Goal: Task Accomplishment & Management: Complete application form

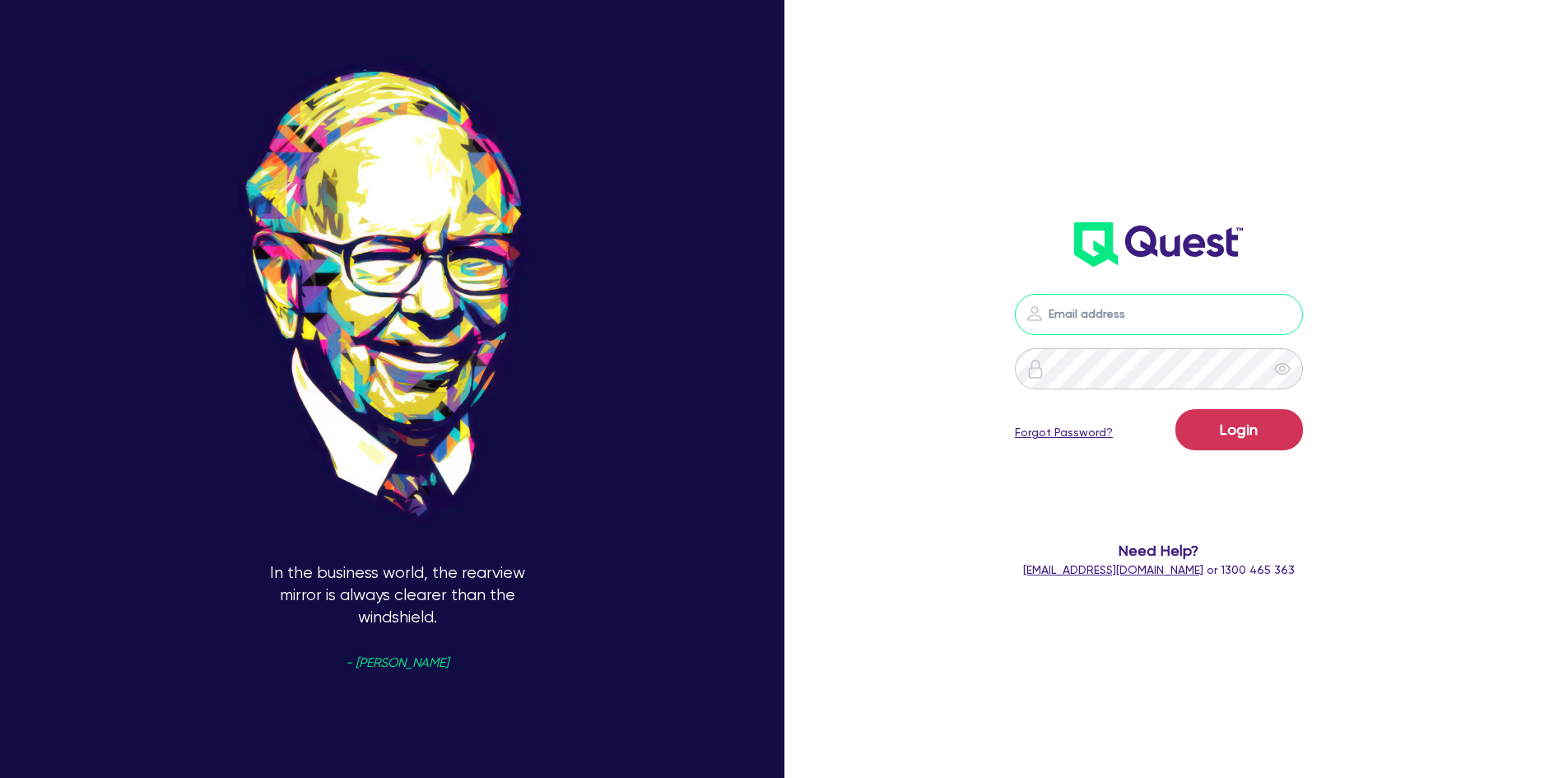
click at [1167, 305] on input "email" at bounding box center [1159, 314] width 288 height 41
type input "[PERSON_NAME][EMAIL_ADDRESS][DOMAIN_NAME]"
click at [1176, 409] on button "Login" at bounding box center [1239, 429] width 128 height 41
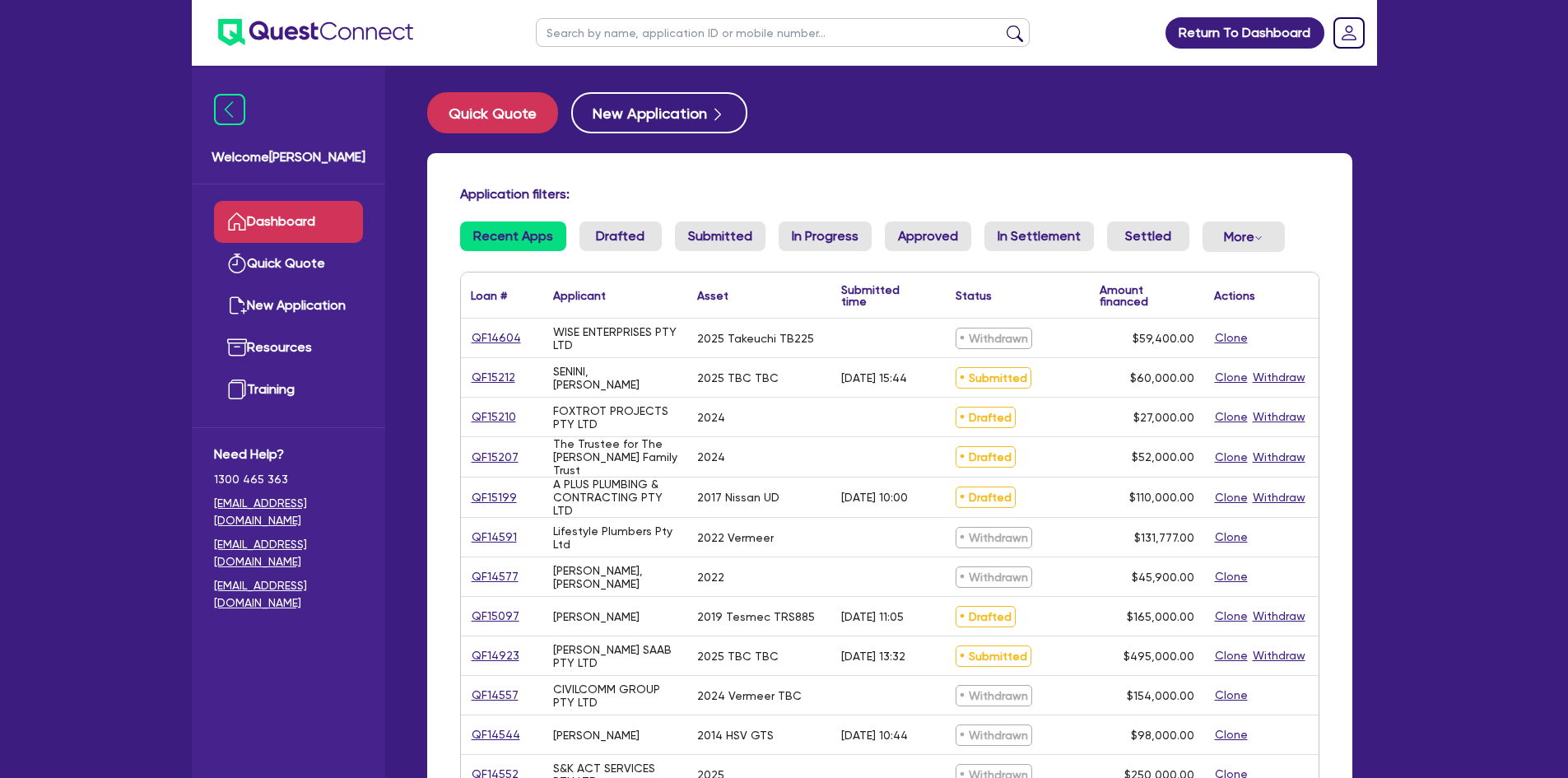
click at [636, 220] on div "Application filters: Recent Apps Drafted Submitted In Progress Approved In Sett…" at bounding box center [890, 672] width 925 height 1038
click at [636, 221] on link "Drafted" at bounding box center [621, 236] width 83 height 30
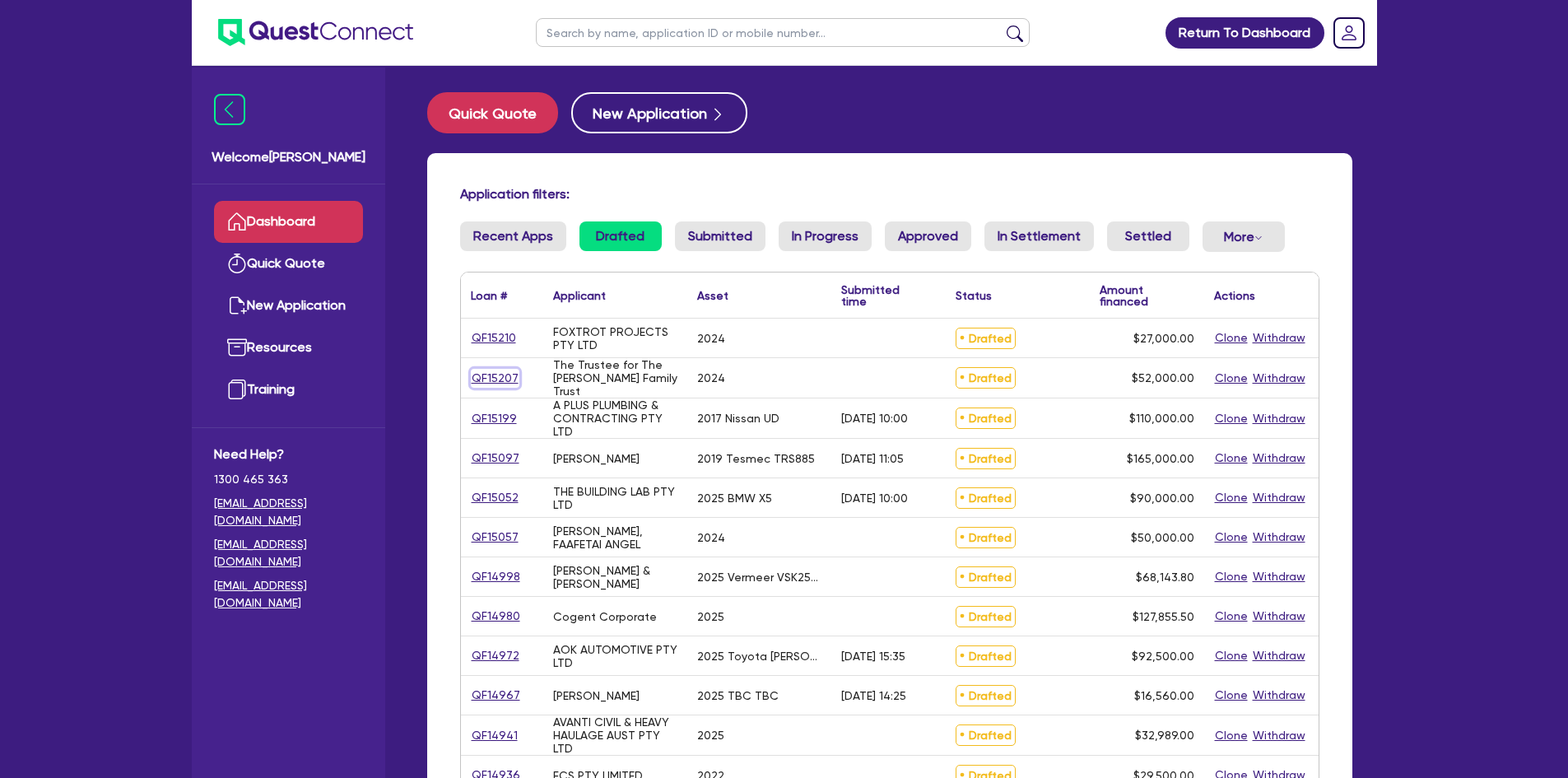
click at [489, 379] on link "QF15207" at bounding box center [495, 378] width 49 height 19
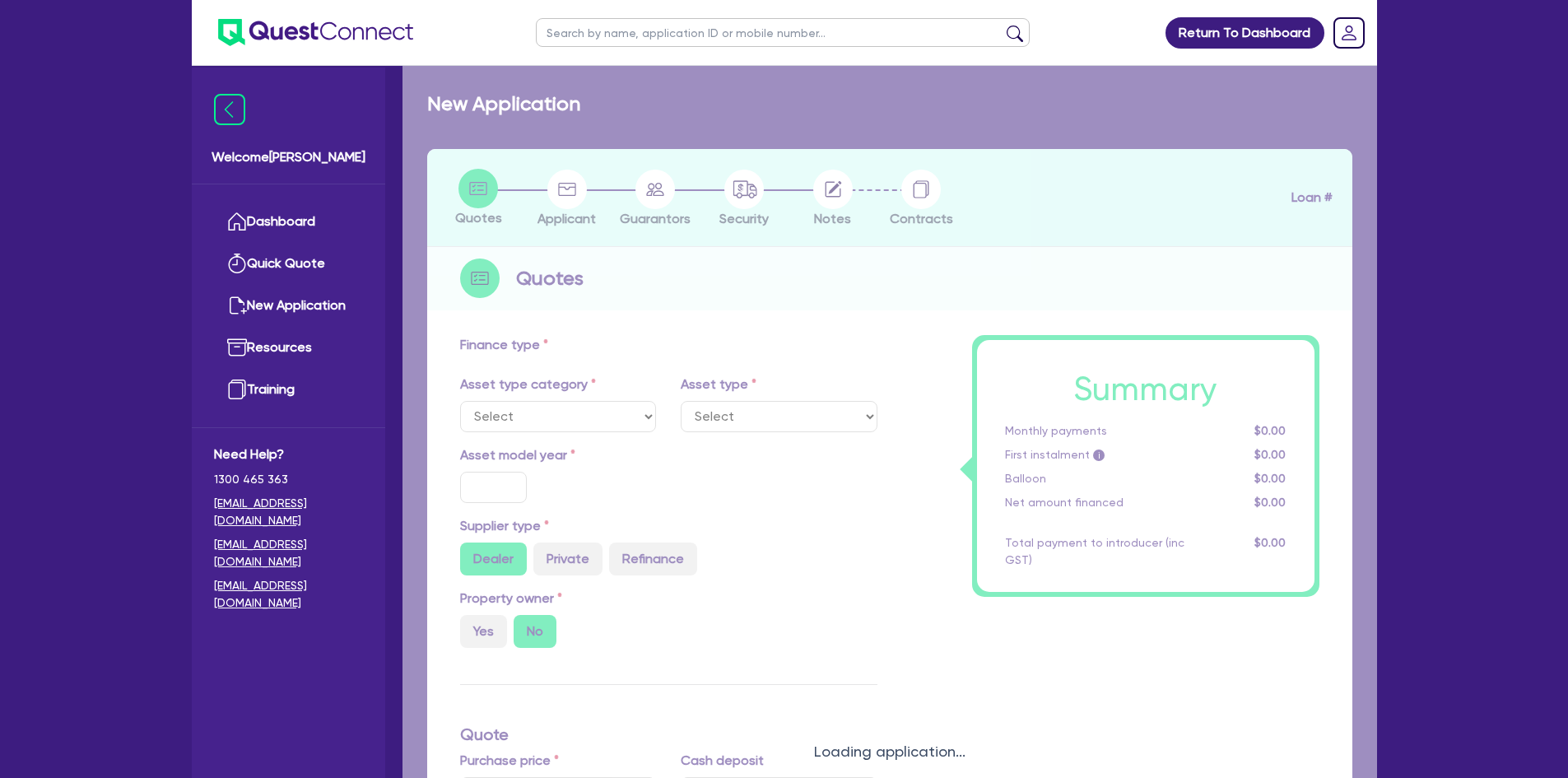
select select "CARS_AND_LIGHT_TRUCKS"
type input "2024"
radio input "true"
type input "52,000"
type input "3"
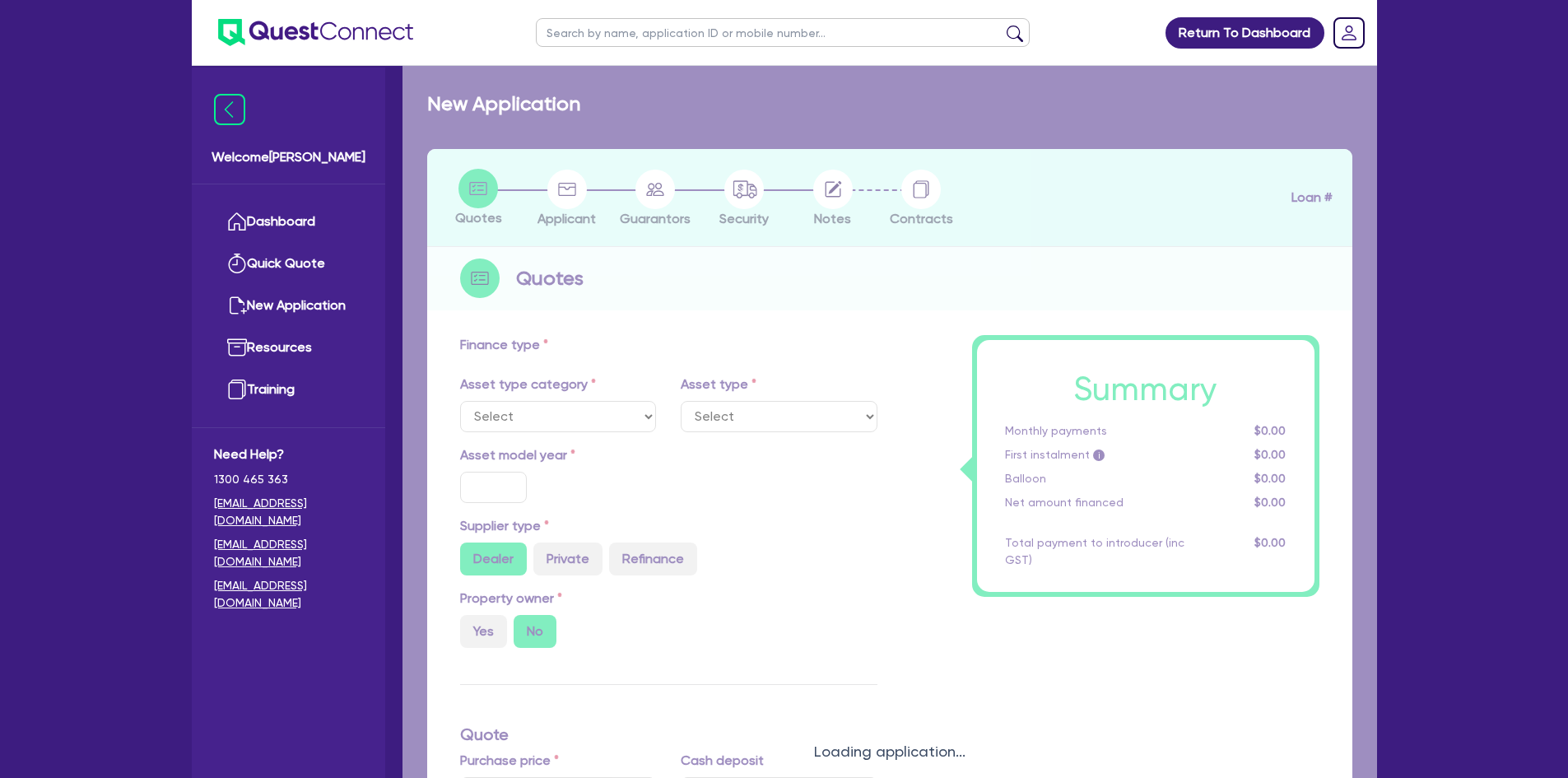
type input "1,560"
type input "6.85"
type input "900"
select select "VANS_AND_UTES"
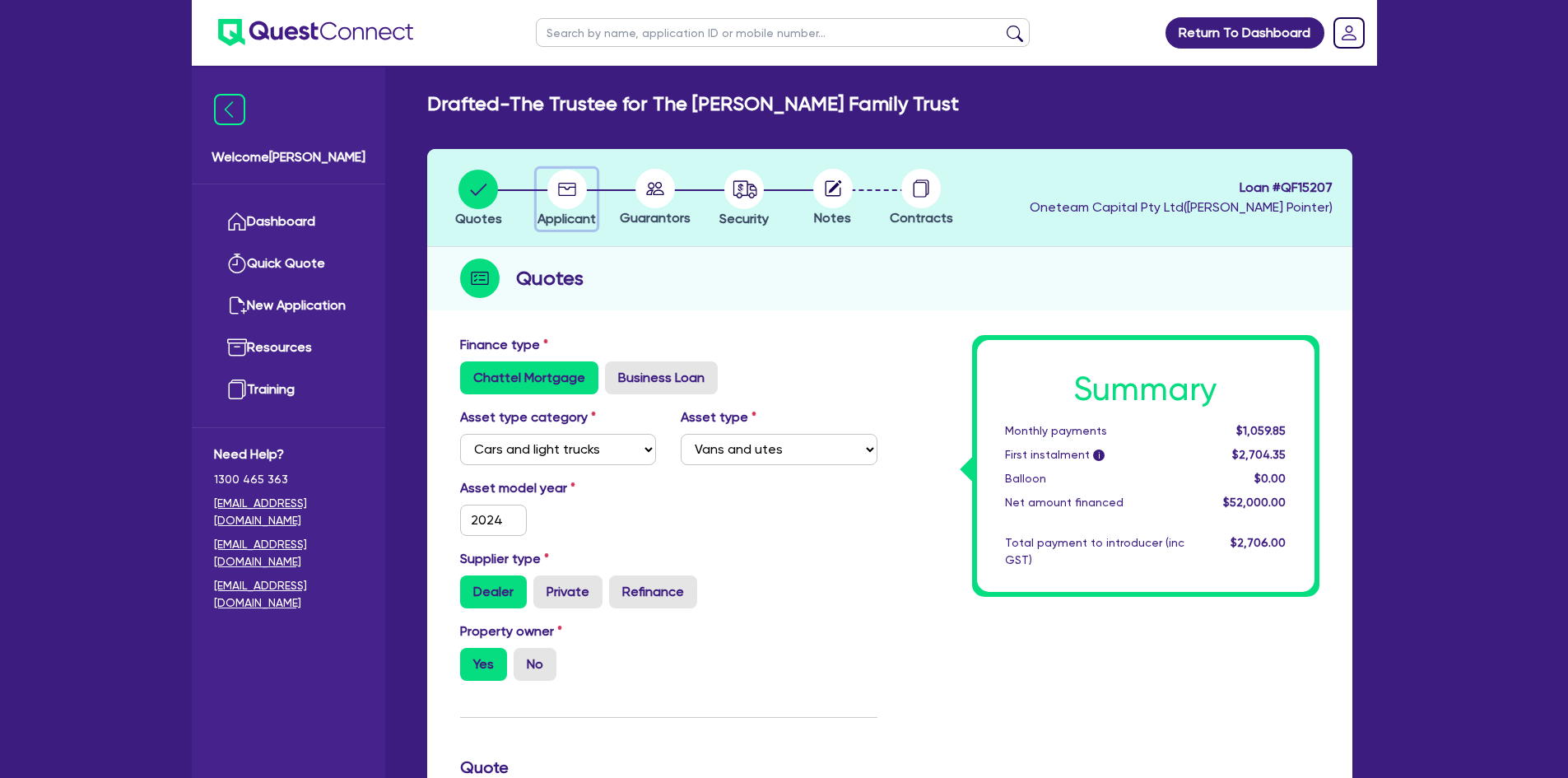
click at [561, 190] on circle "button" at bounding box center [567, 189] width 40 height 40
select select "TRUST"
select select "COMPANY"
select select "BUILDING_CONSTRUCTION"
select select "TRADES_SERVICES_CONSUMERS"
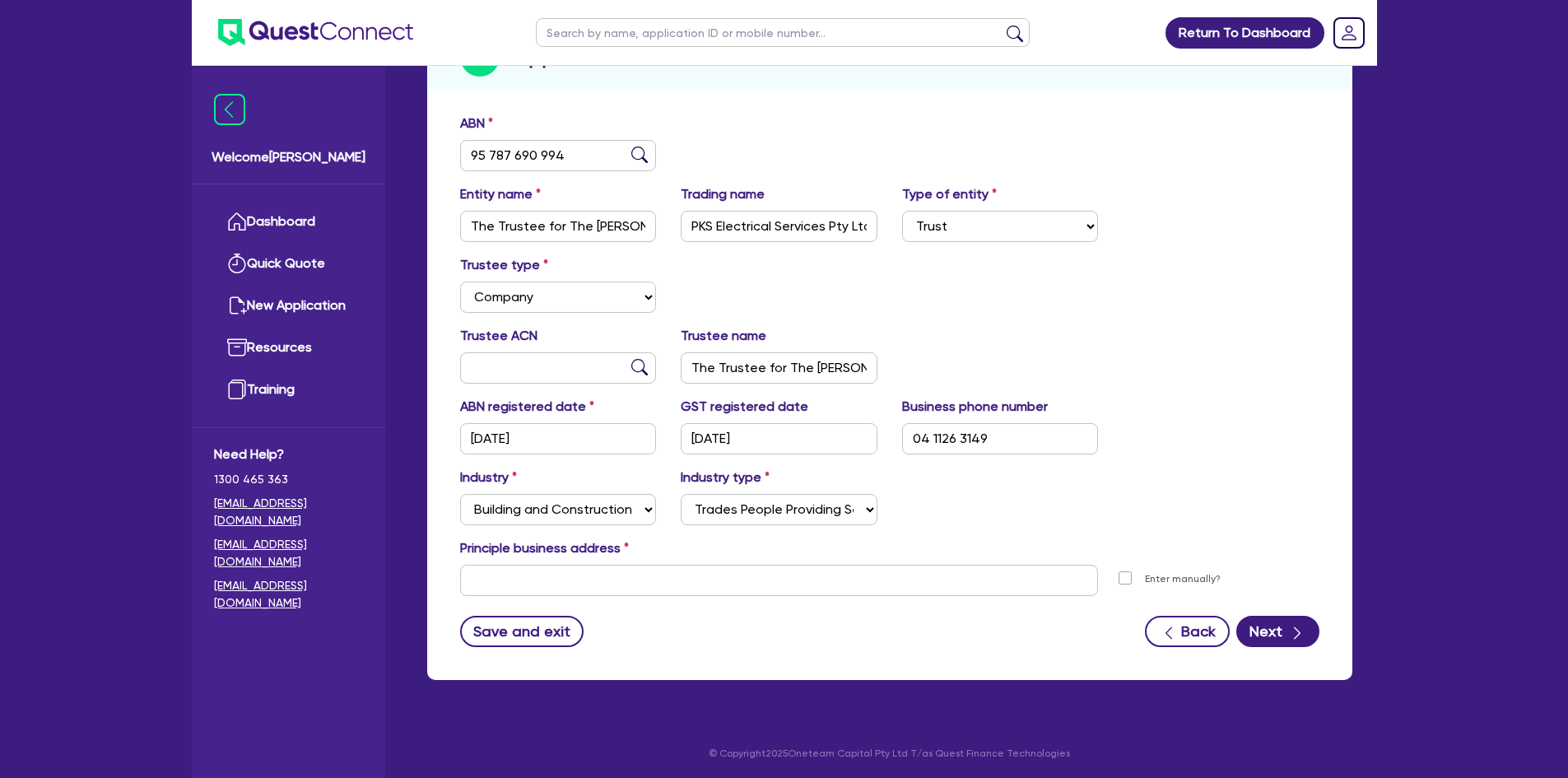
scroll to position [224, 0]
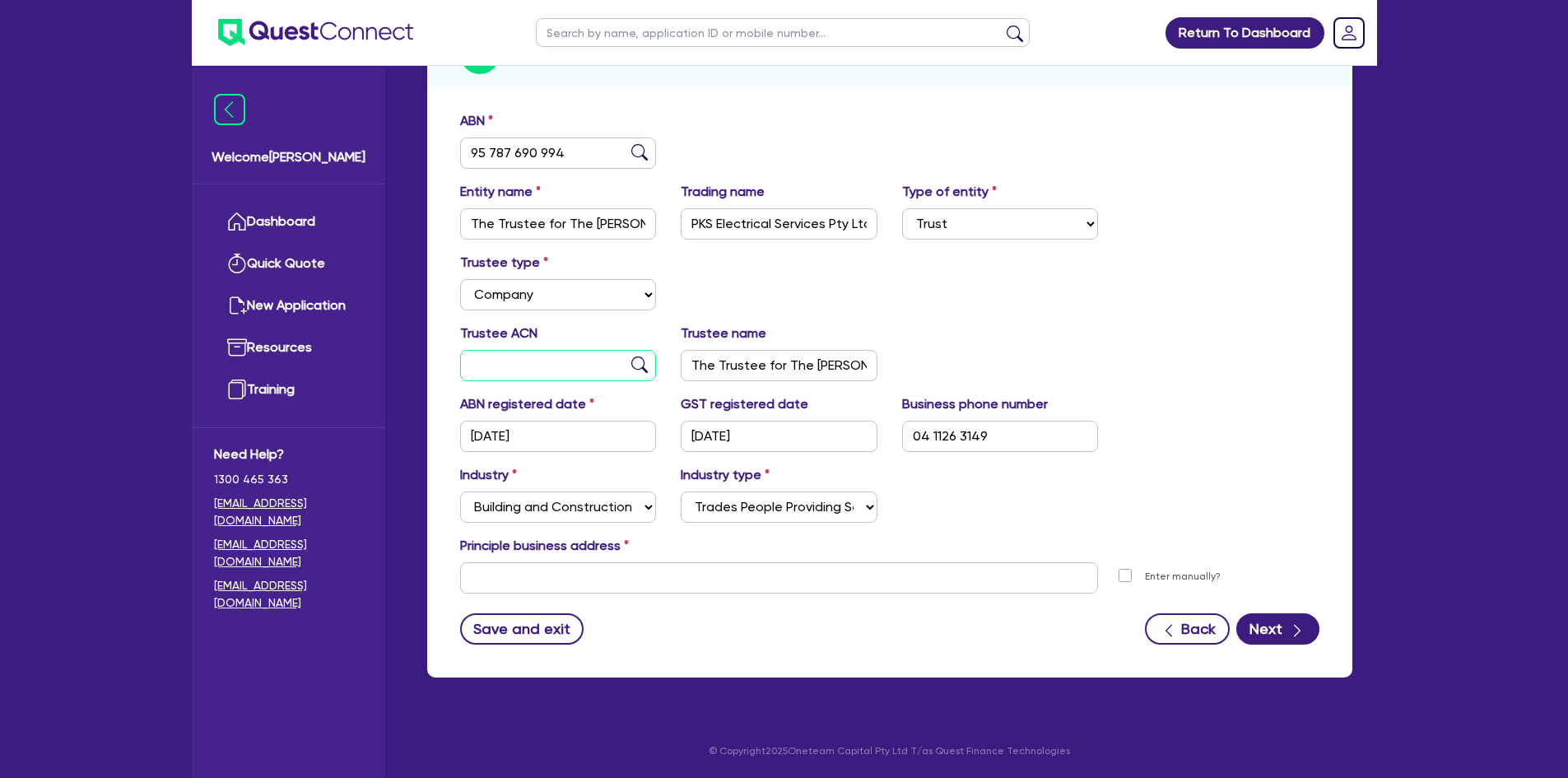
click at [518, 369] on input "text" at bounding box center [558, 365] width 196 height 31
click at [496, 359] on input "text" at bounding box center [558, 365] width 196 height 31
paste input "105 445 690"
type input "105 445 690"
click at [638, 370] on img at bounding box center [640, 365] width 17 height 17
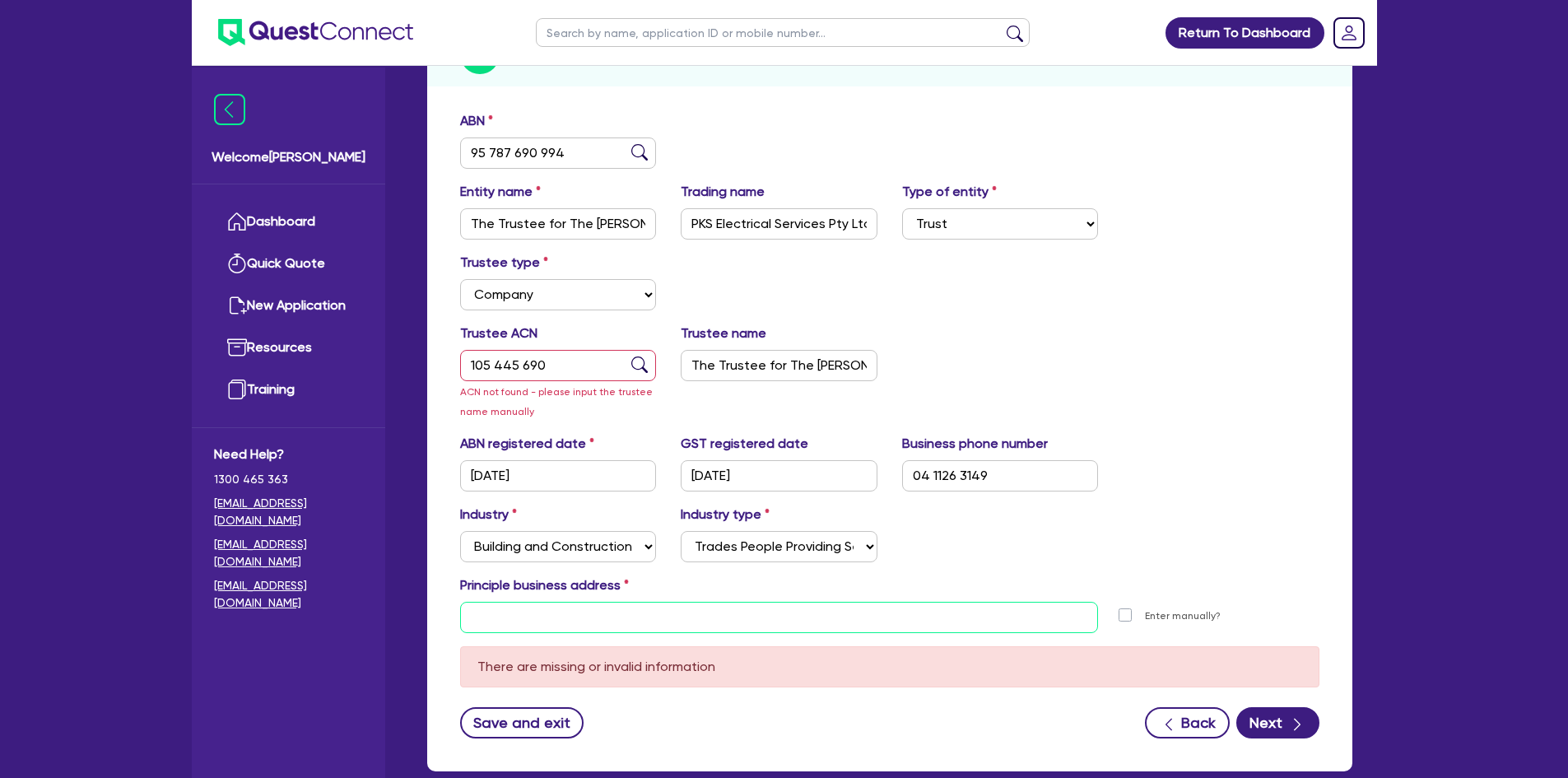
click at [553, 622] on input "text" at bounding box center [779, 617] width 639 height 31
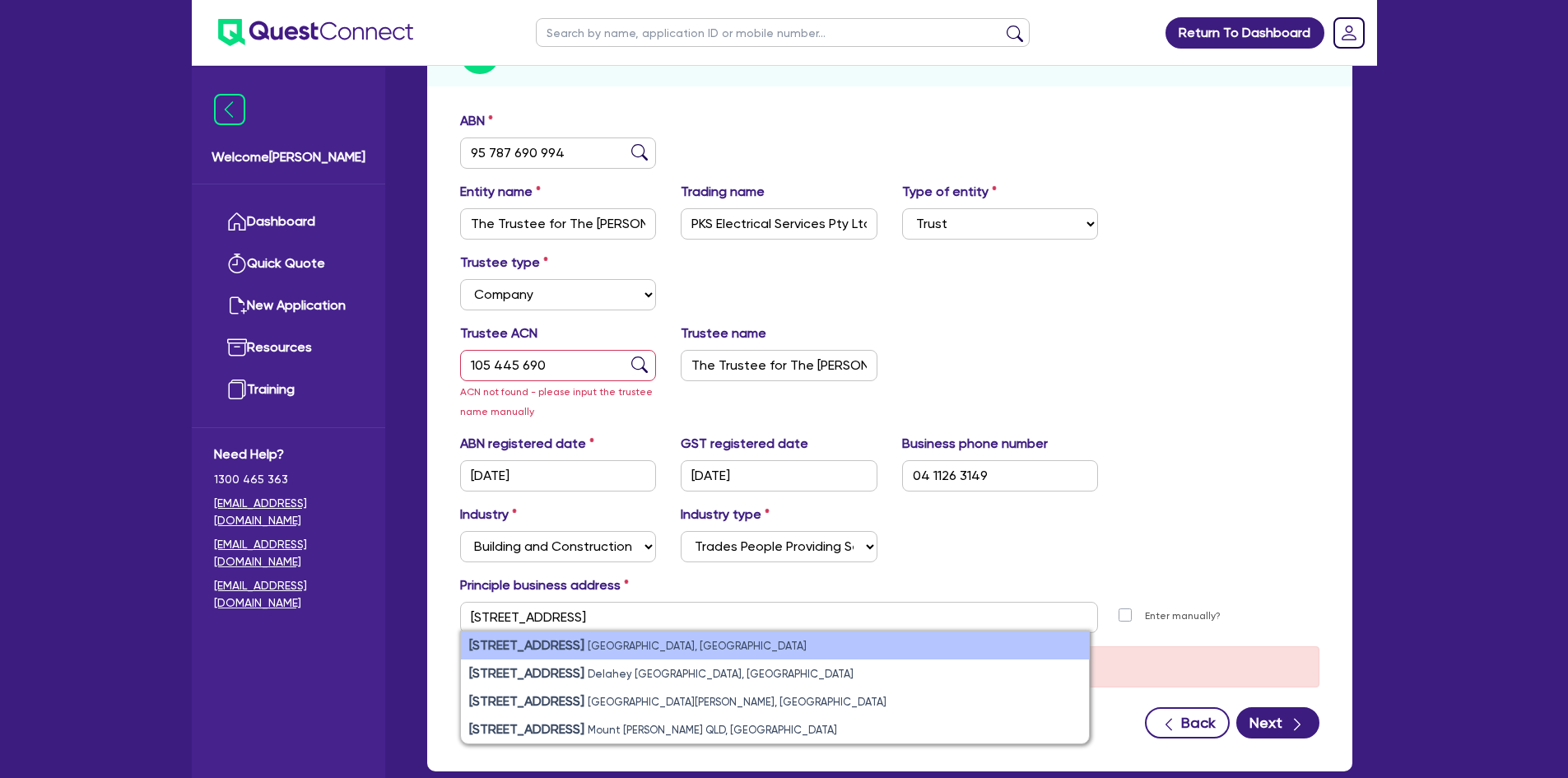
click at [518, 645] on strong "60 Taylors Road" at bounding box center [527, 645] width 116 height 16
type input "[STREET_ADDRESS]"
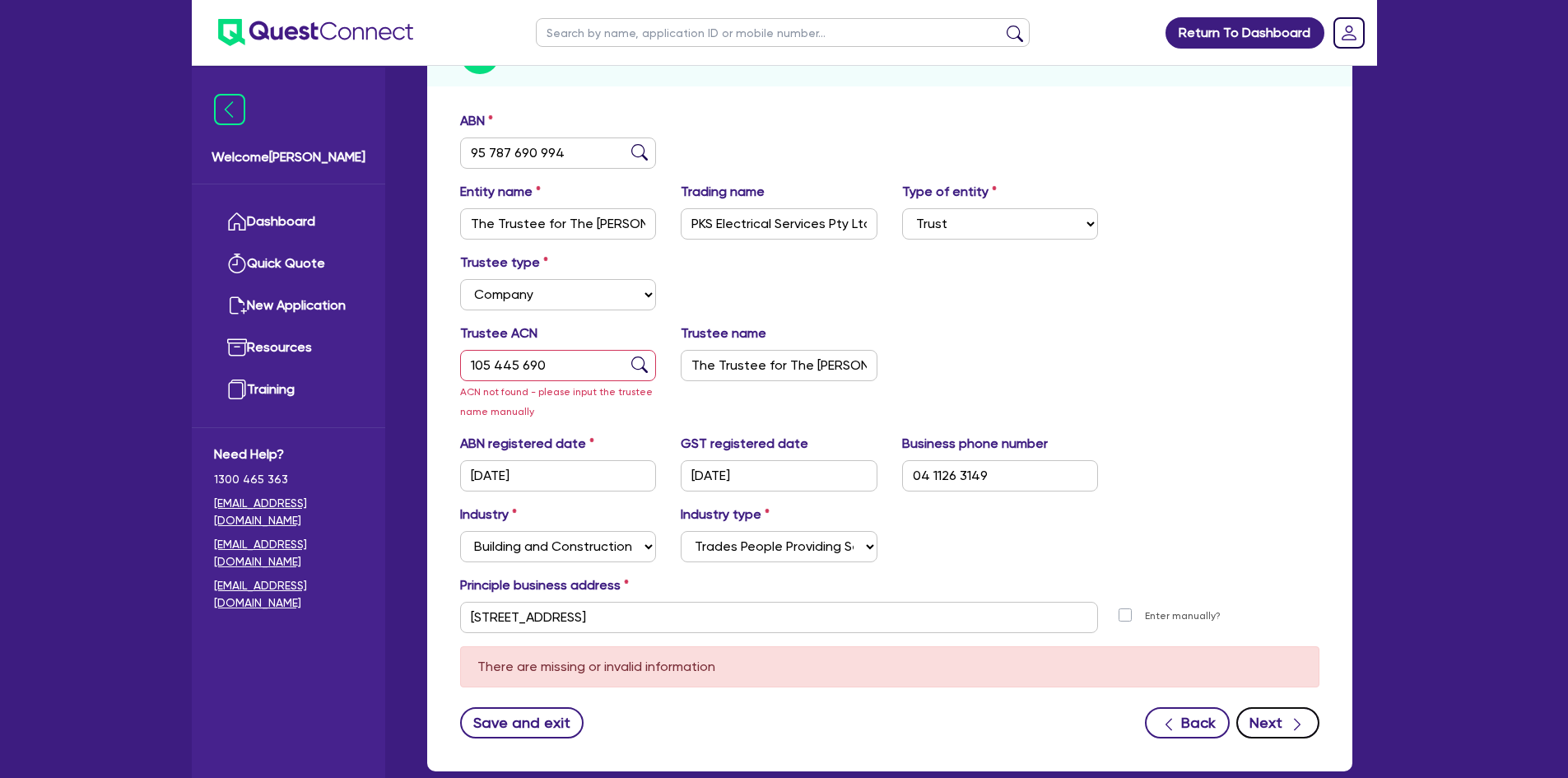
click at [1304, 718] on icon "button" at bounding box center [1297, 724] width 17 height 17
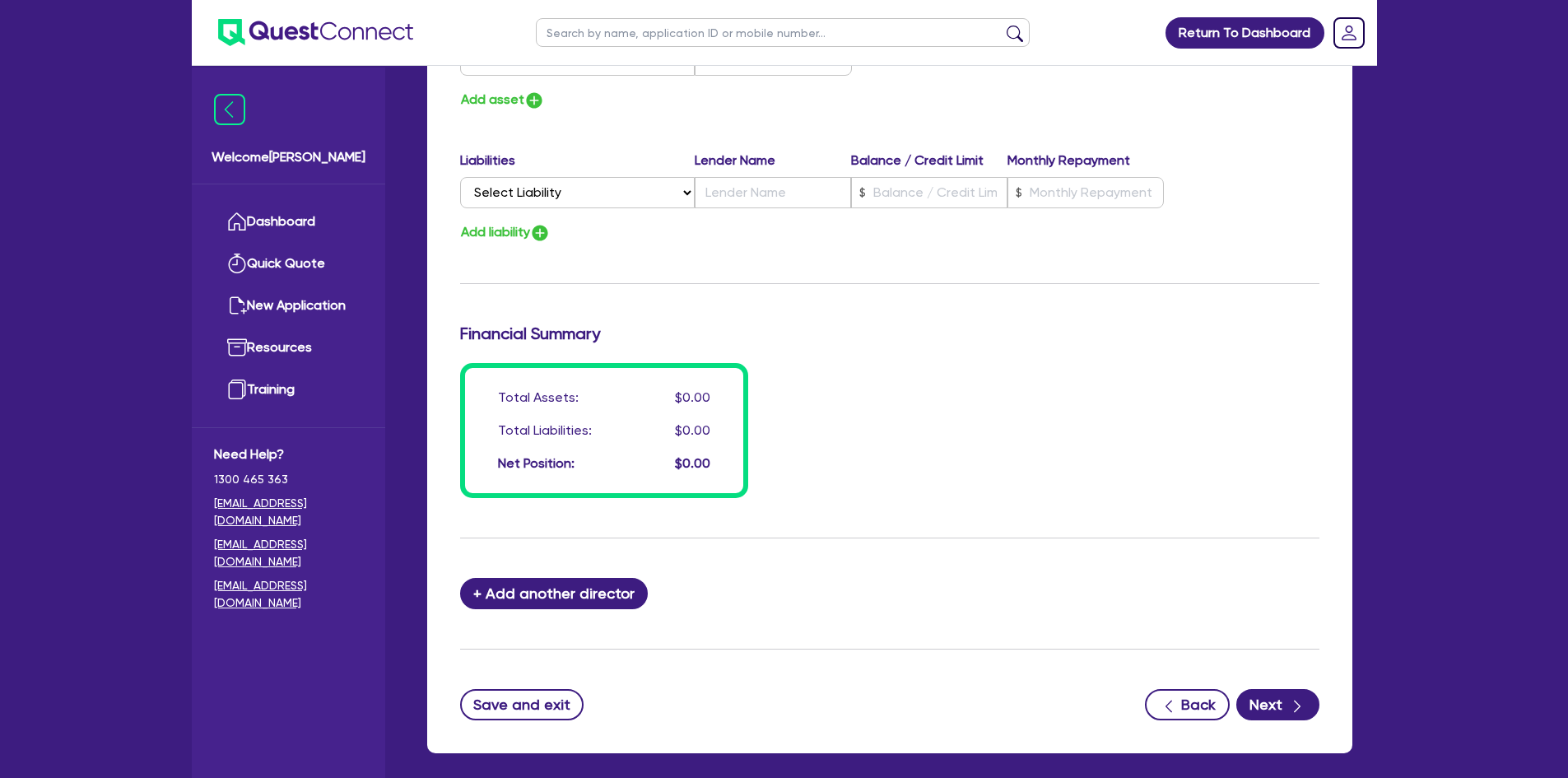
scroll to position [1130, 0]
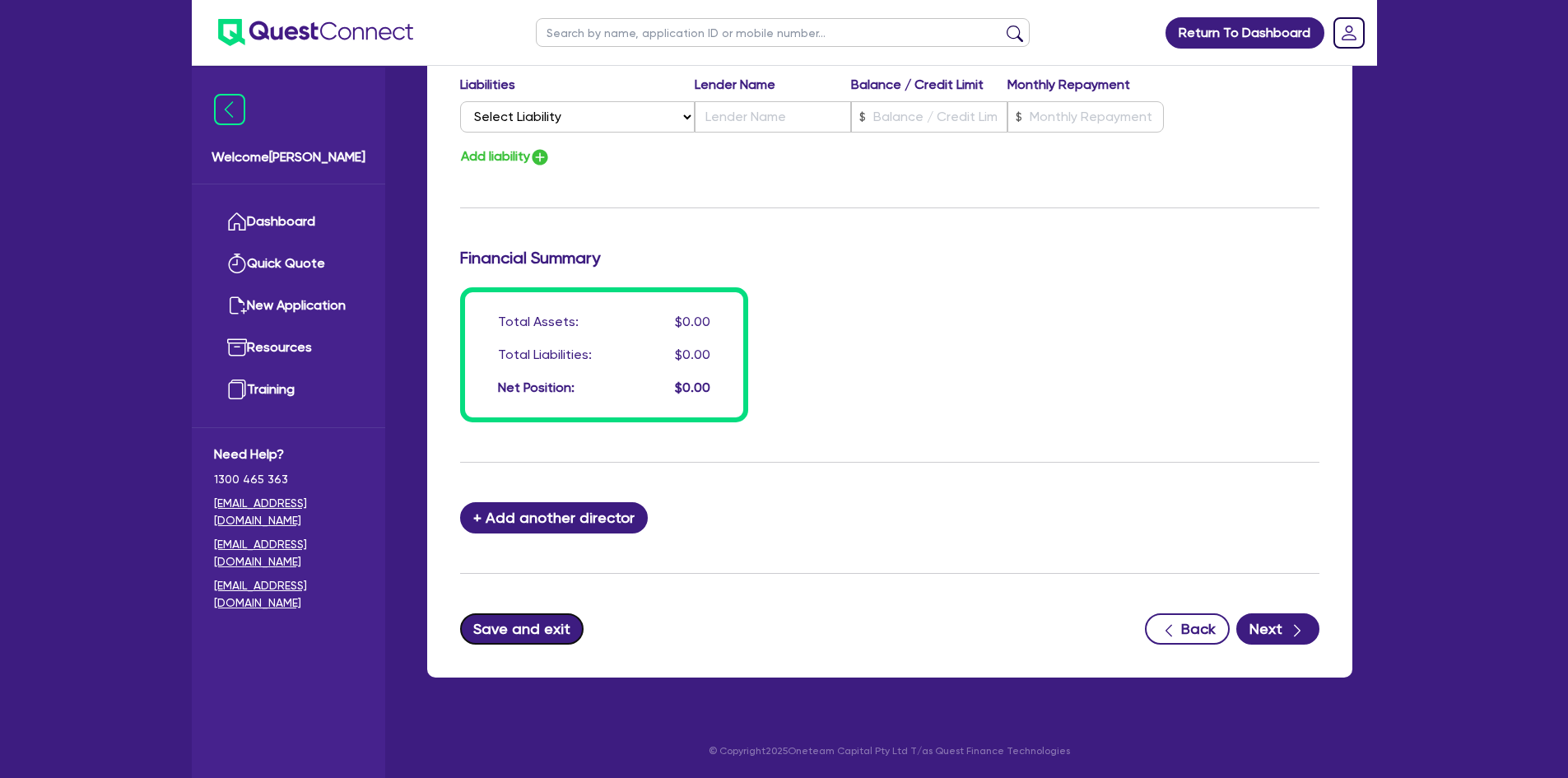
click at [508, 632] on button "Save and exit" at bounding box center [522, 628] width 125 height 31
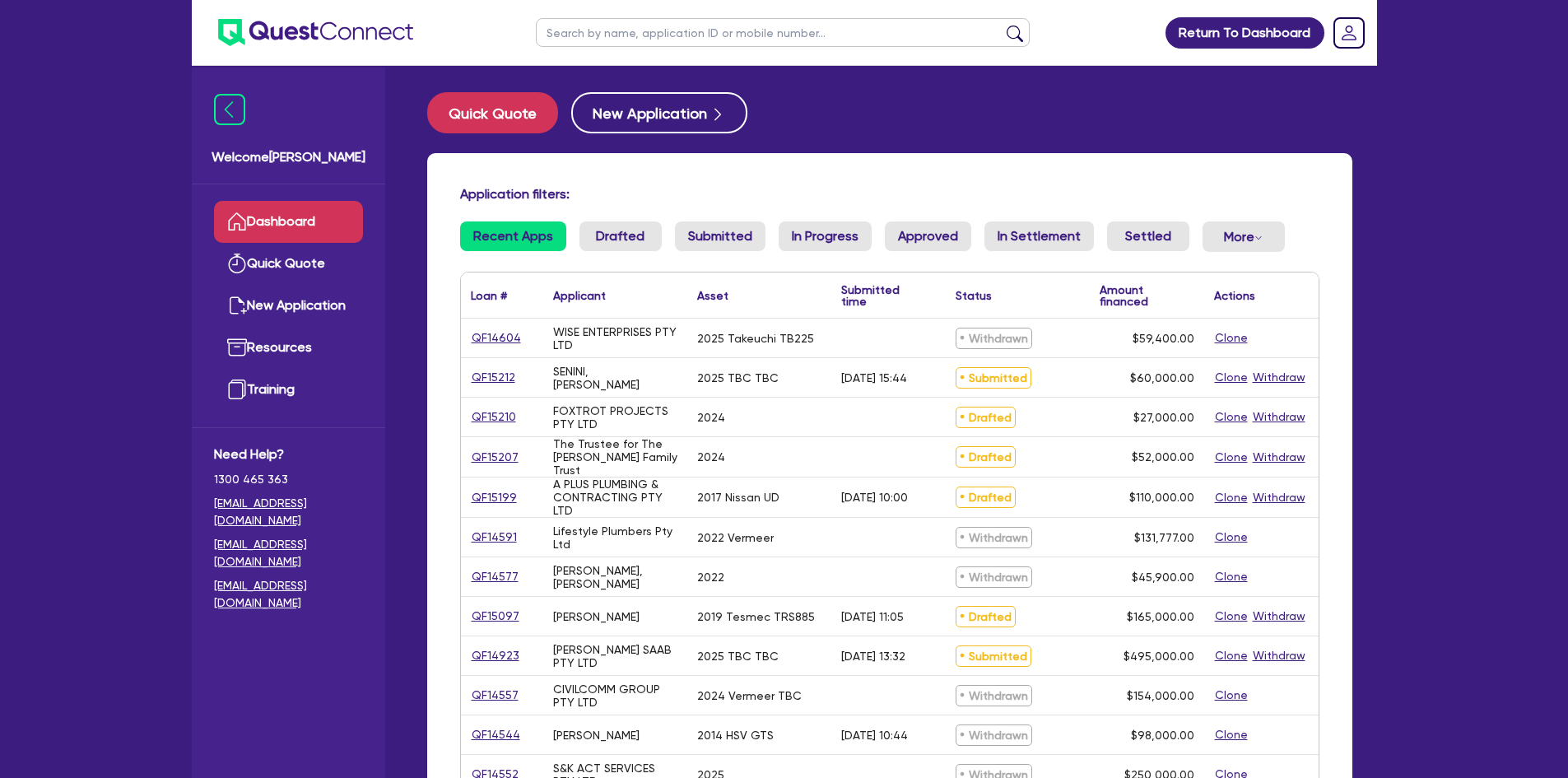
click at [613, 215] on div "Application filters: Recent Apps Drafted Submitted In Progress Approved In Sett…" at bounding box center [890, 672] width 925 height 1038
click at [612, 225] on link "Drafted" at bounding box center [621, 236] width 83 height 30
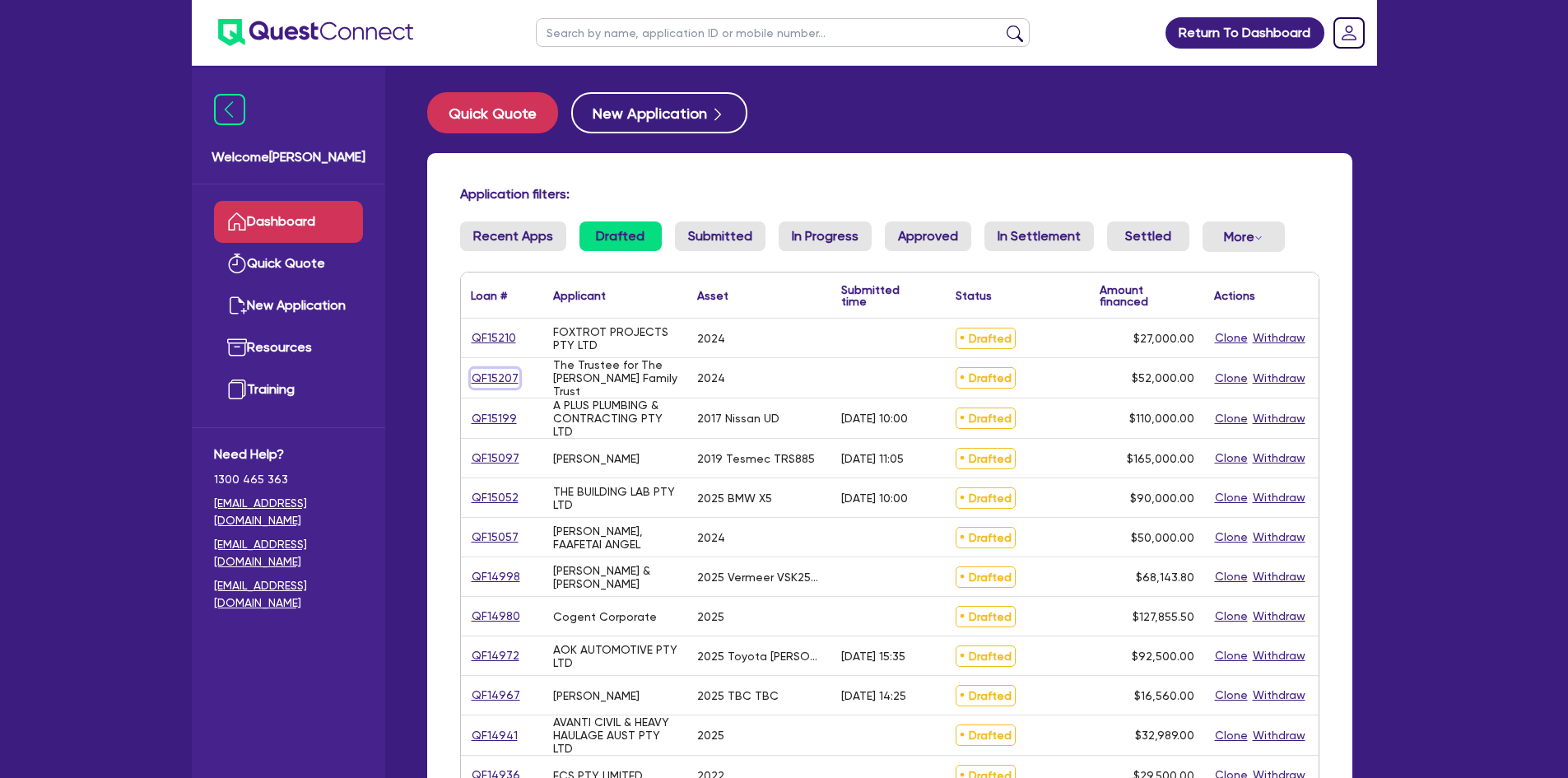
click at [494, 373] on link "QF15207" at bounding box center [495, 378] width 49 height 19
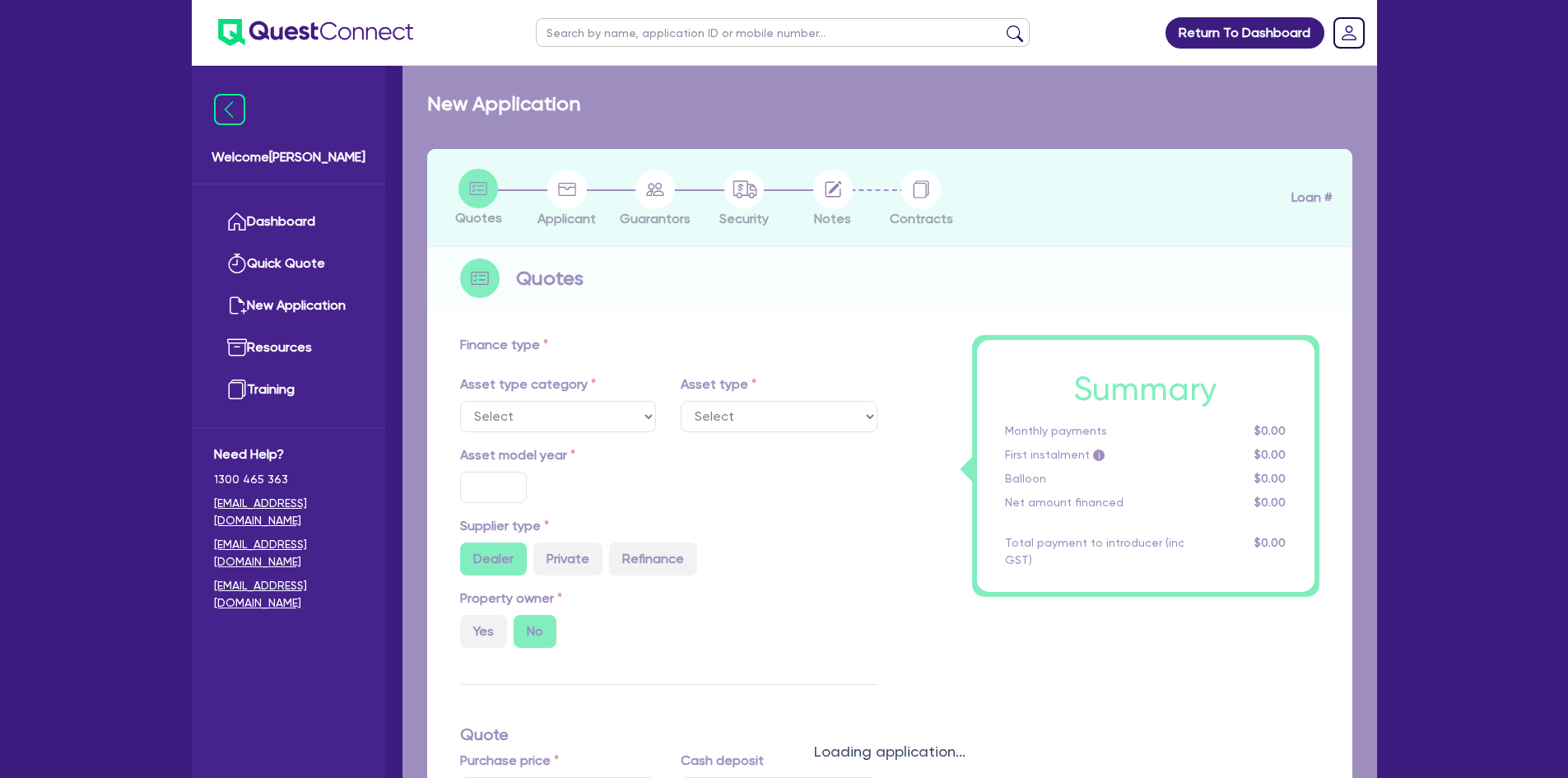
select select "CARS_AND_LIGHT_TRUCKS"
type input "2024"
radio input "true"
type input "52,000"
type input "3"
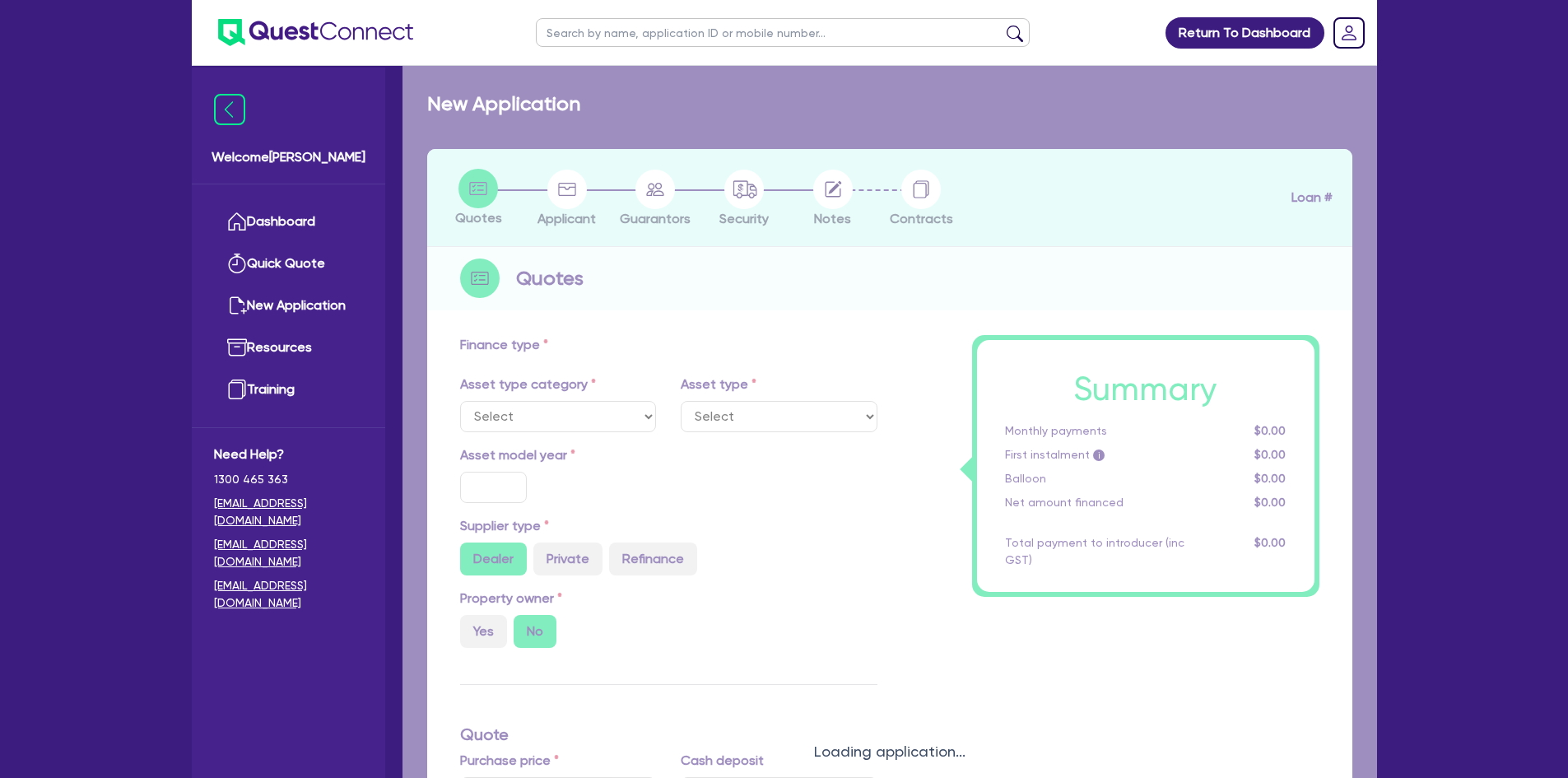
type input "1,560"
type input "6.85"
type input "900"
select select "VANS_AND_UTES"
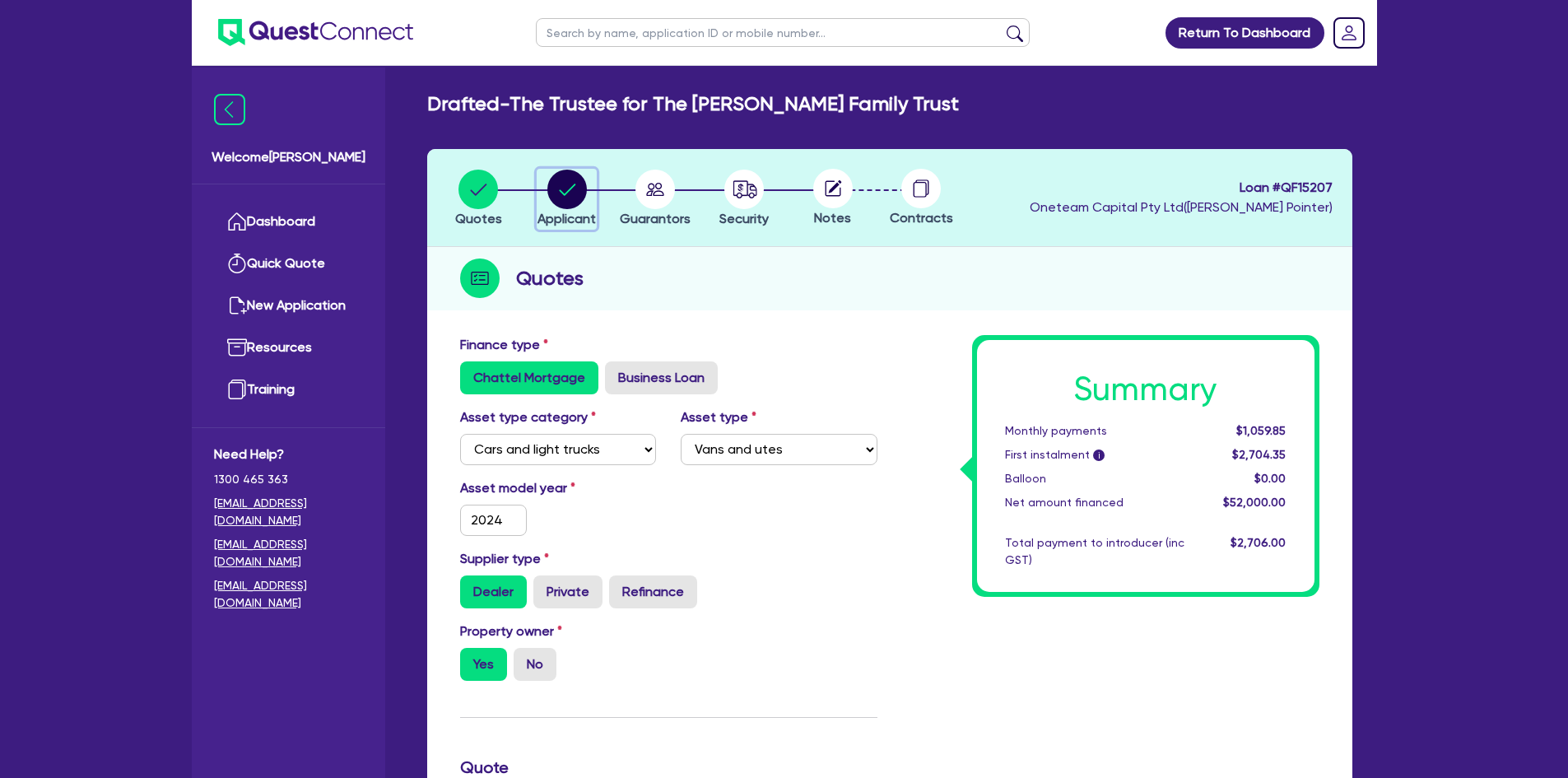
click at [564, 197] on circle "button" at bounding box center [567, 189] width 40 height 40
select select "TRUST"
select select "COMPANY"
select select "BUILDING_CONSTRUCTION"
select select "TRADES_SERVICES_CONSUMERS"
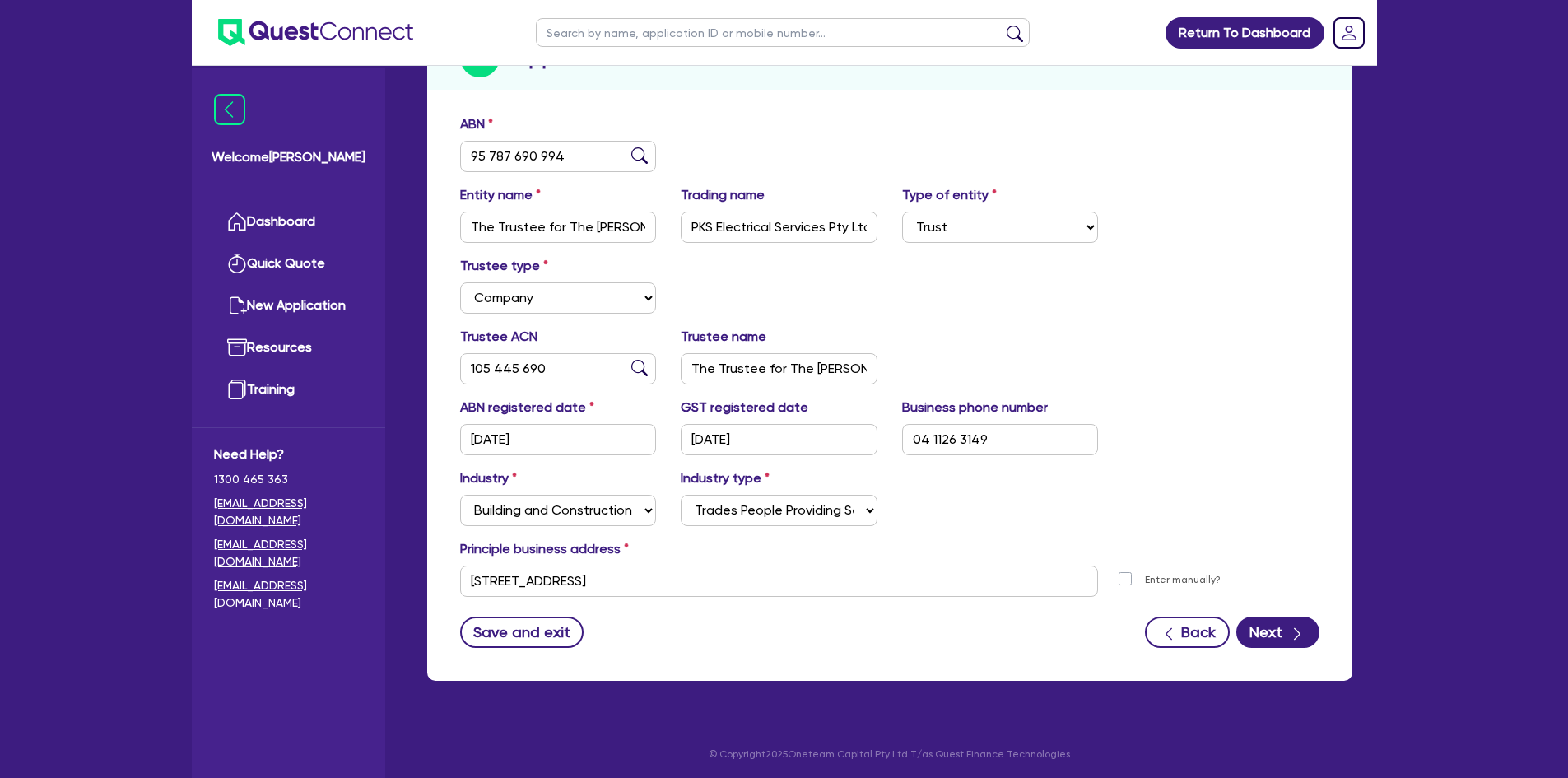
scroll to position [224, 0]
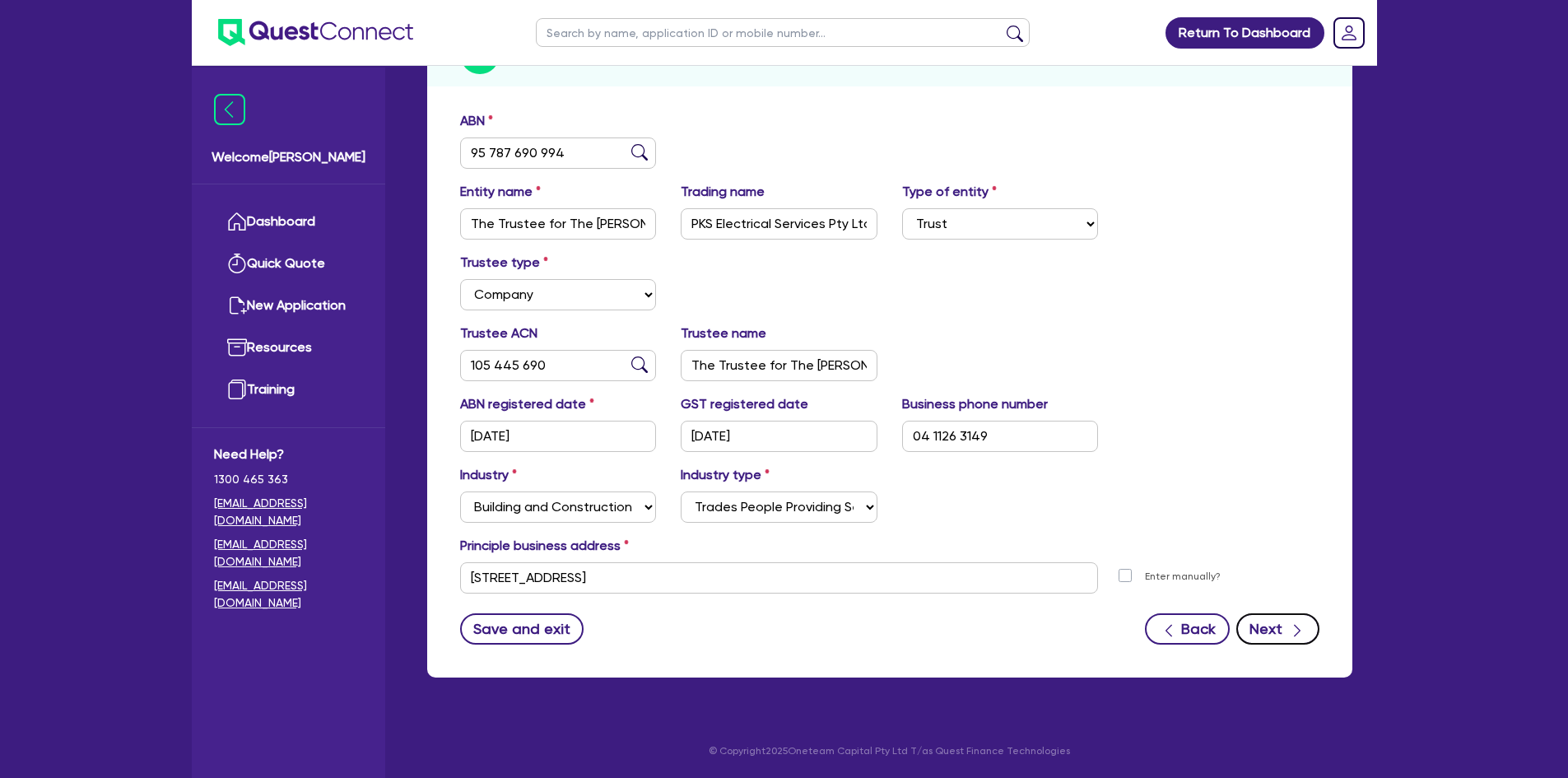
click at [1281, 623] on button "Next" at bounding box center [1277, 628] width 83 height 31
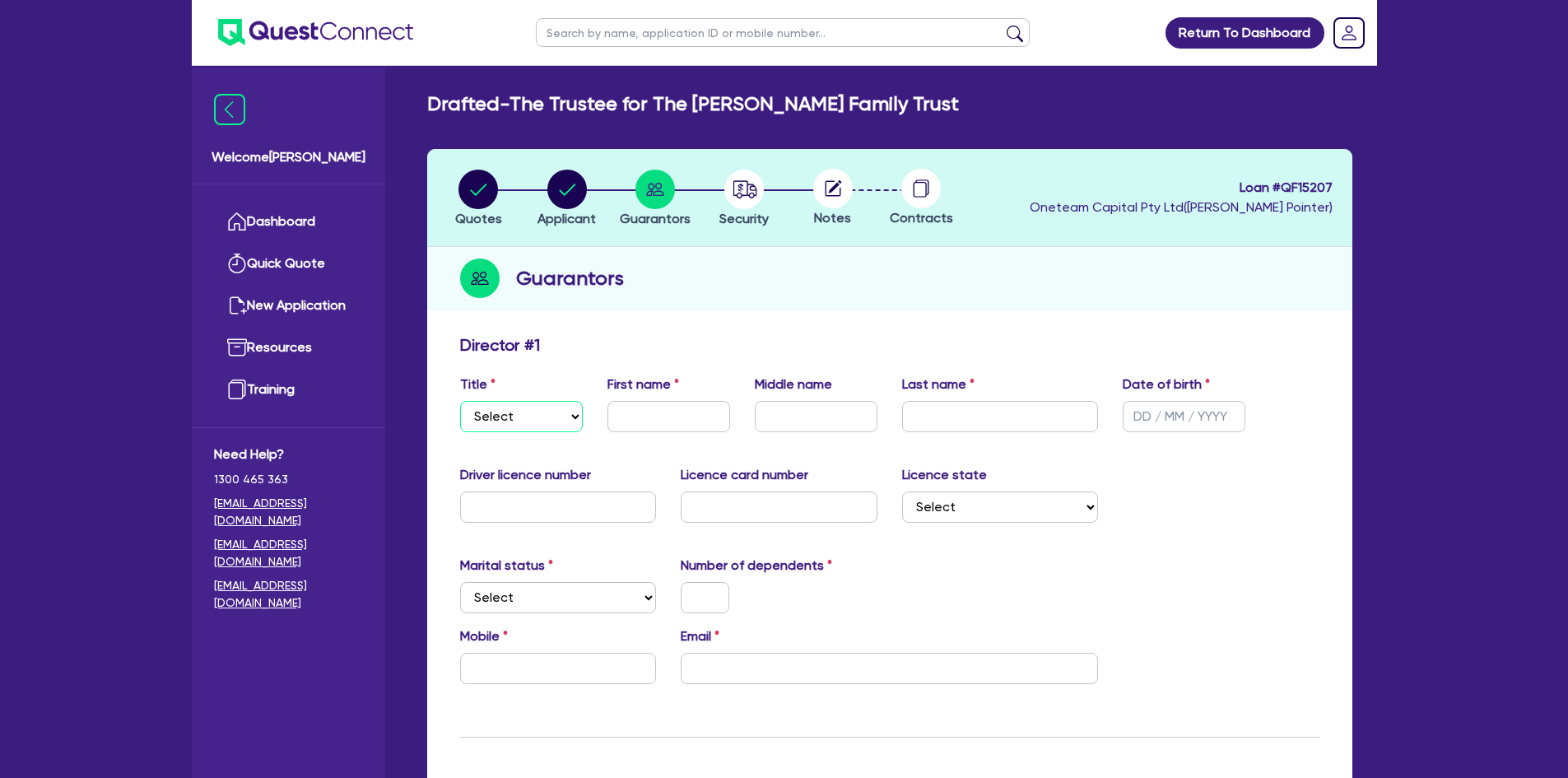
click at [526, 403] on select "Select Mr Mrs Ms Miss Dr" at bounding box center [521, 415] width 123 height 31
select select "MR"
click at [460, 400] on select "Select Mr Mrs Ms Miss Dr" at bounding box center [521, 415] width 123 height 31
click at [668, 406] on input "text" at bounding box center [668, 415] width 123 height 31
type input "[PERSON_NAME]"
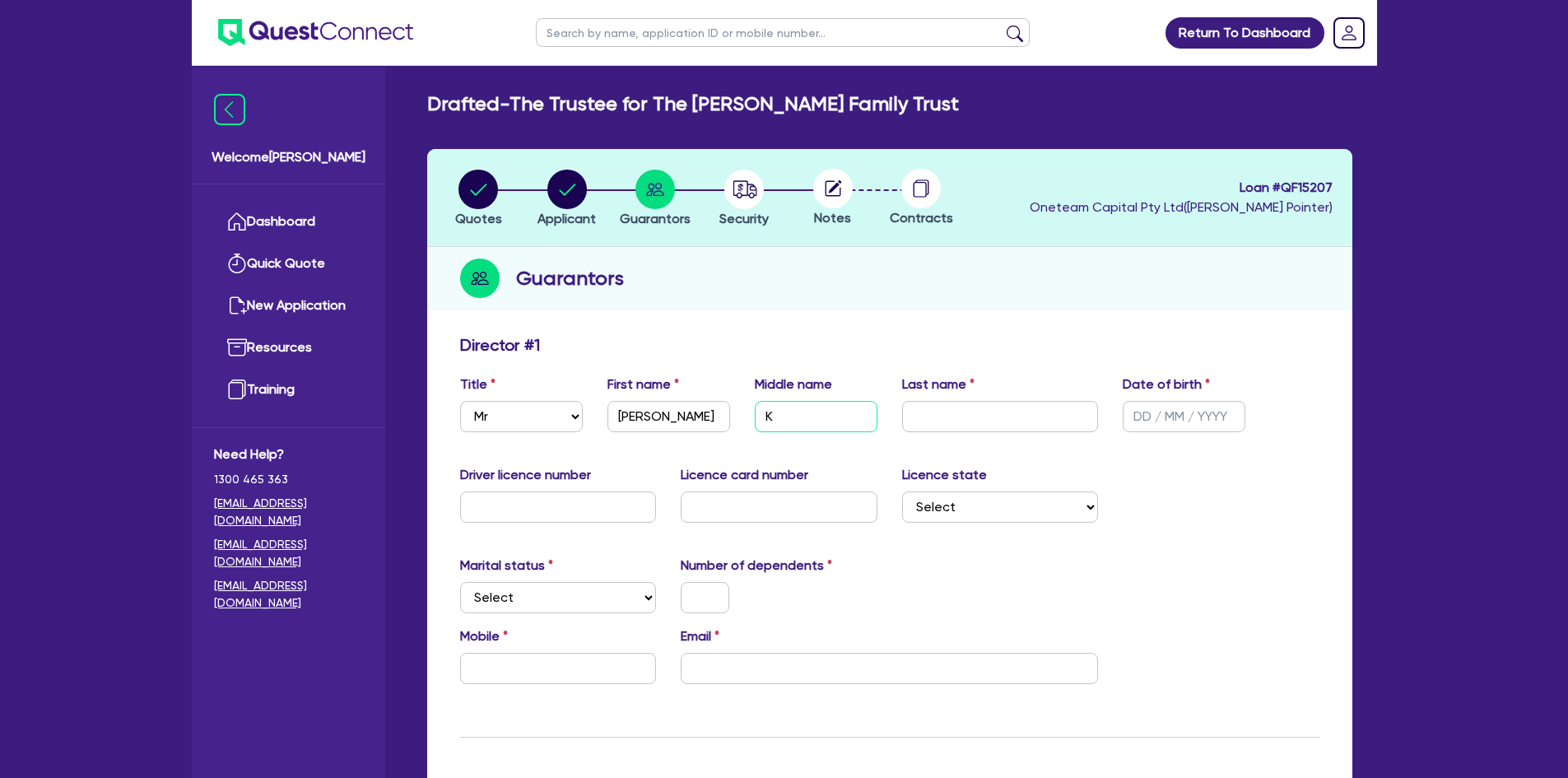
type input "K"
type input "[PERSON_NAME]"
type input "[DATE]"
click at [474, 510] on input "text" at bounding box center [558, 506] width 196 height 31
type input "040196974"
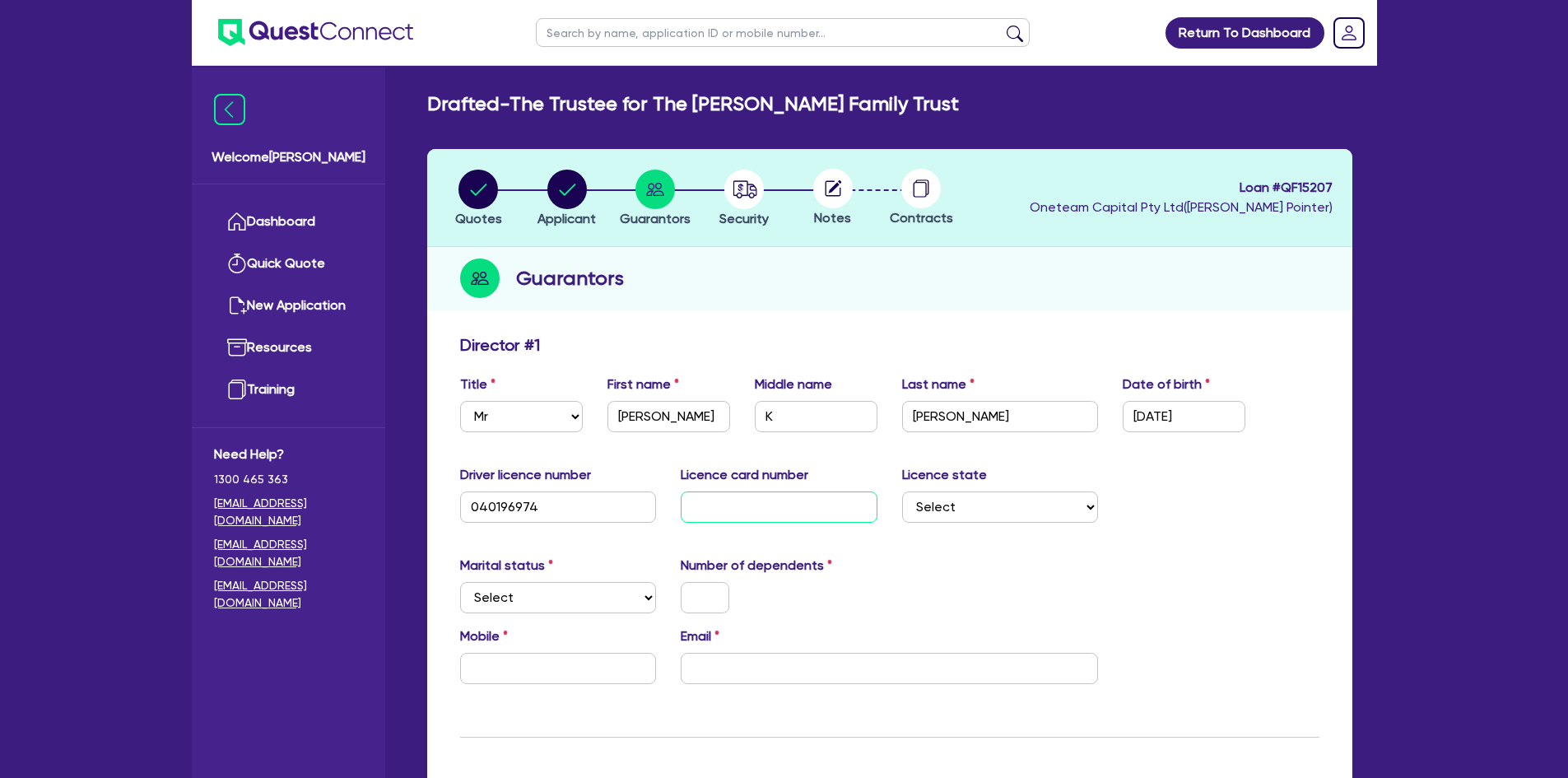
click at [719, 503] on input "text" at bounding box center [778, 506] width 196 height 31
click at [752, 517] on input "text" at bounding box center [778, 506] width 196 height 31
type input "P2688896"
click at [949, 503] on select "Select NSW VIC QLD TAS ACT SA NT WA" at bounding box center [999, 506] width 196 height 31
select select "VIC"
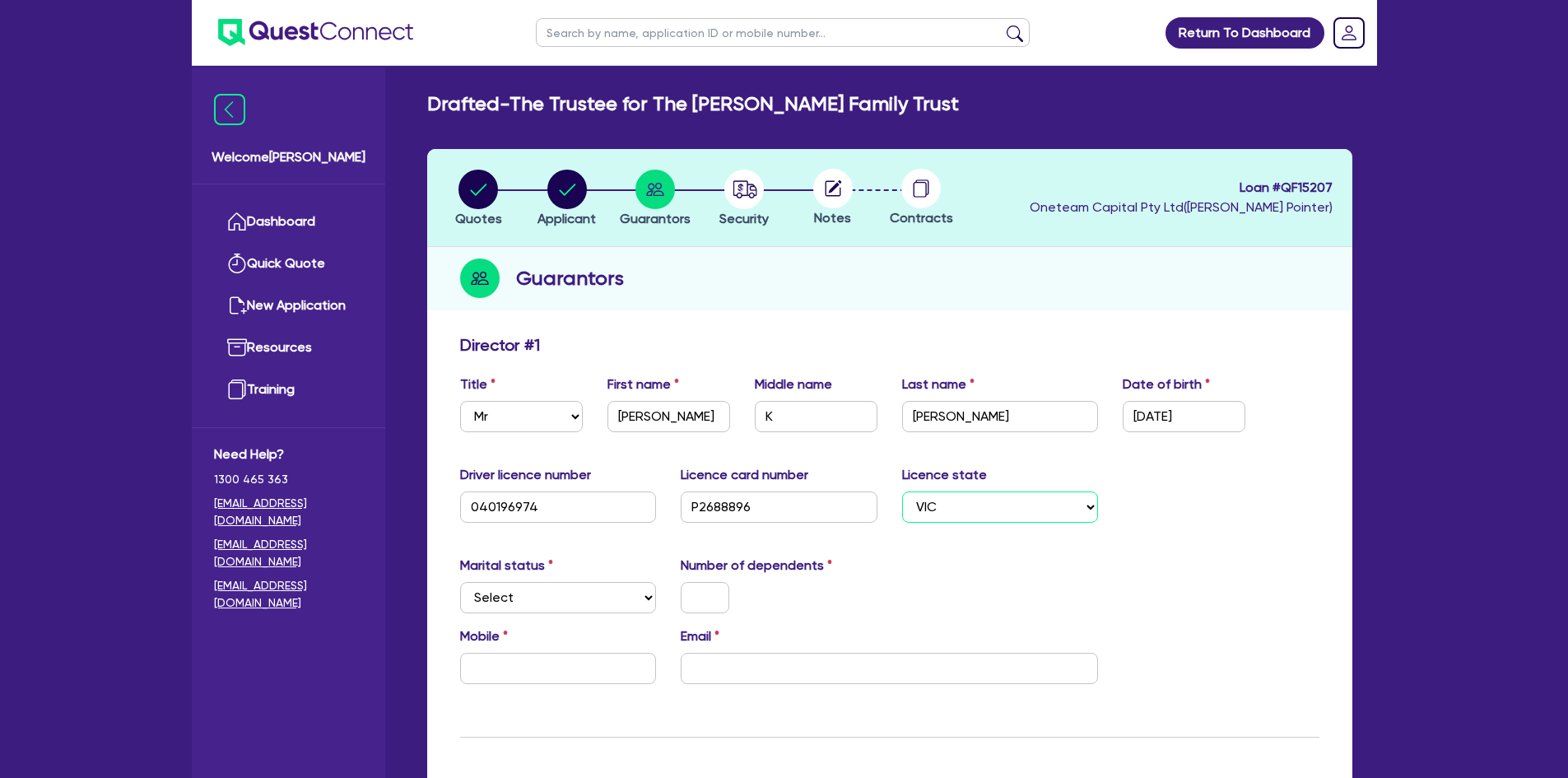
click at [902, 491] on select "Select NSW VIC QLD TAS ACT SA NT WA" at bounding box center [999, 506] width 196 height 31
click at [557, 598] on select "Select Single Married De Facto / Partner" at bounding box center [558, 597] width 196 height 31
select select "MARRIED"
click at [460, 582] on select "Select Single Married De Facto / Partner" at bounding box center [558, 597] width 196 height 31
click at [692, 600] on input "text" at bounding box center [704, 597] width 49 height 31
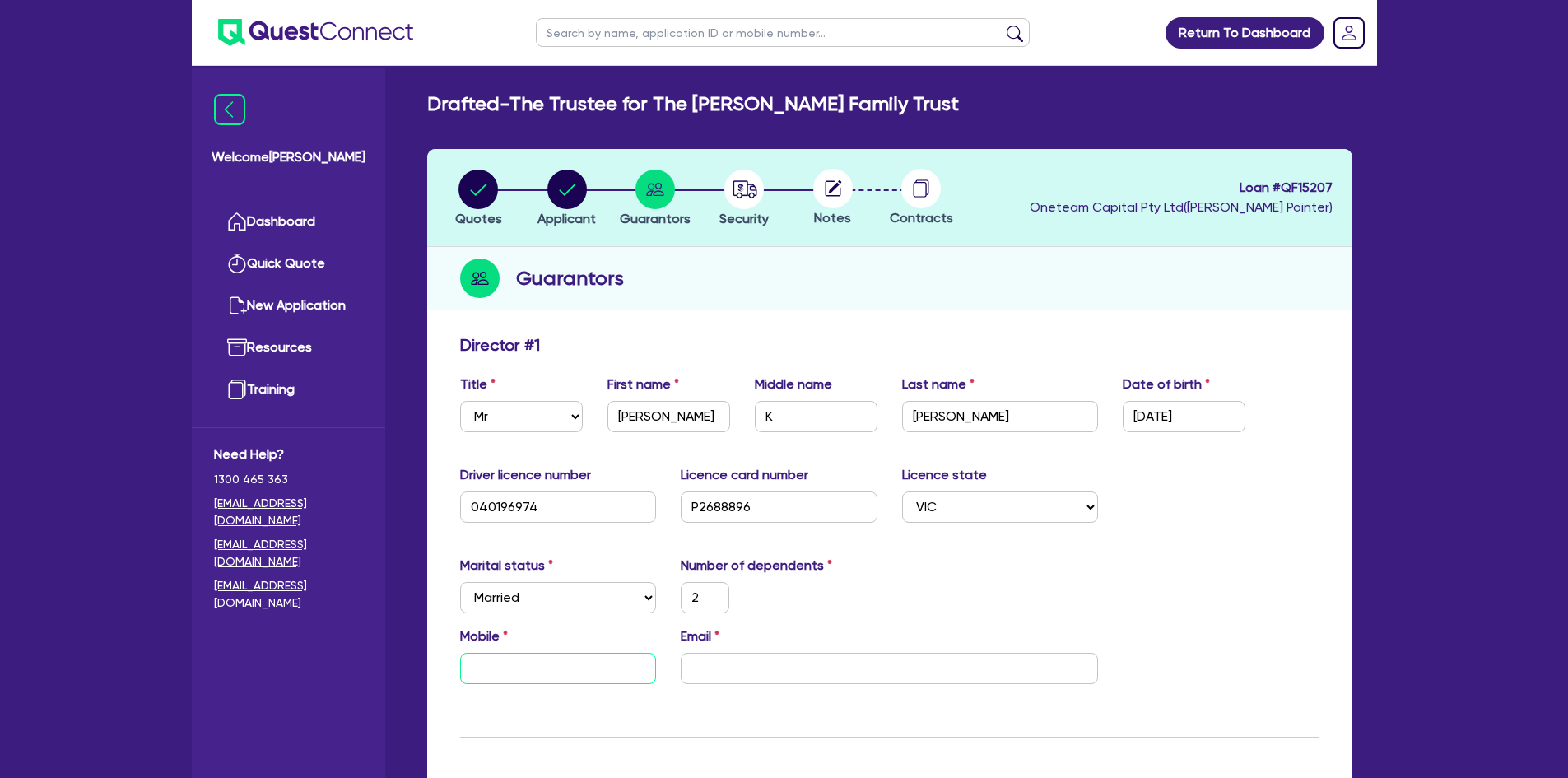
click at [556, 669] on input "text" at bounding box center [558, 667] width 196 height 31
type input "2"
type input "0"
paste input "411 263 149"
type input "2"
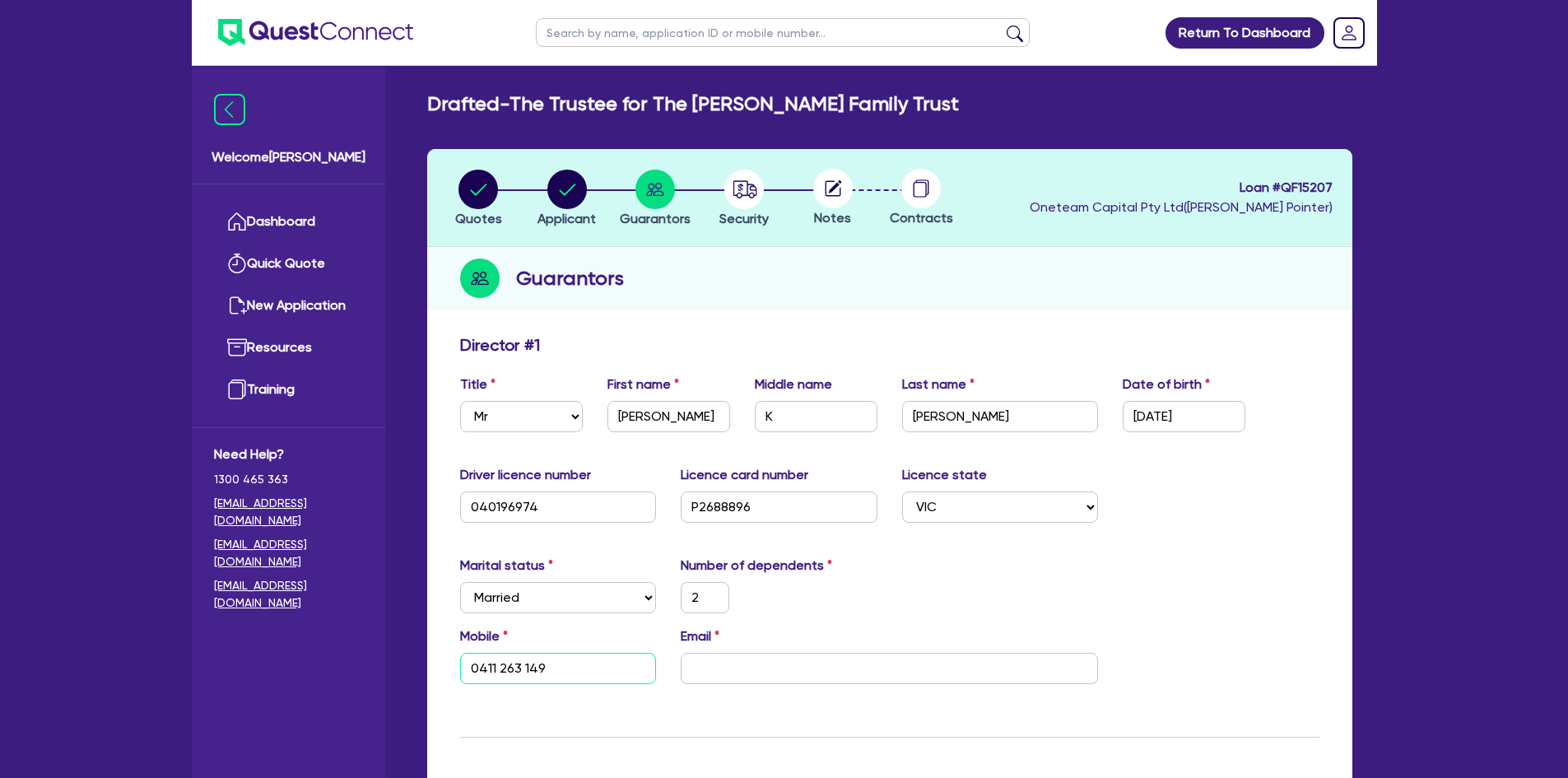
type input "0411 263 149"
click at [734, 677] on input "email" at bounding box center [889, 667] width 417 height 31
paste input "[EMAIL_ADDRESS][DOMAIN_NAME]"
type input "2"
type input "0411 263 149"
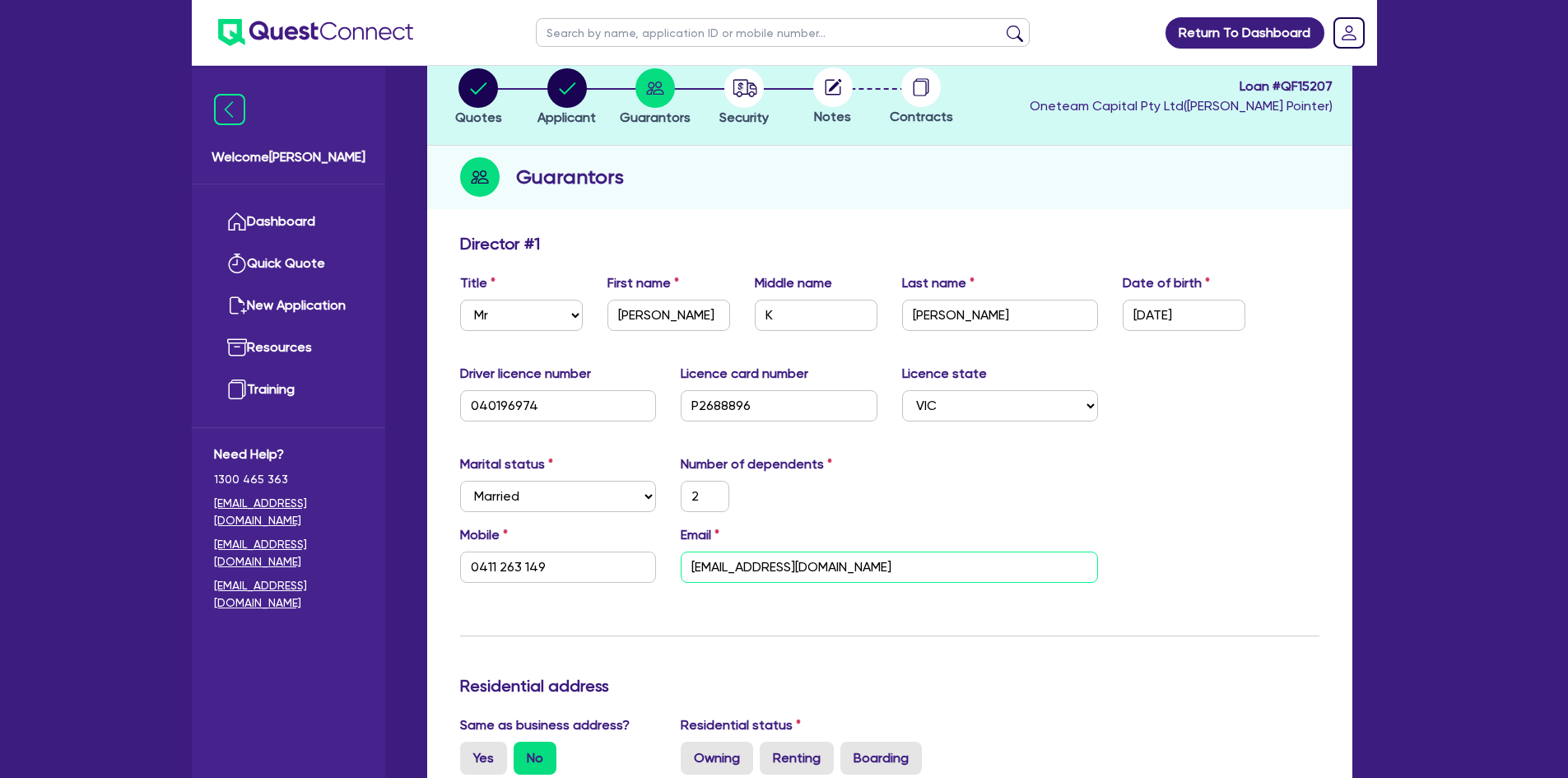
scroll to position [411, 0]
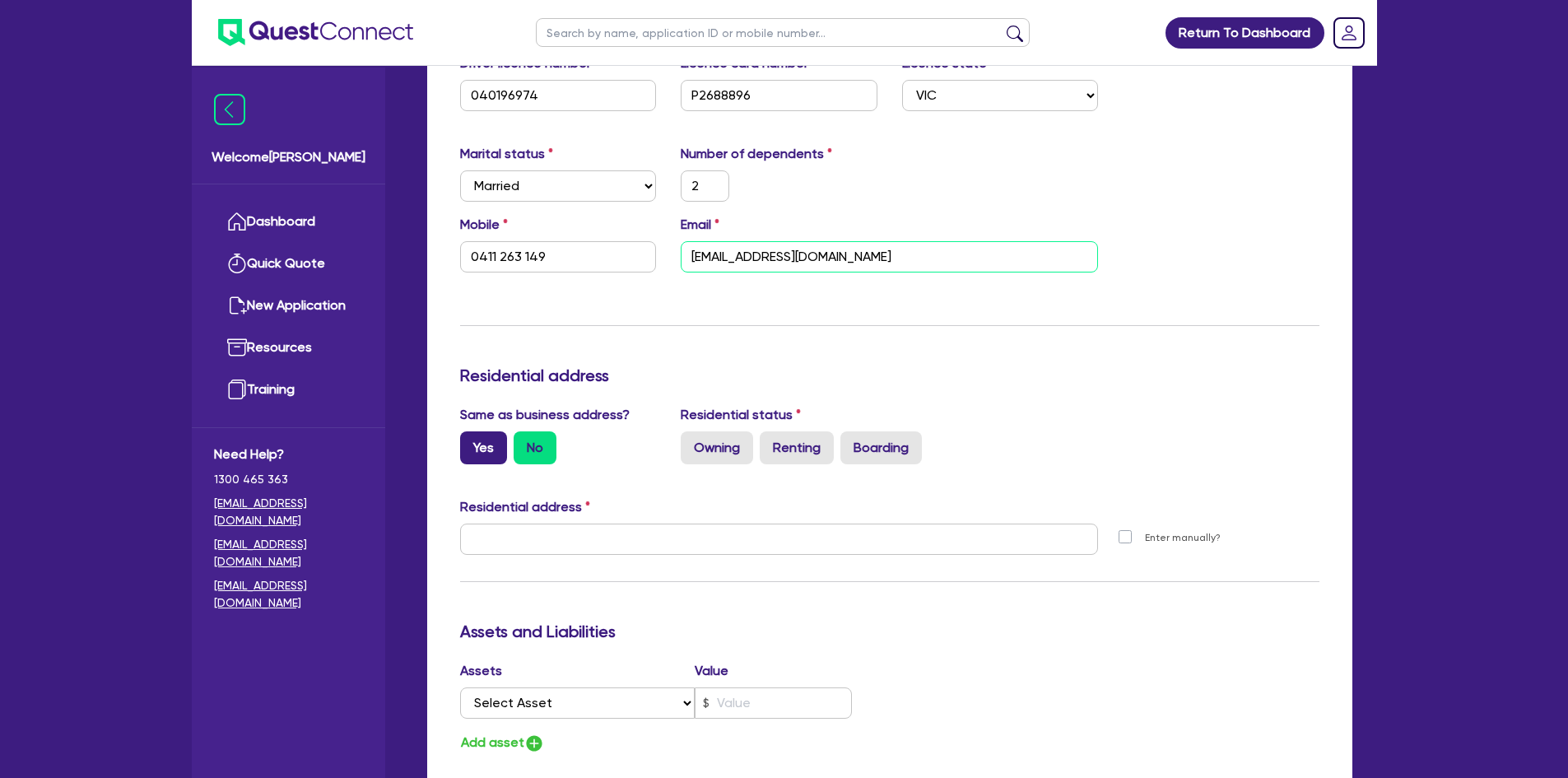
type input "[EMAIL_ADDRESS][DOMAIN_NAME]"
click at [479, 457] on label "Yes" at bounding box center [483, 447] width 47 height 33
click at [471, 442] on input "Yes" at bounding box center [465, 436] width 11 height 11
radio input "true"
type input "2"
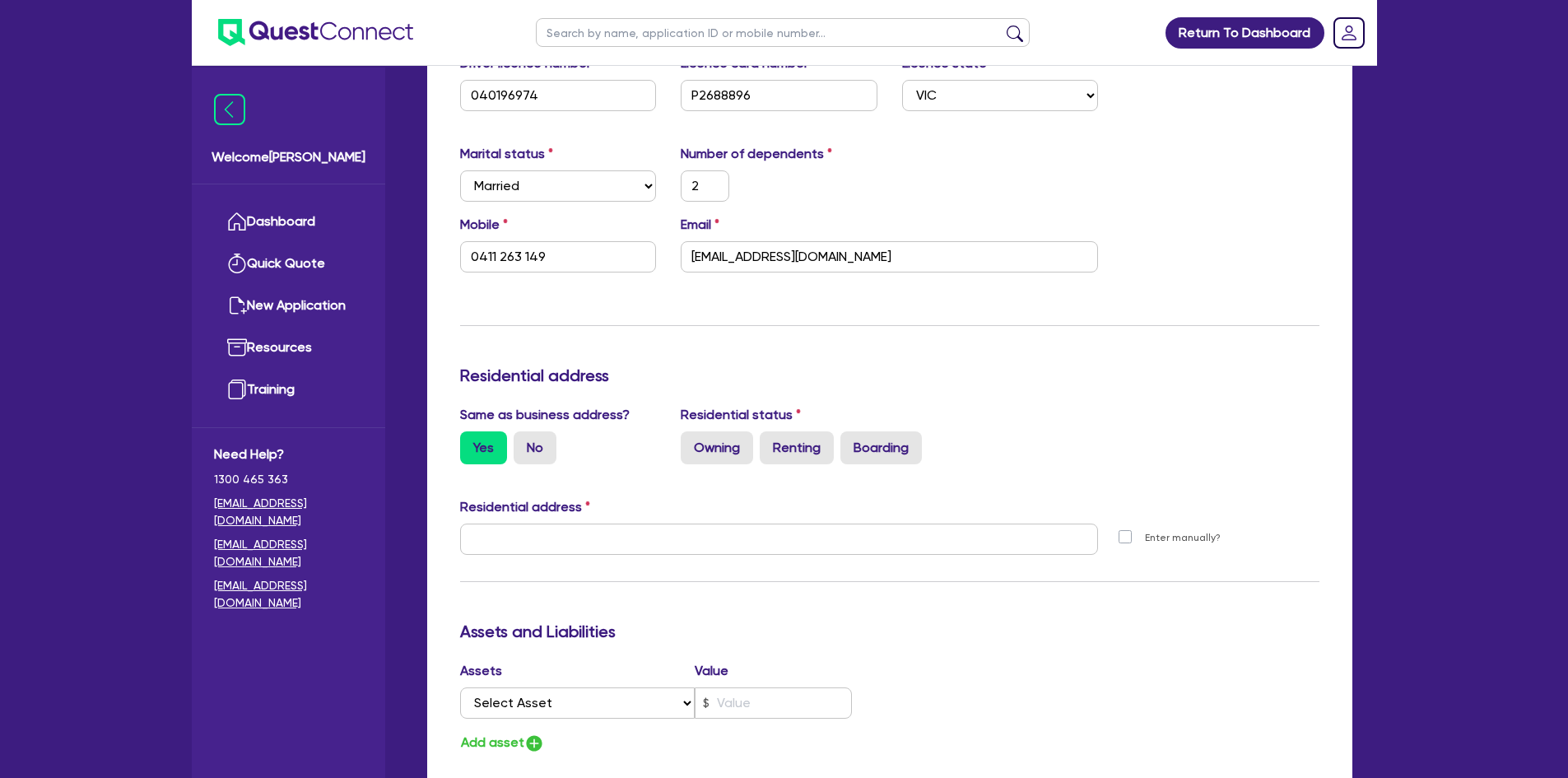
type input "0411 263 149"
type input "[STREET_ADDRESS]"
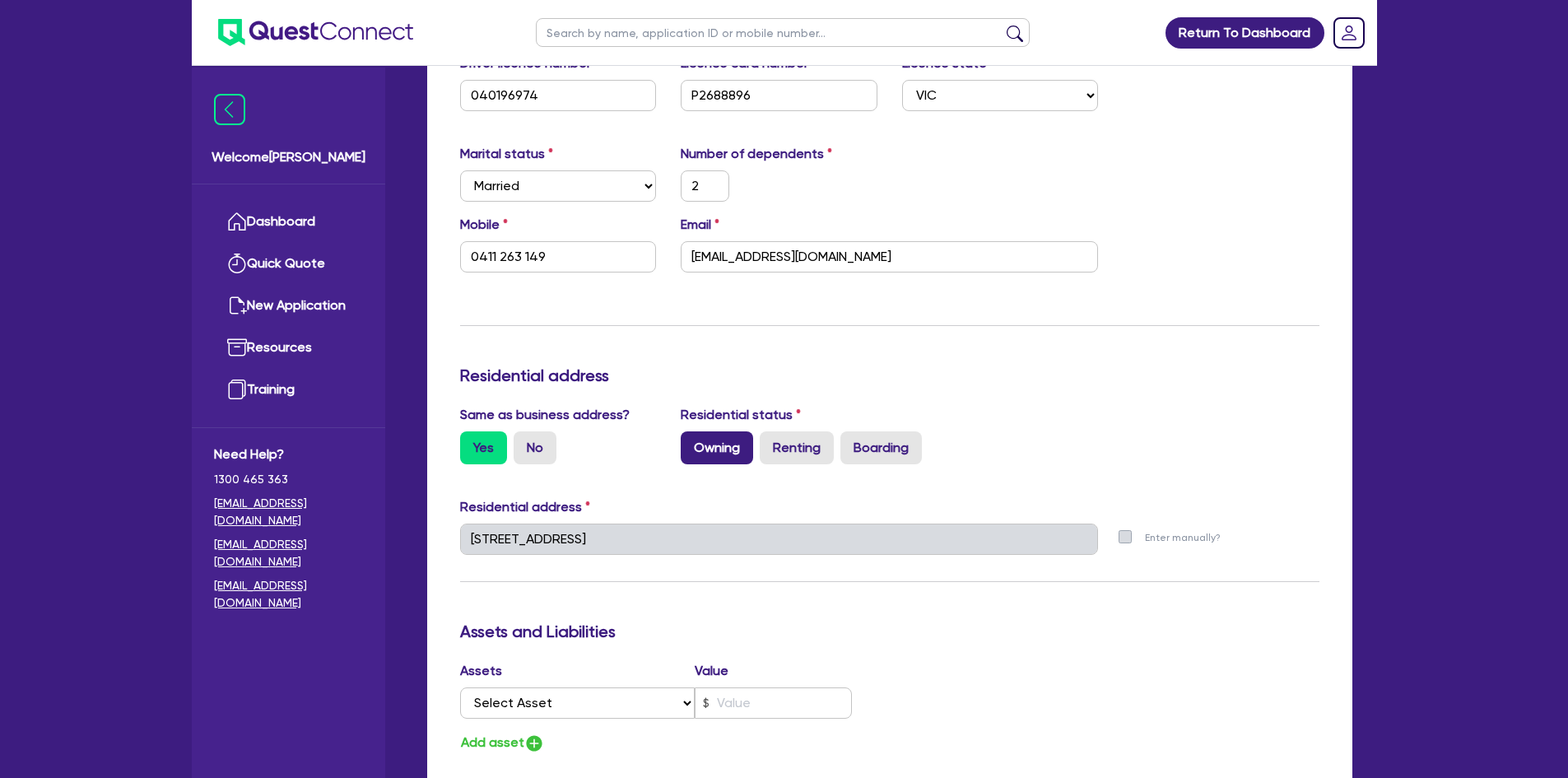
click at [725, 448] on label "Owning" at bounding box center [716, 447] width 73 height 33
click at [691, 442] on input "Owning" at bounding box center [685, 436] width 11 height 11
radio input "true"
type input "2"
type input "0411 263 149"
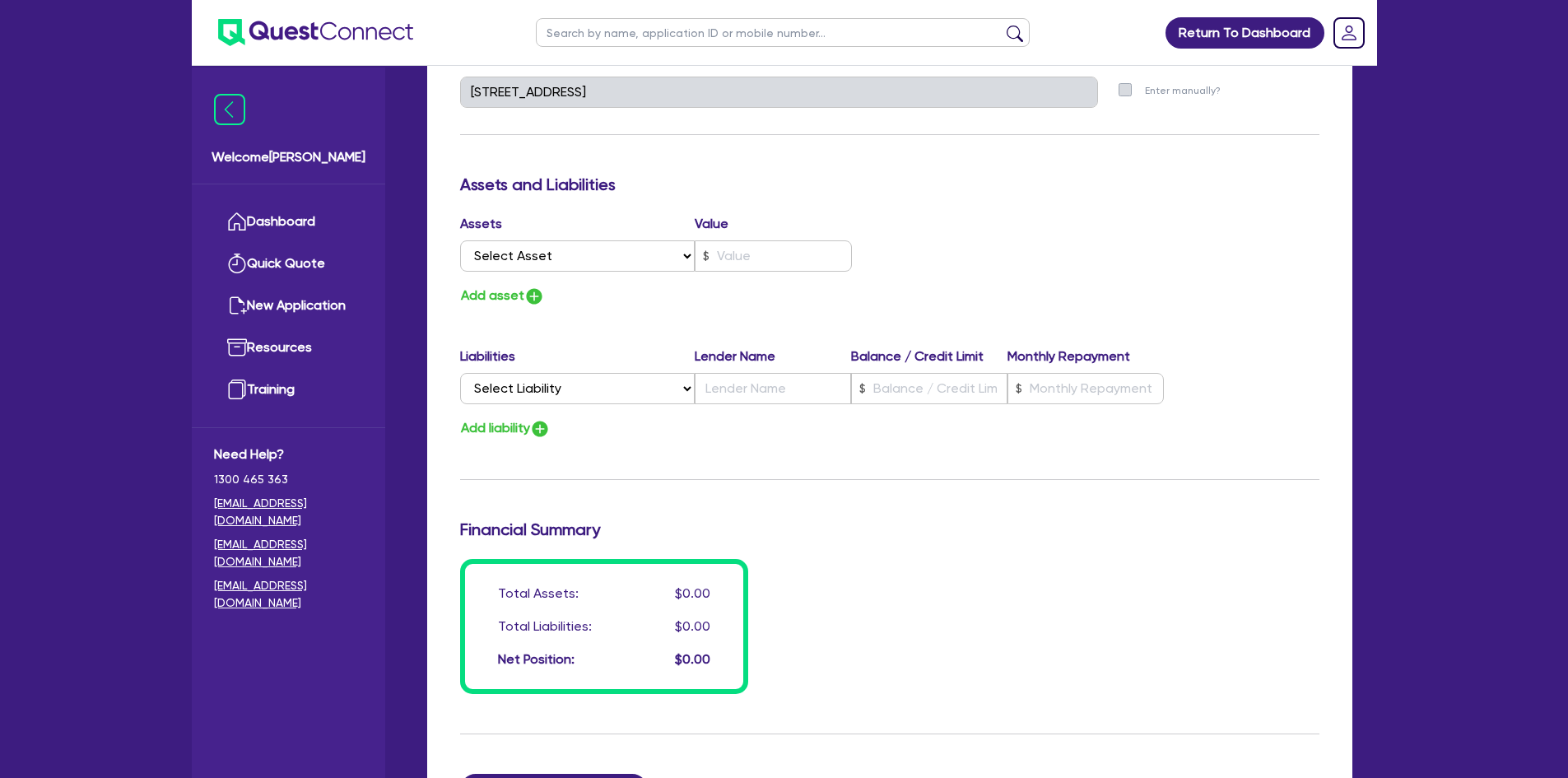
scroll to position [741, 0]
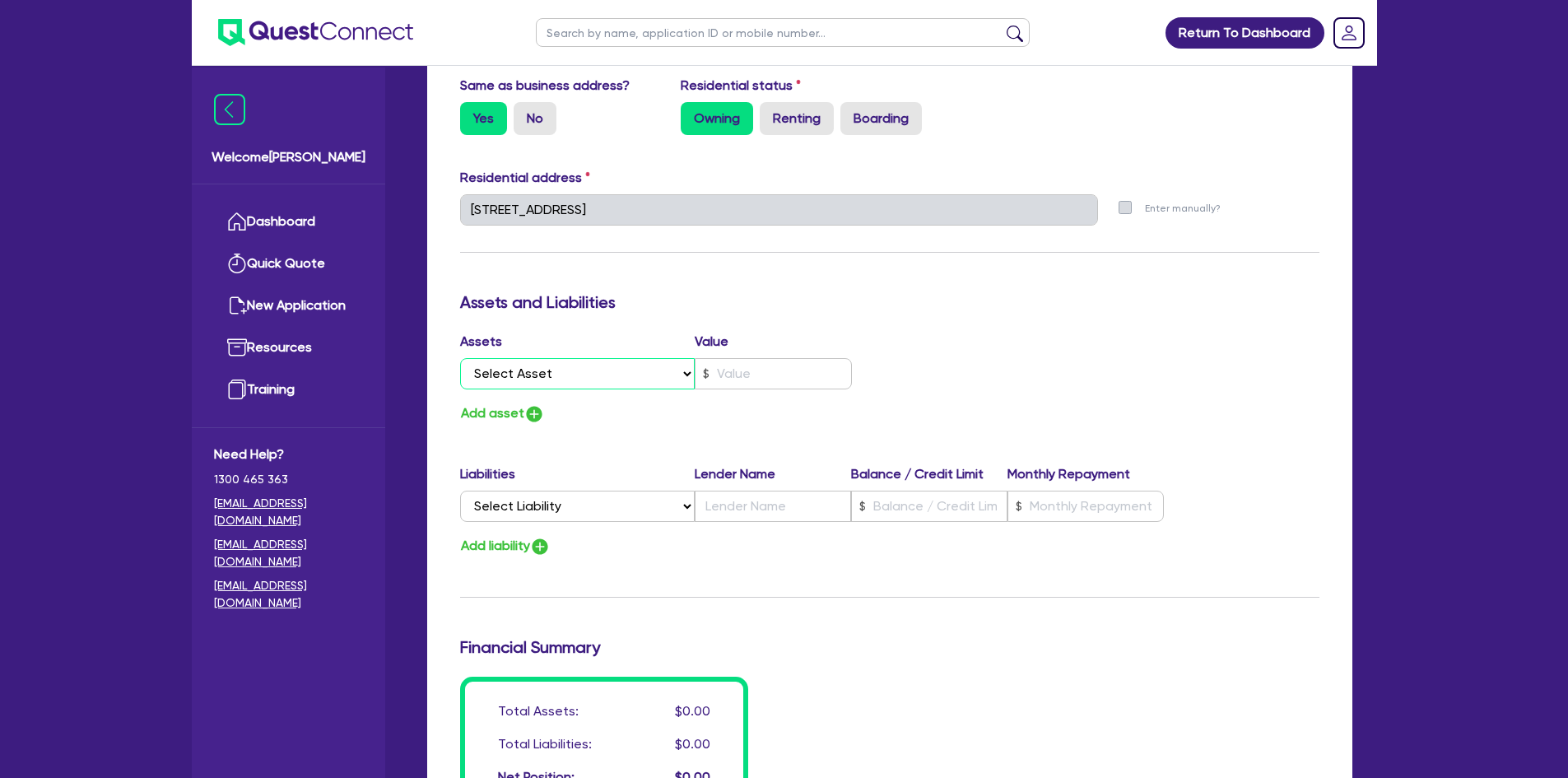
click at [589, 378] on select "Select Asset Cash Property Investment property Vehicle Truck Trailer Equipment …" at bounding box center [578, 373] width 235 height 31
select select "PROPERTY"
click at [460, 358] on select "Select Asset Cash Property Investment property Vehicle Truck Trailer Equipment …" at bounding box center [578, 373] width 235 height 31
type input "2"
type input "0411 263 149"
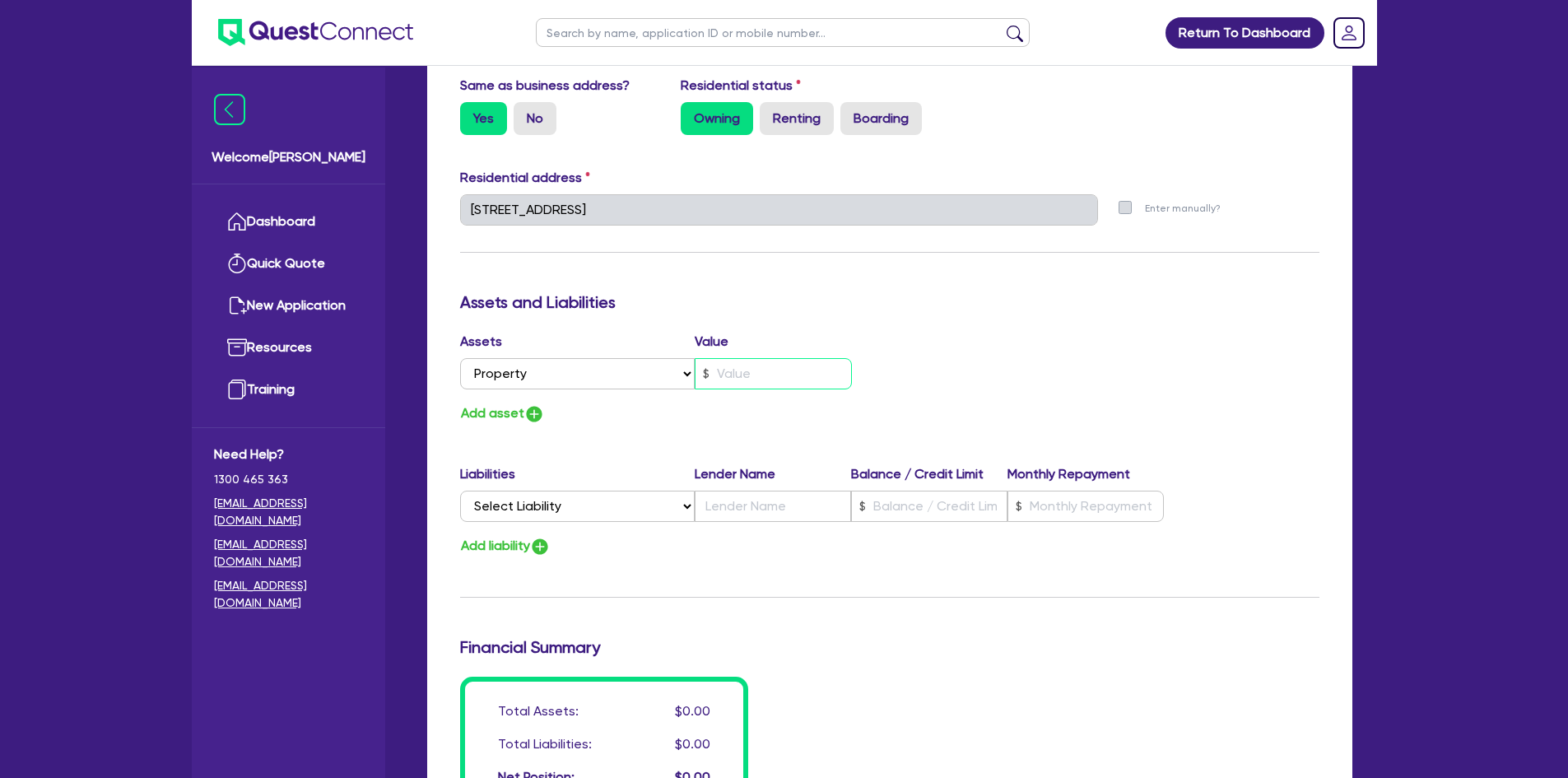
click at [779, 362] on input "text" at bounding box center [773, 373] width 157 height 31
type input "2"
type input "0411 263 149"
type input "2"
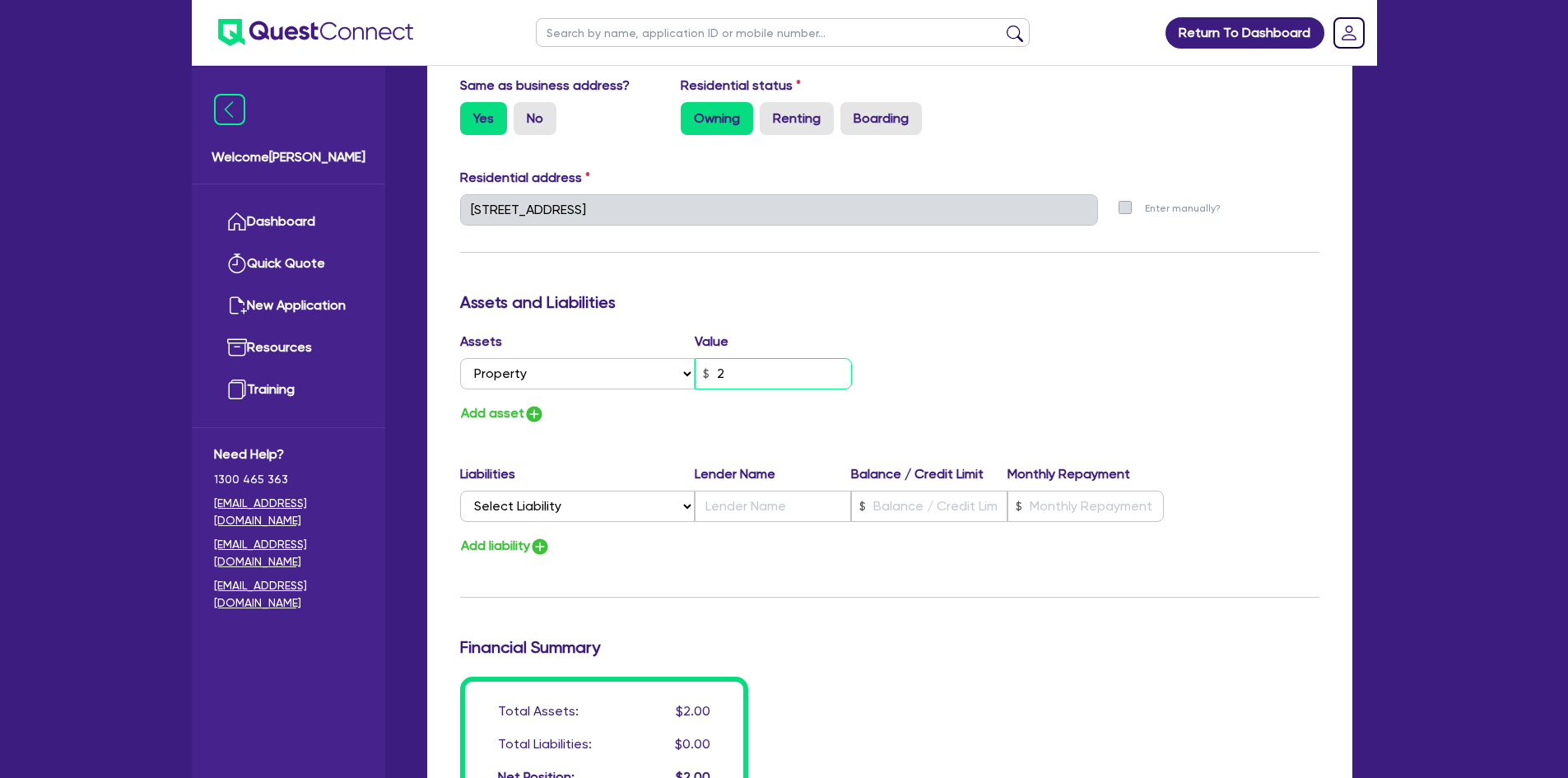
type input "0411 263 149"
type input "20"
type input "2"
type input "0411 263 149"
type input "200"
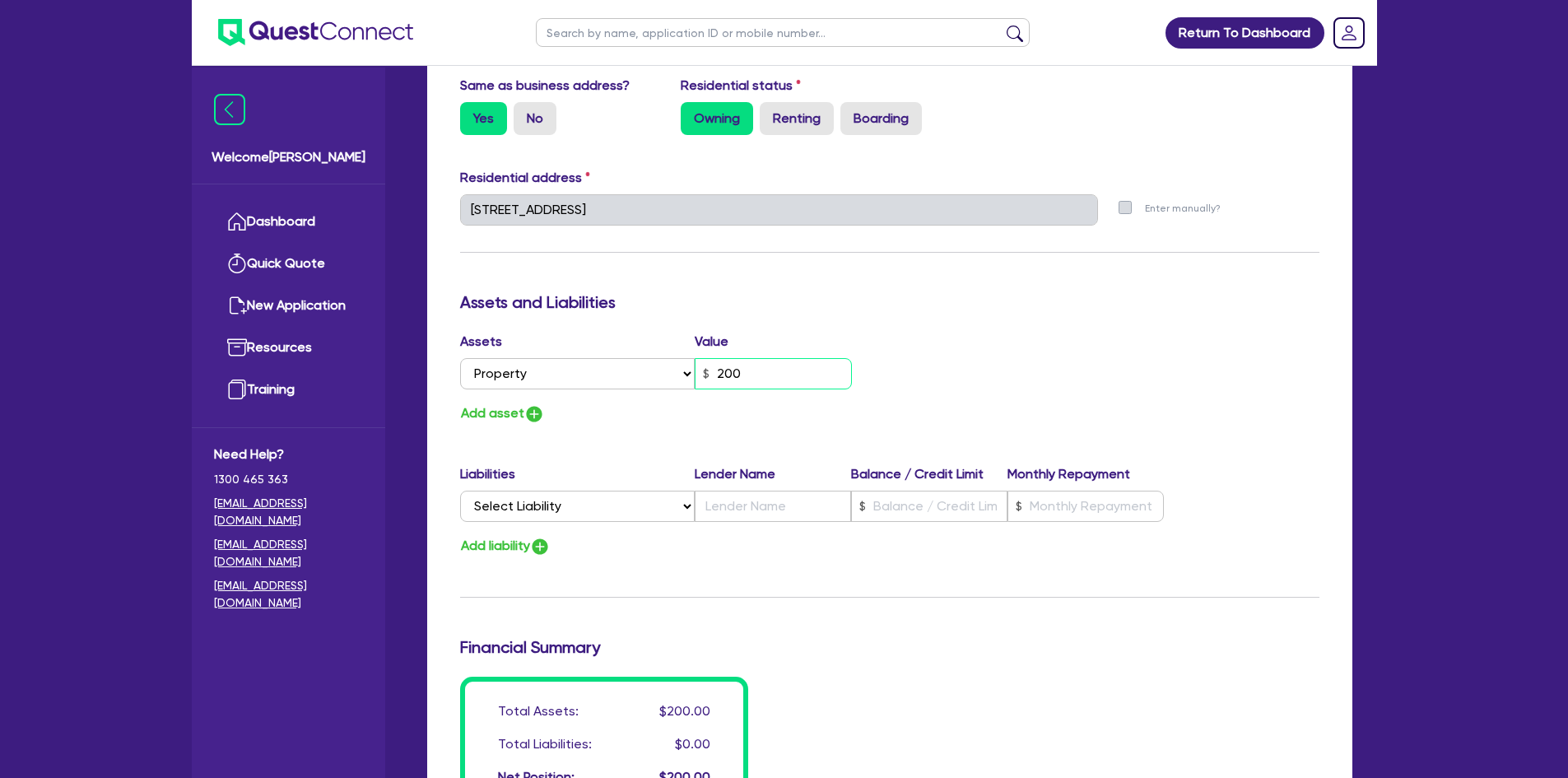
type input "2"
type input "0411 263 149"
type input "2,000"
type input "2"
type input "0411 263 149"
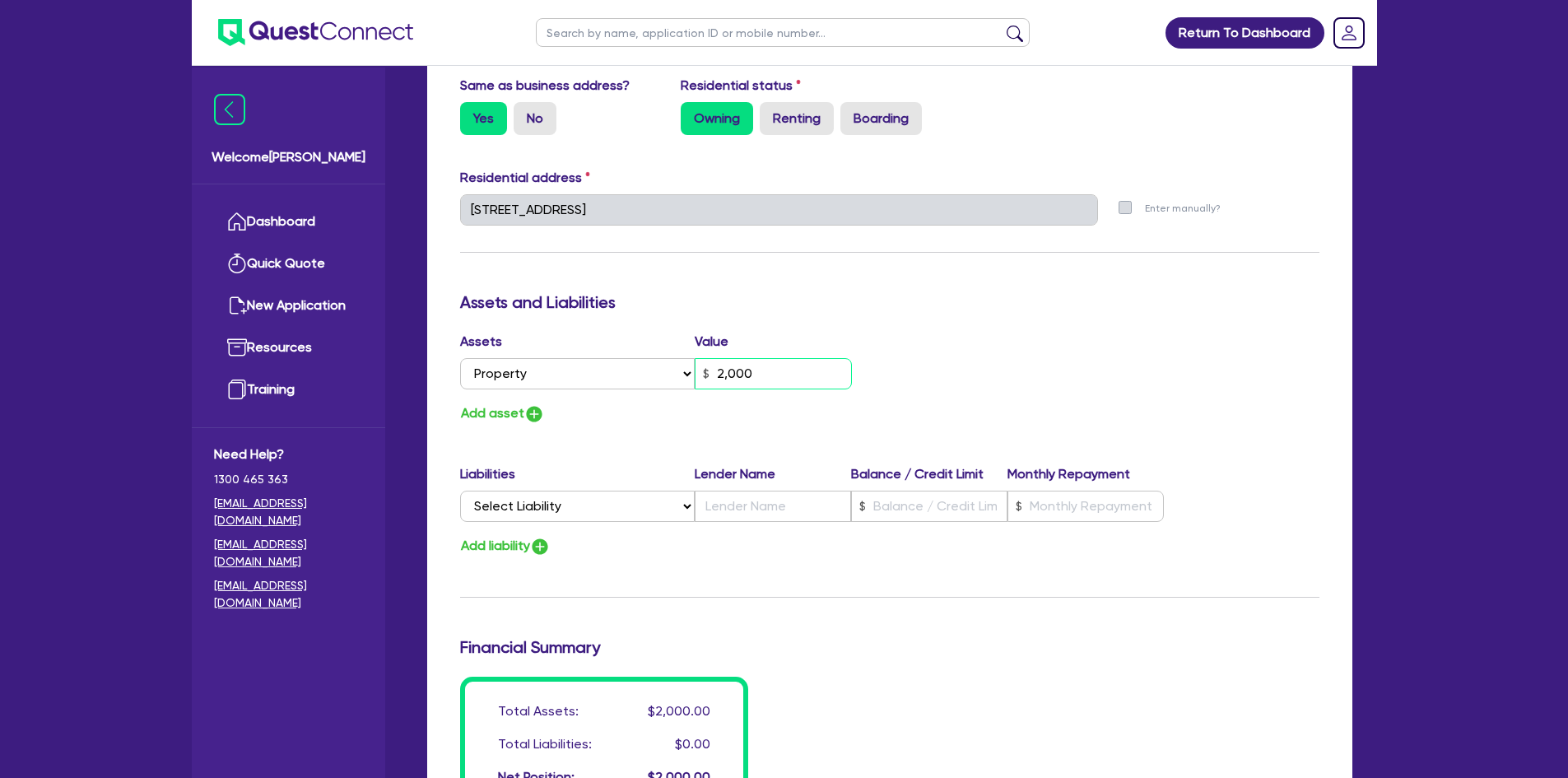
type input "20,000"
type input "2"
type input "0411 263 149"
type input "200,000"
type input "2"
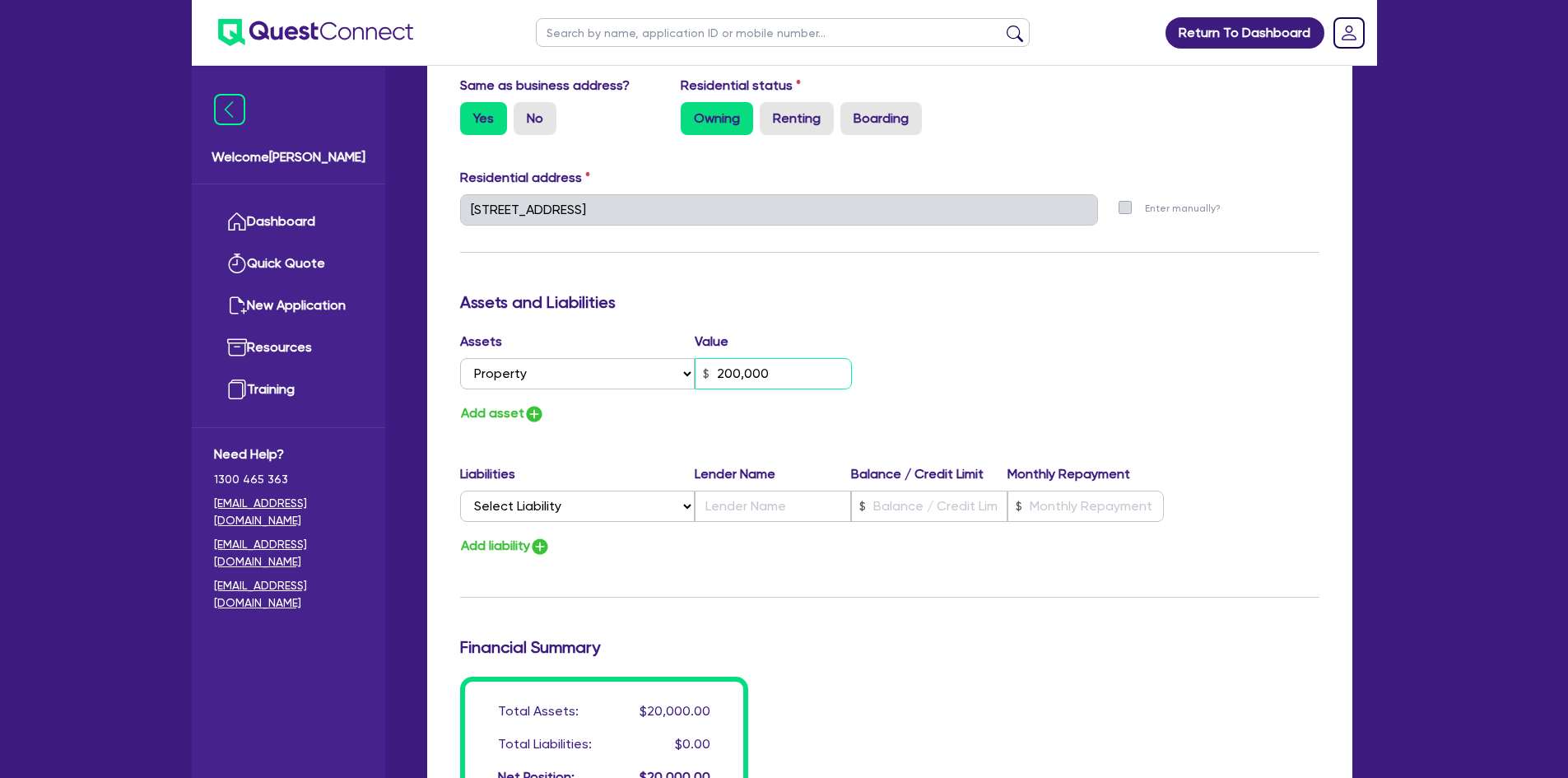
type input "0411 263 149"
type input "2,000,000"
click at [546, 512] on select "Select Liability Credit card Mortgage Investment property loan Vehicle loan Tru…" at bounding box center [577, 505] width 234 height 31
click at [533, 409] on img "button" at bounding box center [534, 414] width 20 height 20
type input "2"
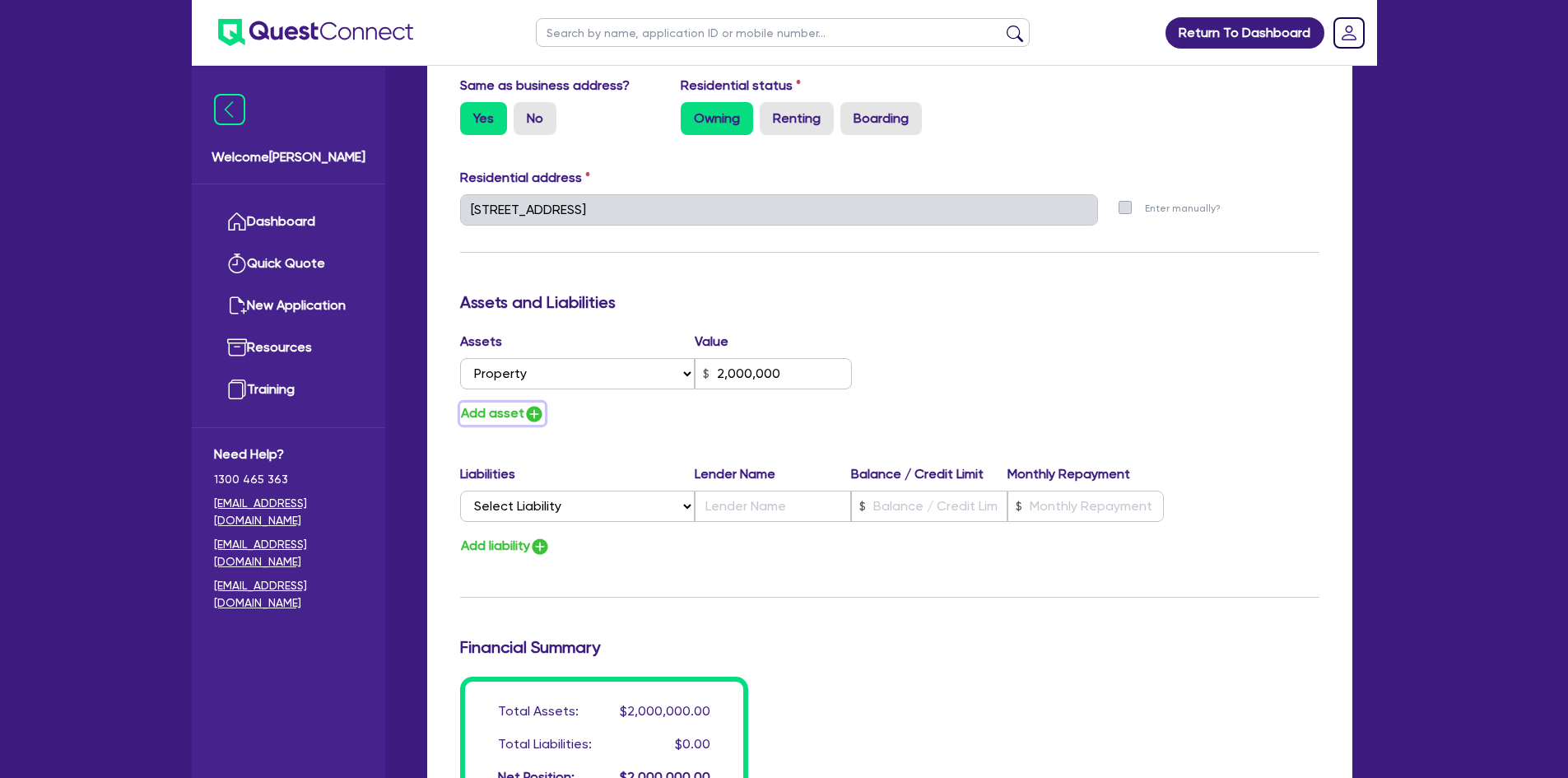
type input "0411 263 149"
type input "2,000,000"
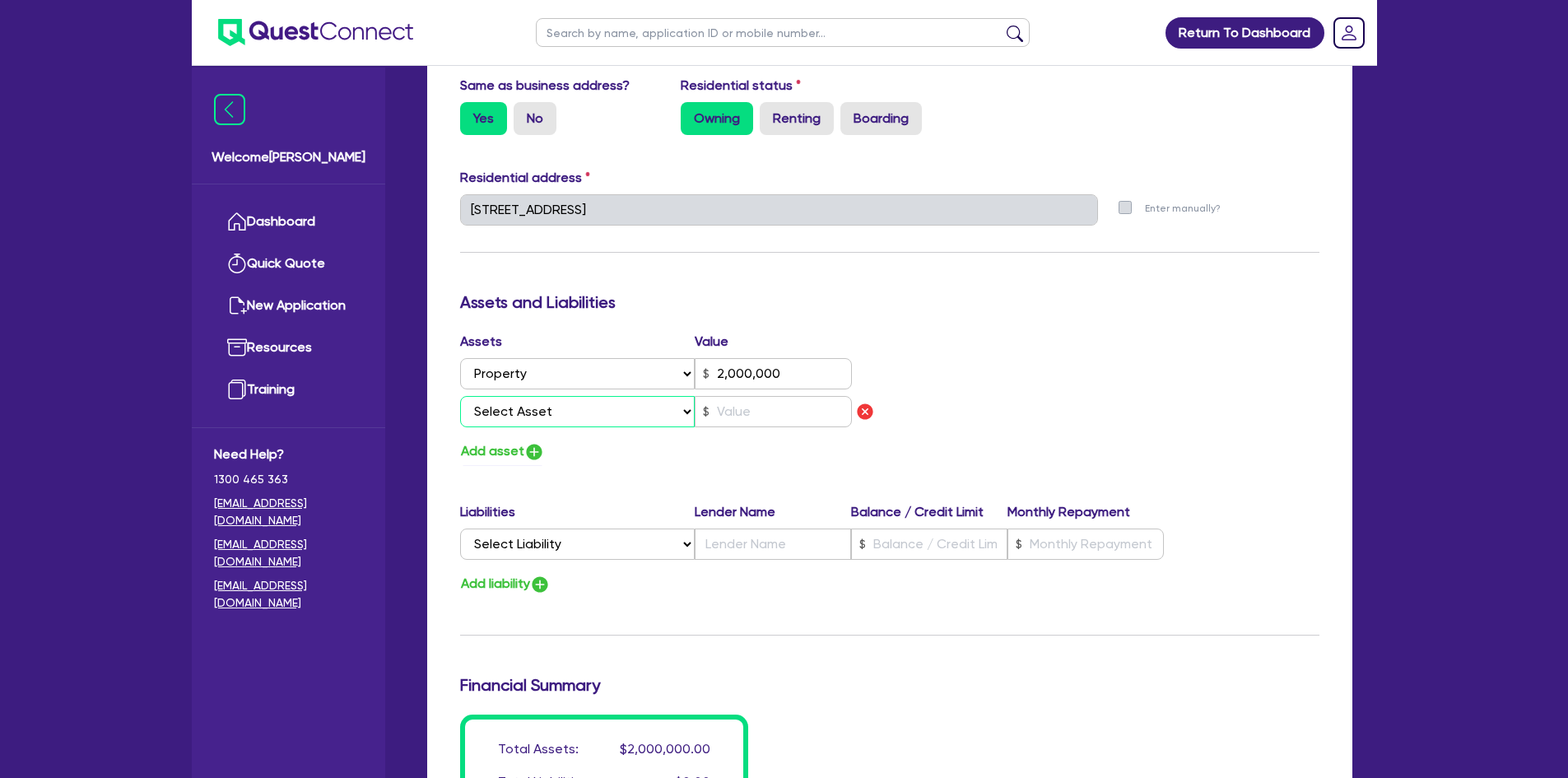
click at [533, 409] on select "Select Asset Cash Property Investment property Vehicle Truck Trailer Equipment …" at bounding box center [578, 410] width 235 height 31
select select "CASH"
click at [460, 395] on select "Select Asset Cash Property Investment property Vehicle Truck Trailer Equipment …" at bounding box center [578, 410] width 235 height 31
type input "2"
type input "0411 263 149"
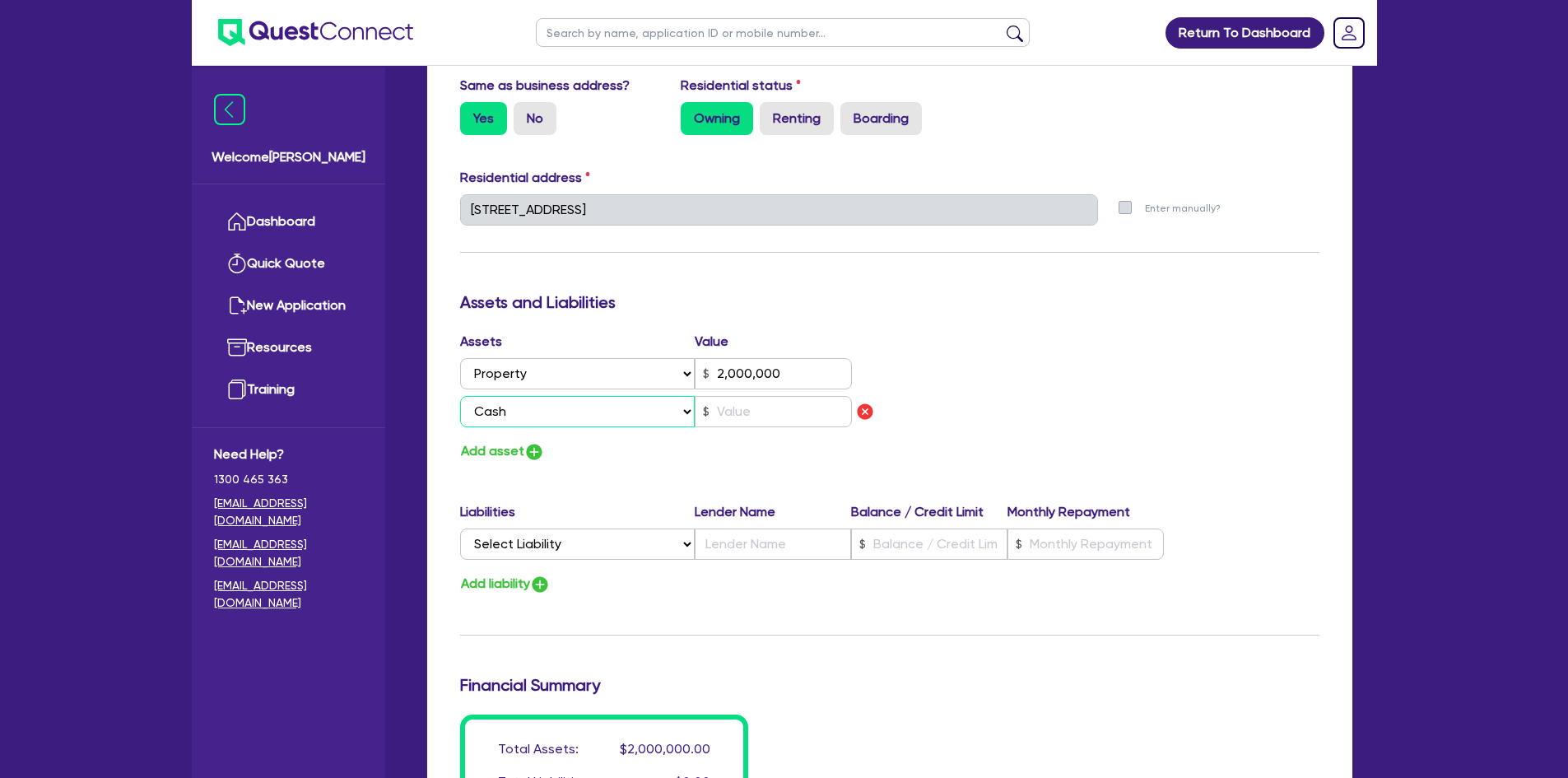
type input "2,000,000"
click at [788, 414] on input "text" at bounding box center [773, 410] width 157 height 31
type input "2"
type input "0411 263 149"
type input "2,000,000"
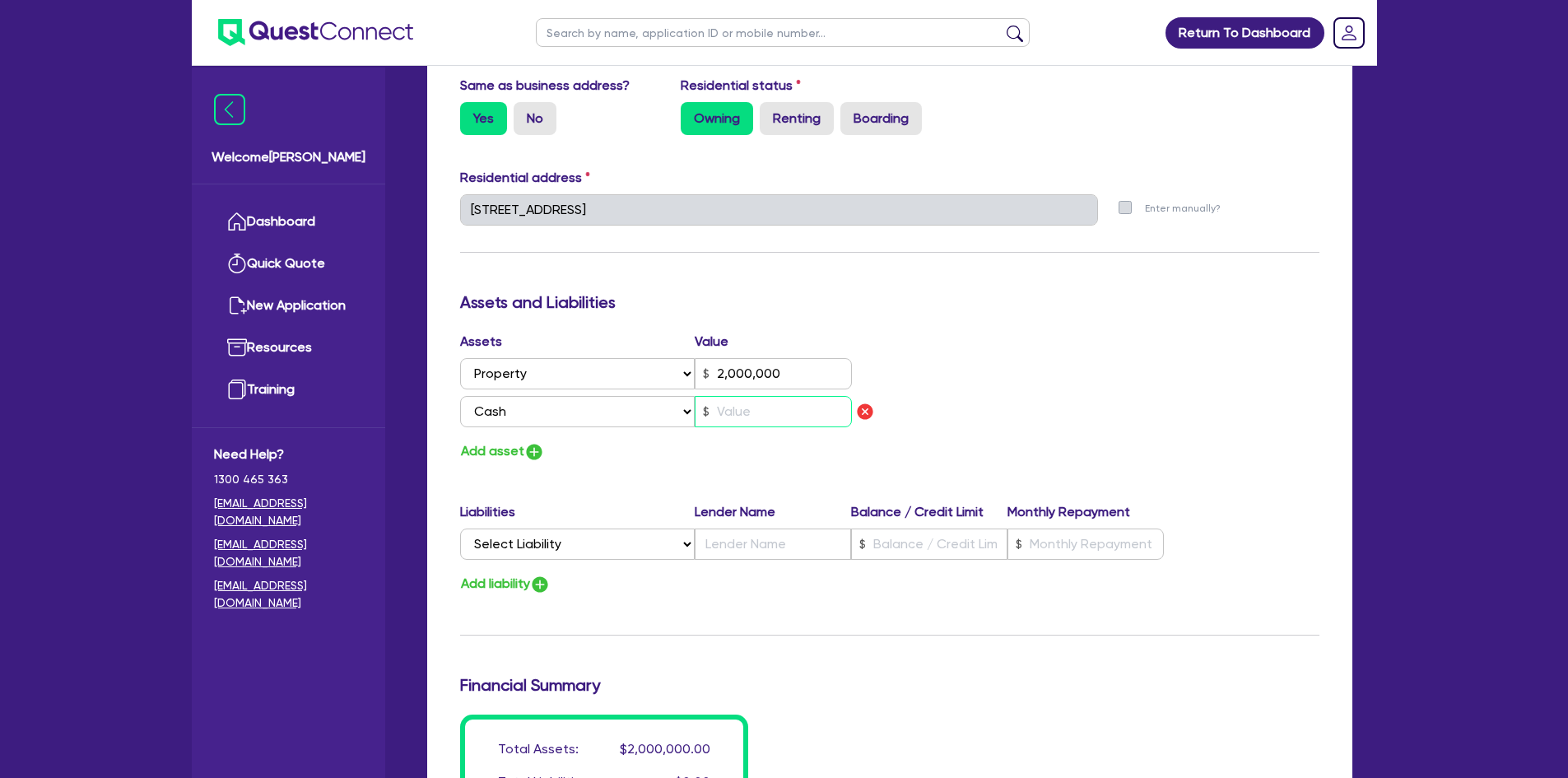
type input "4"
type input "2"
type input "0411 263 149"
type input "2,000,000"
type input "45"
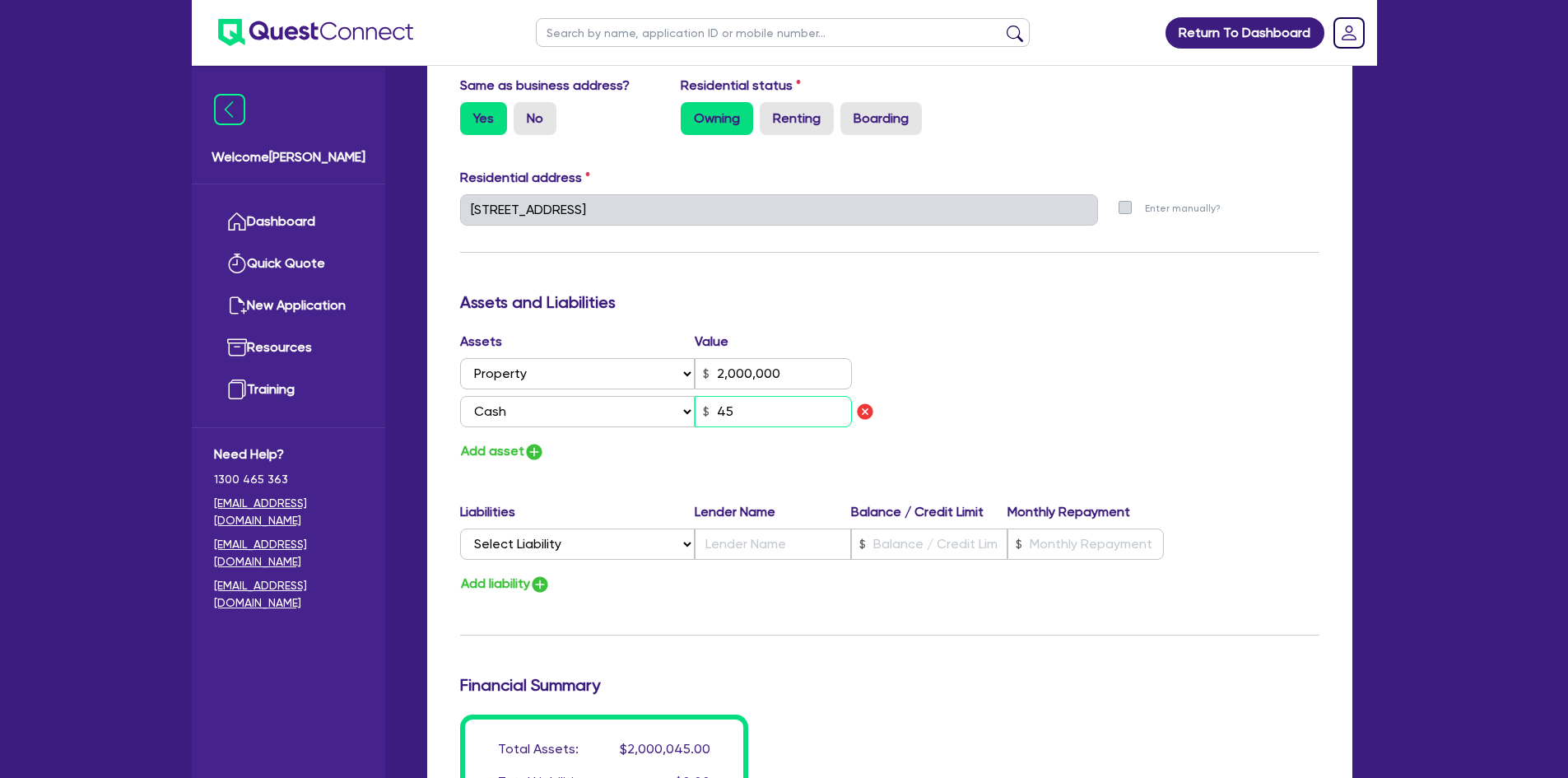
type input "2"
type input "0411 263 149"
type input "2,000,000"
type input "450"
type input "2"
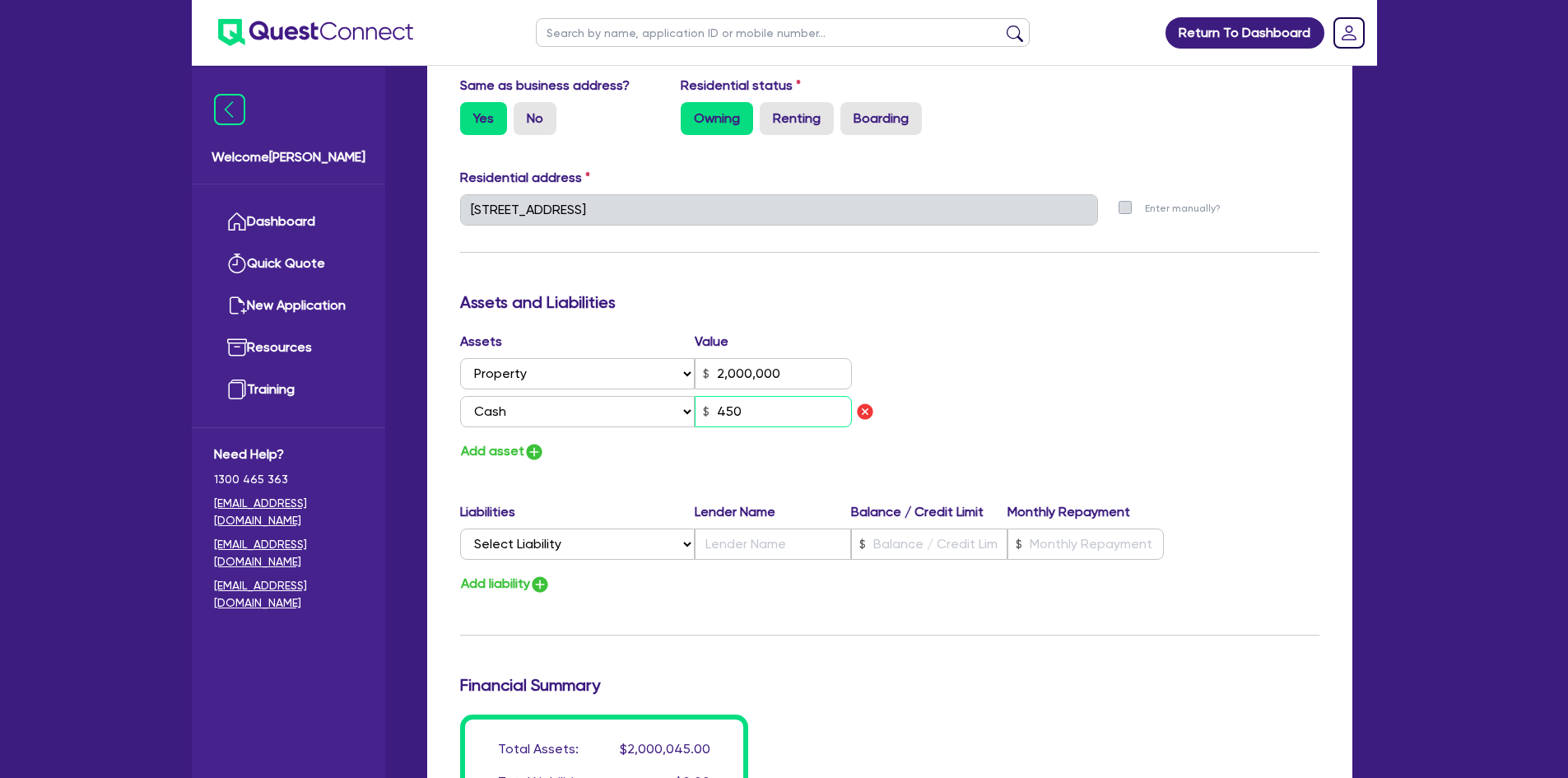
type input "0411 263 149"
type input "2,000,000"
type input "4,500"
type input "2"
type input "0411 263 149"
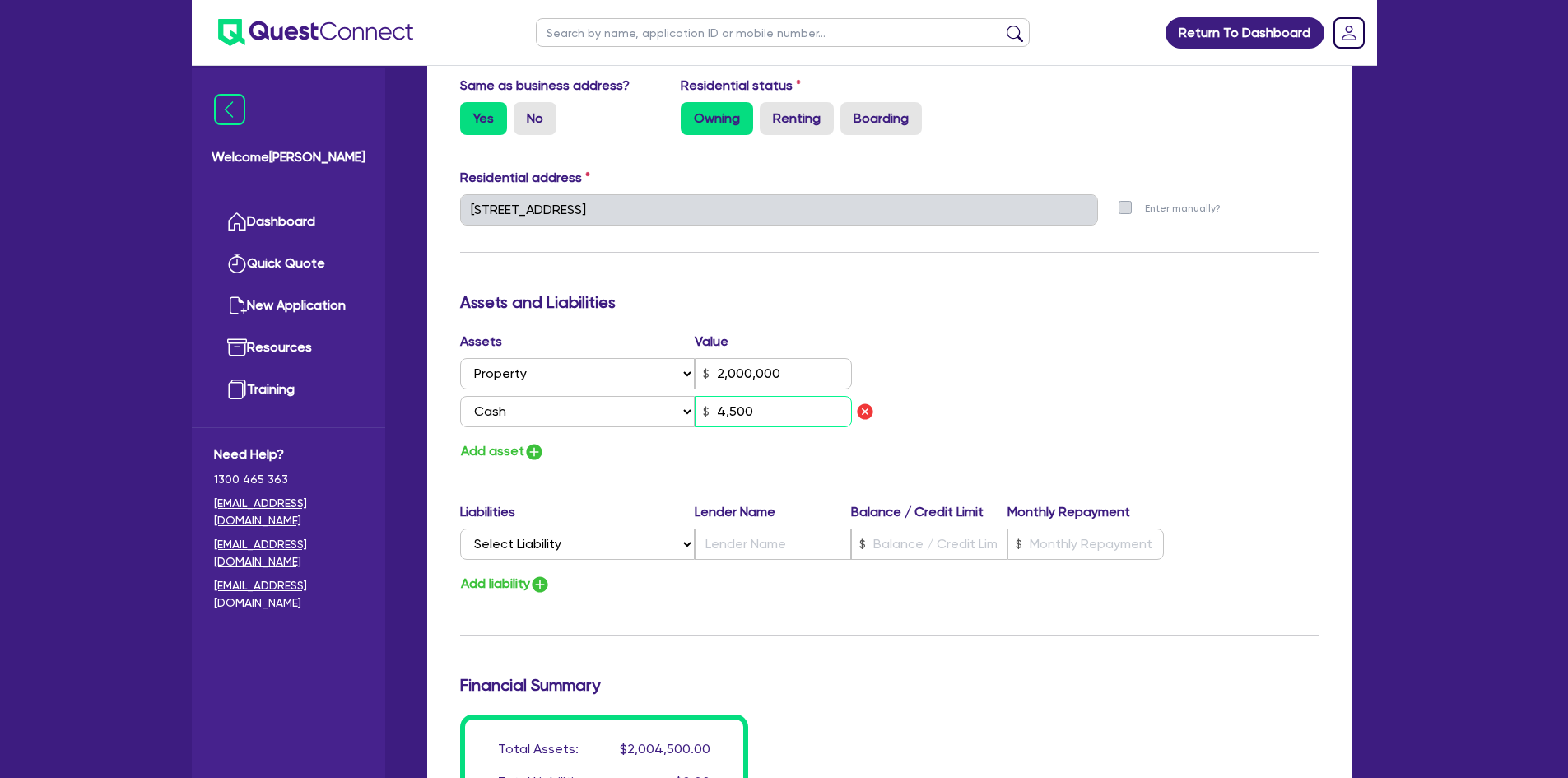
type input "2,000,000"
type input "45,000"
click at [499, 448] on button "Add asset" at bounding box center [502, 451] width 85 height 22
type input "2"
type input "0411 263 149"
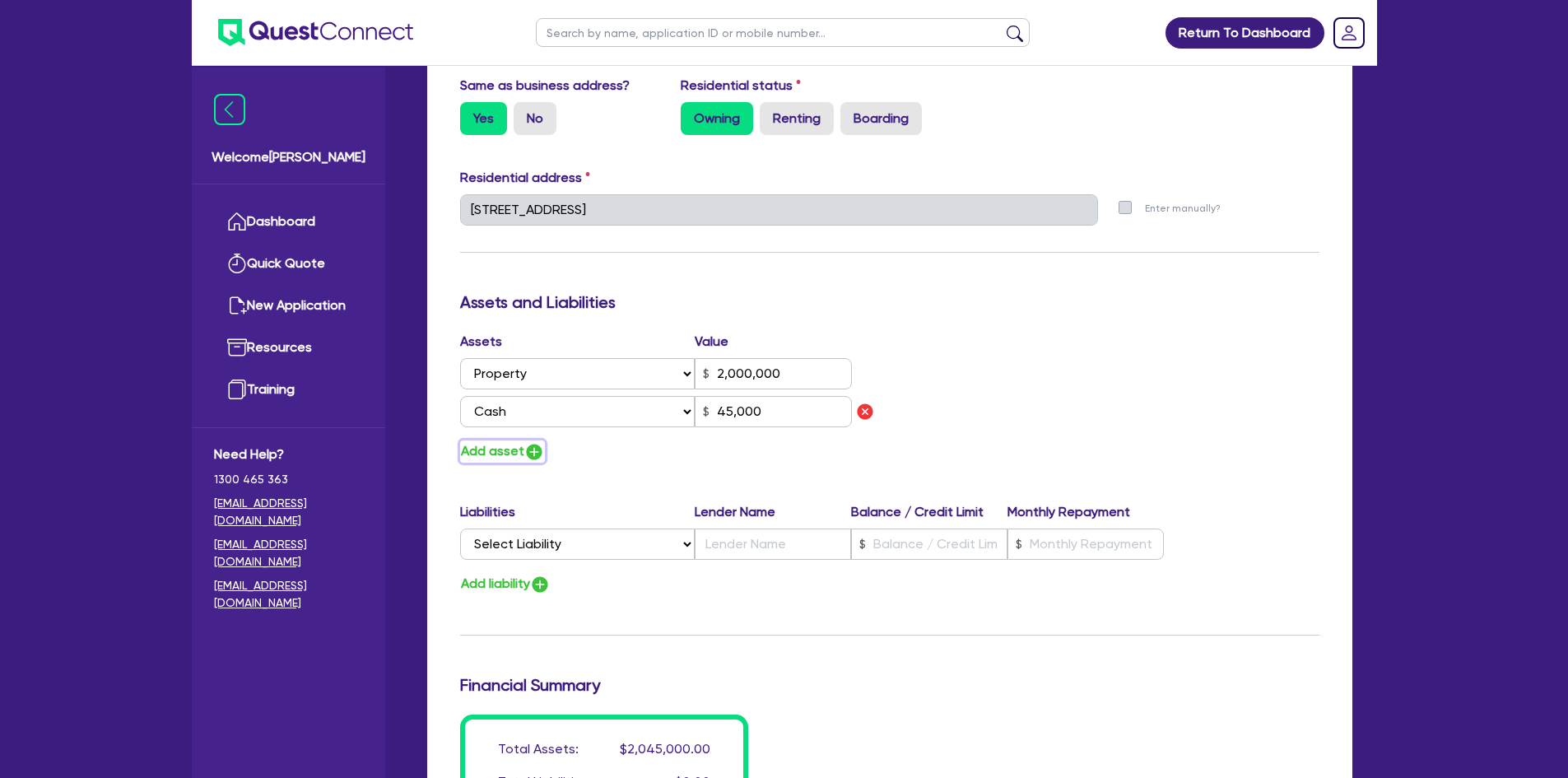
type input "2,000,000"
type input "45,000"
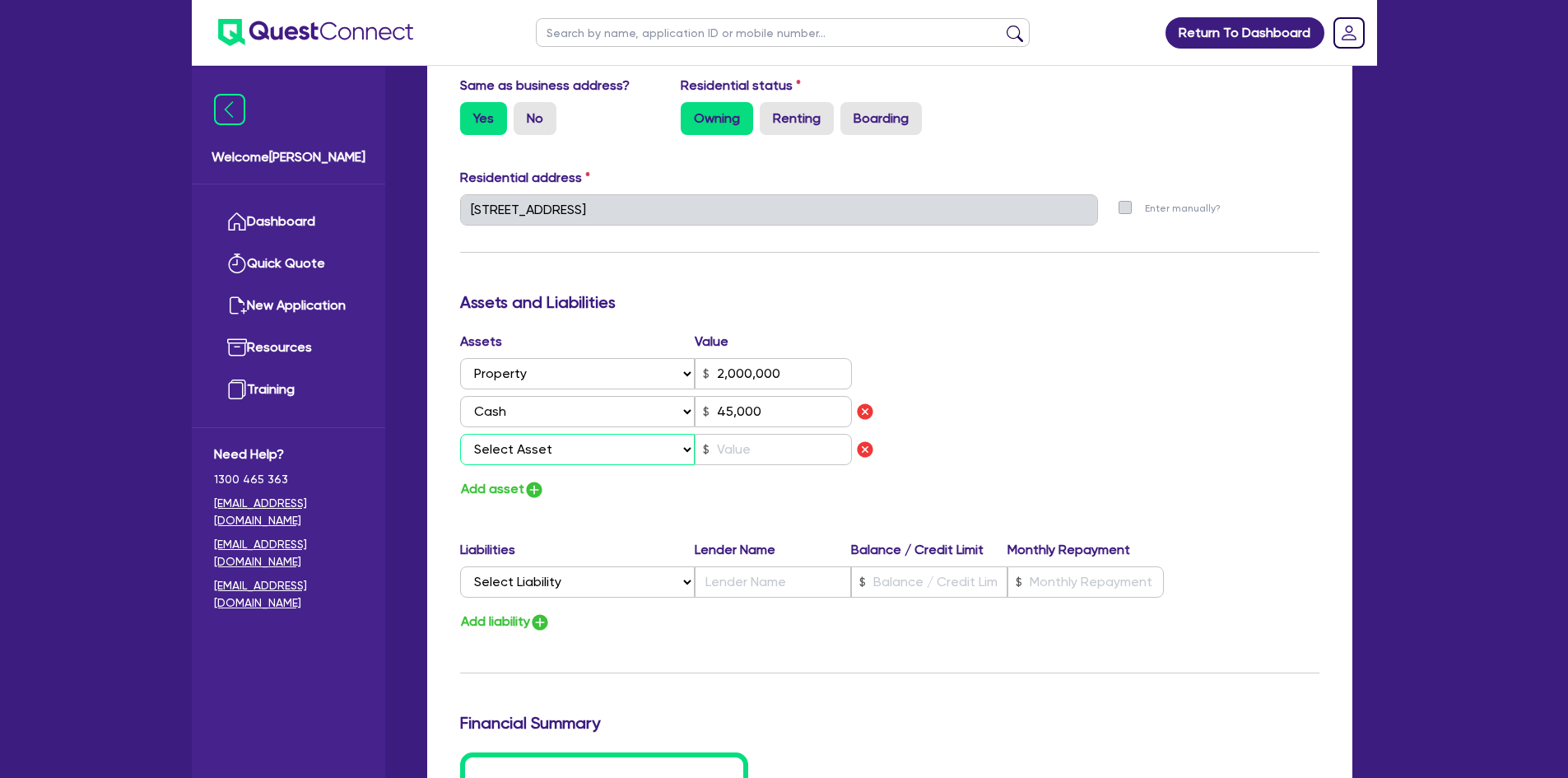
click at [499, 448] on select "Select Asset Cash Property Investment property Vehicle Truck Trailer Equipment …" at bounding box center [578, 448] width 235 height 31
select select "VEHICLE"
click at [460, 433] on select "Select Asset Cash Property Investment property Vehicle Truck Trailer Equipment …" at bounding box center [578, 448] width 235 height 31
type input "2"
type input "0411 263 149"
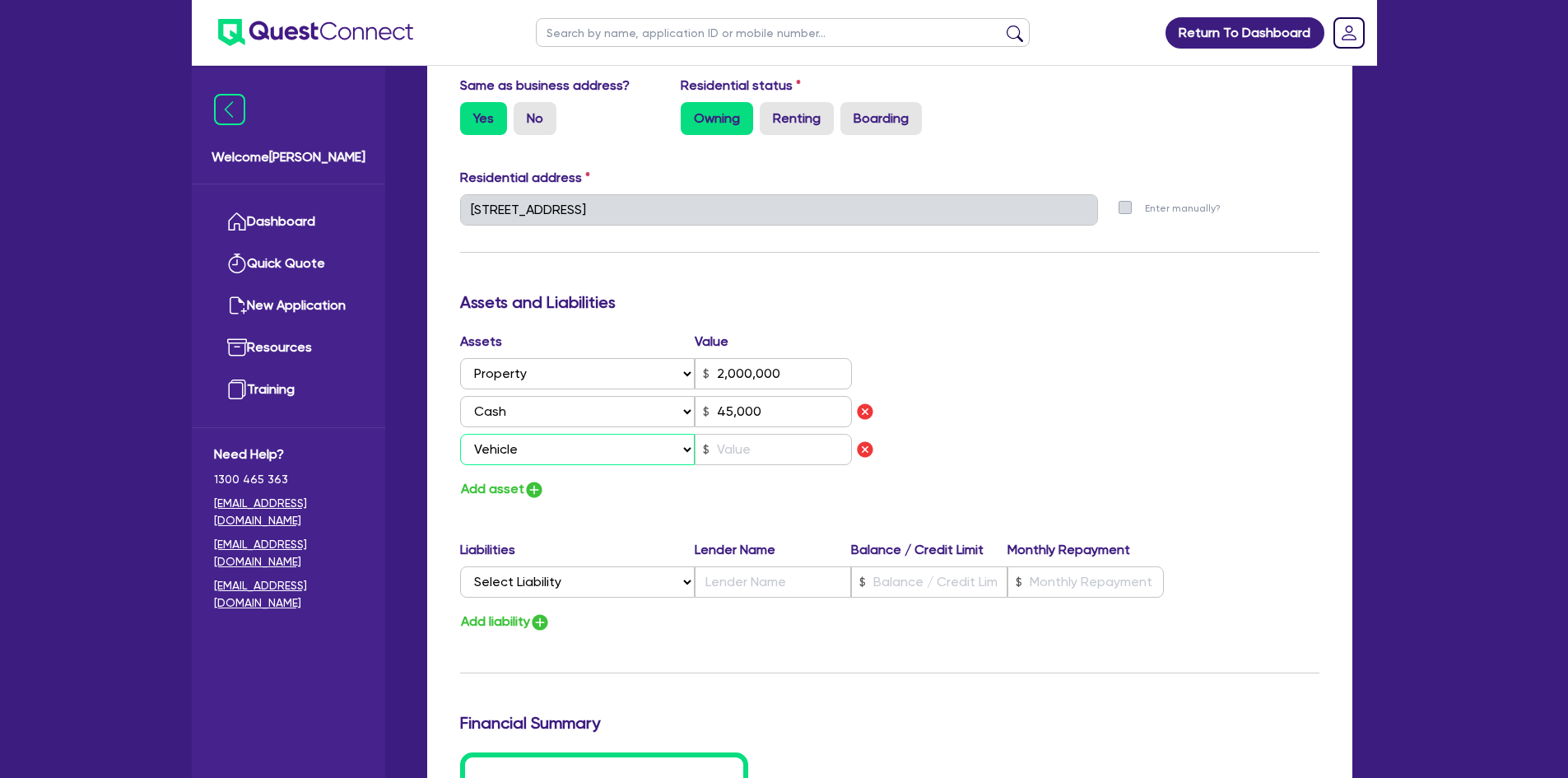
type input "2,000,000"
type input "45,000"
click at [745, 445] on input "text" at bounding box center [773, 448] width 157 height 31
type input "2"
type input "0411 263 149"
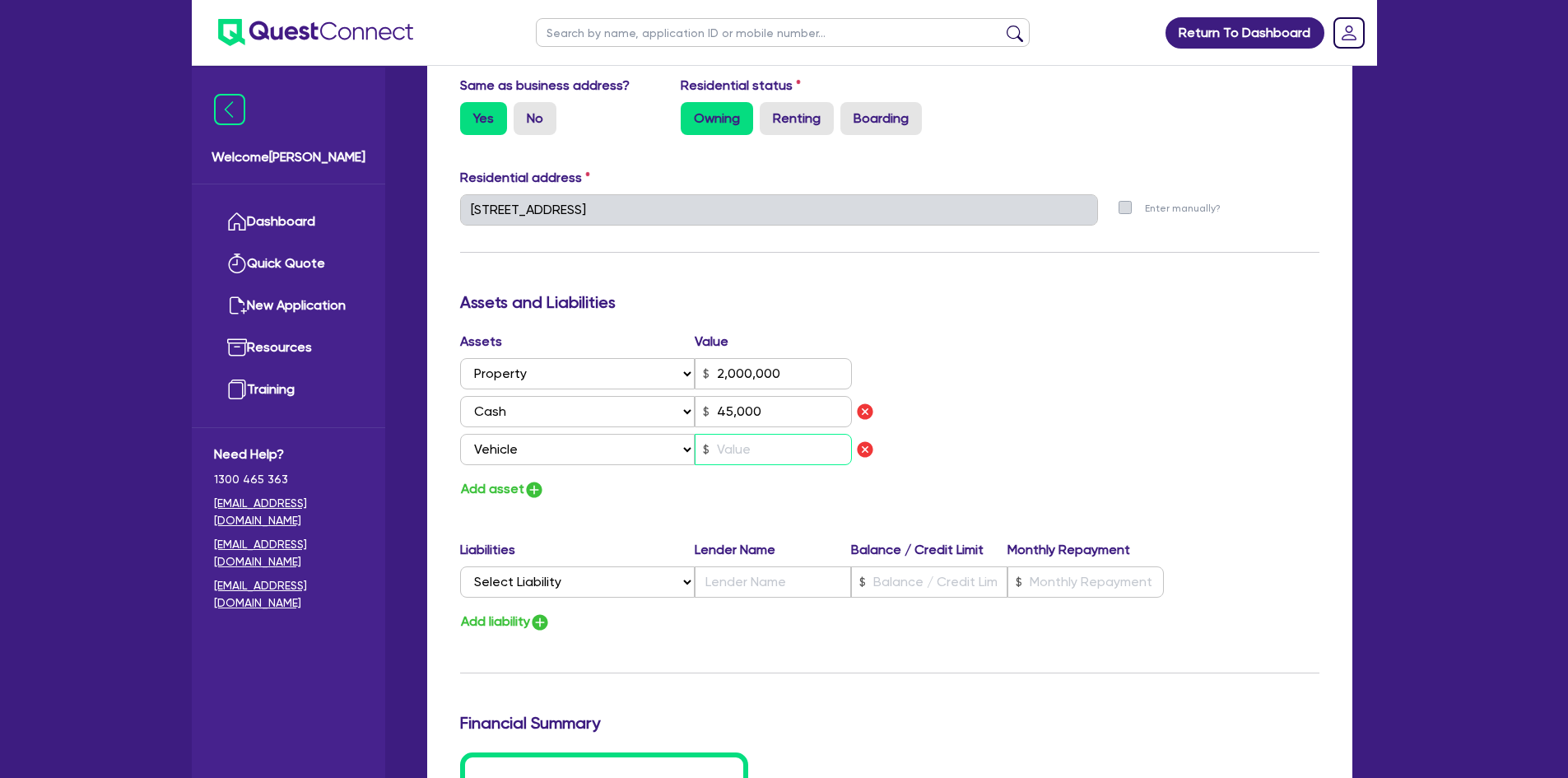
type input "2,000,000"
type input "45,000"
type input "2"
type input "0411 263 149"
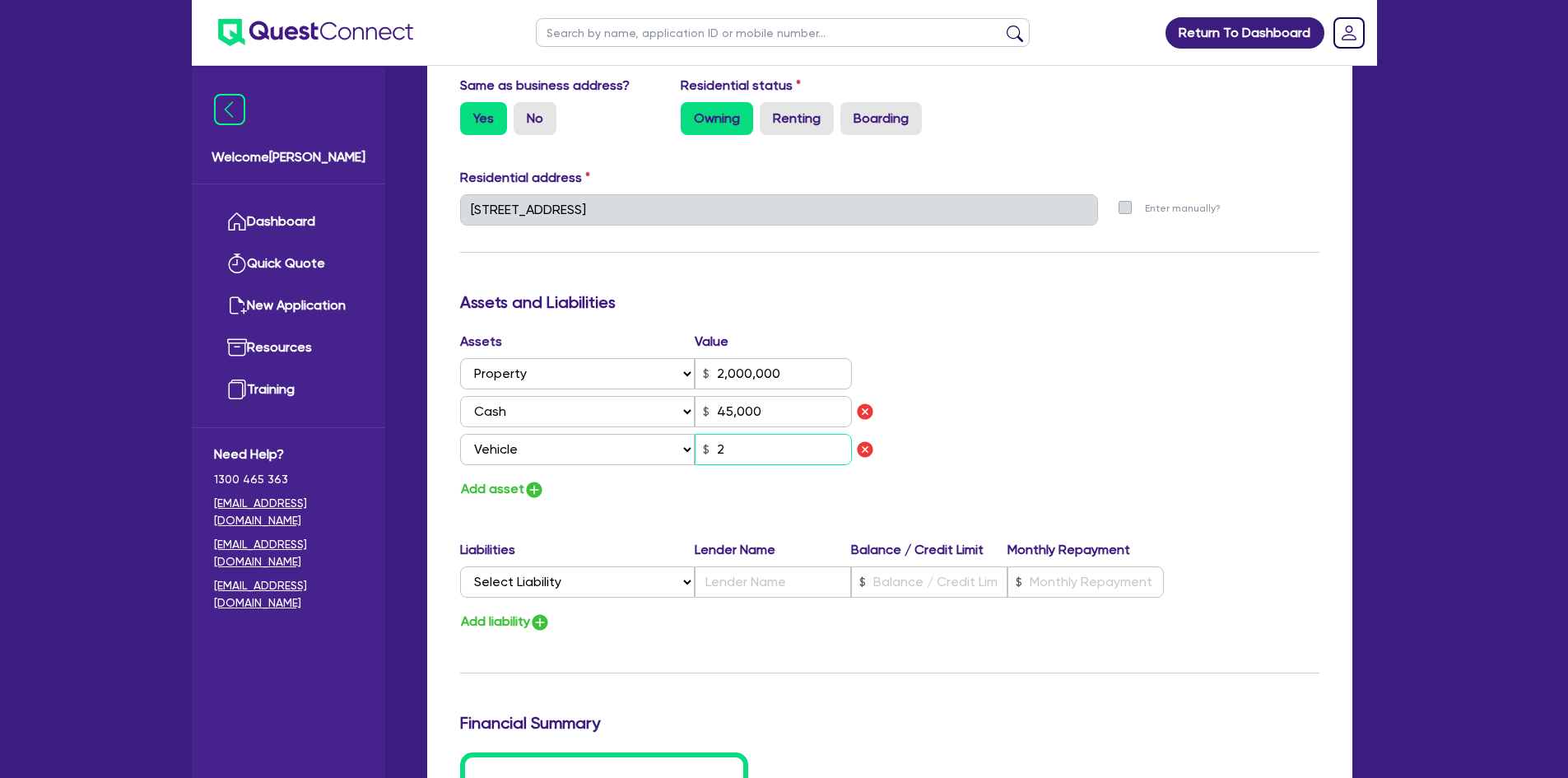
type input "2,000,000"
type input "45,000"
type input "22"
type input "2"
type input "0411 263 149"
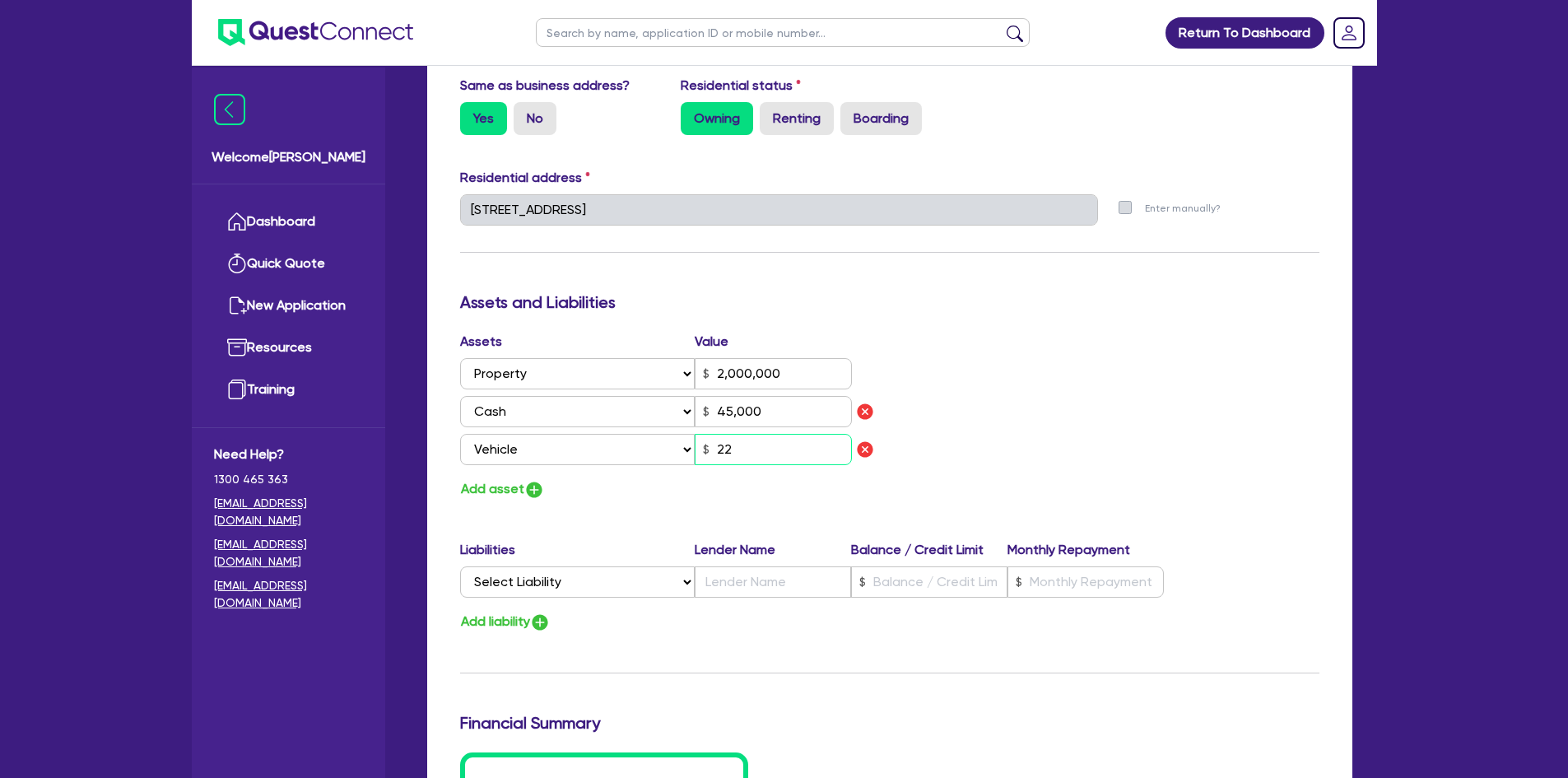
type input "2,000,000"
type input "45,000"
type input "220"
type input "2"
type input "0411 263 149"
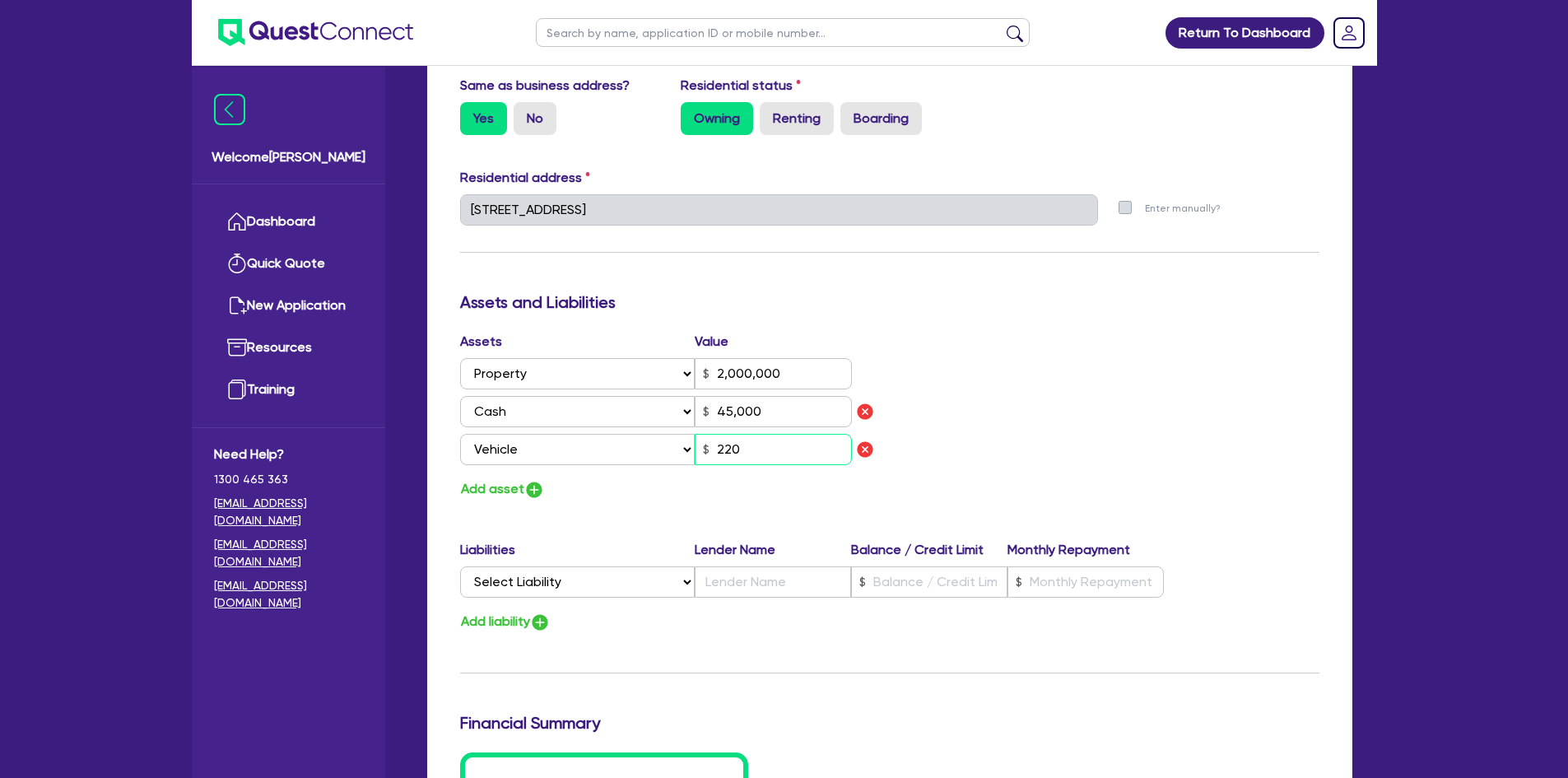
type input "2,000,000"
type input "45,000"
type input "2,200"
type input "2"
type input "0411 263 149"
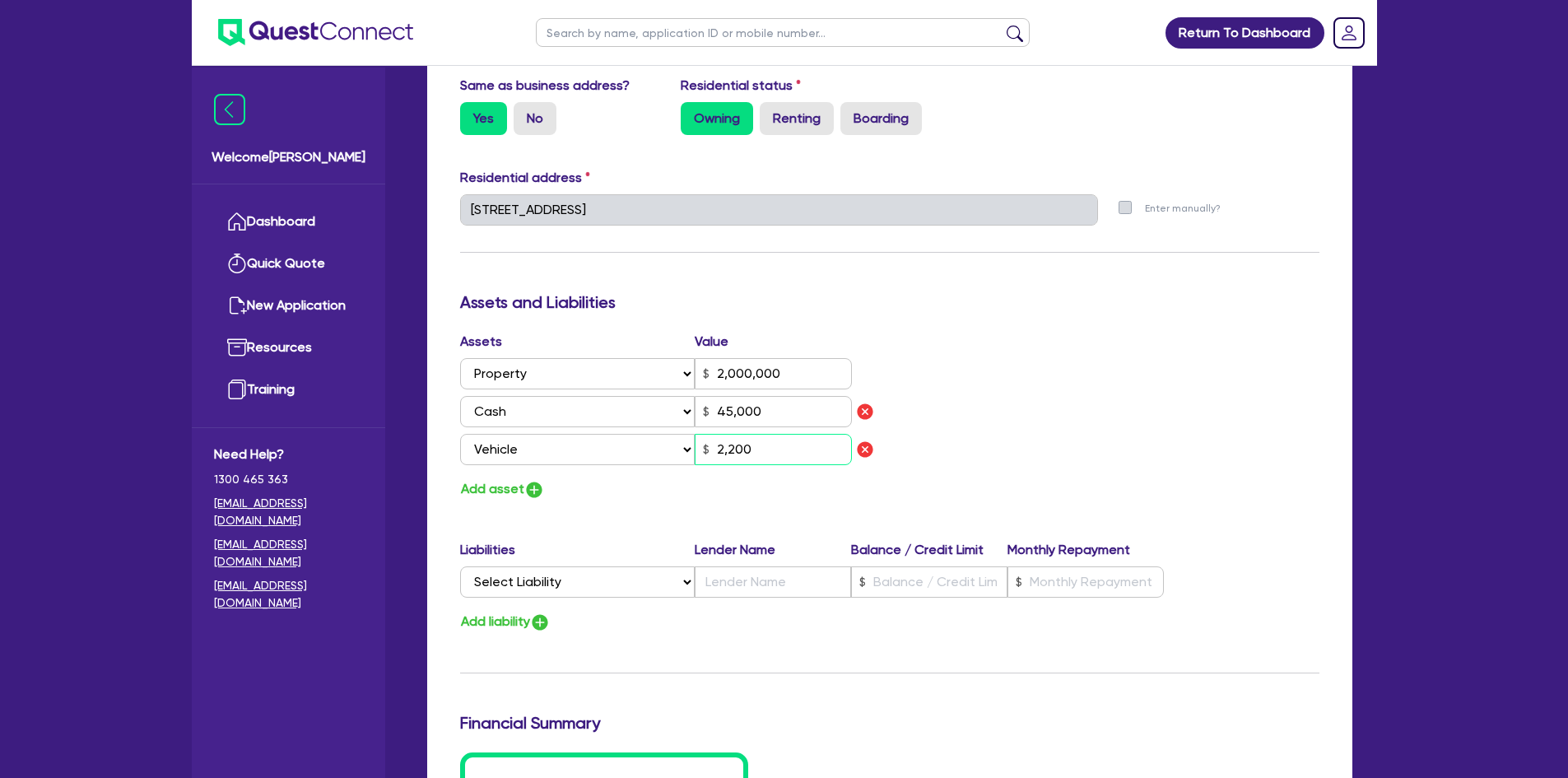
type input "2,000,000"
type input "45,000"
type input "22,000"
click at [490, 487] on button "Add asset" at bounding box center [502, 489] width 85 height 22
type input "2"
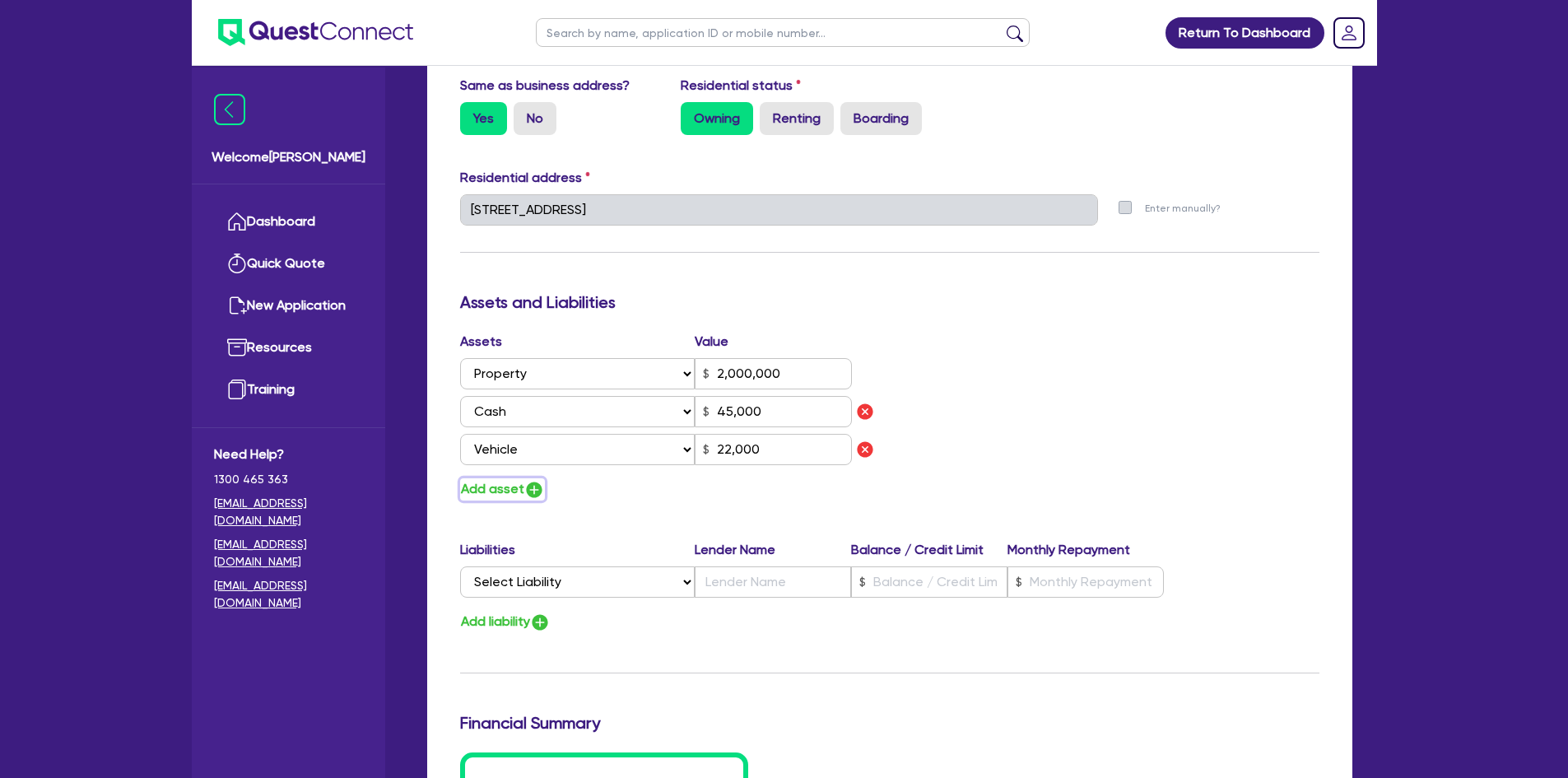
type input "0411 263 149"
type input "2,000,000"
type input "45,000"
type input "22,000"
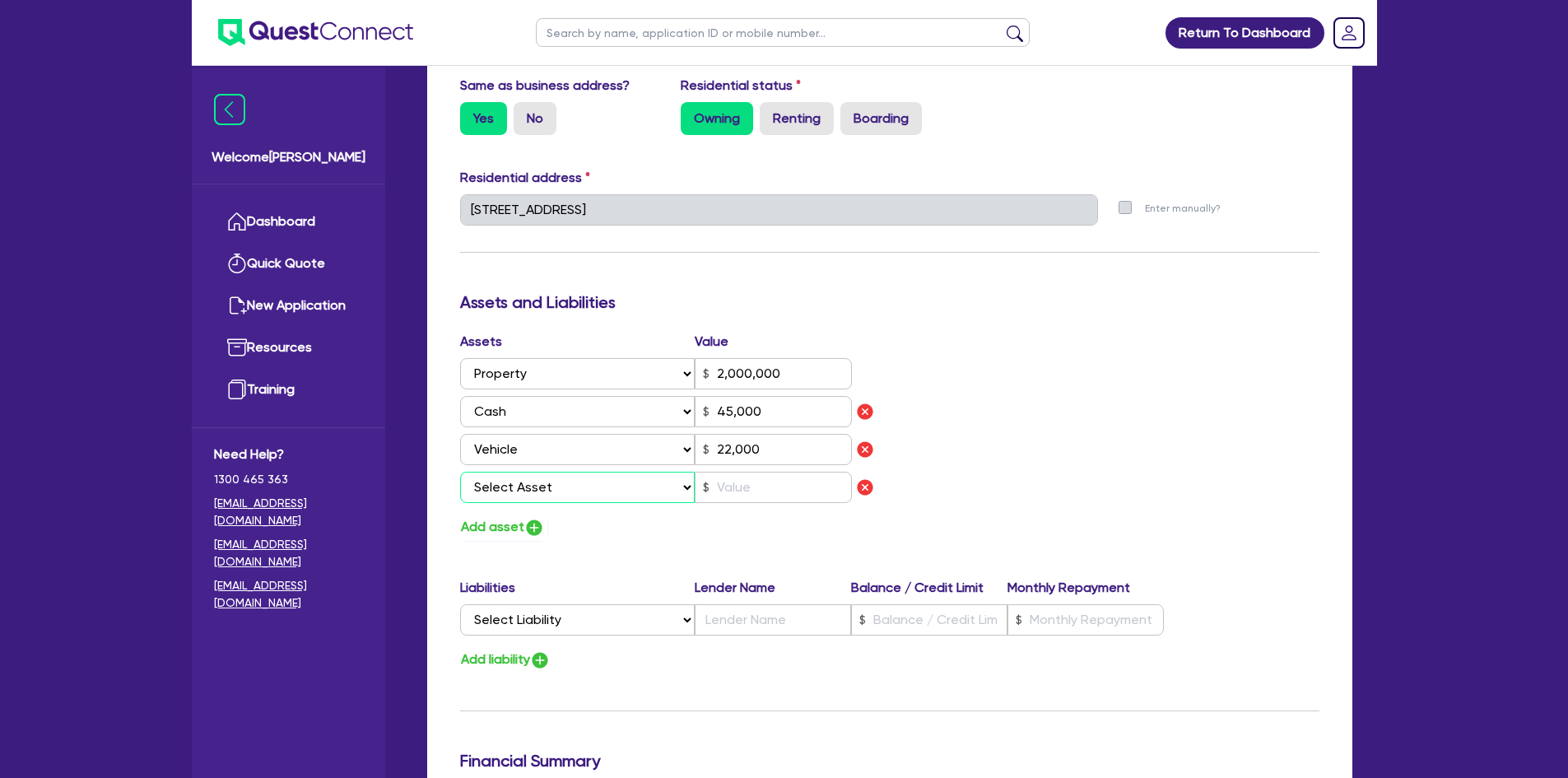
click at [490, 487] on select "Select Asset Cash Property Investment property Vehicle Truck Trailer Equipment …" at bounding box center [578, 486] width 235 height 31
select select "VEHICLE"
click at [460, 471] on select "Select Asset Cash Property Investment property Vehicle Truck Trailer Equipment …" at bounding box center [578, 486] width 235 height 31
type input "2"
type input "0411 263 149"
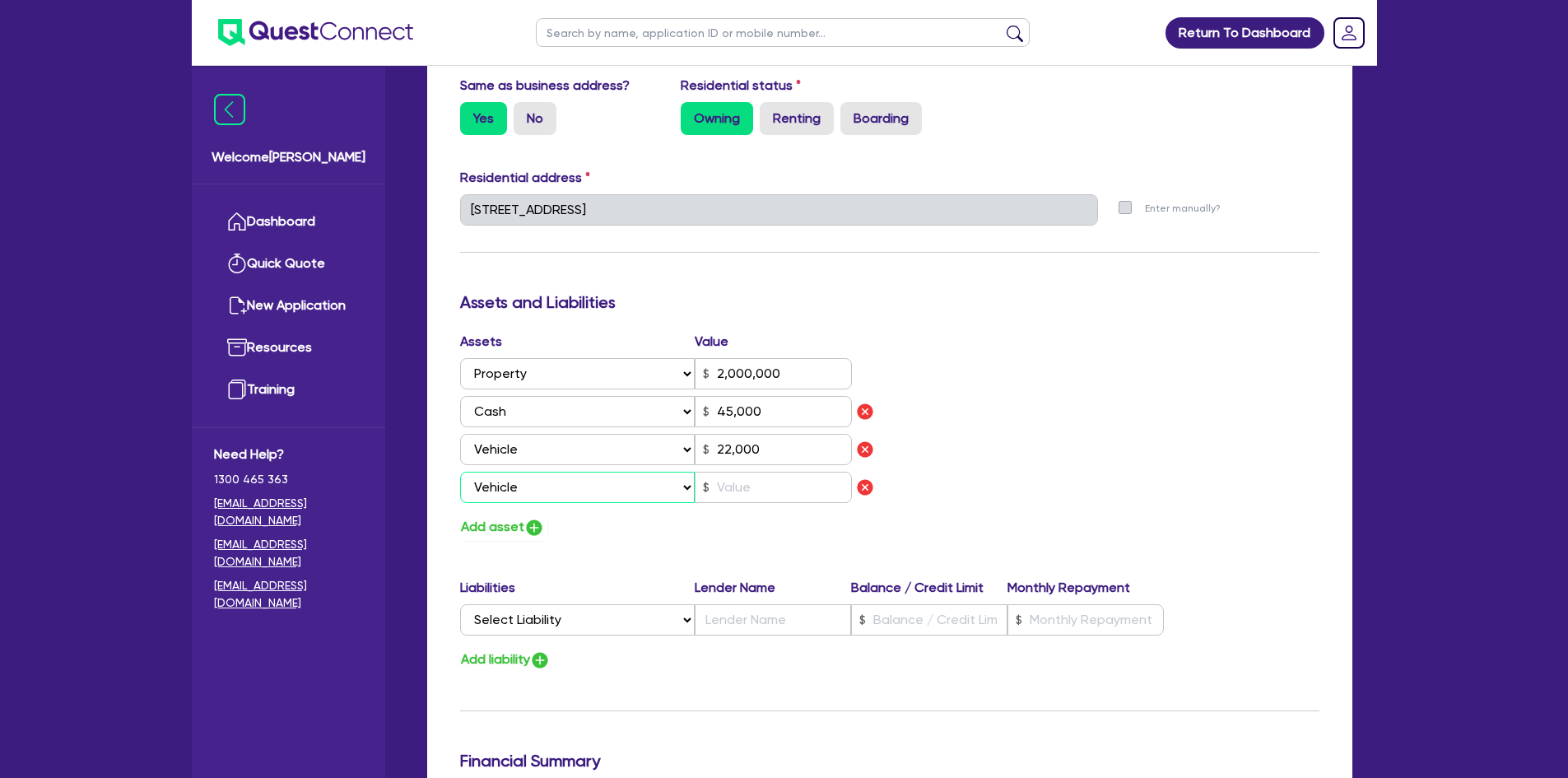
type input "2,000,000"
type input "45,000"
type input "22,000"
click at [772, 487] on input "text" at bounding box center [773, 486] width 157 height 31
type input "2"
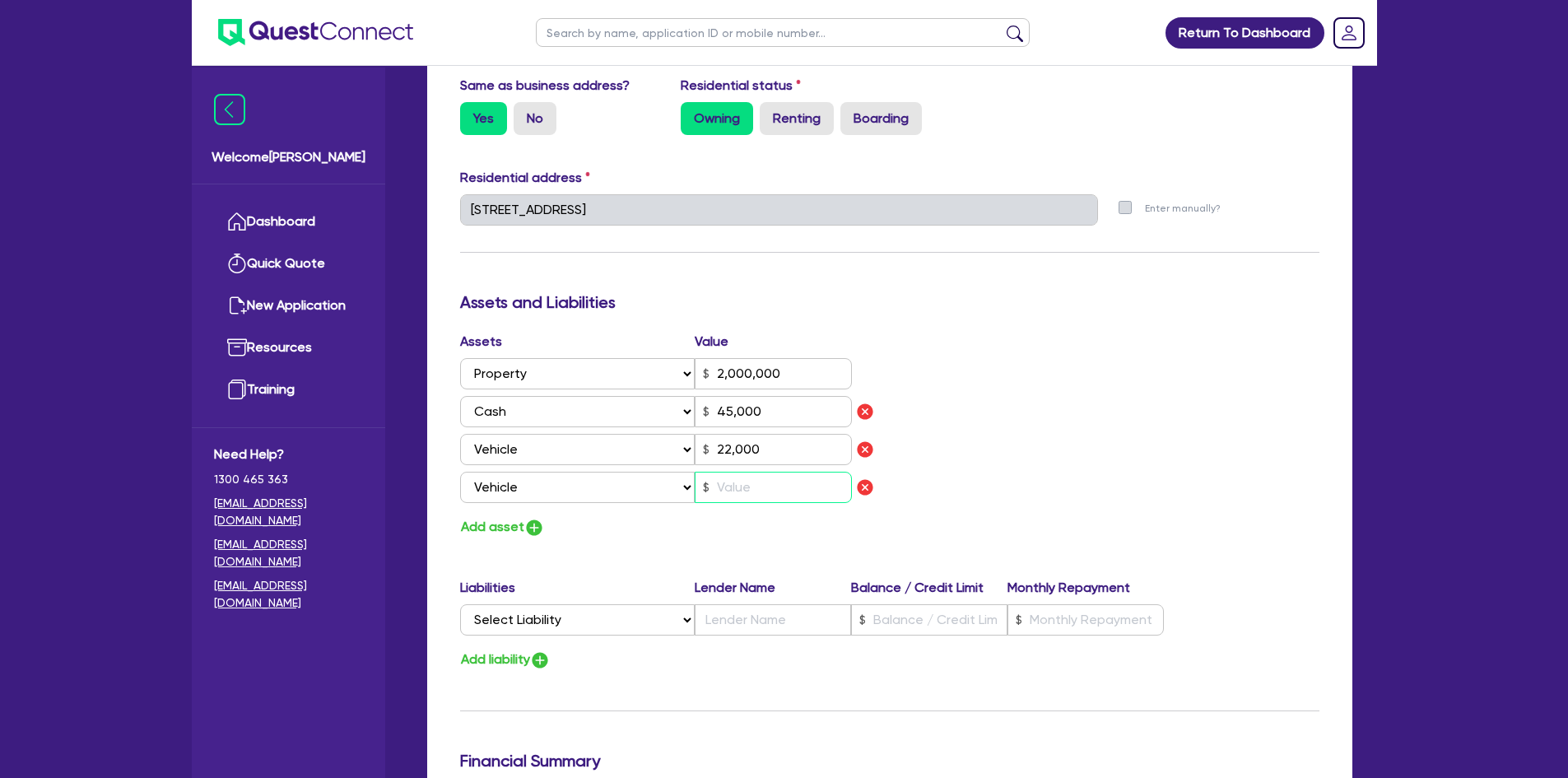
type input "0411 263 149"
type input "2,000,000"
type input "45,000"
type input "22,000"
type input "3"
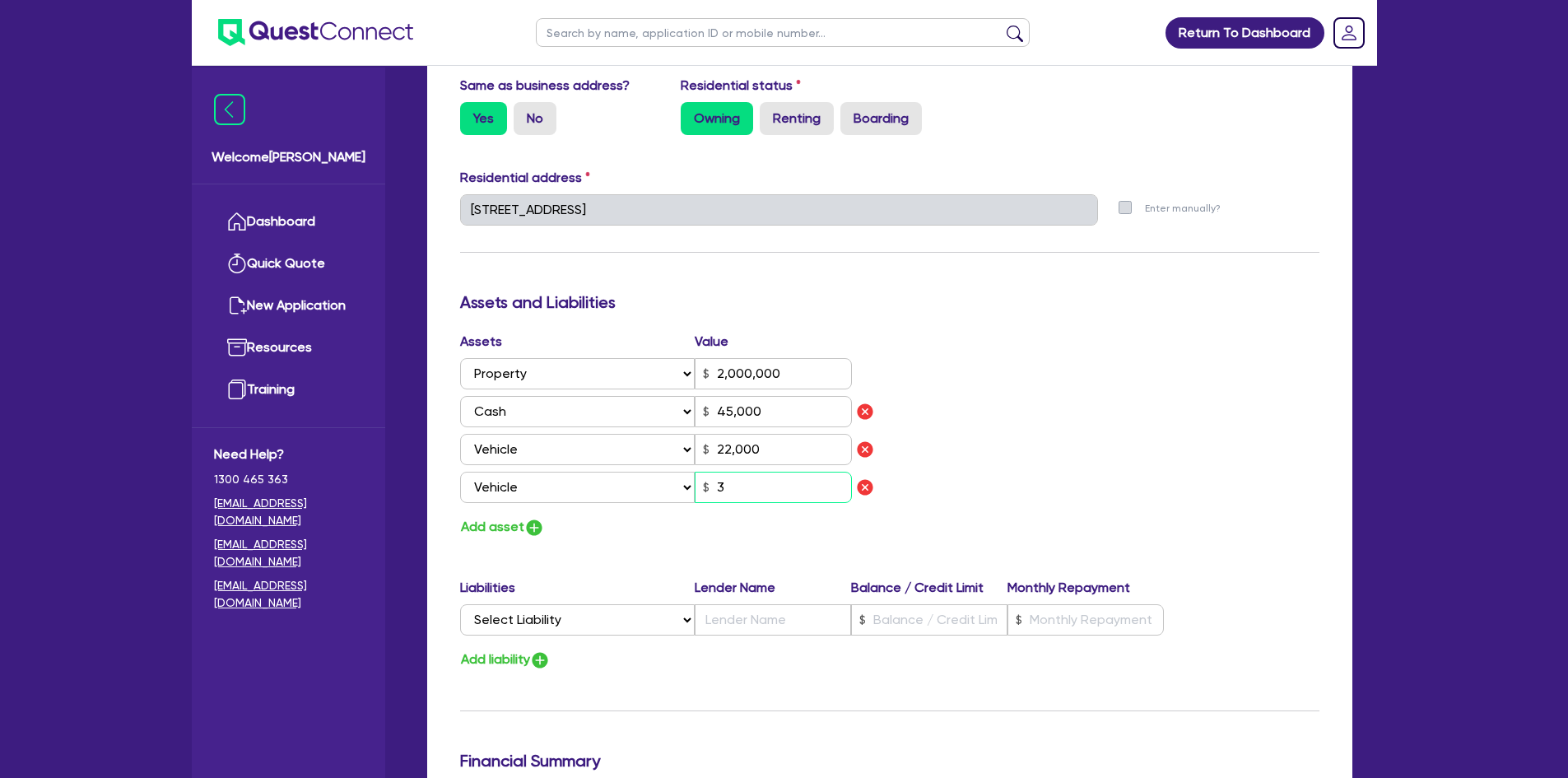
type input "2"
type input "0411 263 149"
type input "2,000,000"
type input "45,000"
type input "22,000"
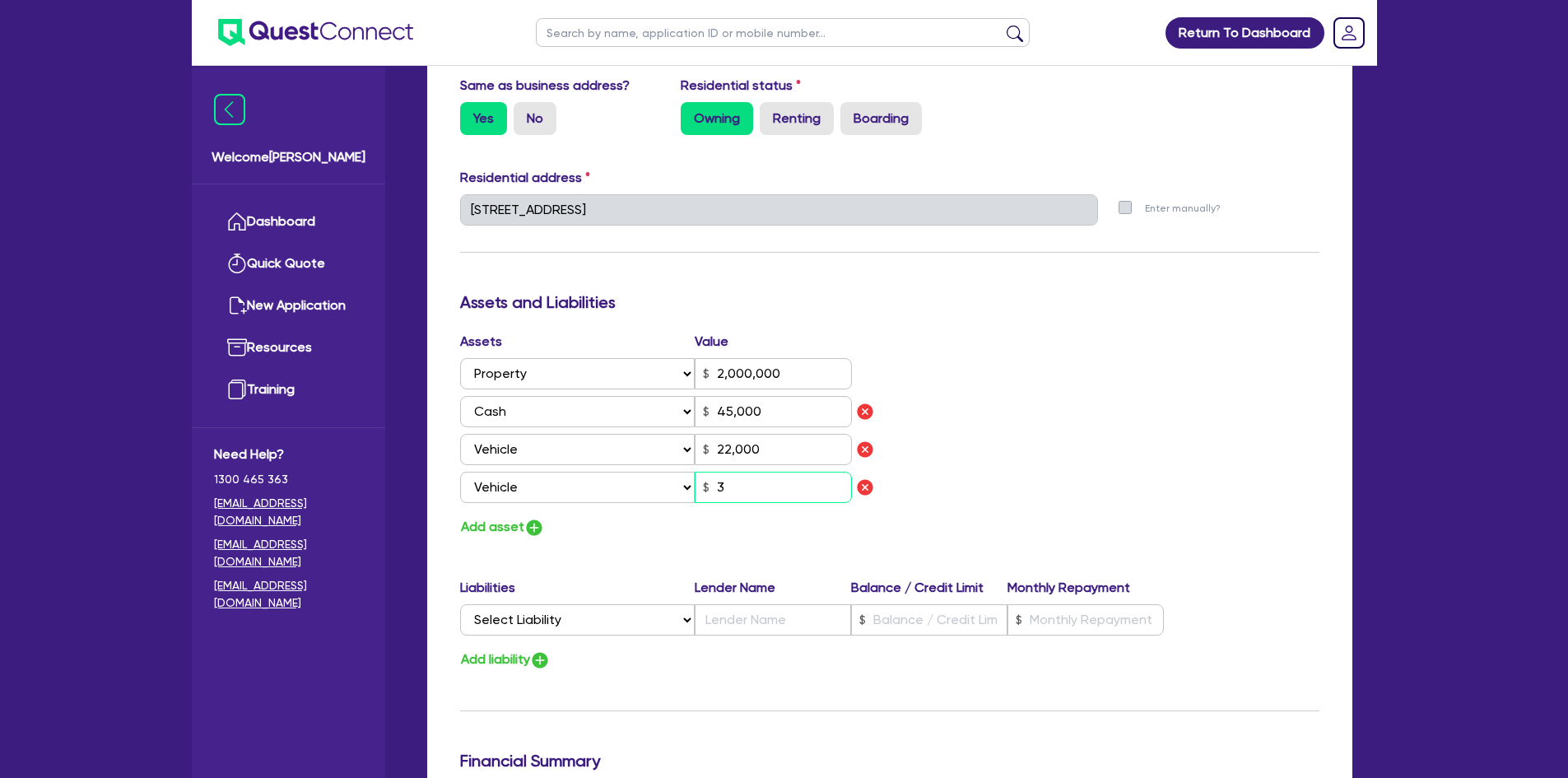
type input "35"
type input "2"
type input "0411 263 149"
type input "2,000,000"
type input "45,000"
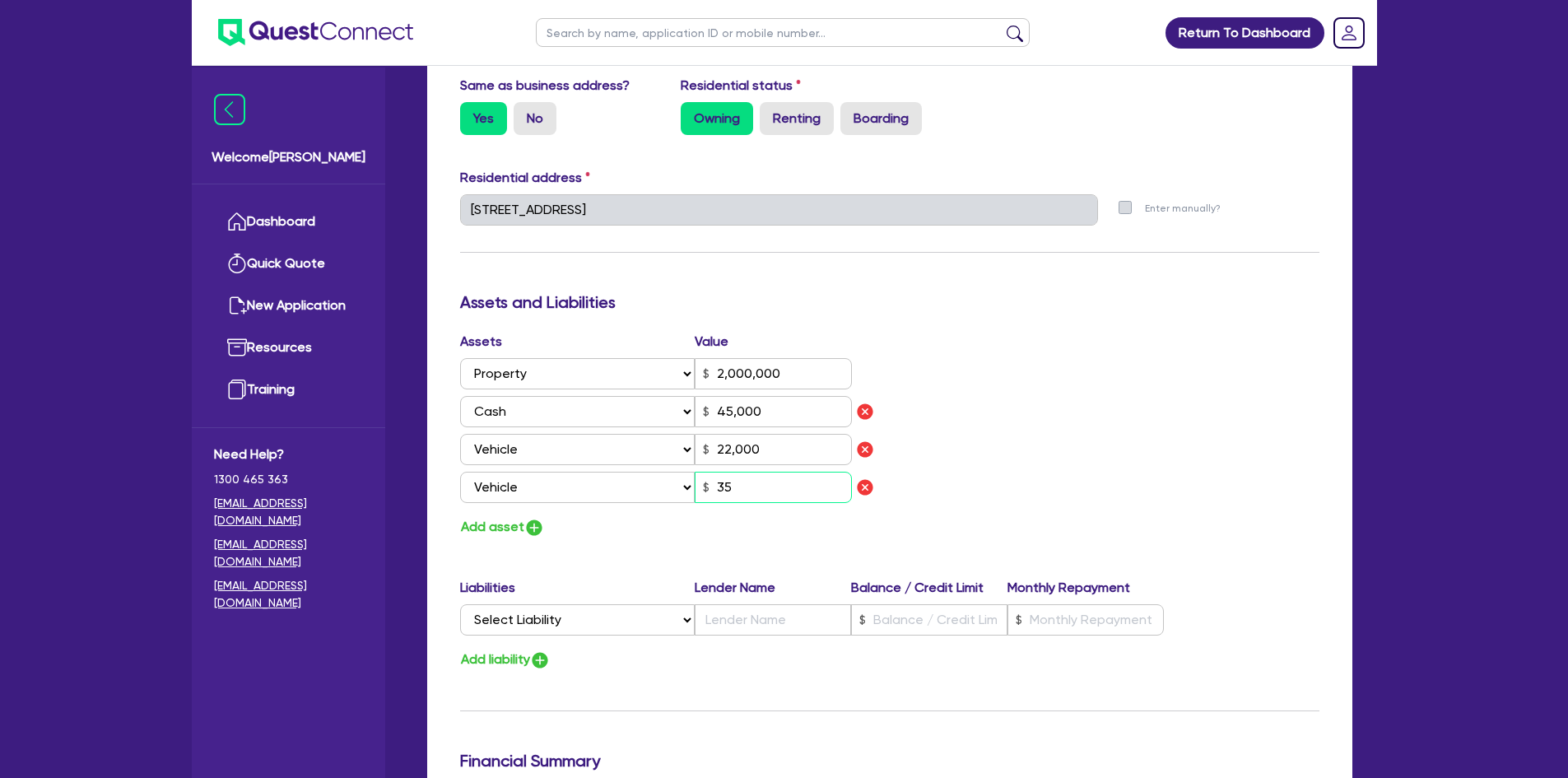
type input "22,000"
type input "350"
type input "2"
type input "0411 263 149"
type input "2,000,000"
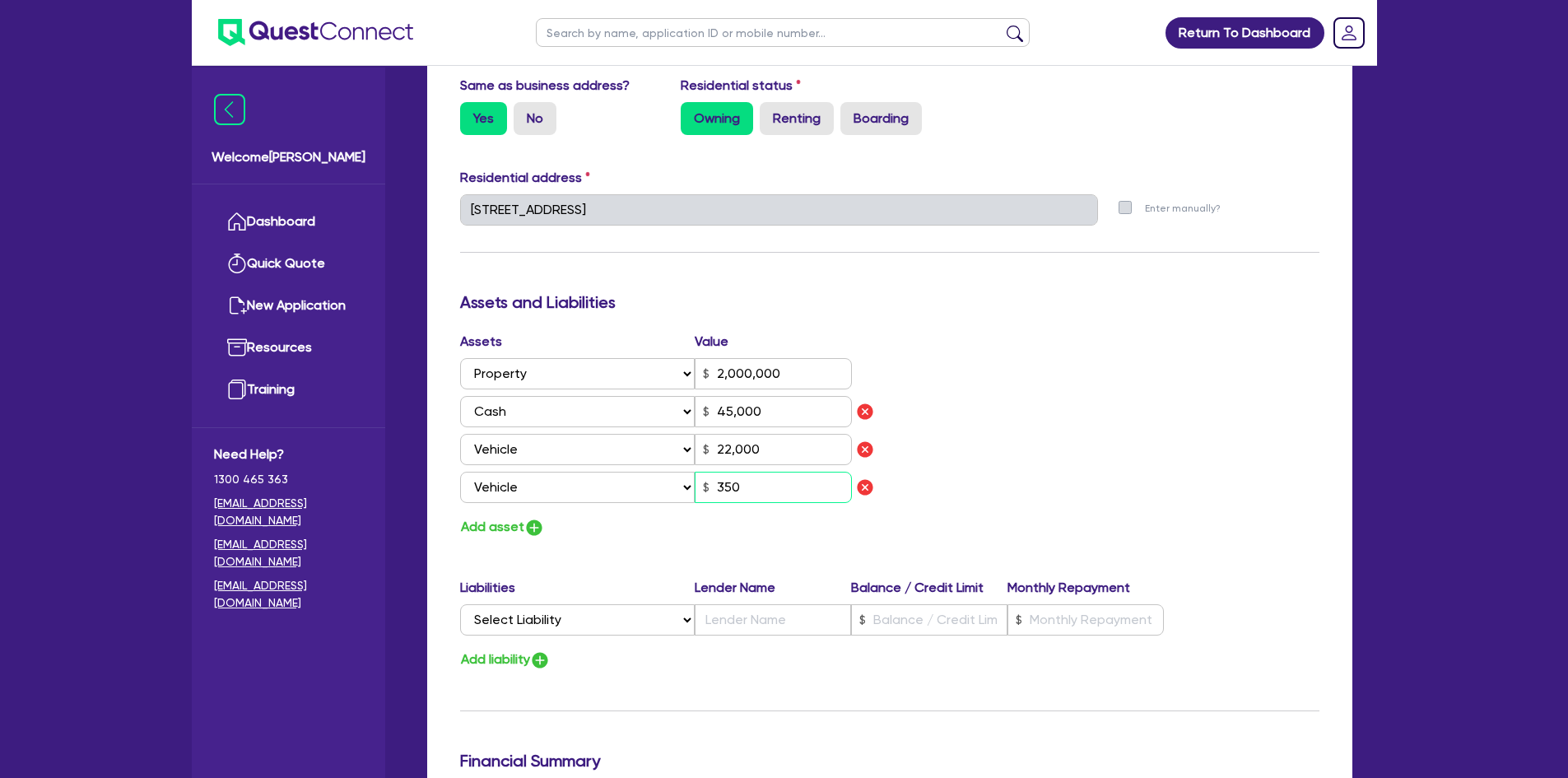
type input "45,000"
type input "22,000"
type input "3,500"
type input "2"
type input "0411 263 149"
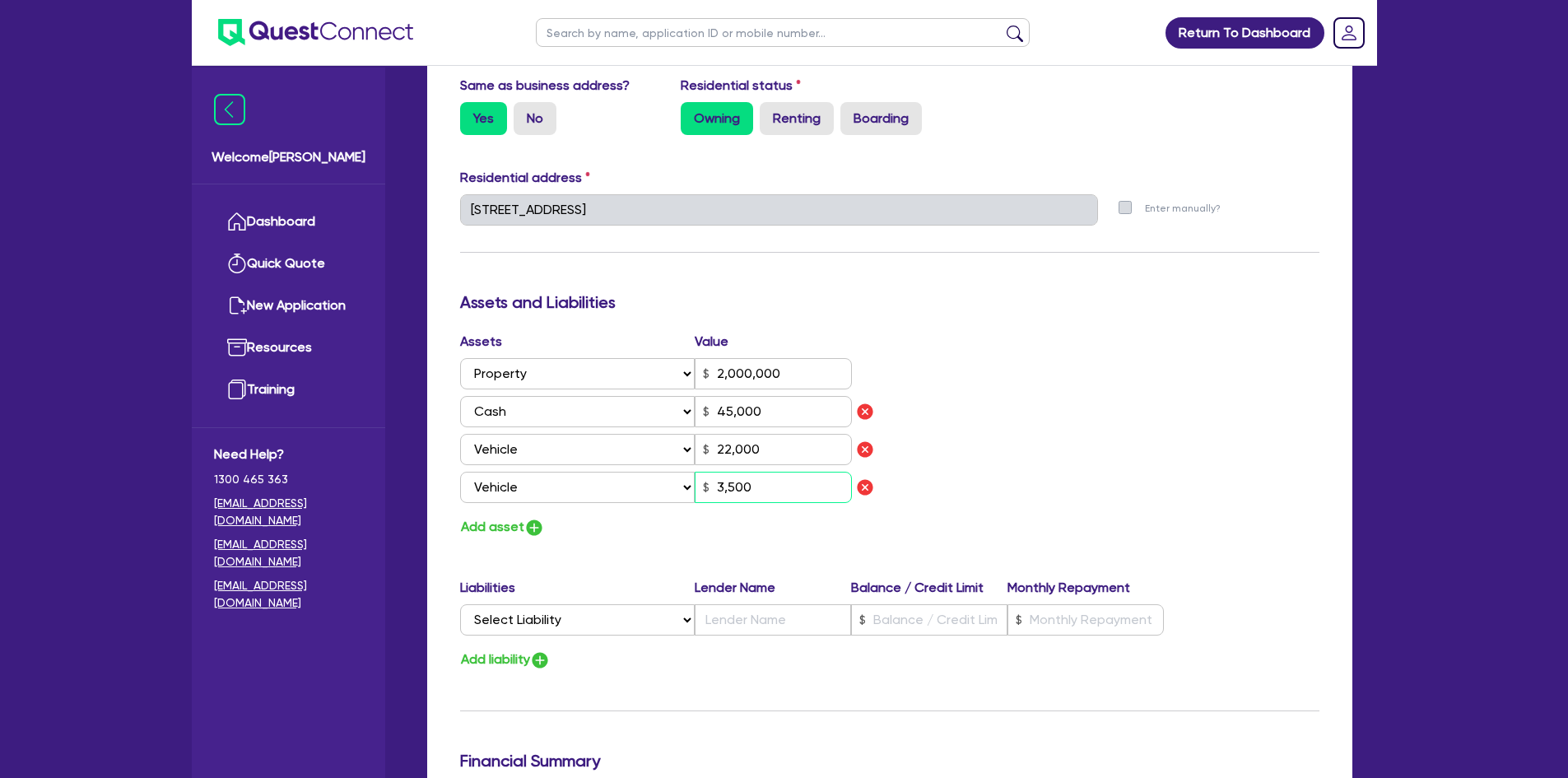
type input "2,000,000"
type input "45,000"
type input "22,000"
type input "35,000"
click at [531, 527] on img "button" at bounding box center [534, 528] width 20 height 20
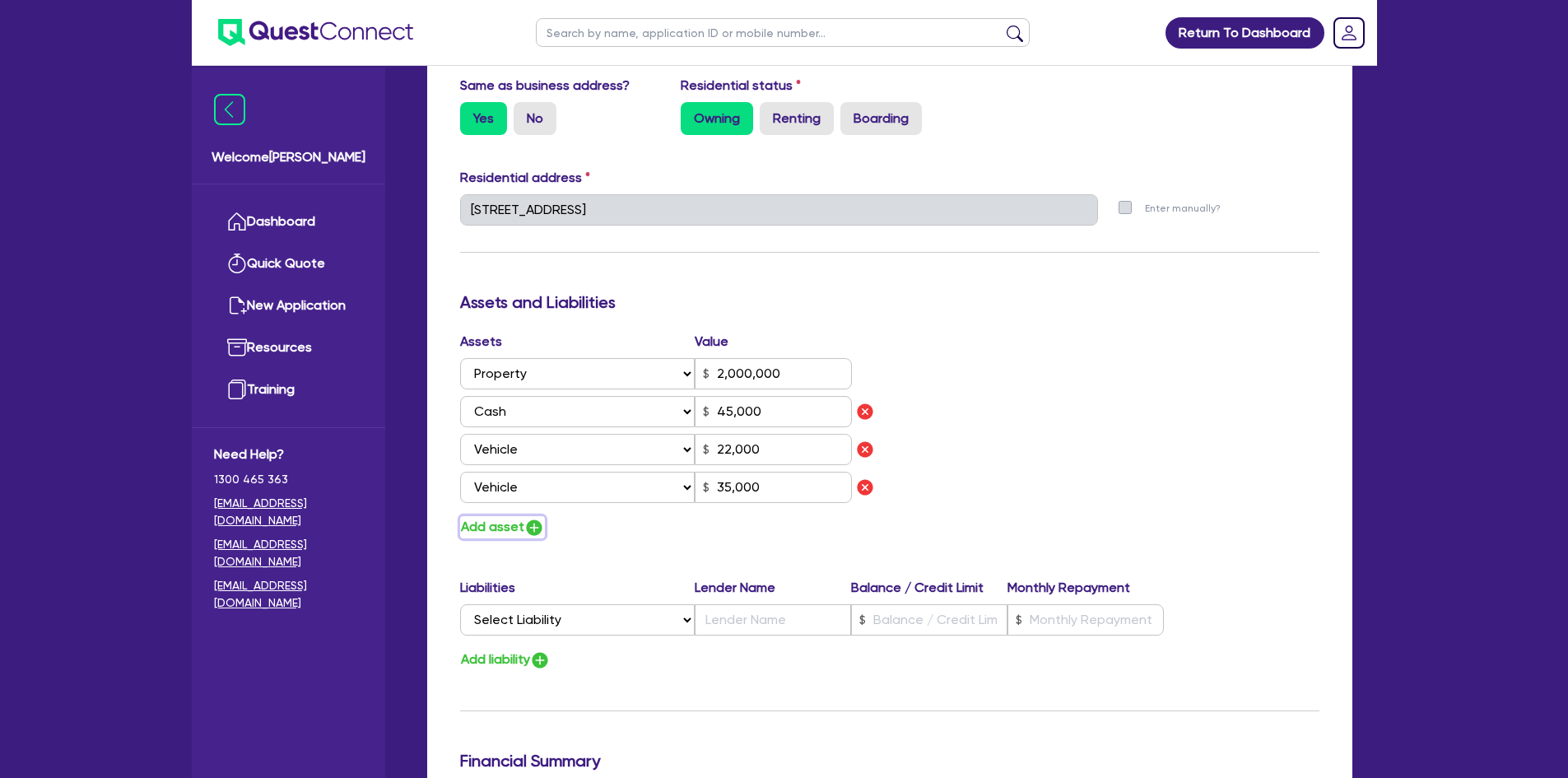
type input "2"
type input "0411 263 149"
type input "2,000,000"
type input "45,000"
type input "22,000"
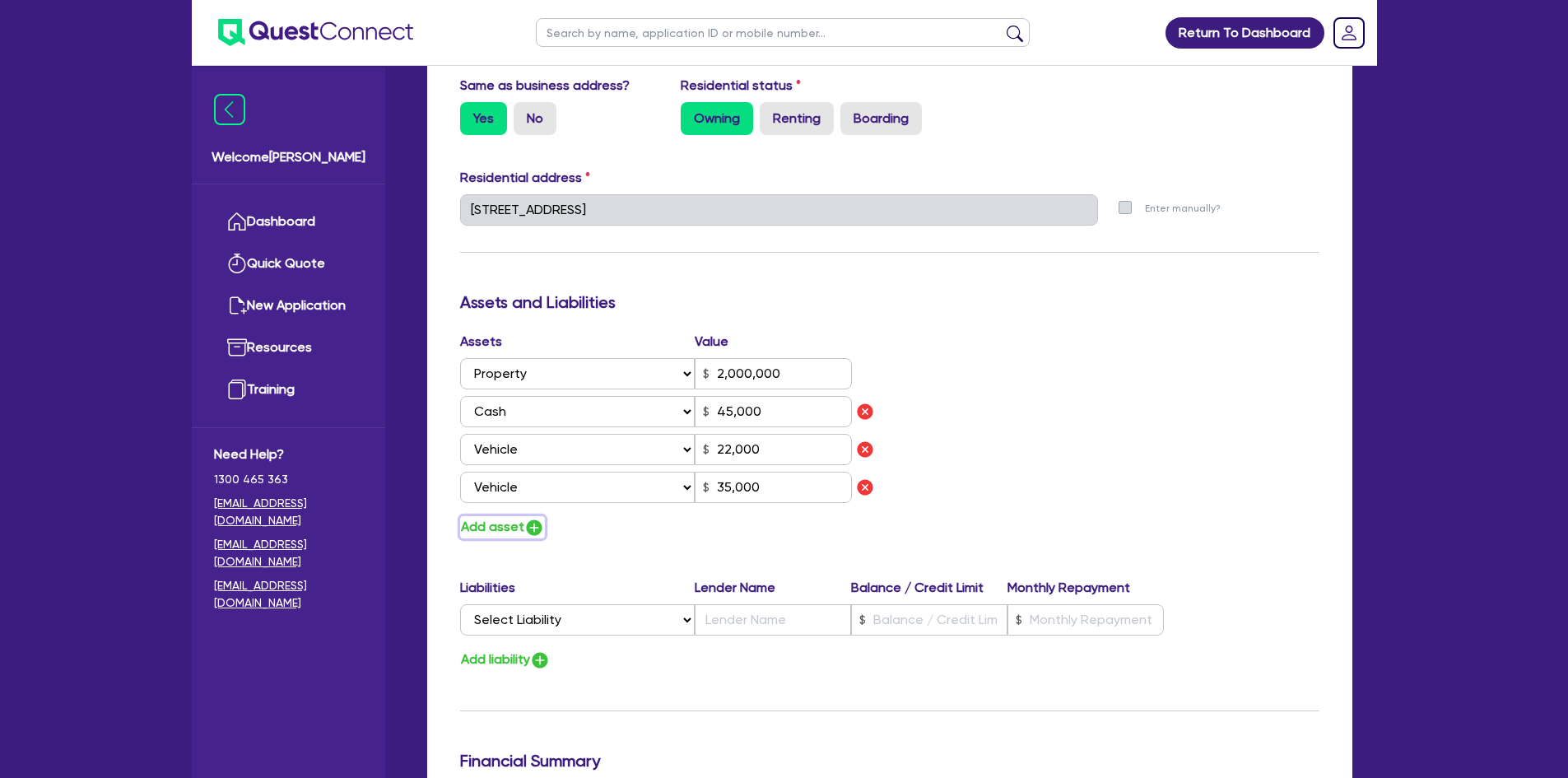
type input "35,000"
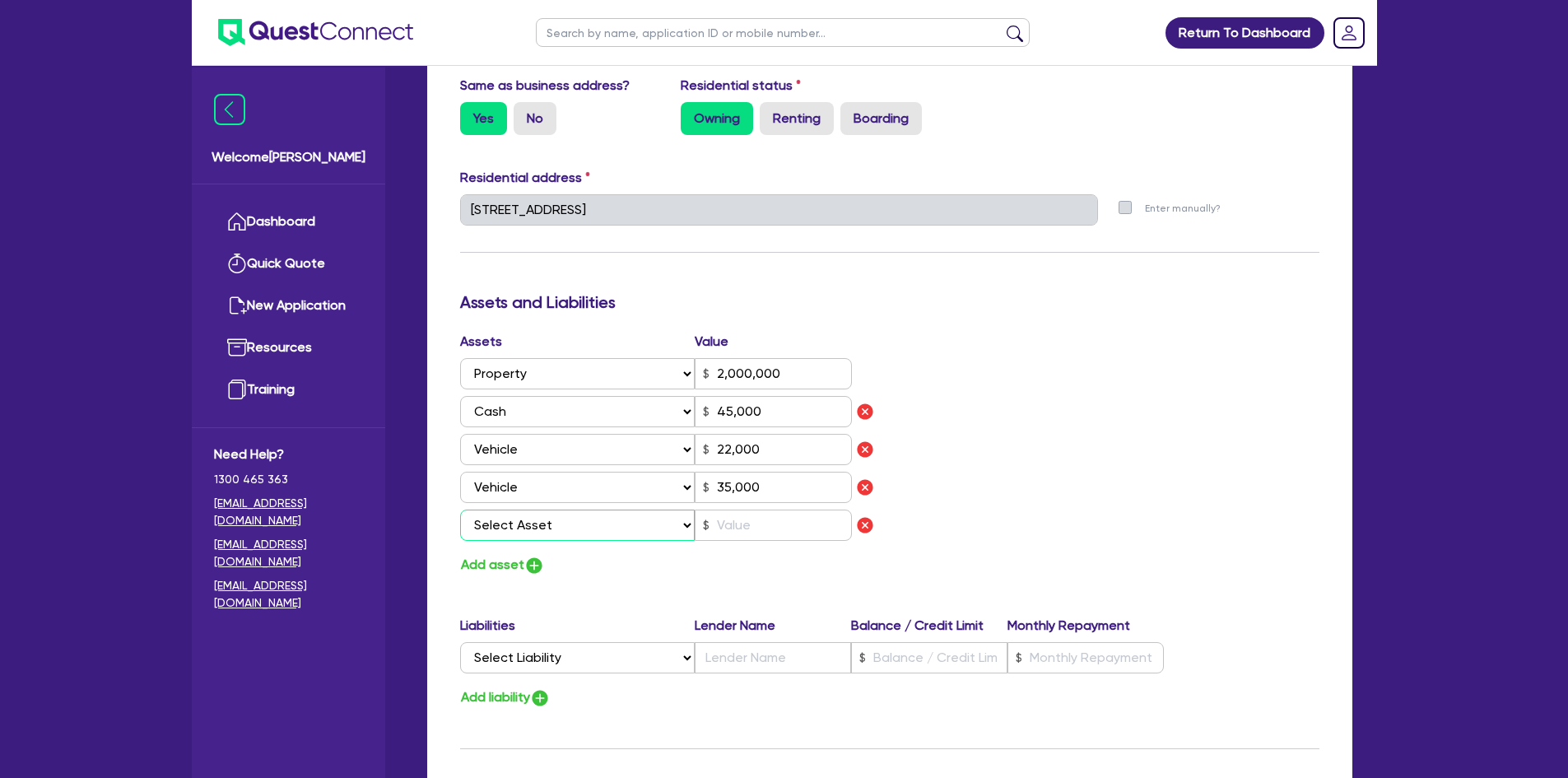
click at [531, 527] on select "Select Asset Cash Property Investment property Vehicle Truck Trailer Equipment …" at bounding box center [578, 524] width 235 height 31
select select "EQUIPMENT"
click at [460, 509] on select "Select Asset Cash Property Investment property Vehicle Truck Trailer Equipment …" at bounding box center [578, 524] width 235 height 31
type input "2"
type input "0411 263 149"
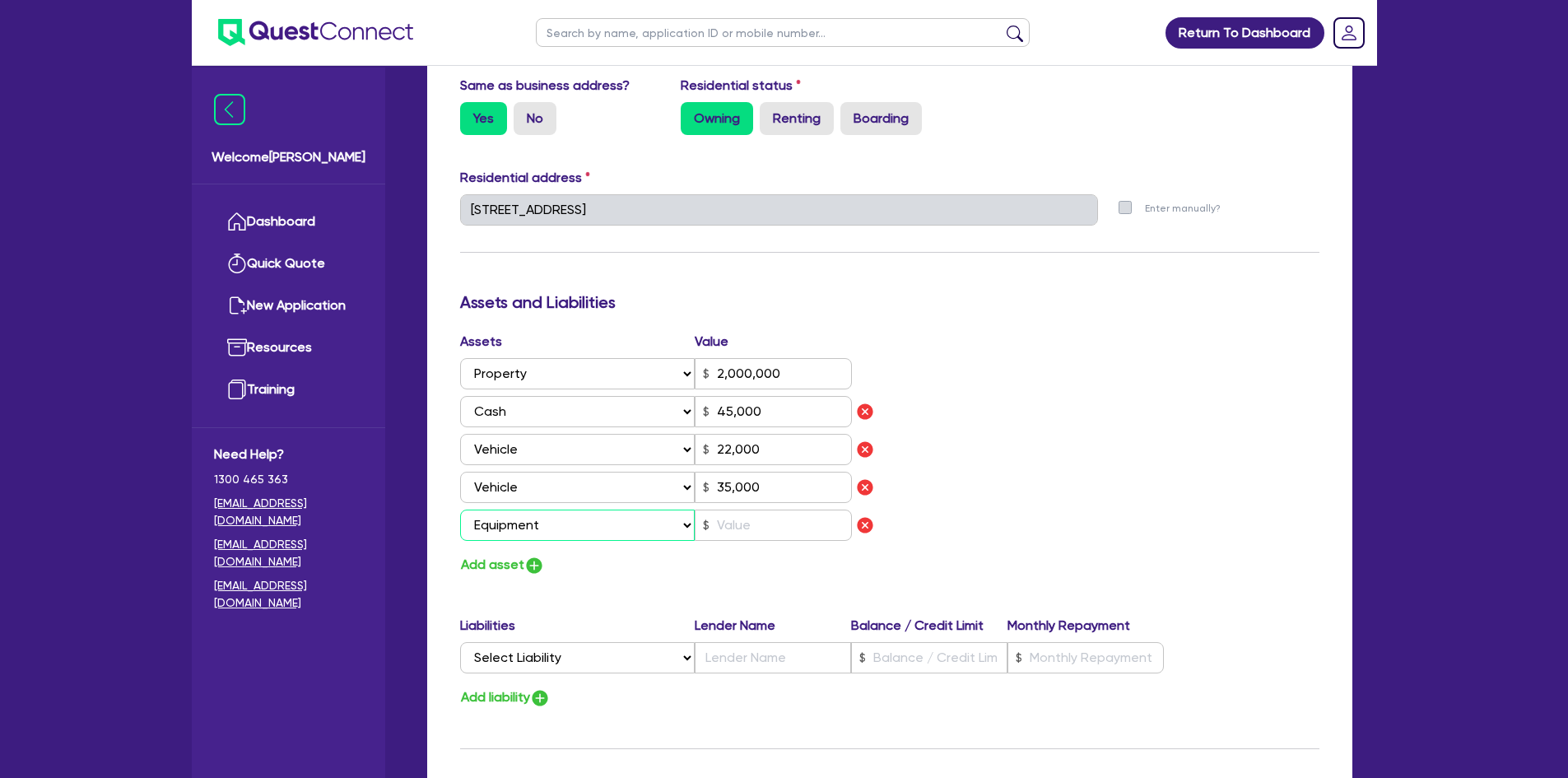
type input "2,000,000"
type input "45,000"
type input "22,000"
type input "35,000"
click at [773, 519] on input "text" at bounding box center [773, 524] width 157 height 31
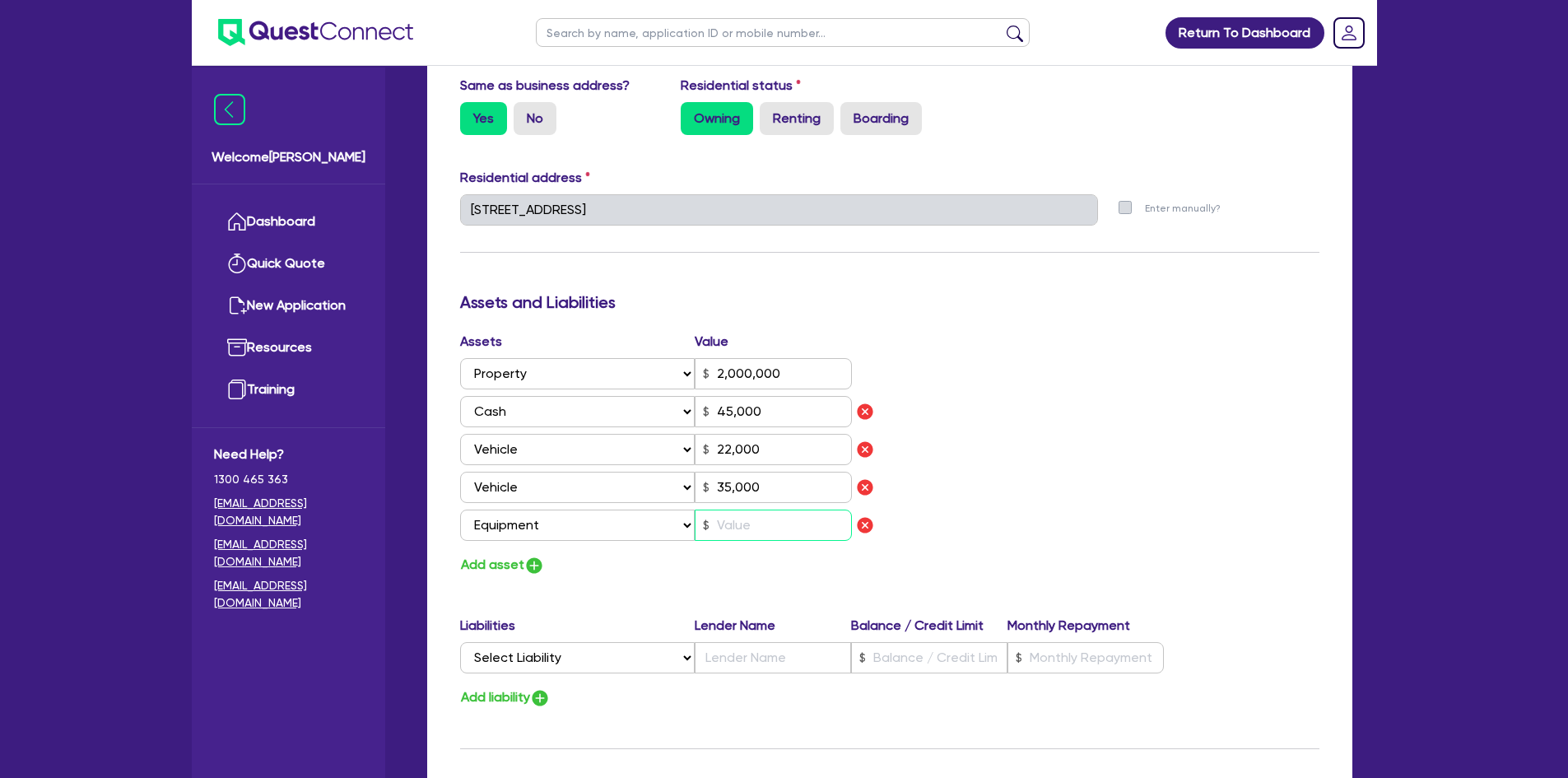
type input "2"
type input "0411 263 149"
type input "2,000,000"
type input "45,000"
type input "22,000"
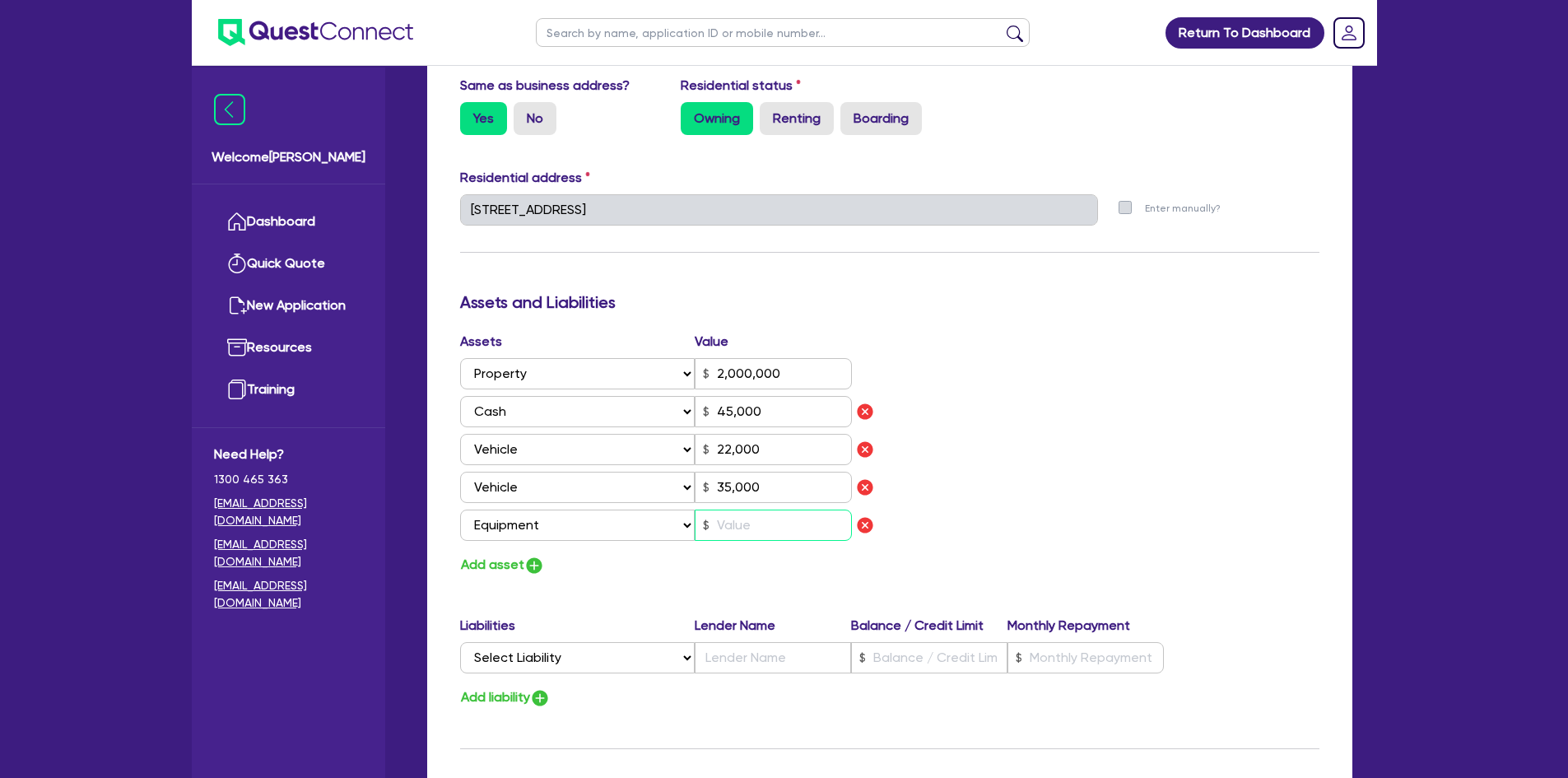
type input "35,000"
type input "4"
type input "2"
type input "0411 263 149"
click at [503, 556] on button "Add asset" at bounding box center [502, 565] width 85 height 22
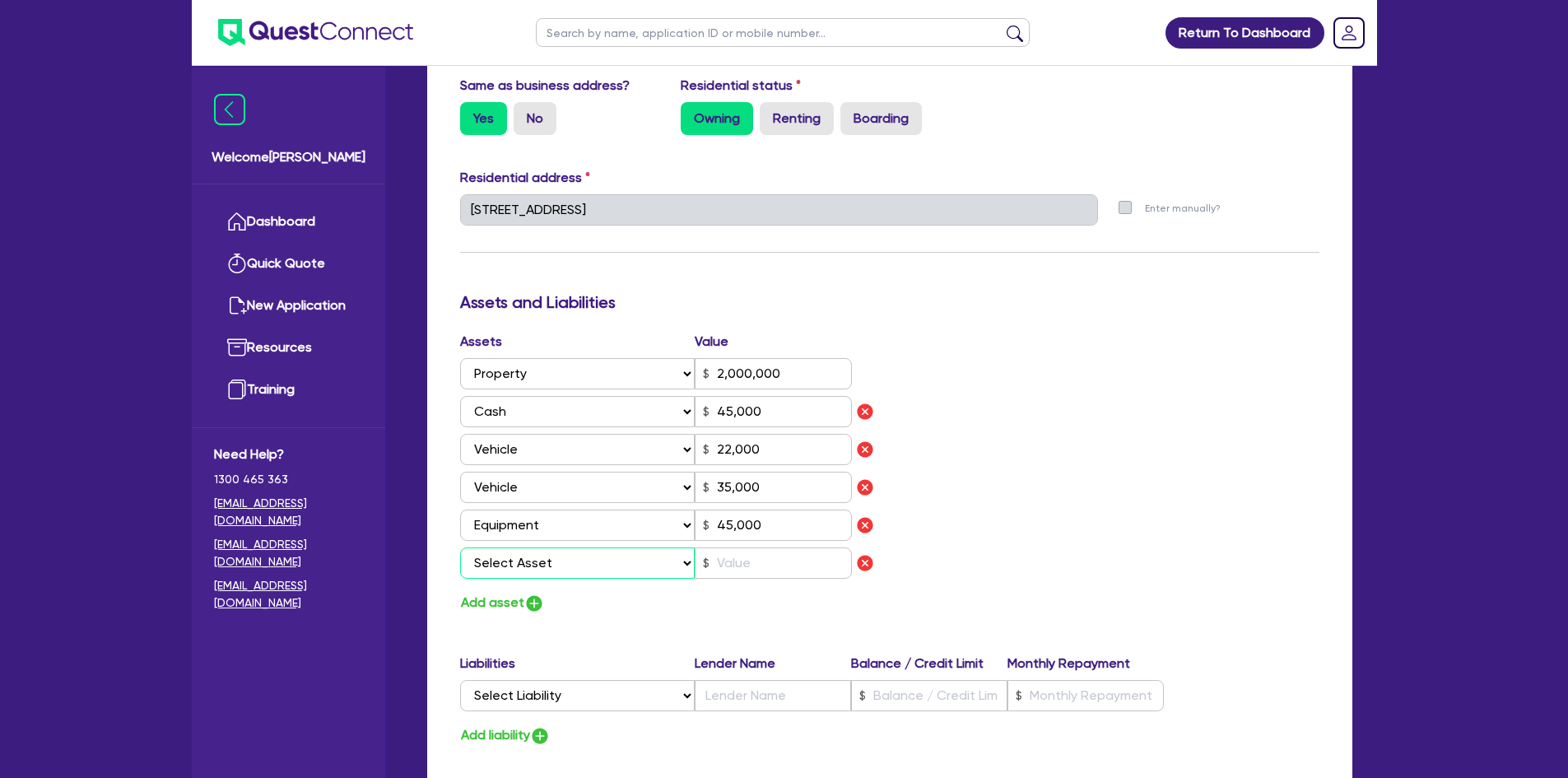
click at [503, 556] on select "Select Asset Cash Property Investment property Vehicle Truck Trailer Equipment …" at bounding box center [578, 562] width 235 height 31
click at [460, 547] on select "Select Asset Cash Property Investment property Vehicle Truck Trailer Equipment …" at bounding box center [578, 562] width 235 height 31
click at [777, 571] on input "text" at bounding box center [773, 562] width 157 height 31
click at [528, 600] on img "button" at bounding box center [534, 604] width 20 height 20
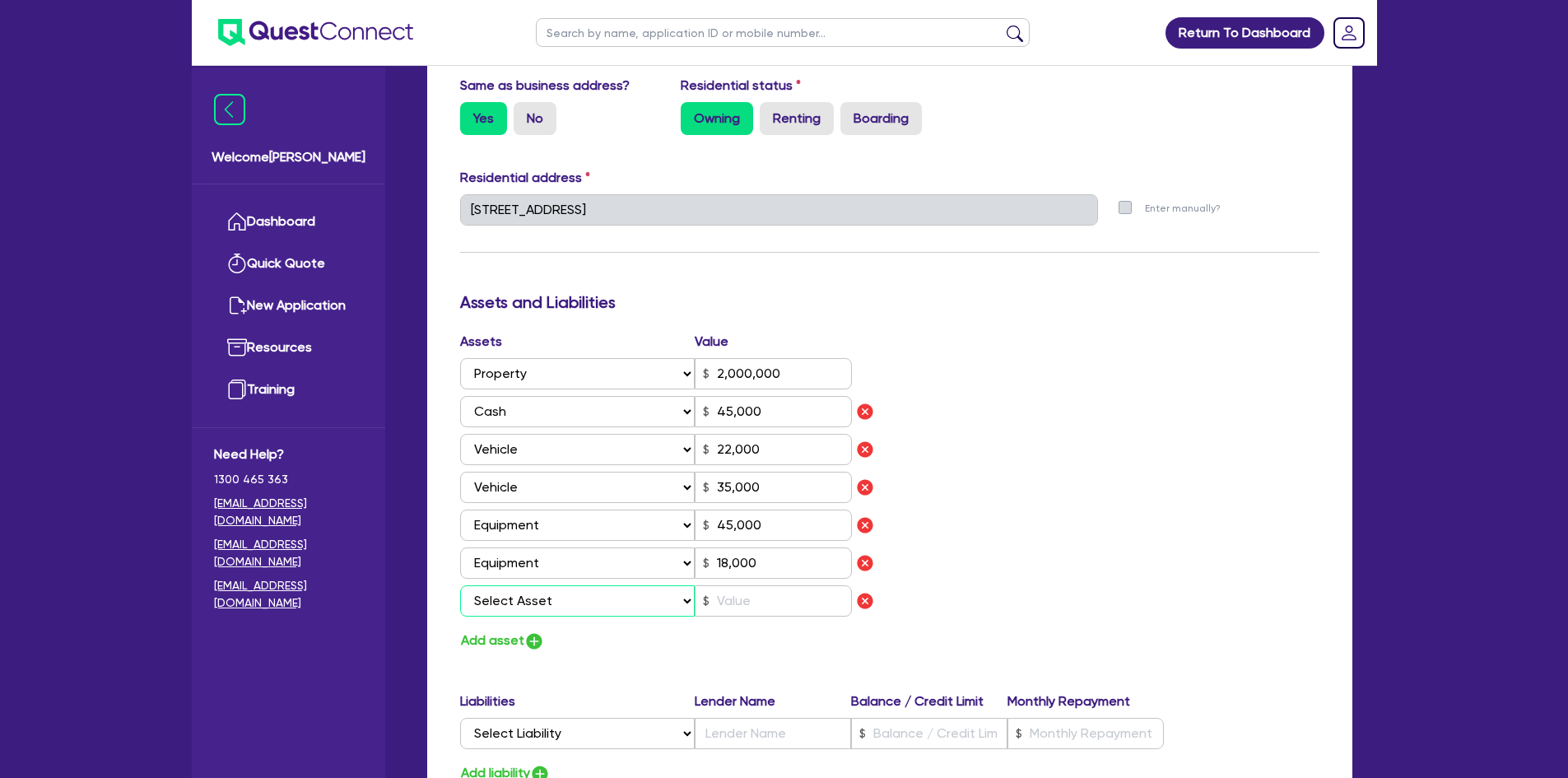
click at [528, 600] on select "Select Asset Cash Property Investment property Vehicle Truck Trailer Equipment …" at bounding box center [578, 600] width 235 height 31
click at [460, 585] on select "Select Asset Cash Property Investment property Vehicle Truck Trailer Equipment …" at bounding box center [578, 600] width 235 height 31
click at [730, 604] on input "text" at bounding box center [773, 600] width 157 height 31
click at [535, 642] on img "button" at bounding box center [534, 642] width 20 height 20
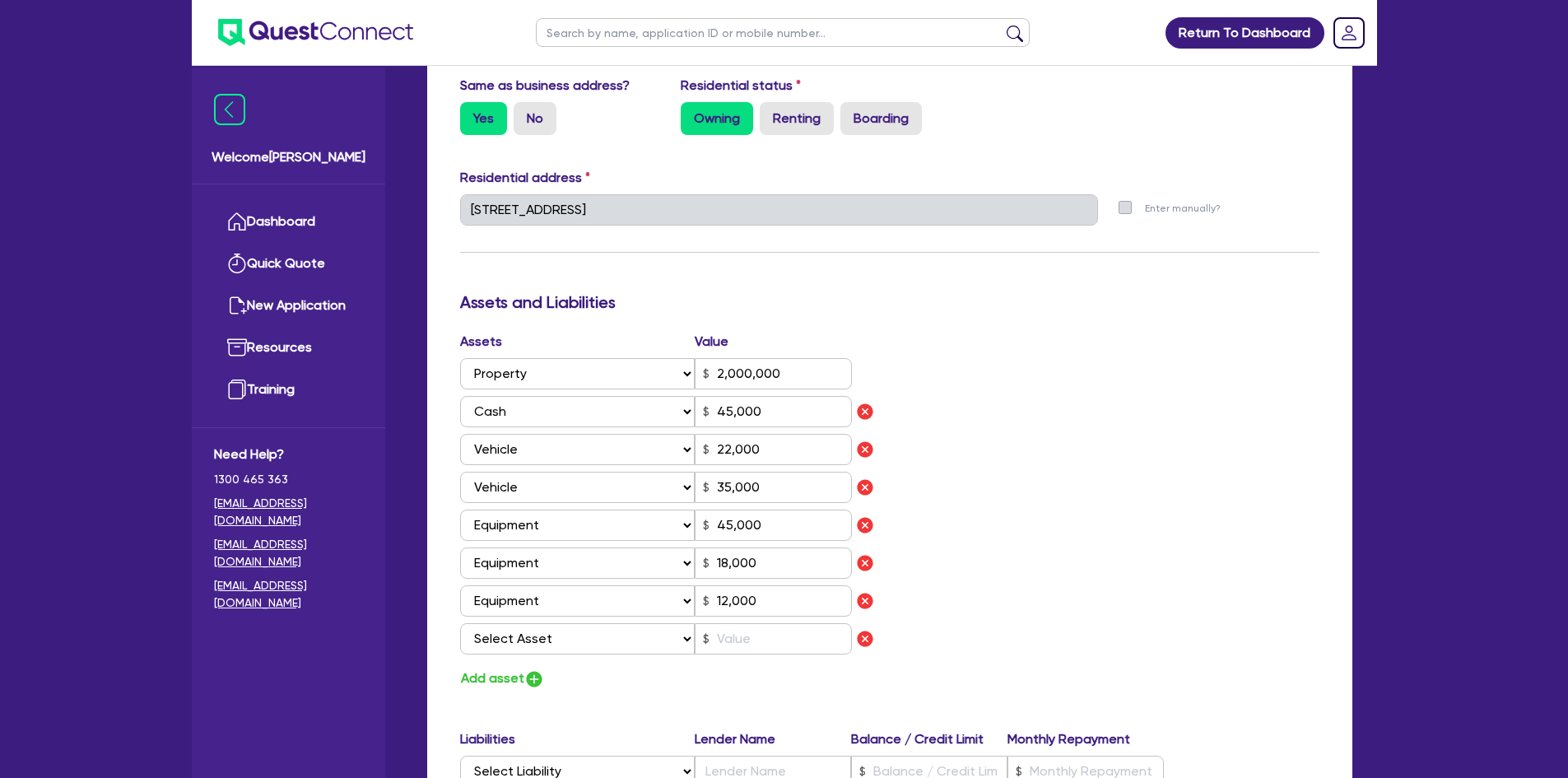
click at [535, 642] on select "Select Asset Cash Property Investment property Vehicle Truck Trailer Equipment …" at bounding box center [578, 638] width 235 height 31
click at [460, 623] on select "Select Asset Cash Property Investment property Vehicle Truck Trailer Equipment …" at bounding box center [578, 638] width 235 height 31
click at [760, 644] on input "text" at bounding box center [773, 638] width 157 height 31
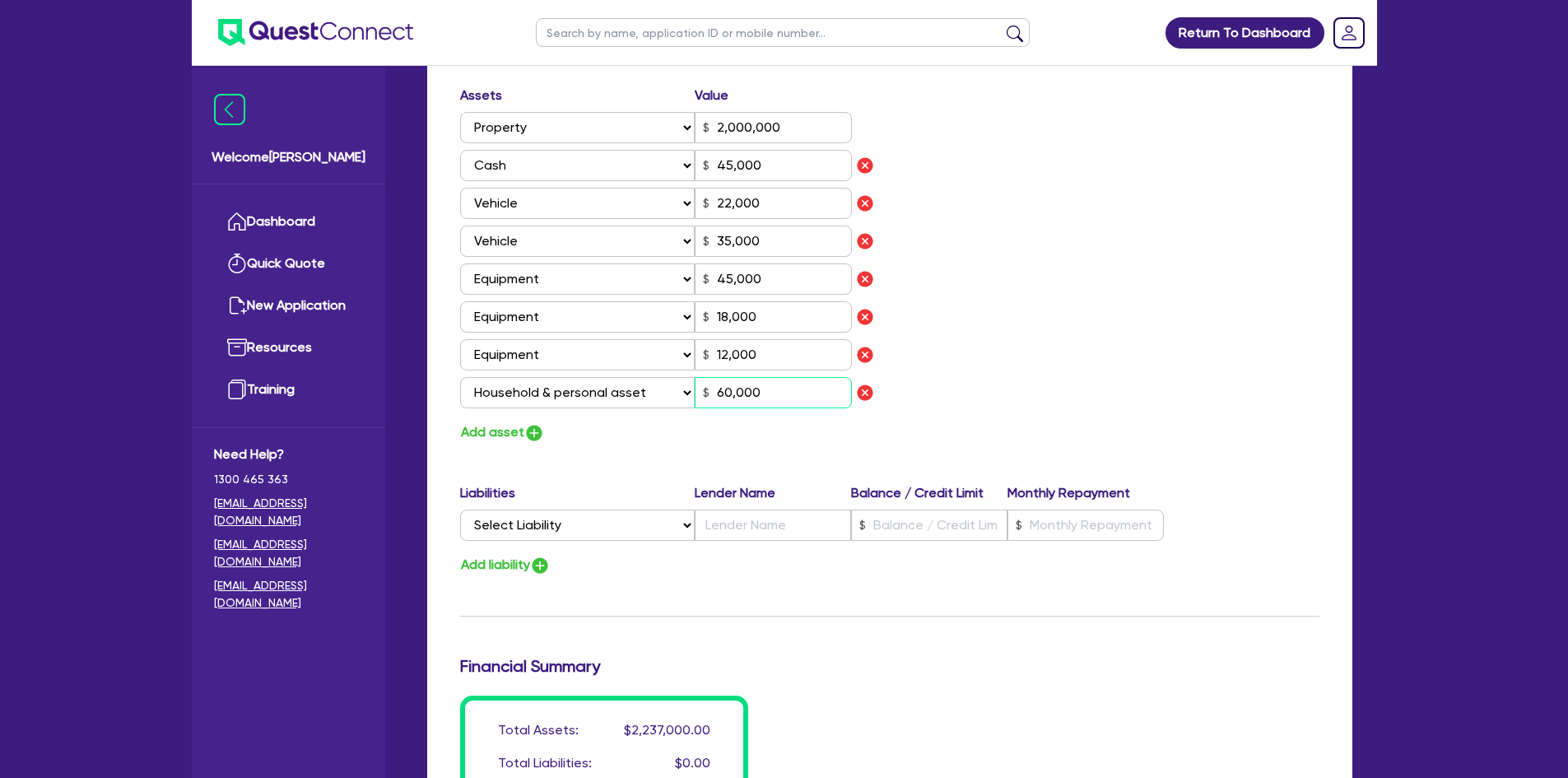
scroll to position [987, 0]
click at [551, 527] on select "Select Liability Credit card Mortgage Investment property loan Vehicle loan Tru…" at bounding box center [577, 524] width 234 height 31
click at [460, 509] on select "Select Liability Credit card Mortgage Investment property loan Vehicle loan Tru…" at bounding box center [577, 524] width 234 height 31
click at [752, 519] on input "text" at bounding box center [772, 524] width 156 height 31
click at [921, 528] on input "text" at bounding box center [928, 524] width 156 height 31
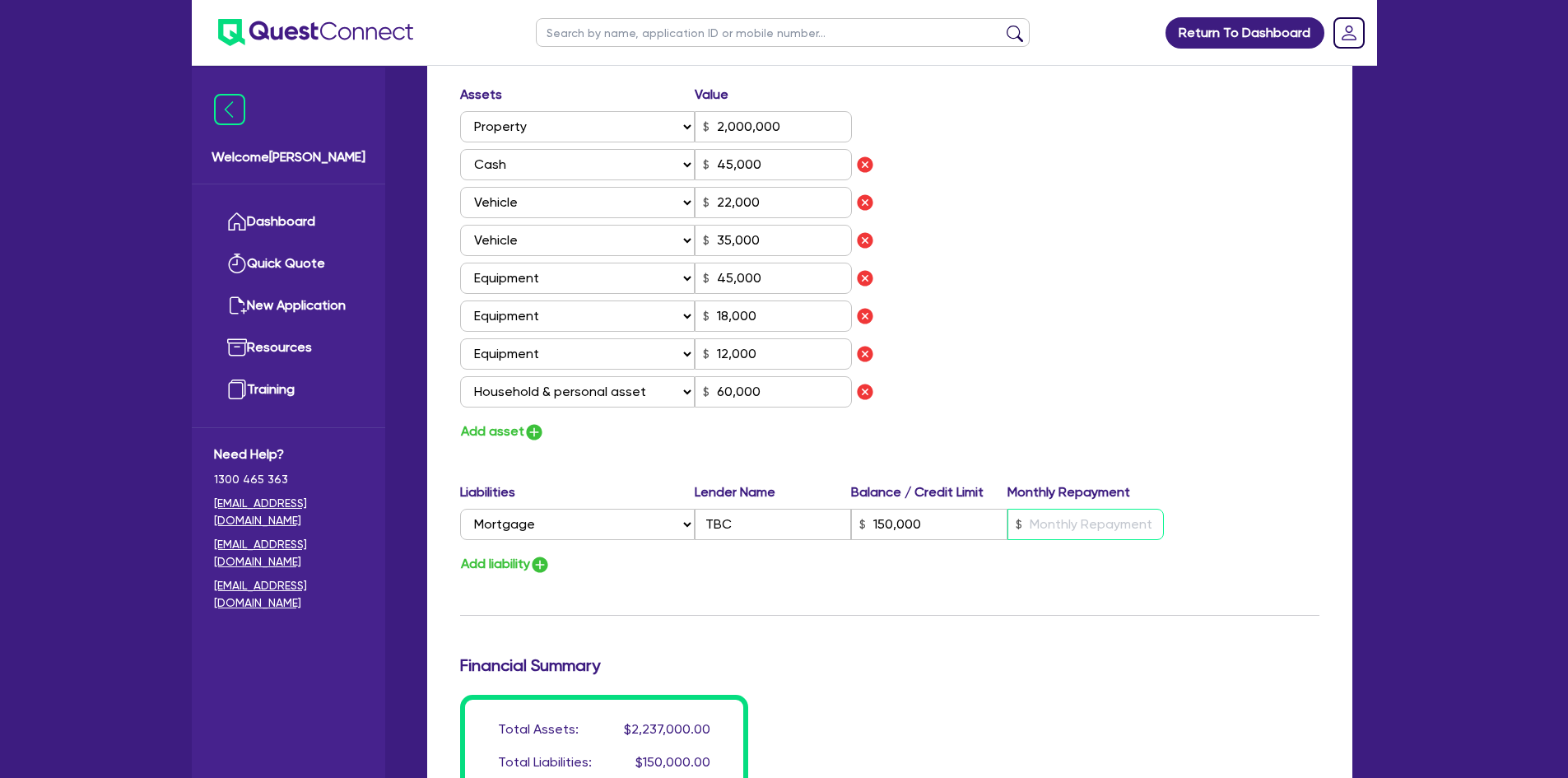
click at [1114, 528] on input "text" at bounding box center [1085, 524] width 156 height 31
click at [488, 566] on button "Add liability" at bounding box center [505, 564] width 91 height 22
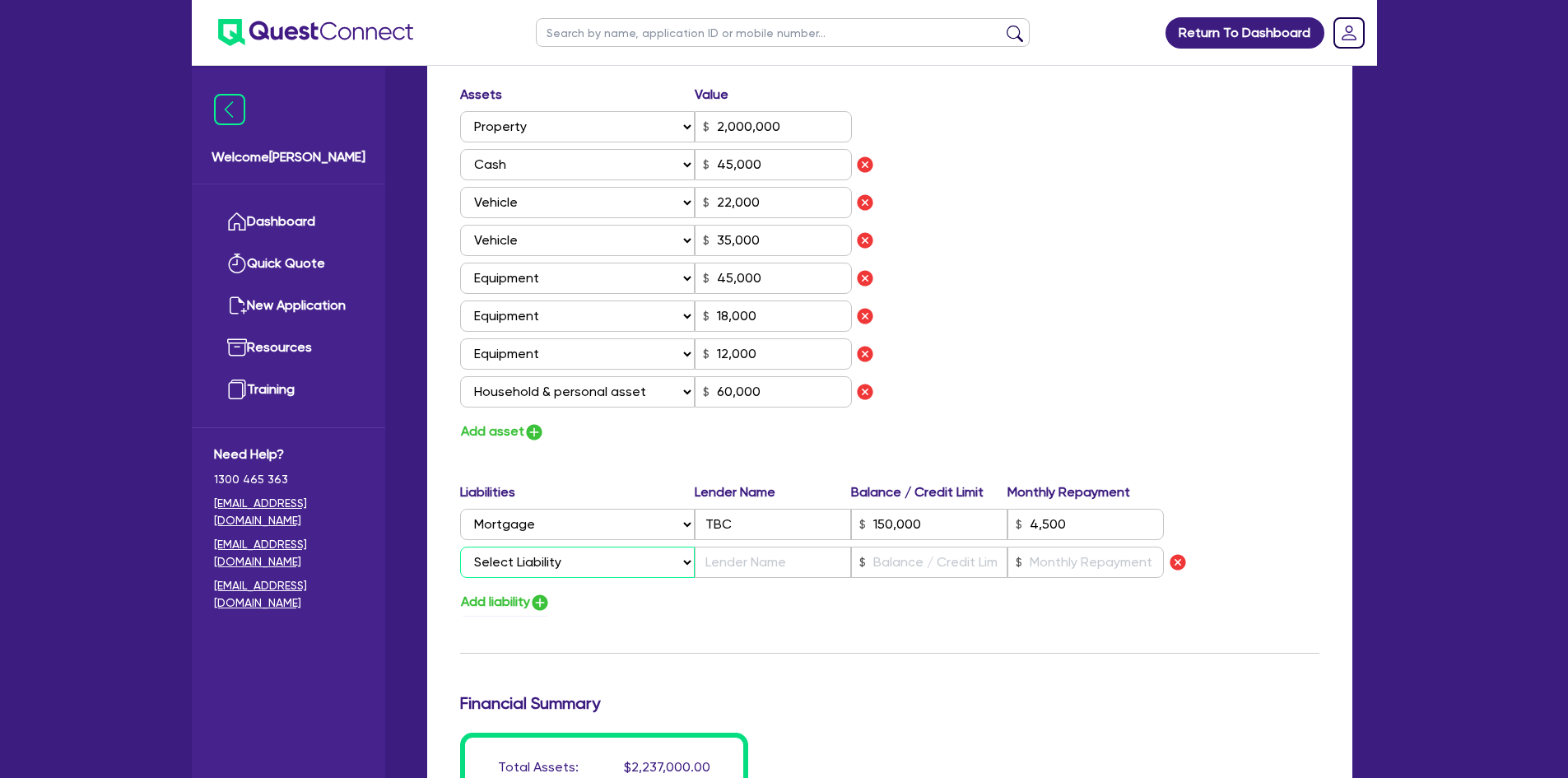
click at [488, 566] on select "Select Liability Credit card Mortgage Investment property loan Vehicle loan Tru…" at bounding box center [577, 562] width 234 height 31
click at [460, 547] on select "Select Liability Credit card Mortgage Investment property loan Vehicle loan Tru…" at bounding box center [577, 562] width 234 height 31
click at [764, 564] on input "text" at bounding box center [772, 562] width 156 height 31
click at [934, 553] on input "text" at bounding box center [928, 562] width 156 height 31
click at [1059, 566] on input "text" at bounding box center [1085, 562] width 156 height 31
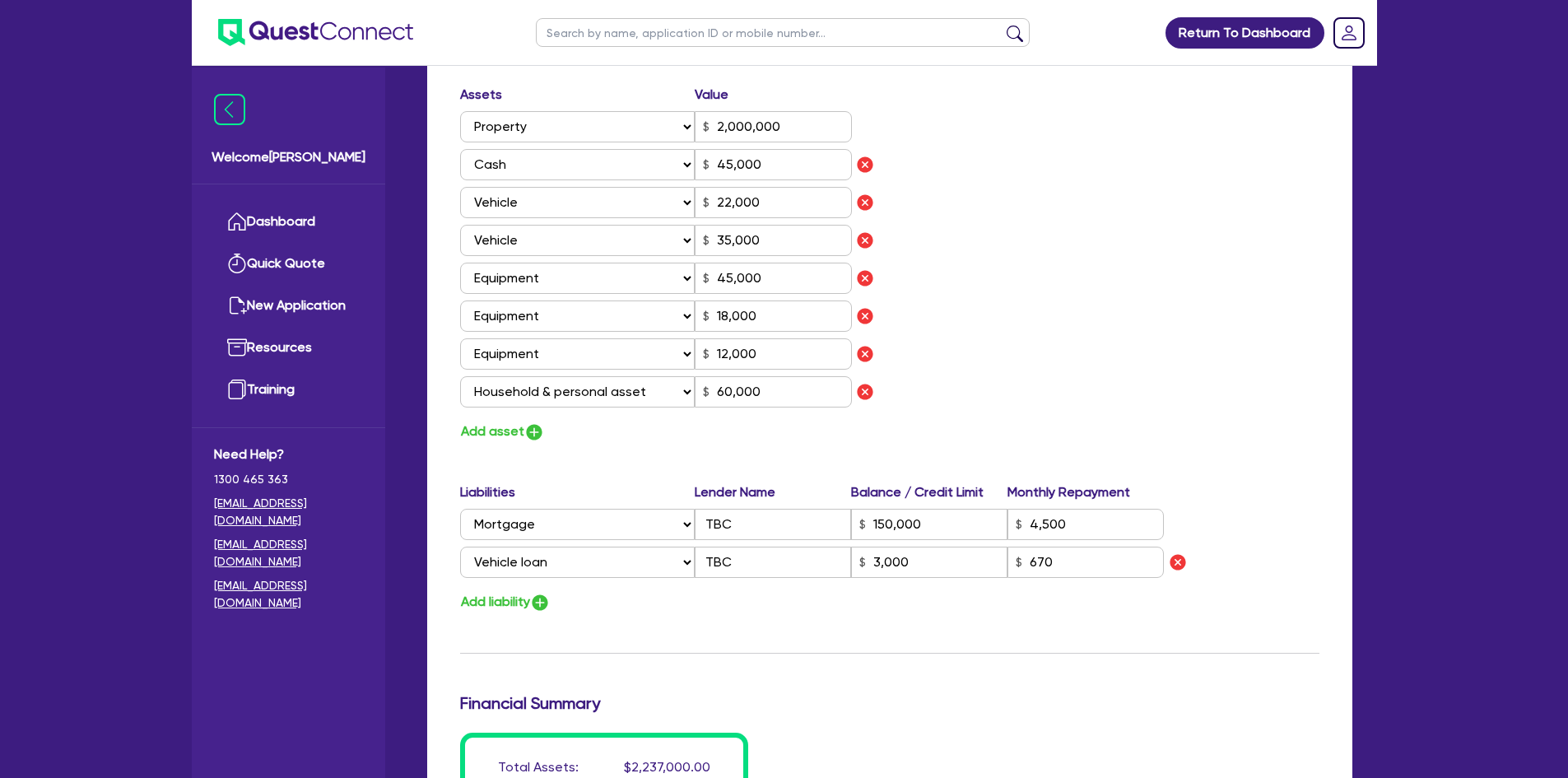
click at [674, 613] on div "Add liability" at bounding box center [889, 602] width 884 height 22
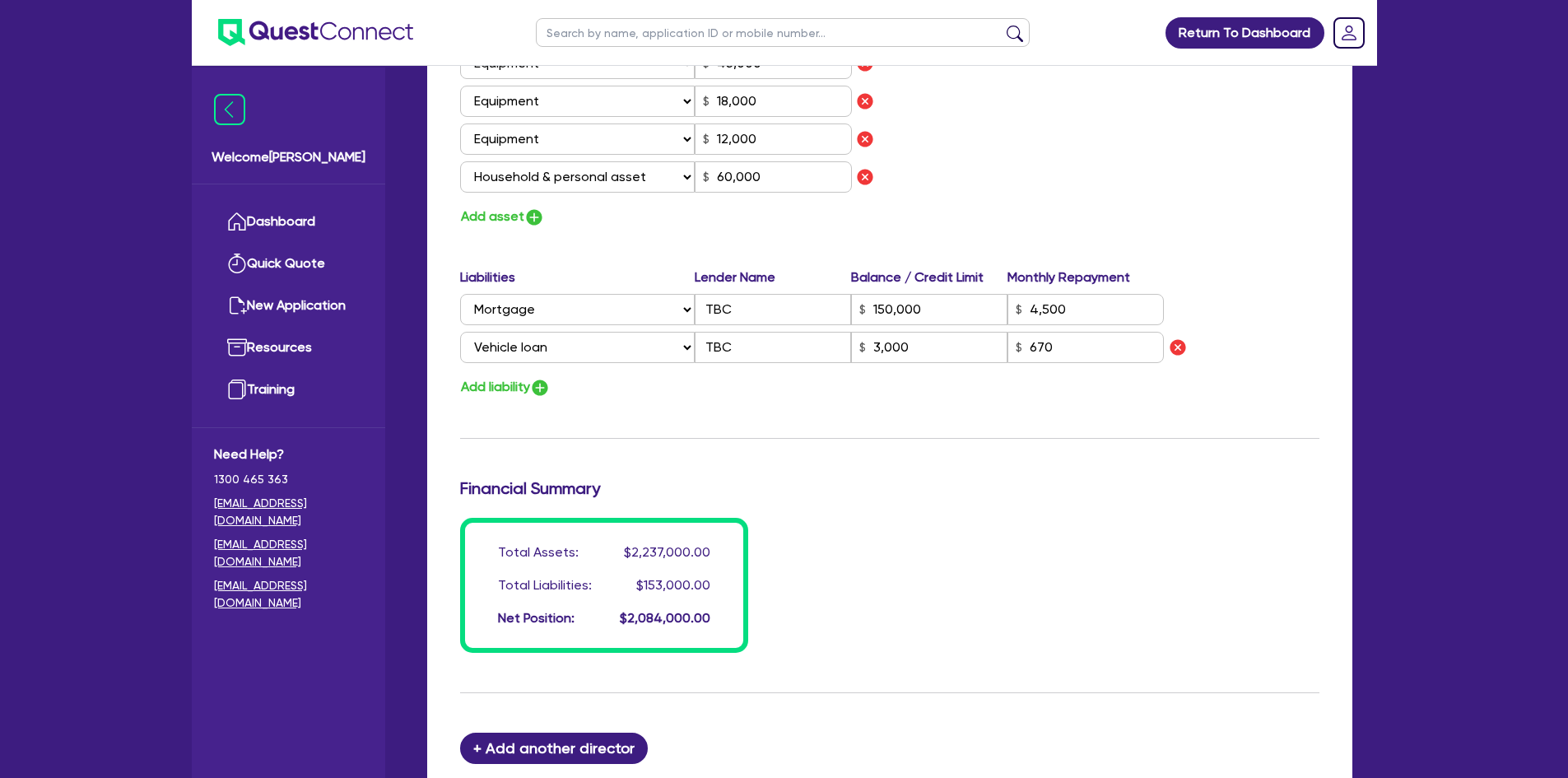
scroll to position [1317, 0]
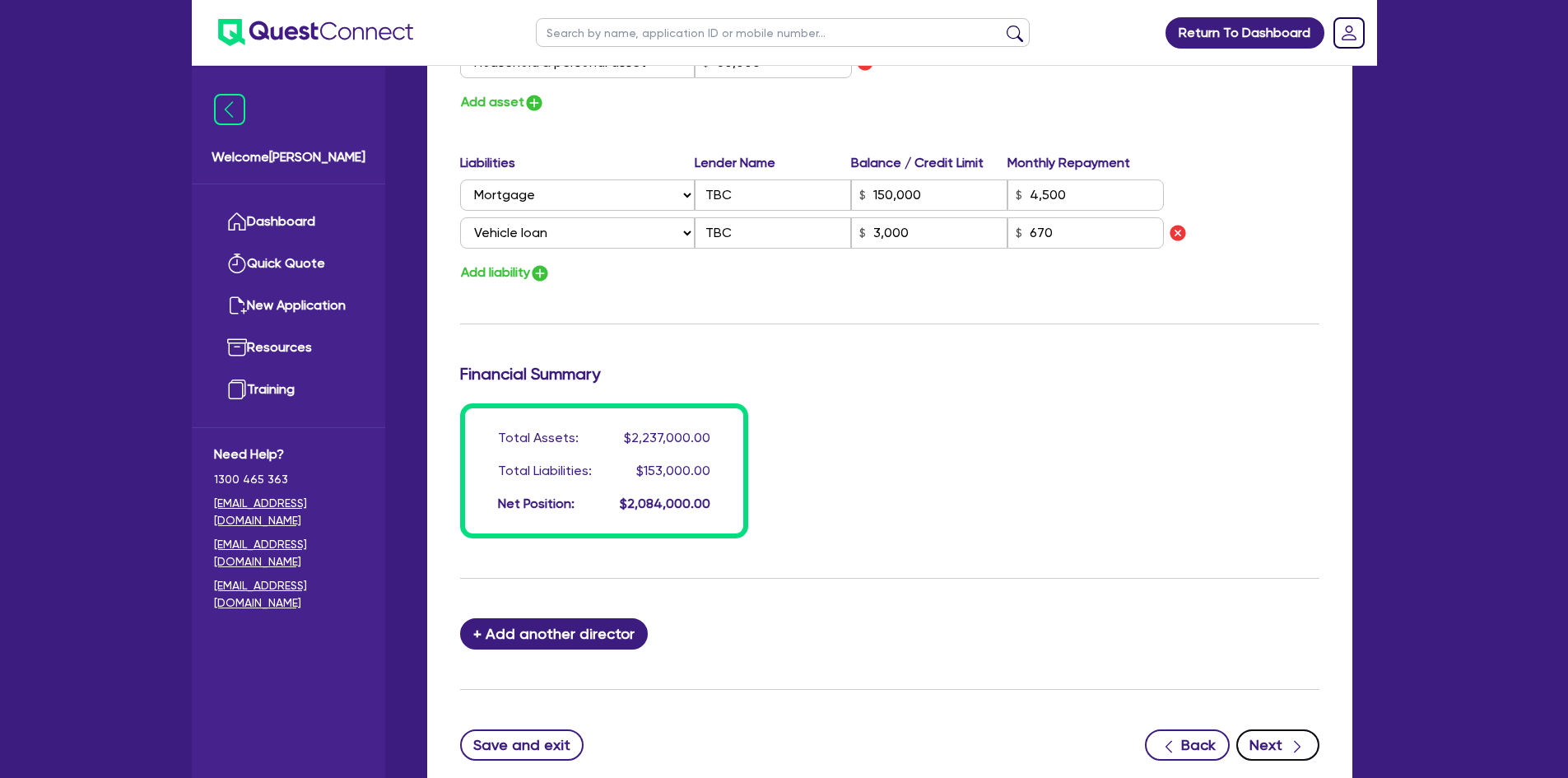
click at [1259, 744] on button "Next" at bounding box center [1277, 744] width 83 height 31
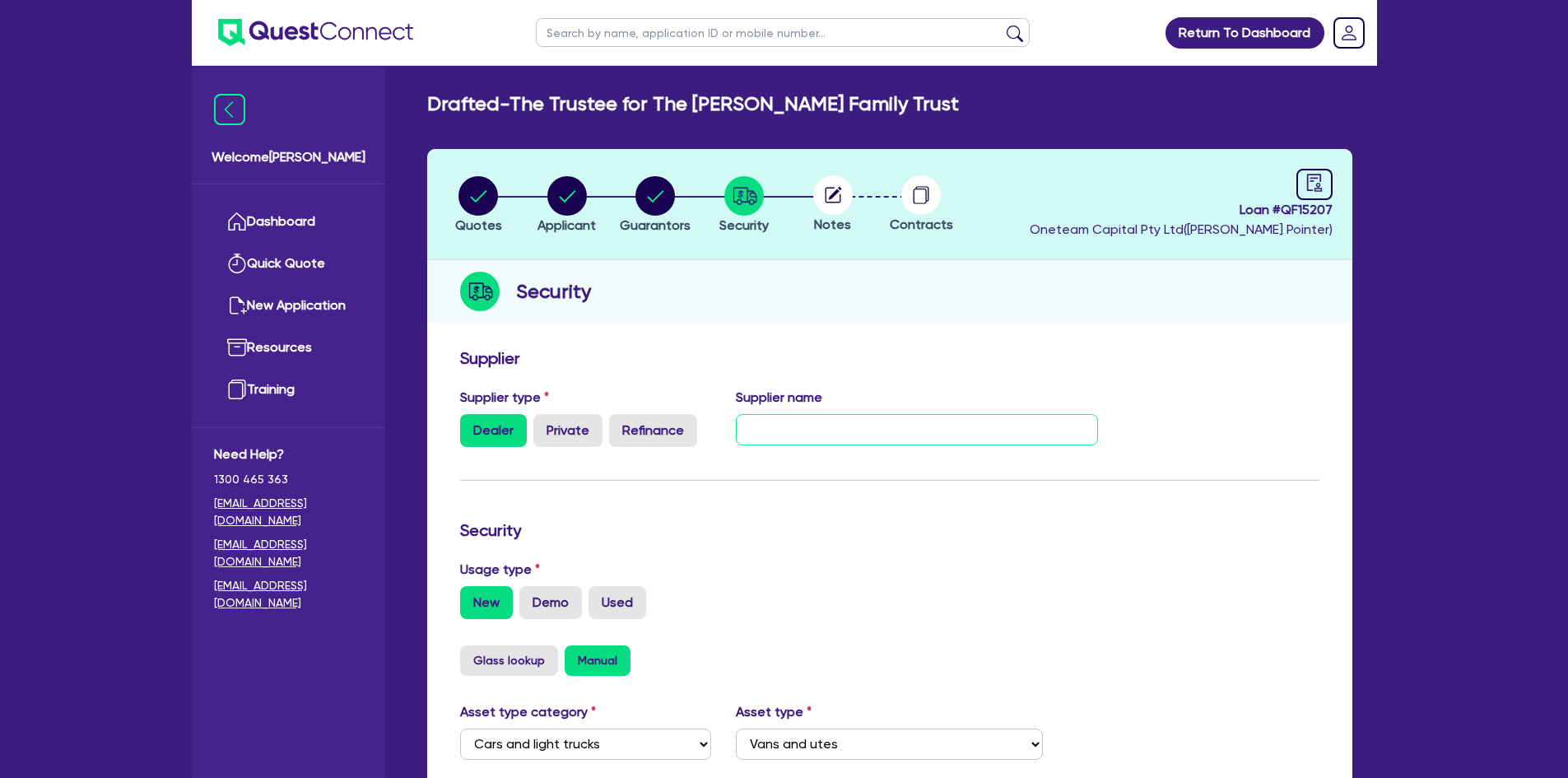
click at [793, 426] on input "text" at bounding box center [917, 429] width 363 height 31
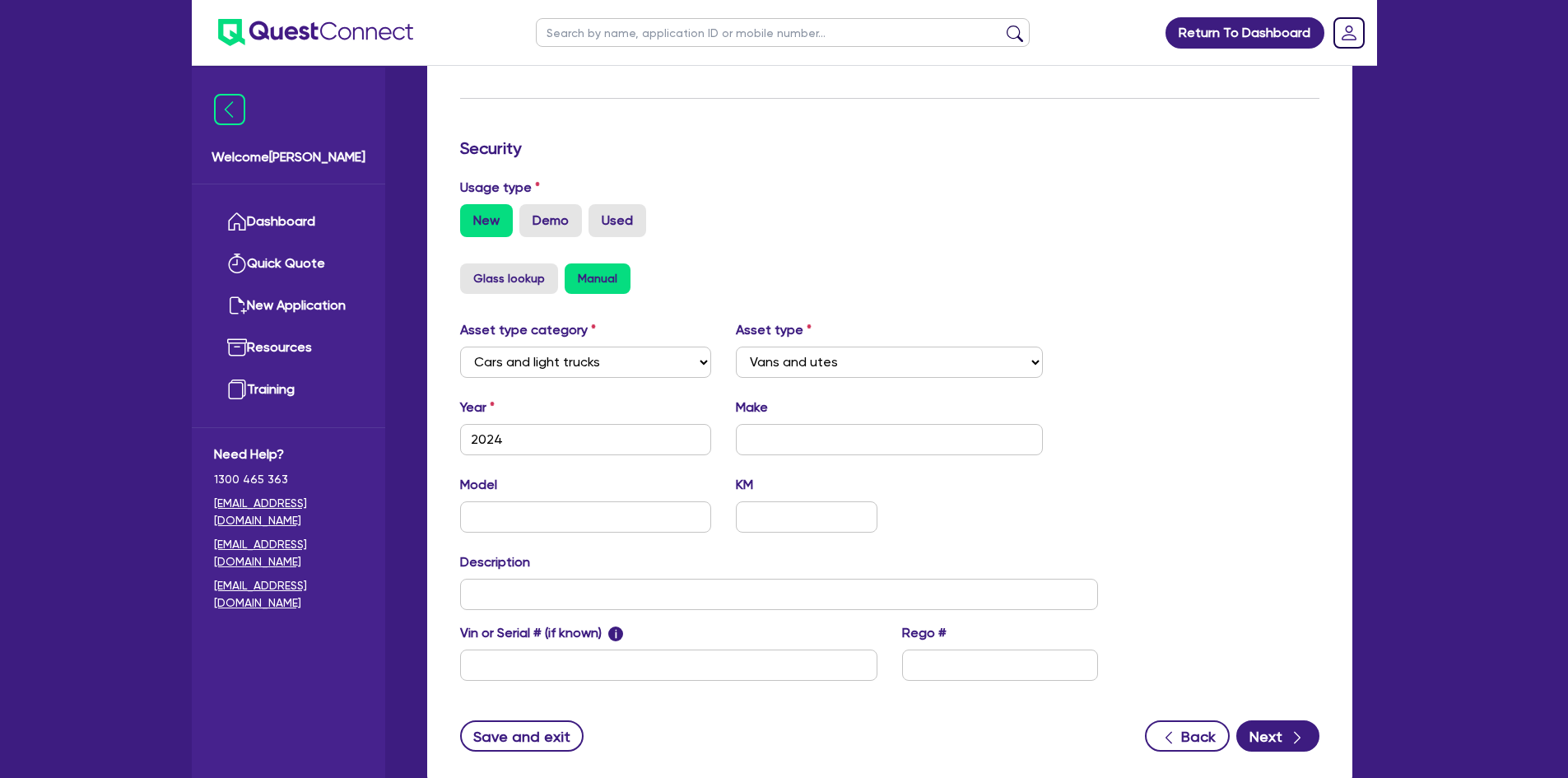
scroll to position [411, 0]
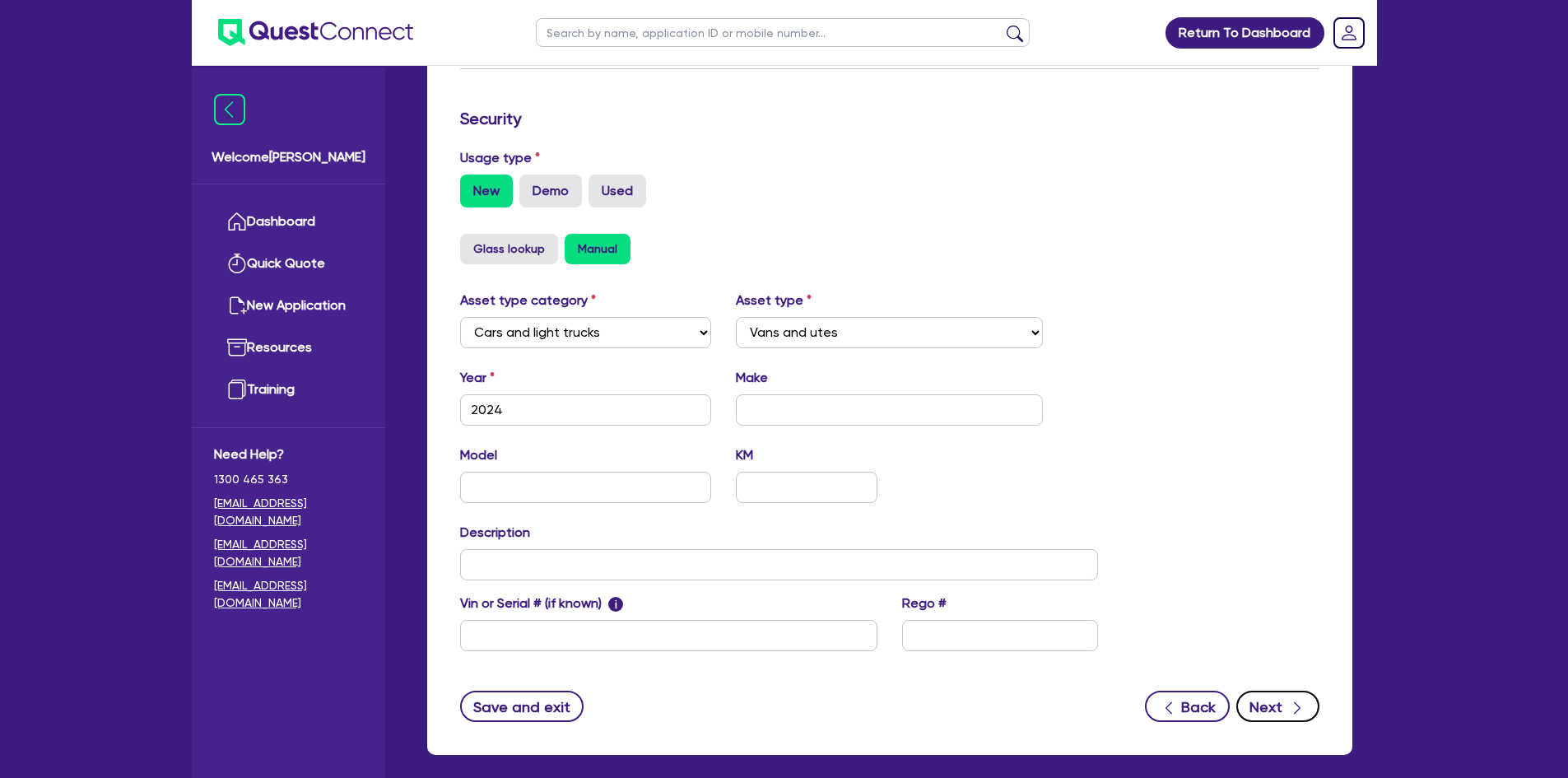
click at [1286, 709] on button "Next" at bounding box center [1277, 705] width 83 height 31
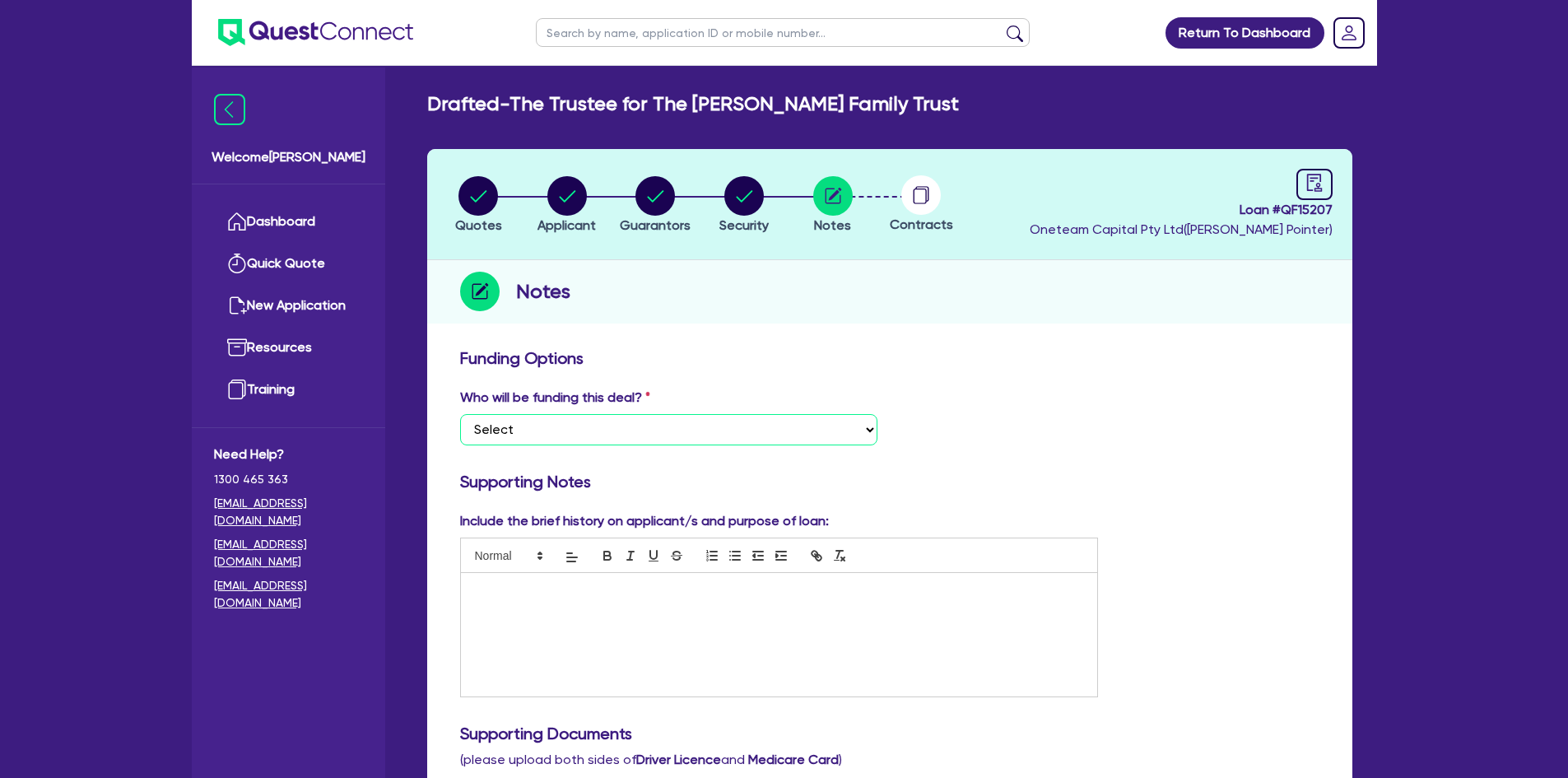
drag, startPoint x: 634, startPoint y: 434, endPoint x: 632, endPoint y: 443, distance: 9.2
click at [634, 434] on select "Select I want Quest to fund 100% I will fund 100% I will co-fund with Quest Oth…" at bounding box center [668, 429] width 417 height 31
click at [460, 414] on select "Select I want Quest to fund 100% I will fund 100% I will co-fund with Quest Oth…" at bounding box center [668, 429] width 417 height 31
click at [547, 587] on p at bounding box center [779, 590] width 613 height 15
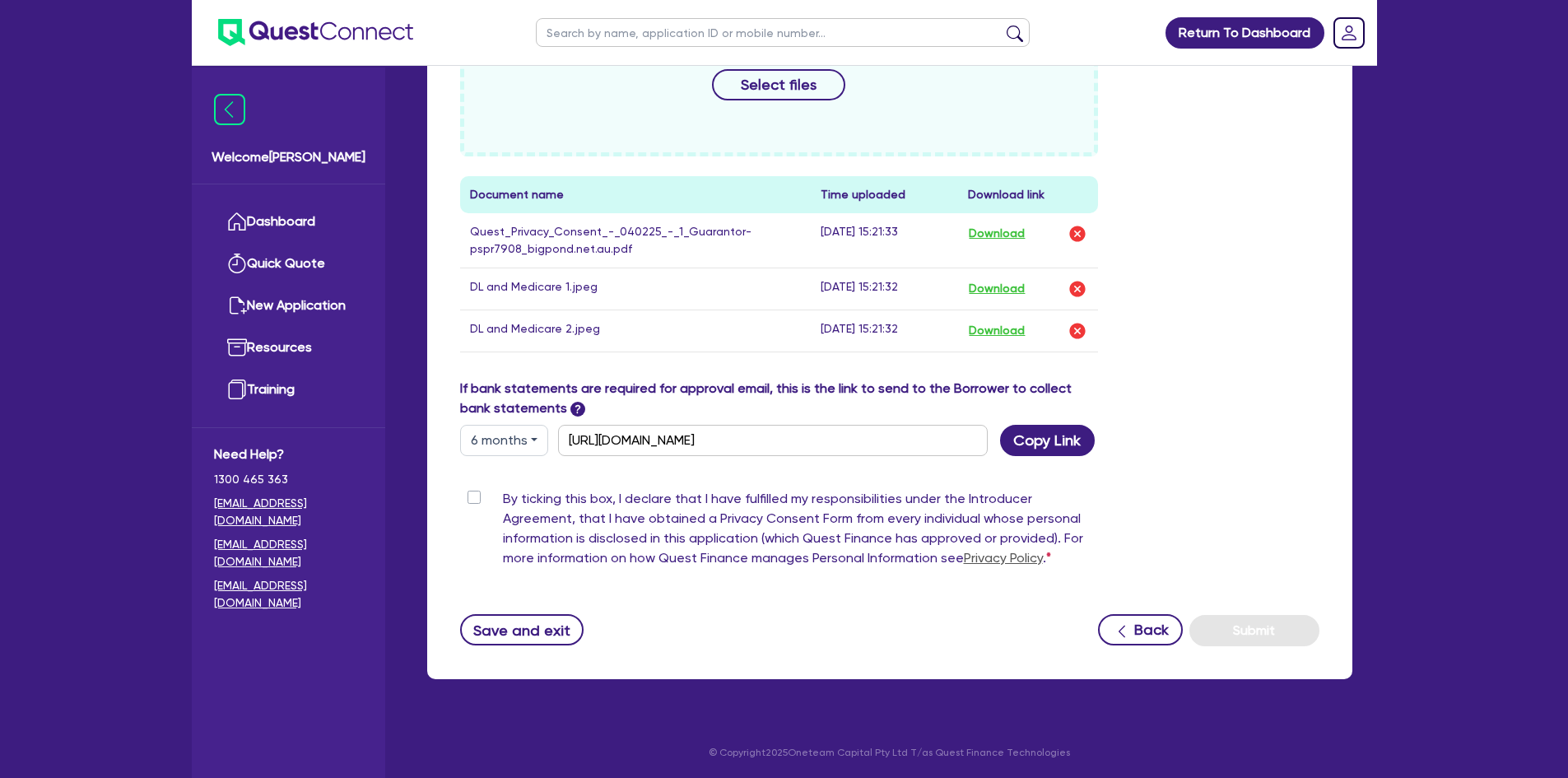
scroll to position [806, 0]
click at [503, 496] on label "By ticking this box, I declare that I have fulfilled my responsibilities under …" at bounding box center [801, 530] width 596 height 86
click at [469, 496] on input "By ticking this box, I declare that I have fulfilled my responsibilities under …" at bounding box center [466, 495] width 13 height 16
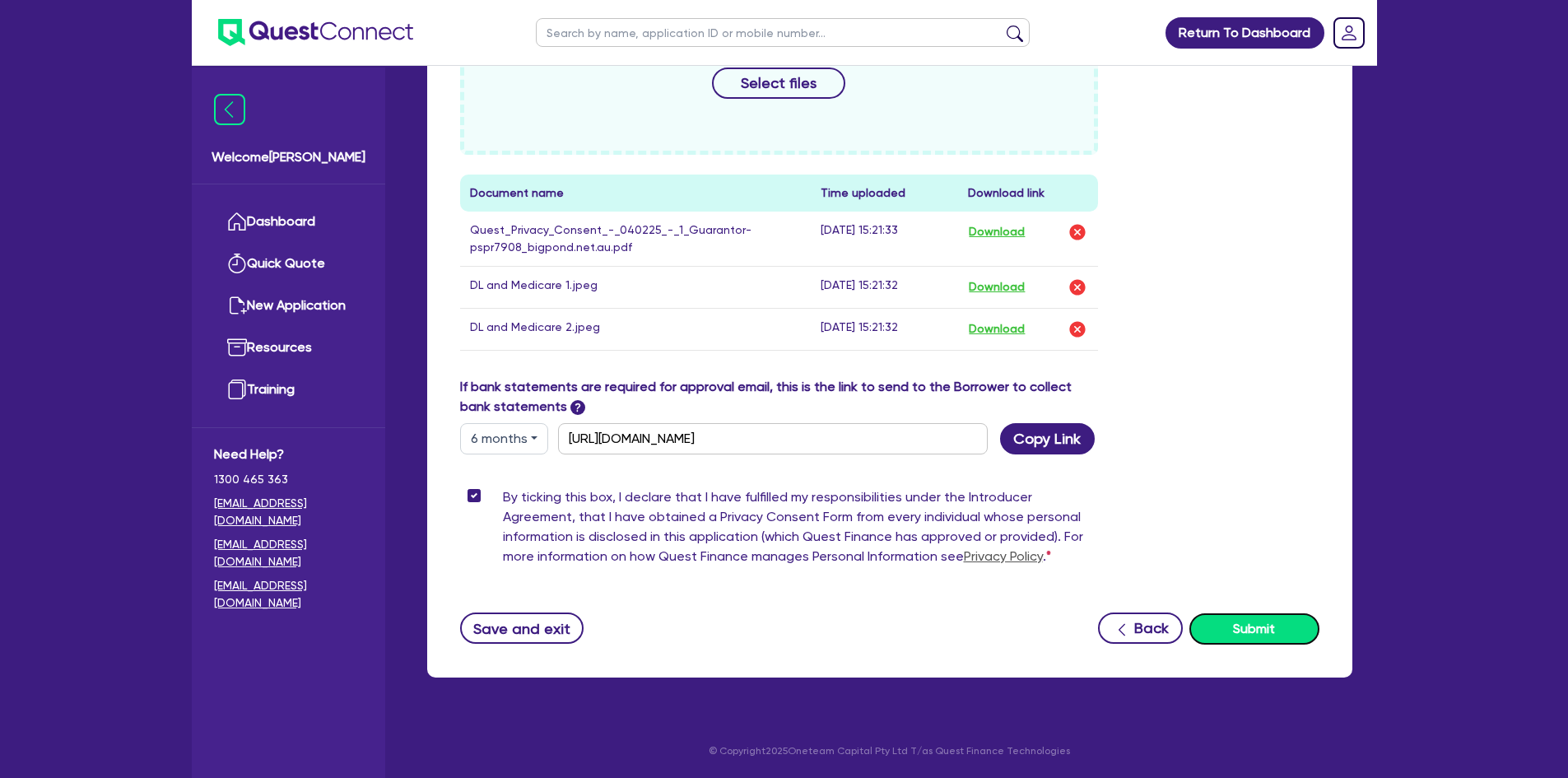
click at [1275, 623] on button "Submit" at bounding box center [1254, 628] width 131 height 31
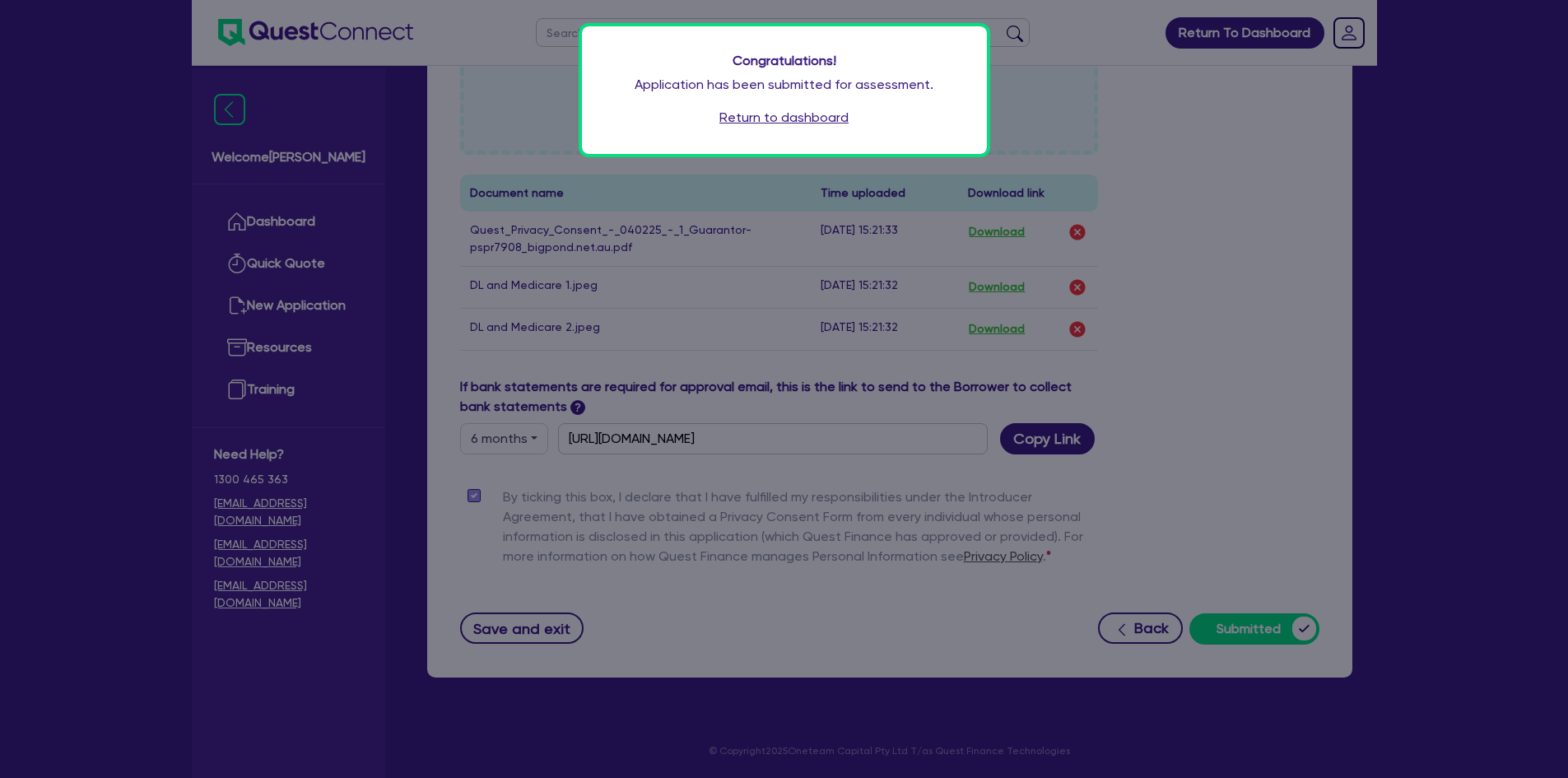
click at [788, 120] on link "Return to dashboard" at bounding box center [784, 118] width 130 height 20
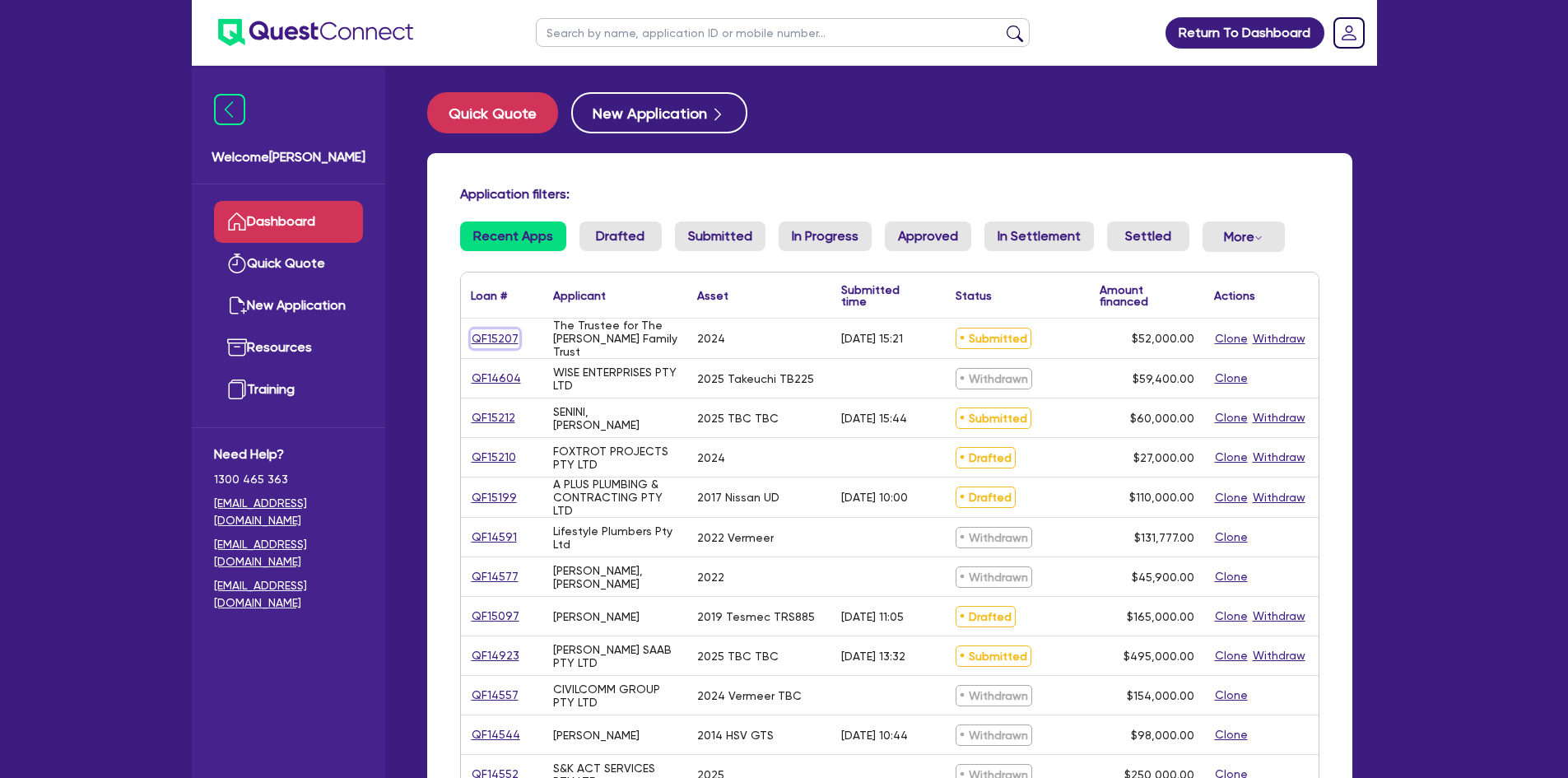
click at [480, 339] on link "QF15207" at bounding box center [495, 338] width 49 height 19
select select "CARS_AND_LIGHT_TRUCKS"
select select "VANS_AND_UTES"
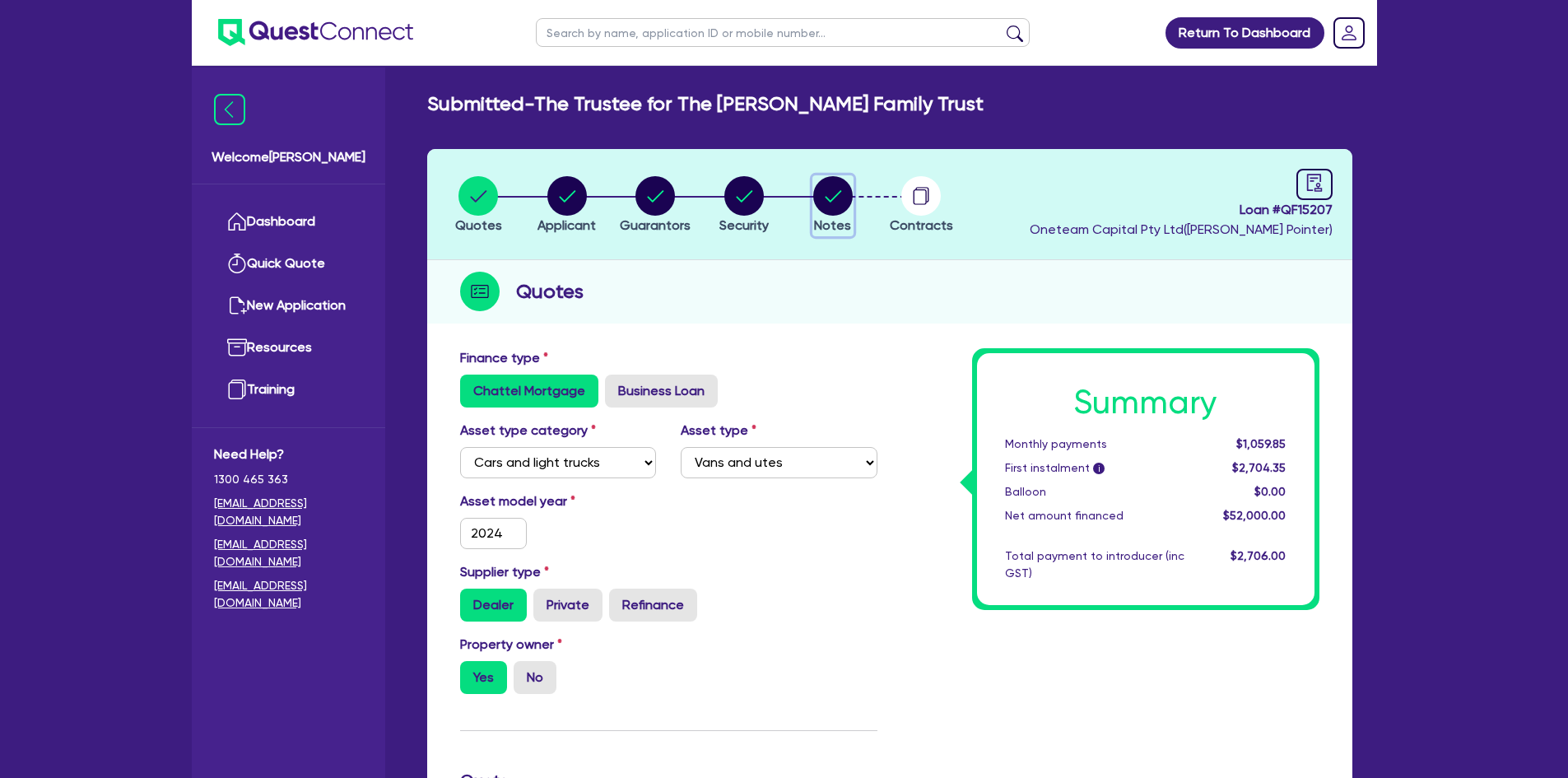
click at [818, 204] on circle "button" at bounding box center [833, 196] width 40 height 40
select select "Other"
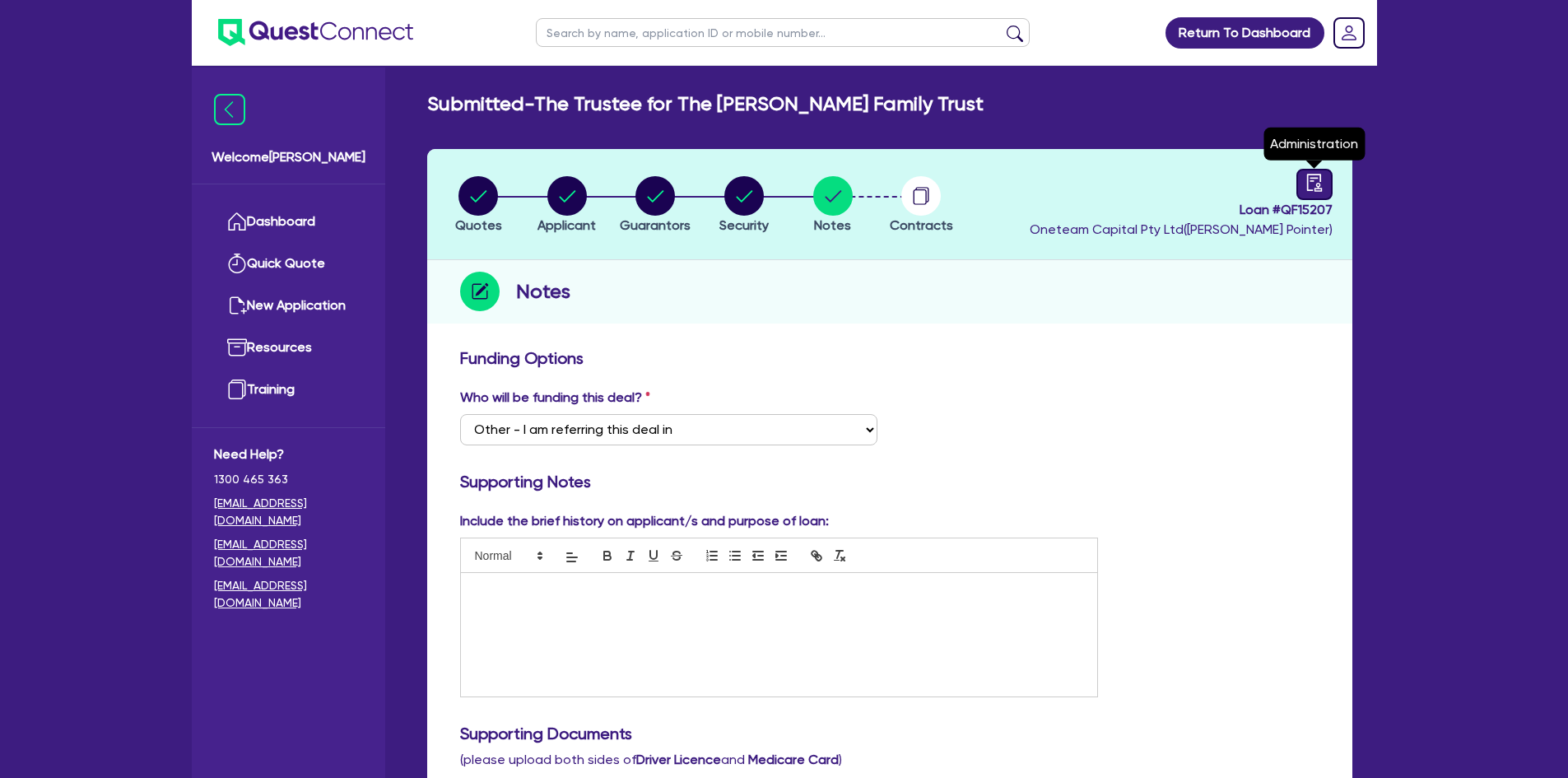
click at [1305, 178] on icon "audit" at bounding box center [1314, 182] width 18 height 18
select select "SUBMITTED_NEW"
select select "Other"
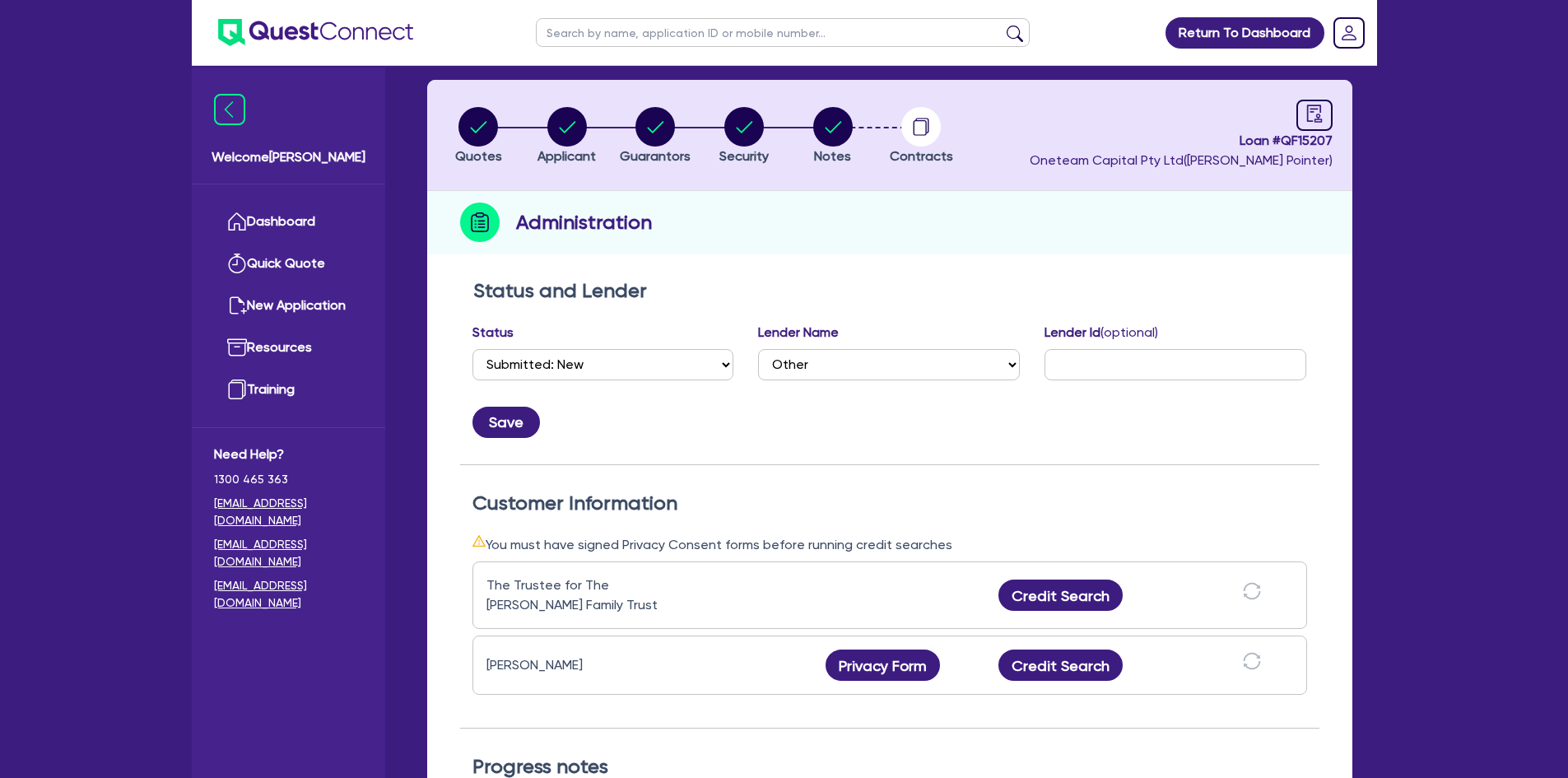
scroll to position [164, 0]
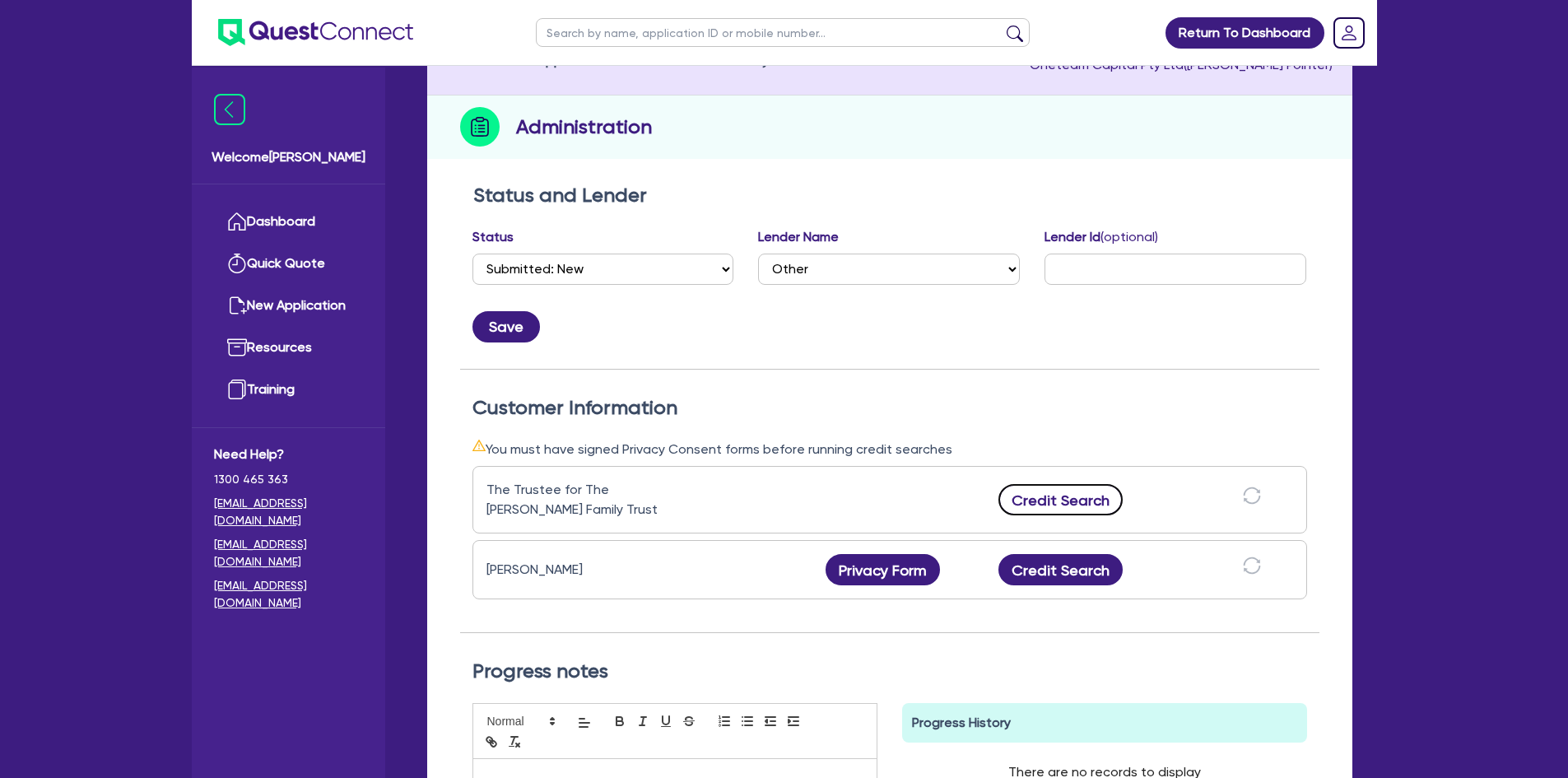
click at [1036, 501] on button "Credit Search" at bounding box center [1061, 499] width 126 height 31
click at [1044, 576] on button "Credit Search" at bounding box center [1061, 569] width 126 height 31
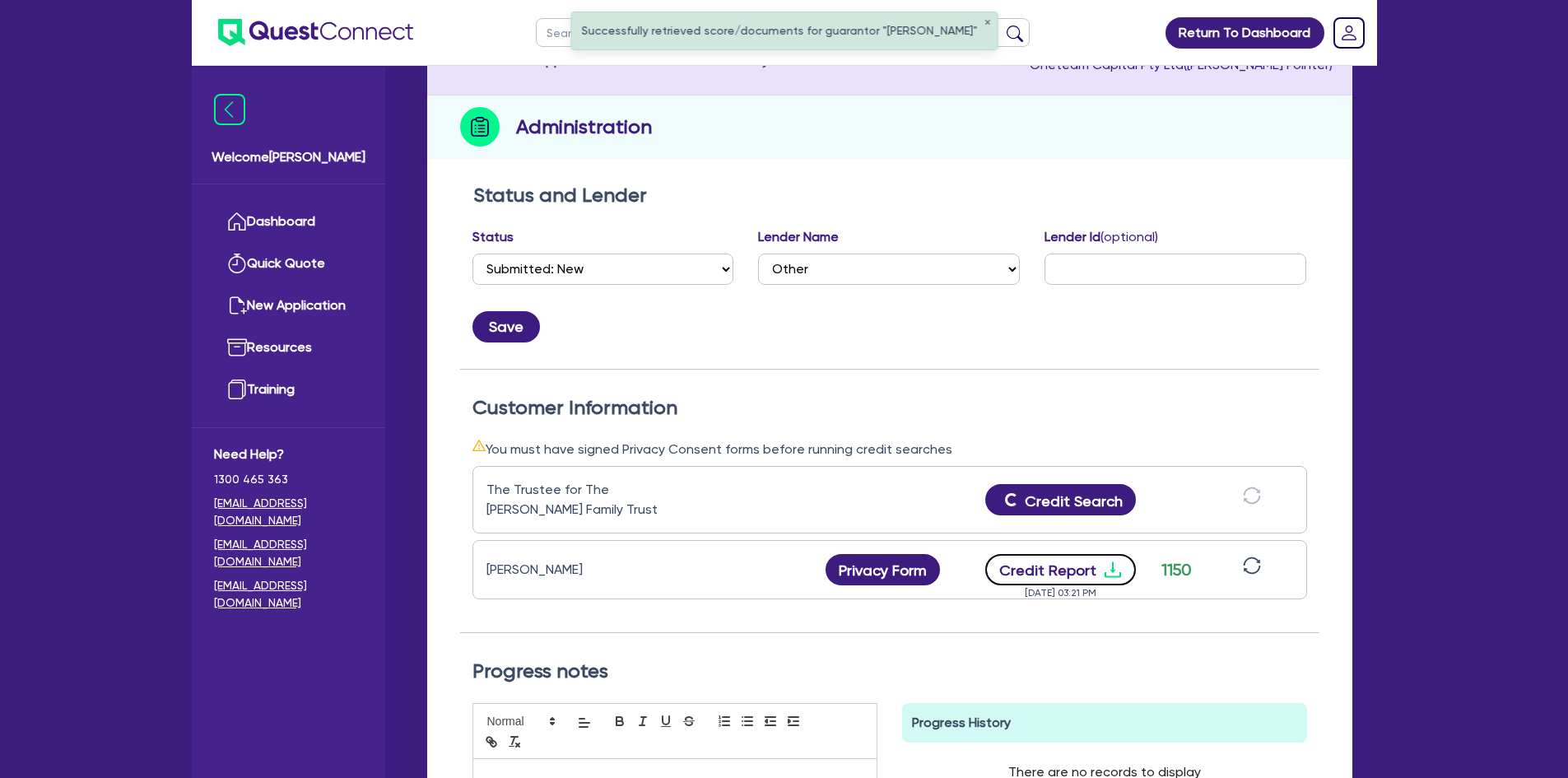
click at [1041, 572] on button "Credit Report" at bounding box center [1060, 569] width 150 height 31
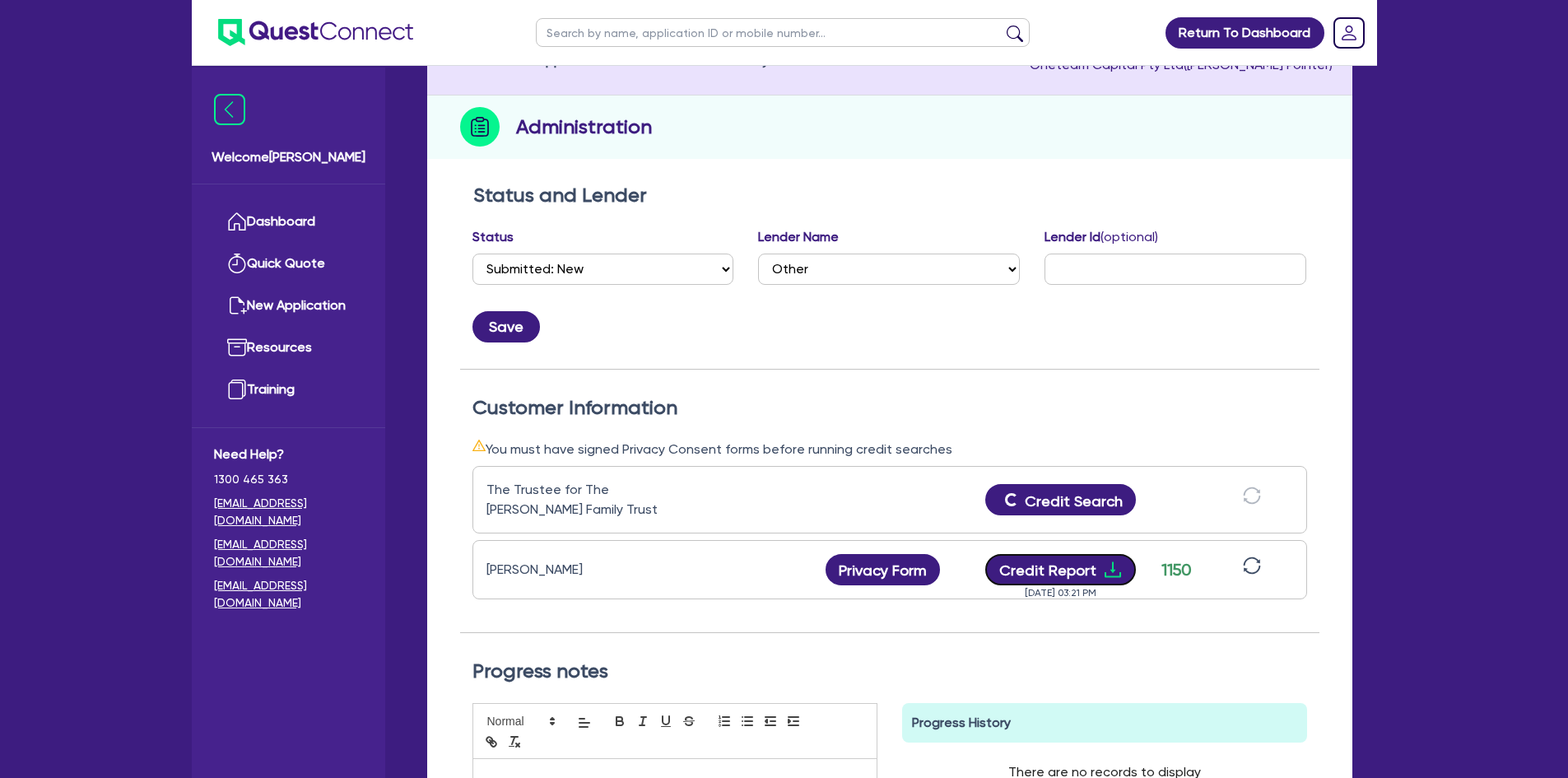
scroll to position [0, 0]
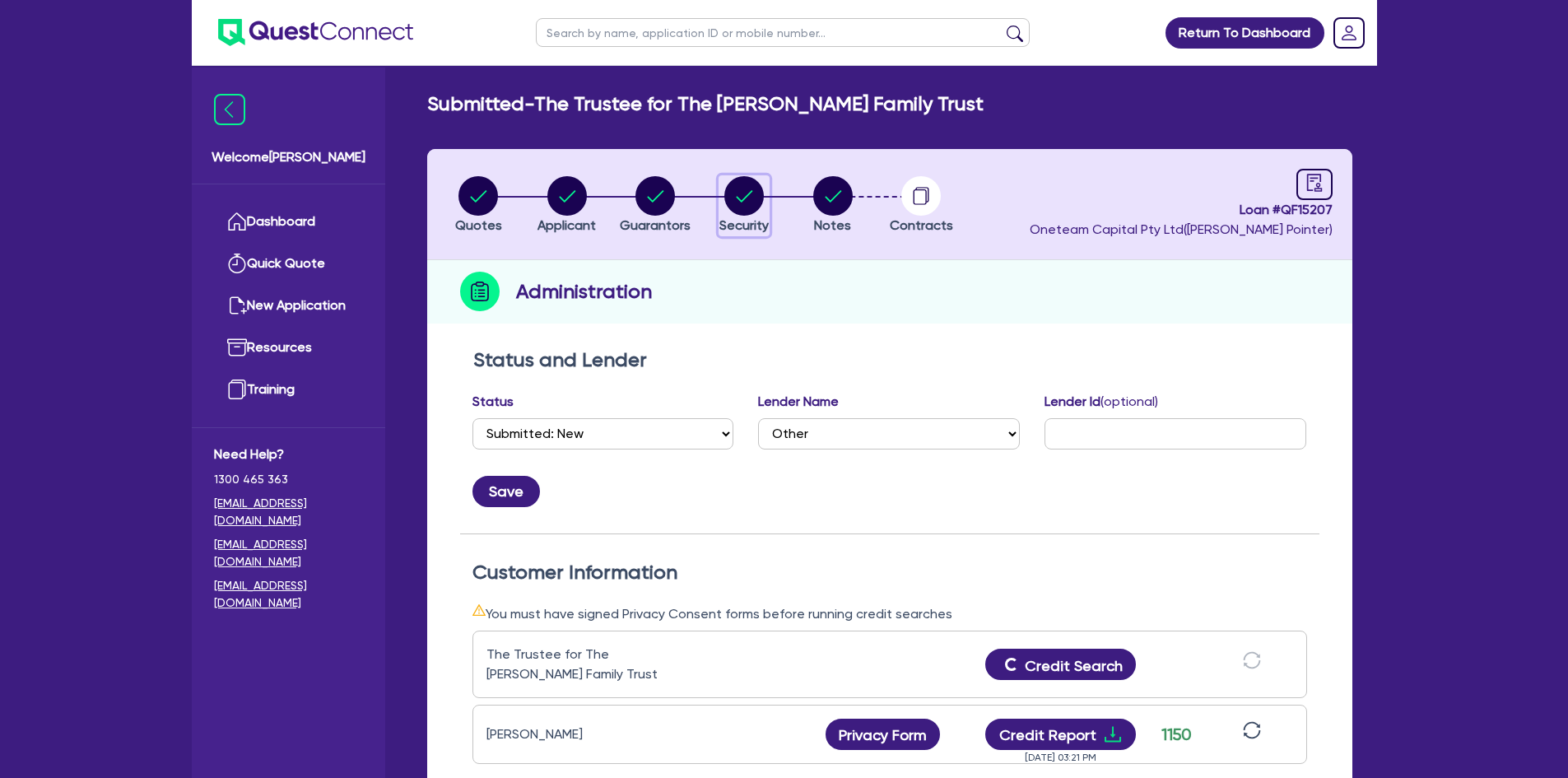
click at [741, 205] on circle "button" at bounding box center [744, 196] width 40 height 40
select select "CARS_AND_LIGHT_TRUCKS"
select select "VANS_AND_UTES"
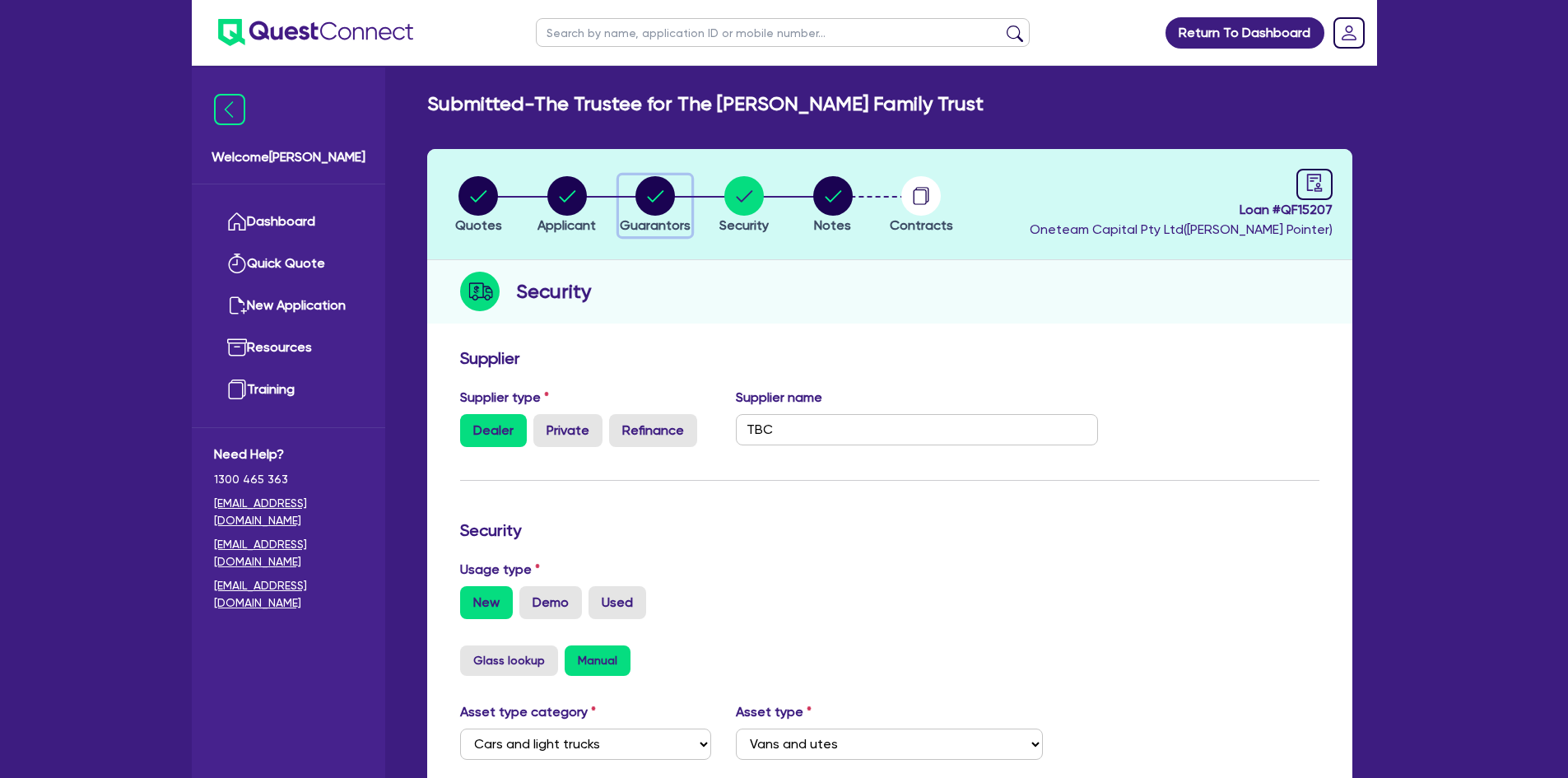
click at [648, 197] on circle "button" at bounding box center [655, 196] width 40 height 40
select select "MR"
select select "VIC"
select select "MARRIED"
select select "PROPERTY"
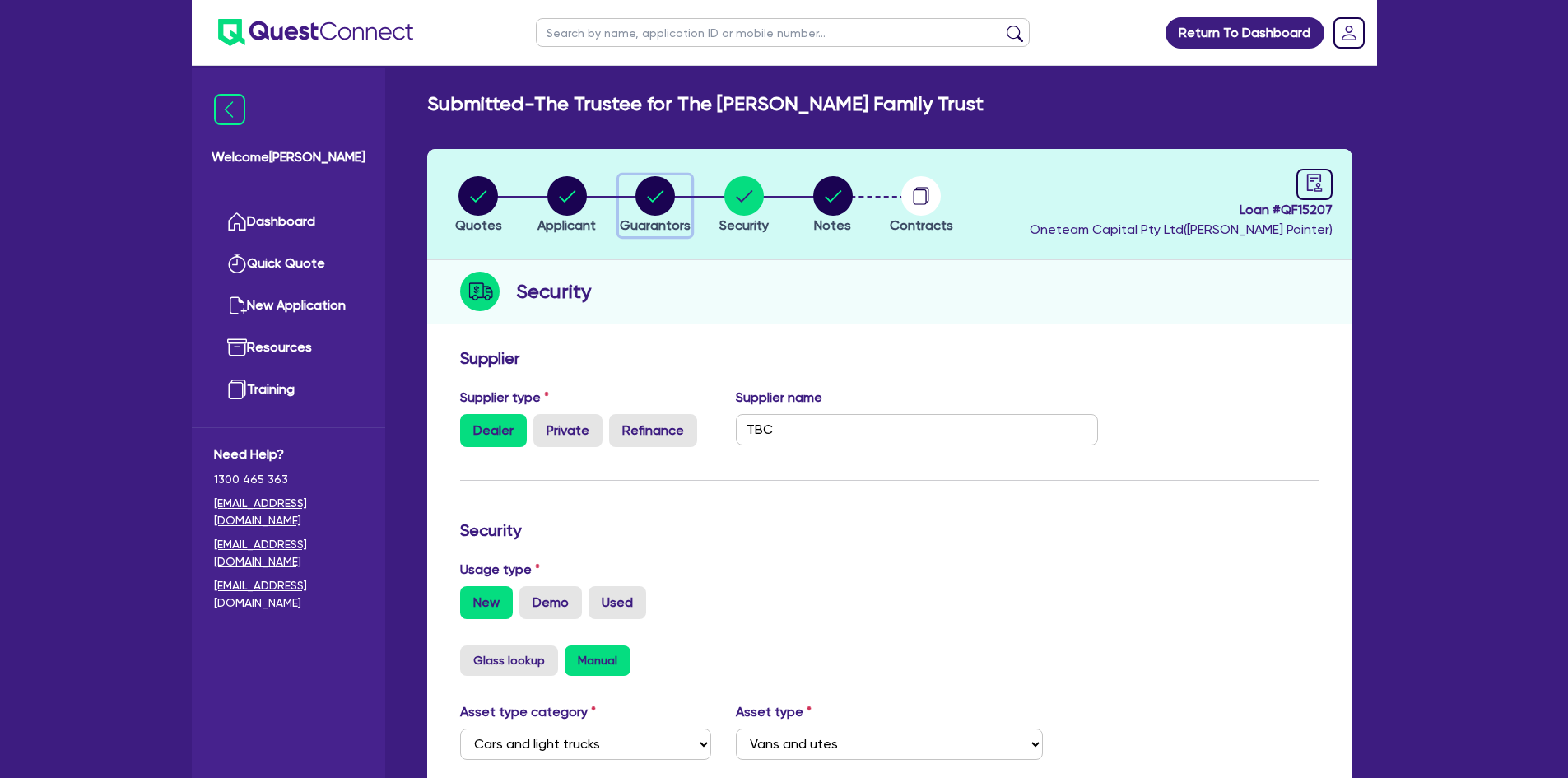
select select "CASH"
select select "VEHICLE"
select select "EQUIPMENT"
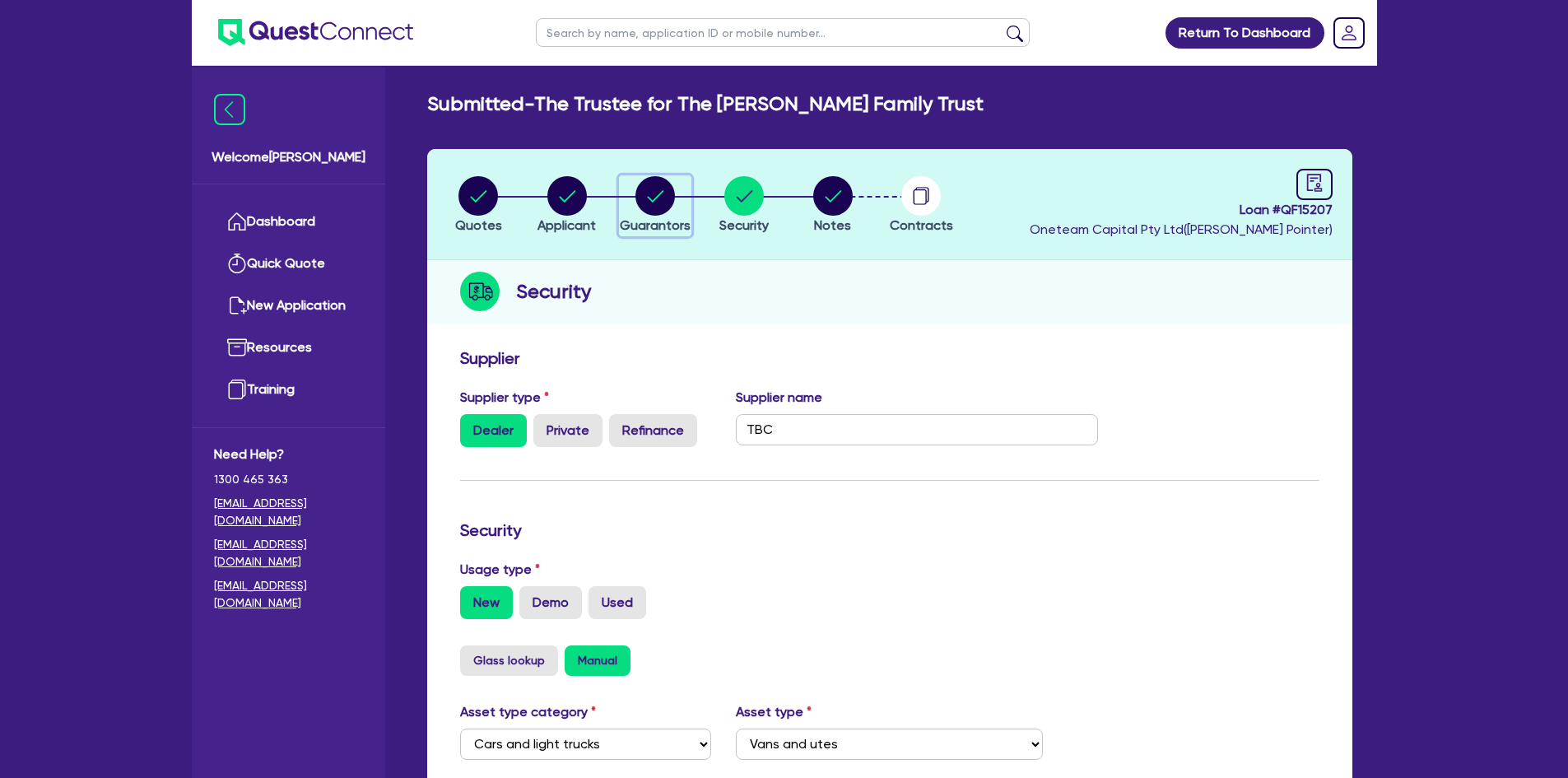
select select "EQUIPMENT"
select select "HOUSEHOLD_PERSONAL"
select select "MORTGAGE"
select select "VEHICLE_LOAN"
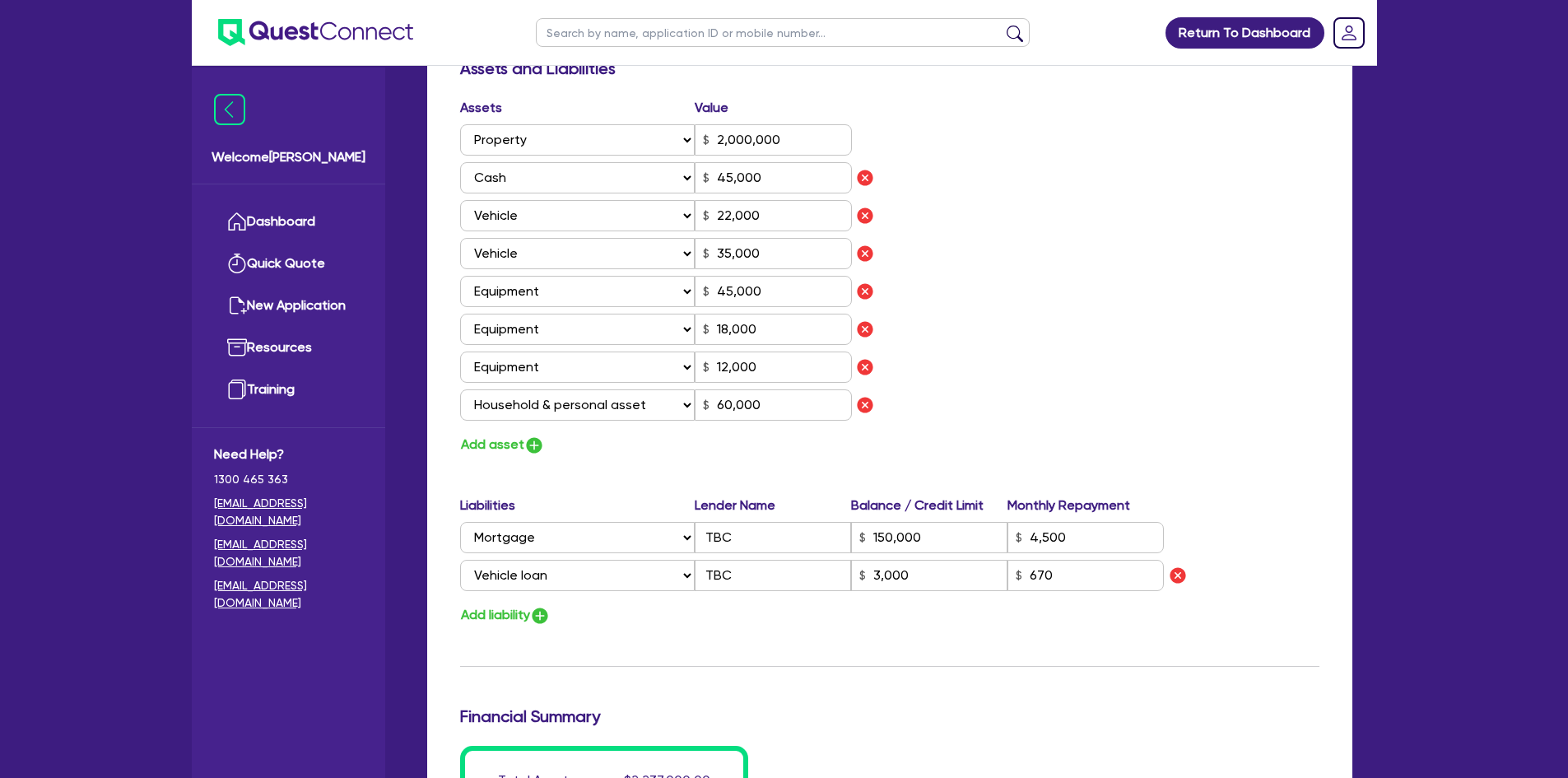
scroll to position [1317, 0]
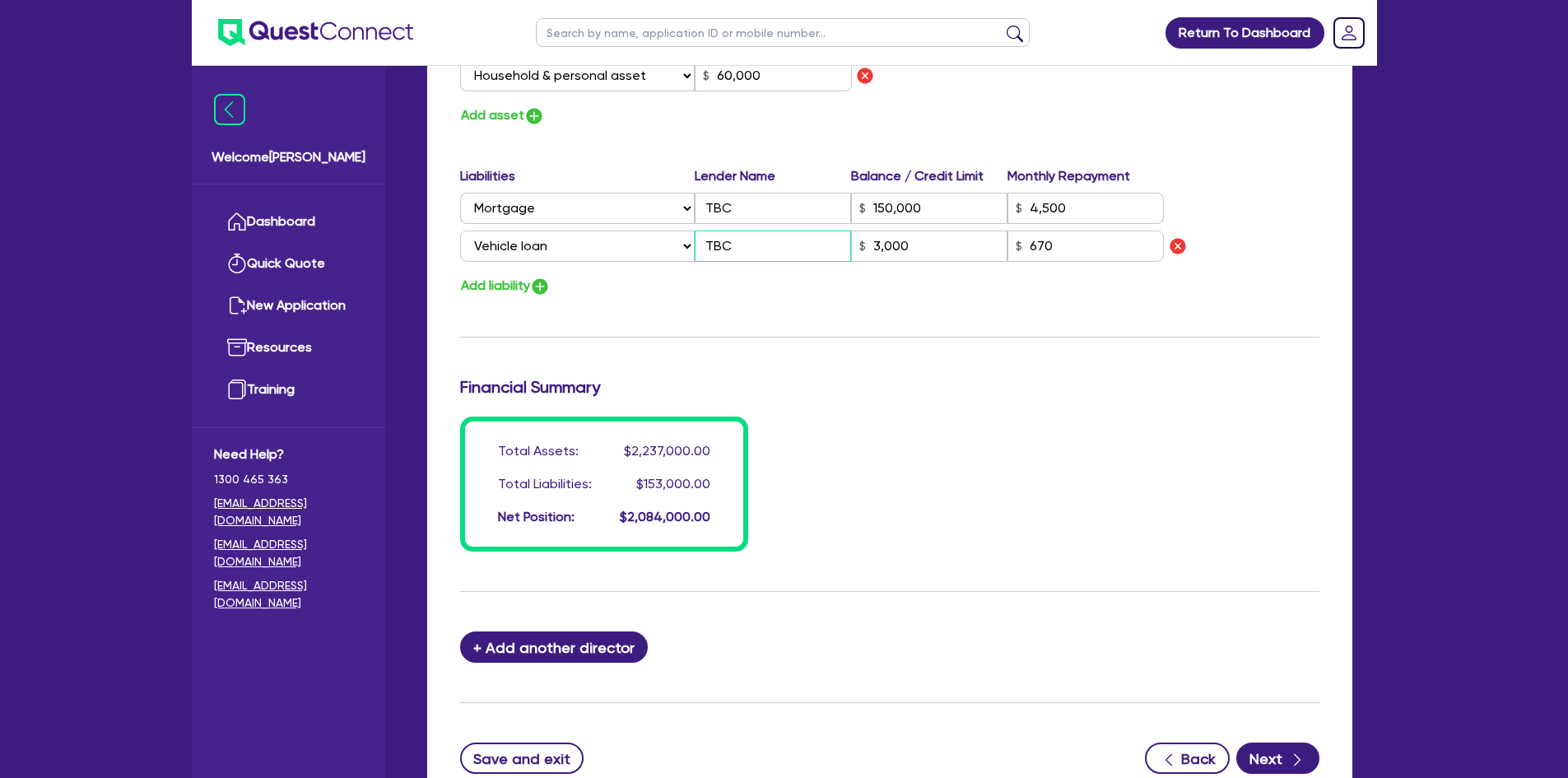
click at [754, 251] on input "TBC" at bounding box center [772, 245] width 156 height 31
type input "2"
type input "0411 263 149"
type input "2,000,000"
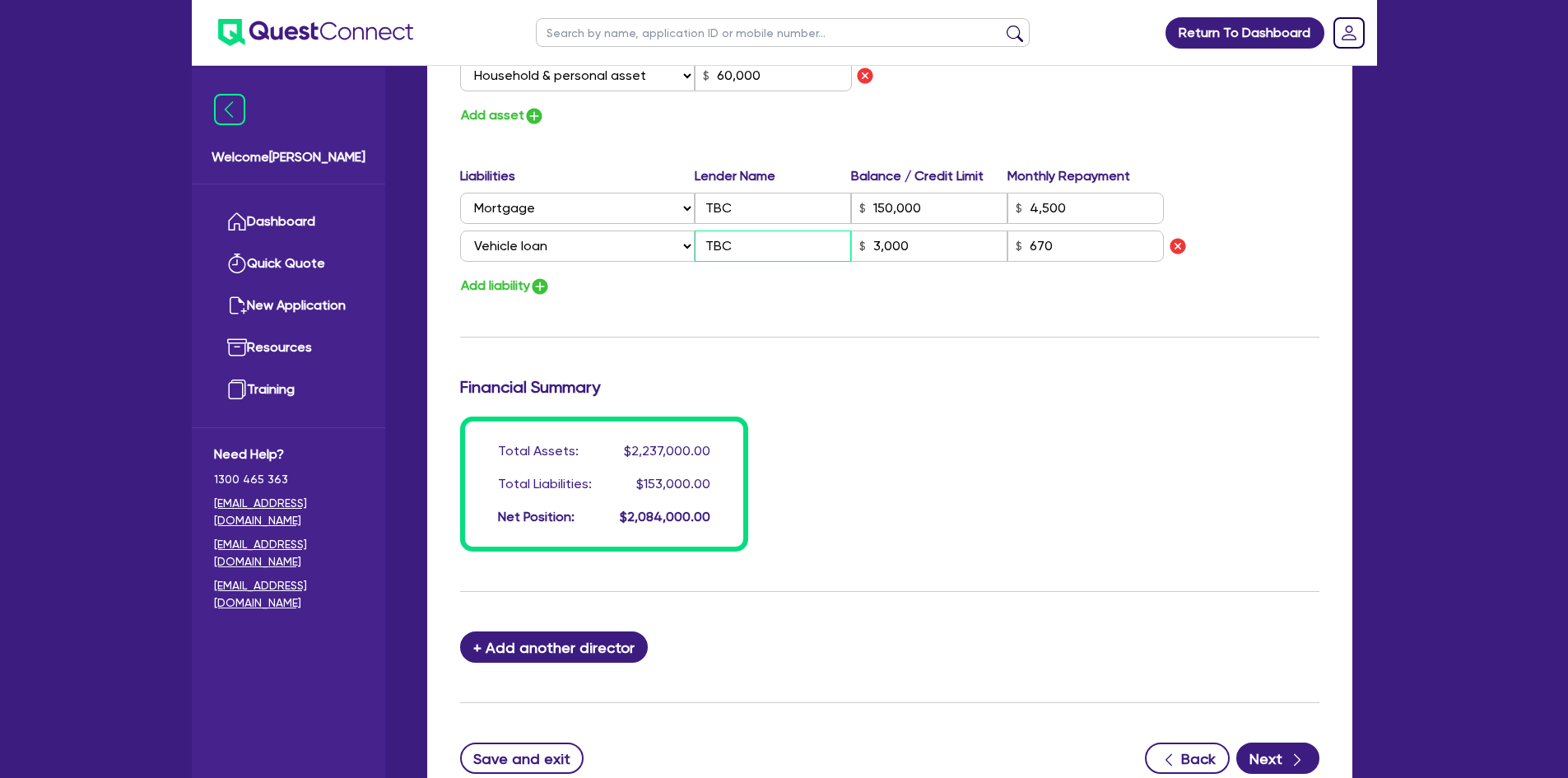
type input "45,000"
type input "22,000"
type input "35,000"
type input "45,000"
type input "18,000"
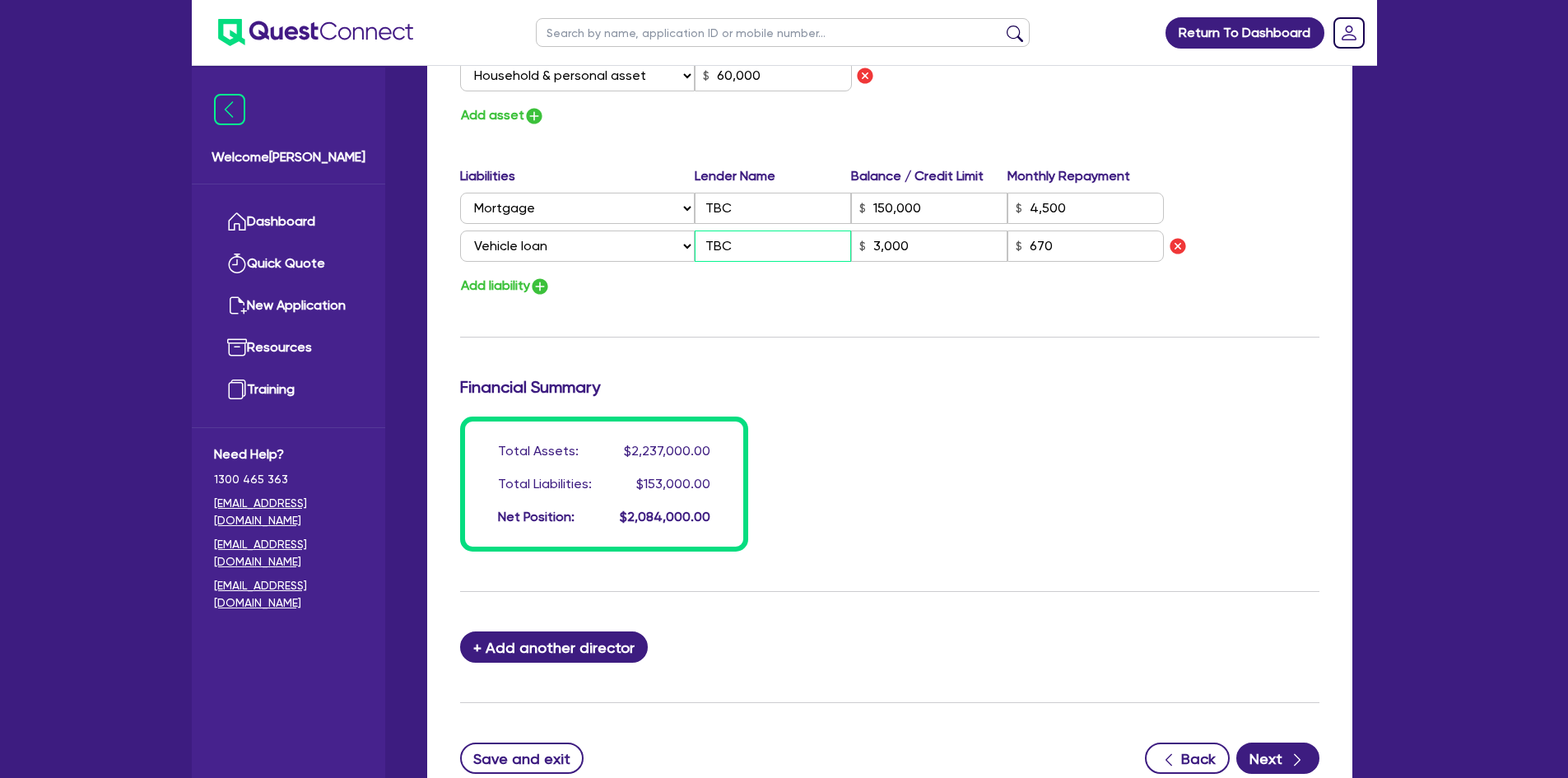
type input "12,000"
type input "60,000"
type input "150,000"
type input "4,500"
type input "T"
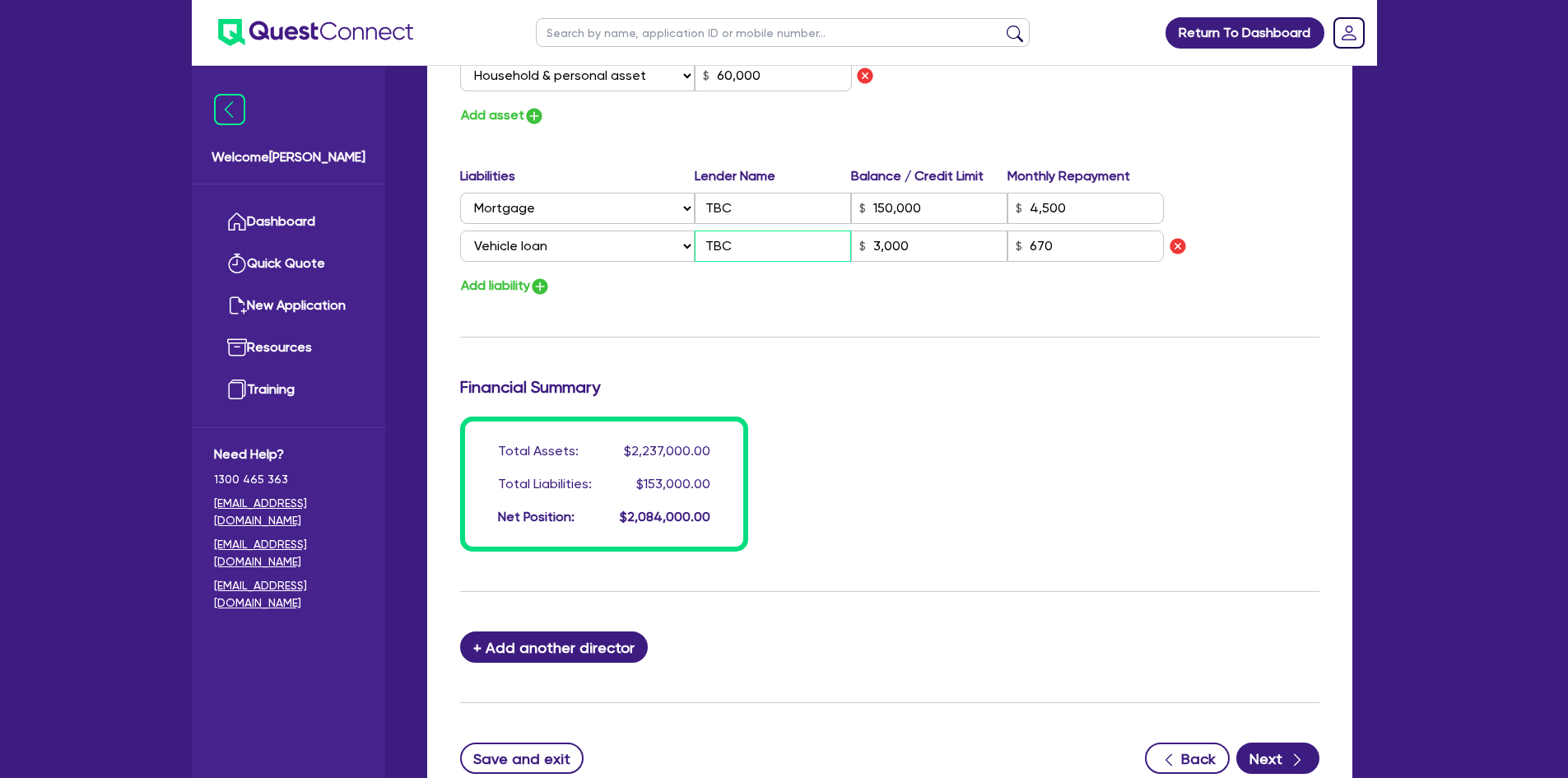
type input "3,000"
type input "2"
type input "0411 263 149"
type input "2,000,000"
type input "45,000"
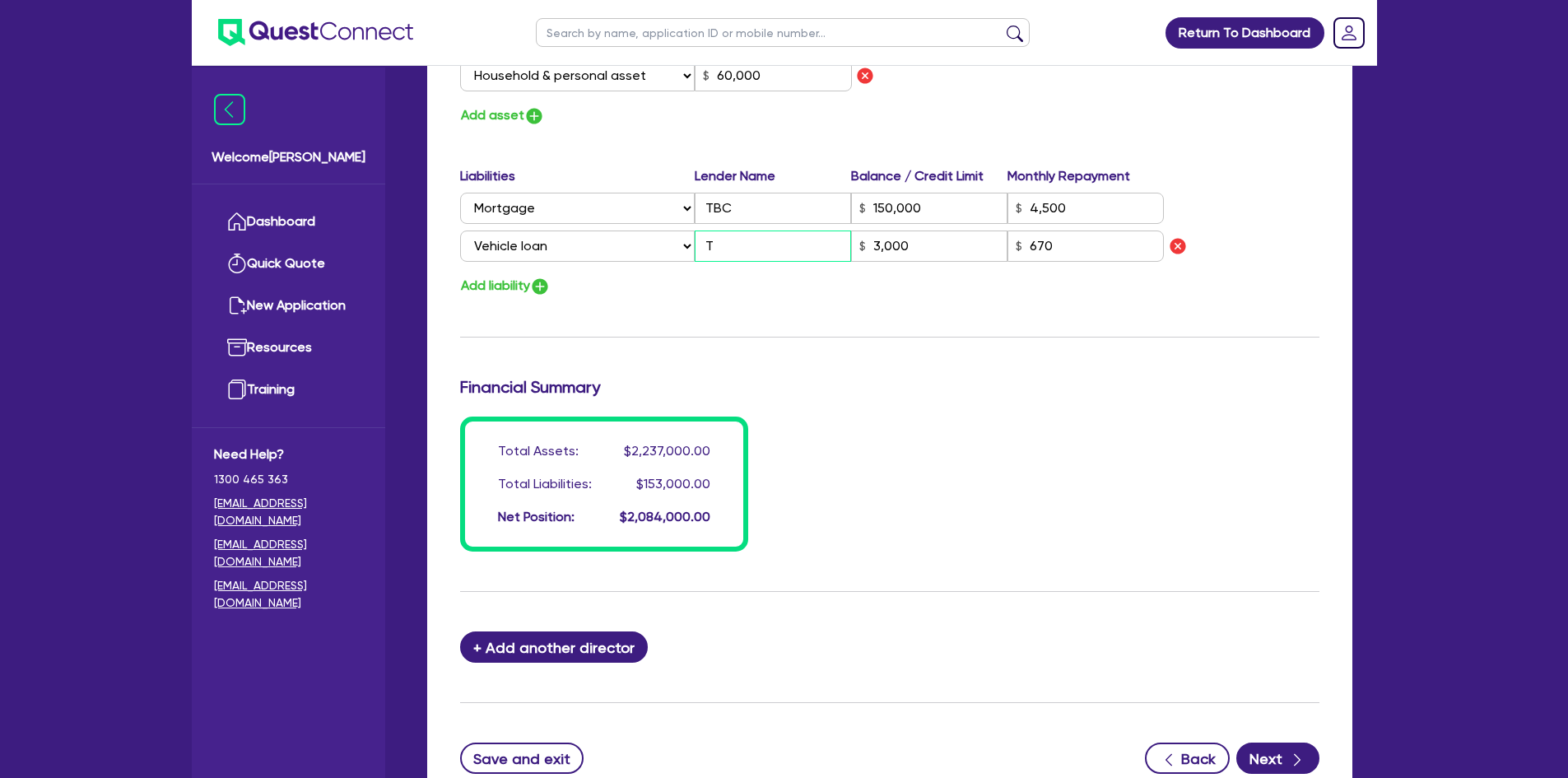
type input "22,000"
type input "35,000"
type input "45,000"
type input "18,000"
type input "12,000"
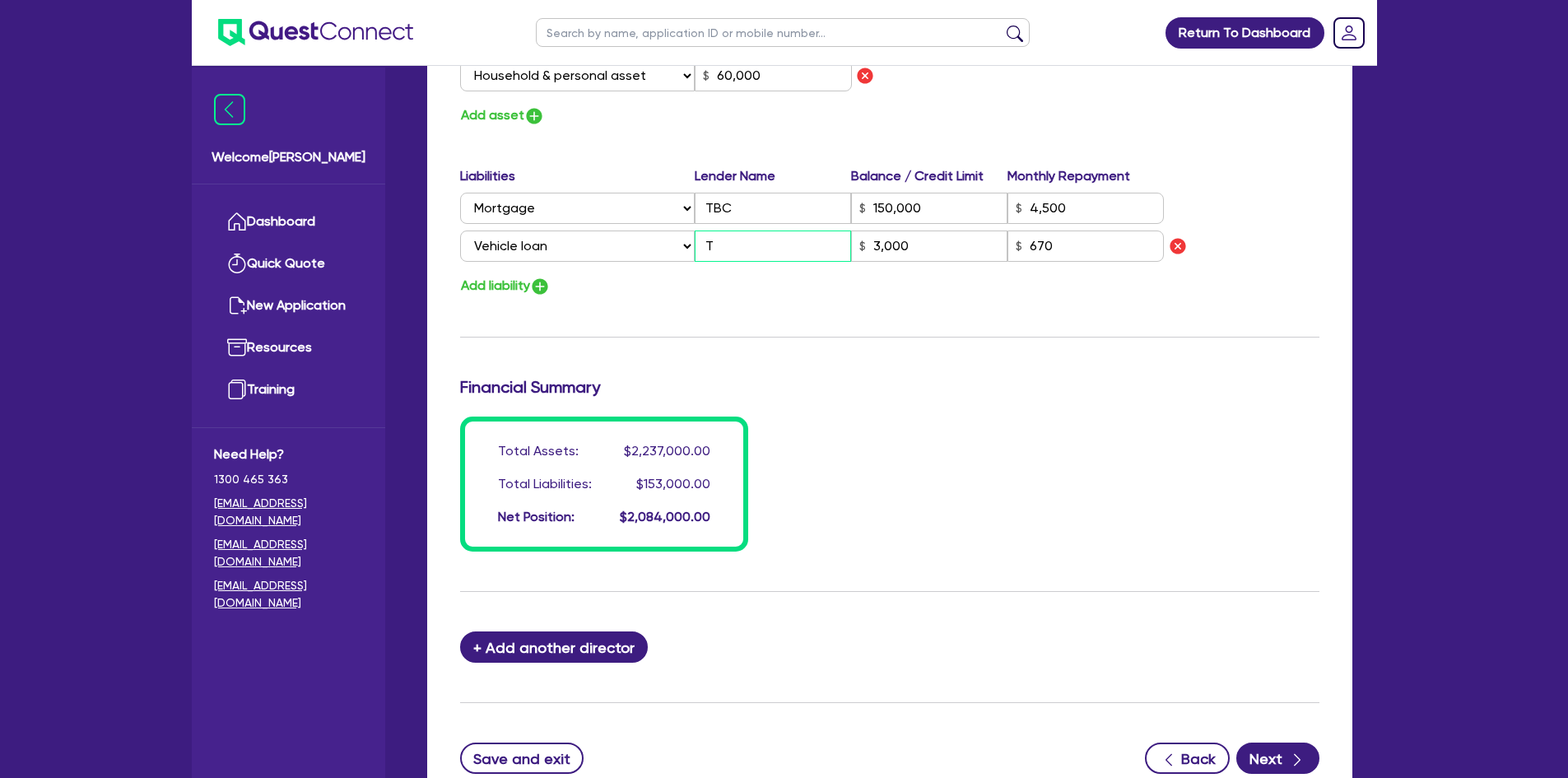
type input "60,000"
type input "150,000"
type input "4,500"
type input "To"
type input "3,000"
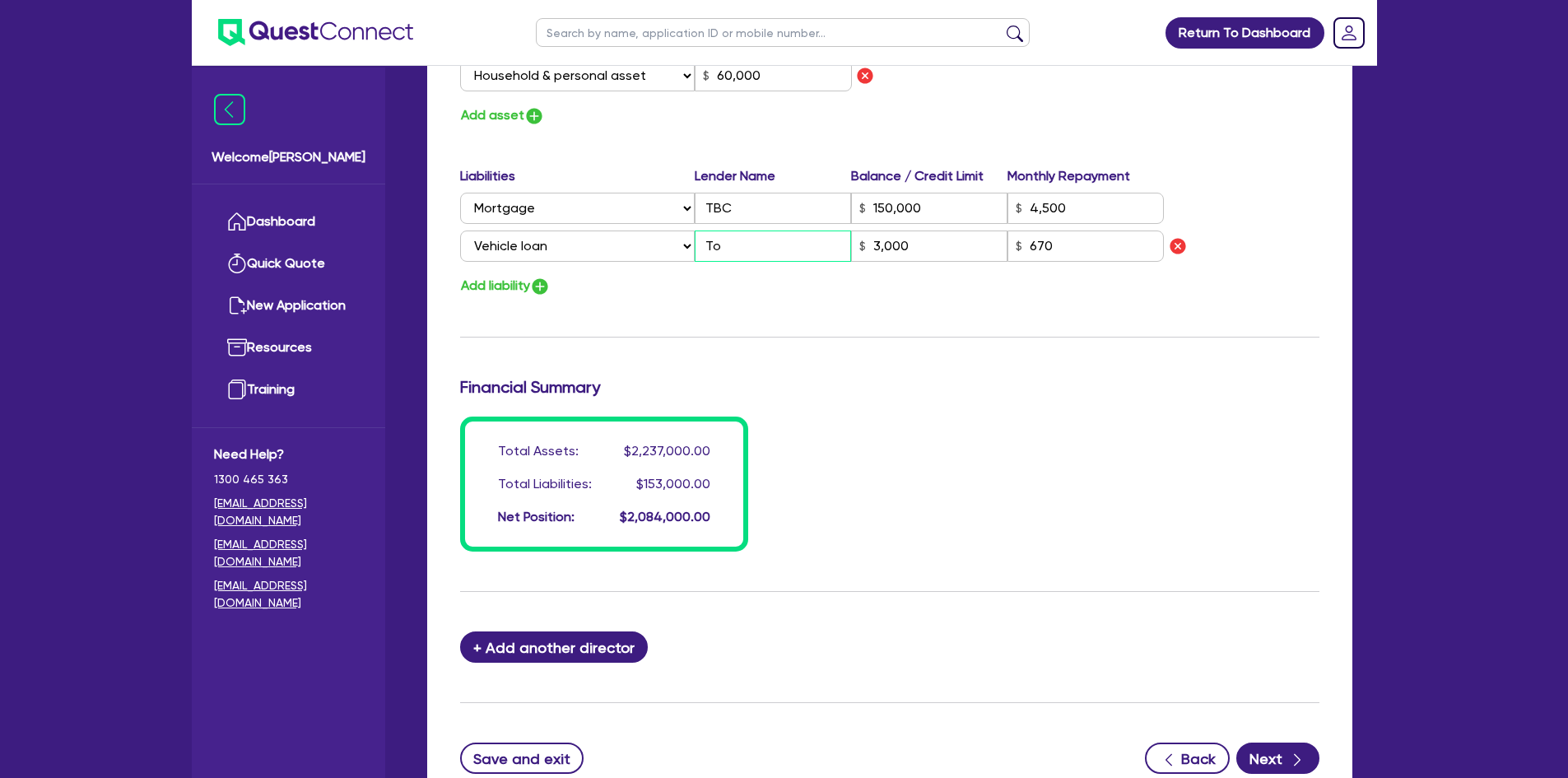
type input "2"
type input "0411 263 149"
type input "2,000,000"
type input "45,000"
type input "22,000"
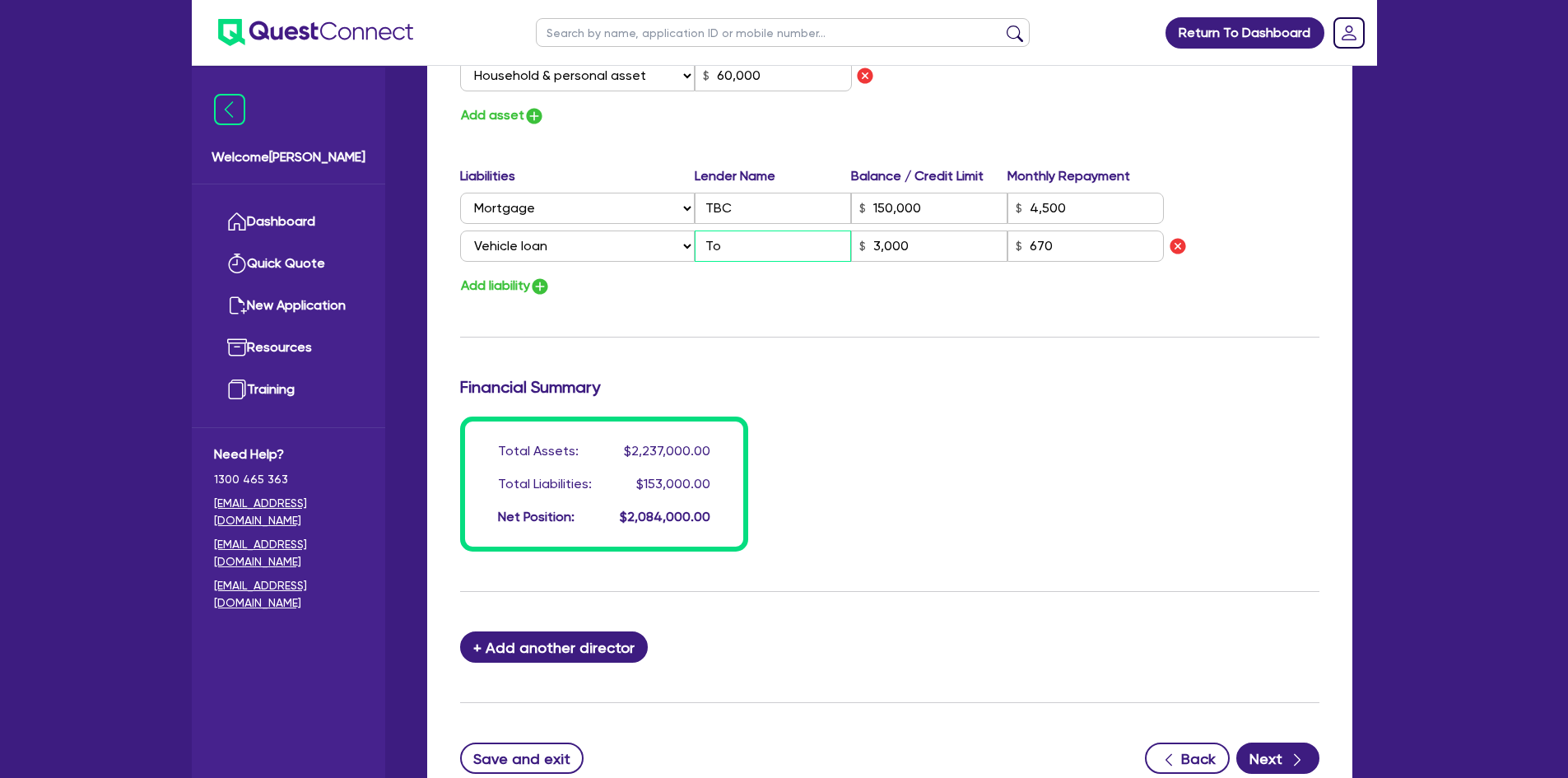
type input "35,000"
type input "45,000"
type input "18,000"
type input "12,000"
type input "60,000"
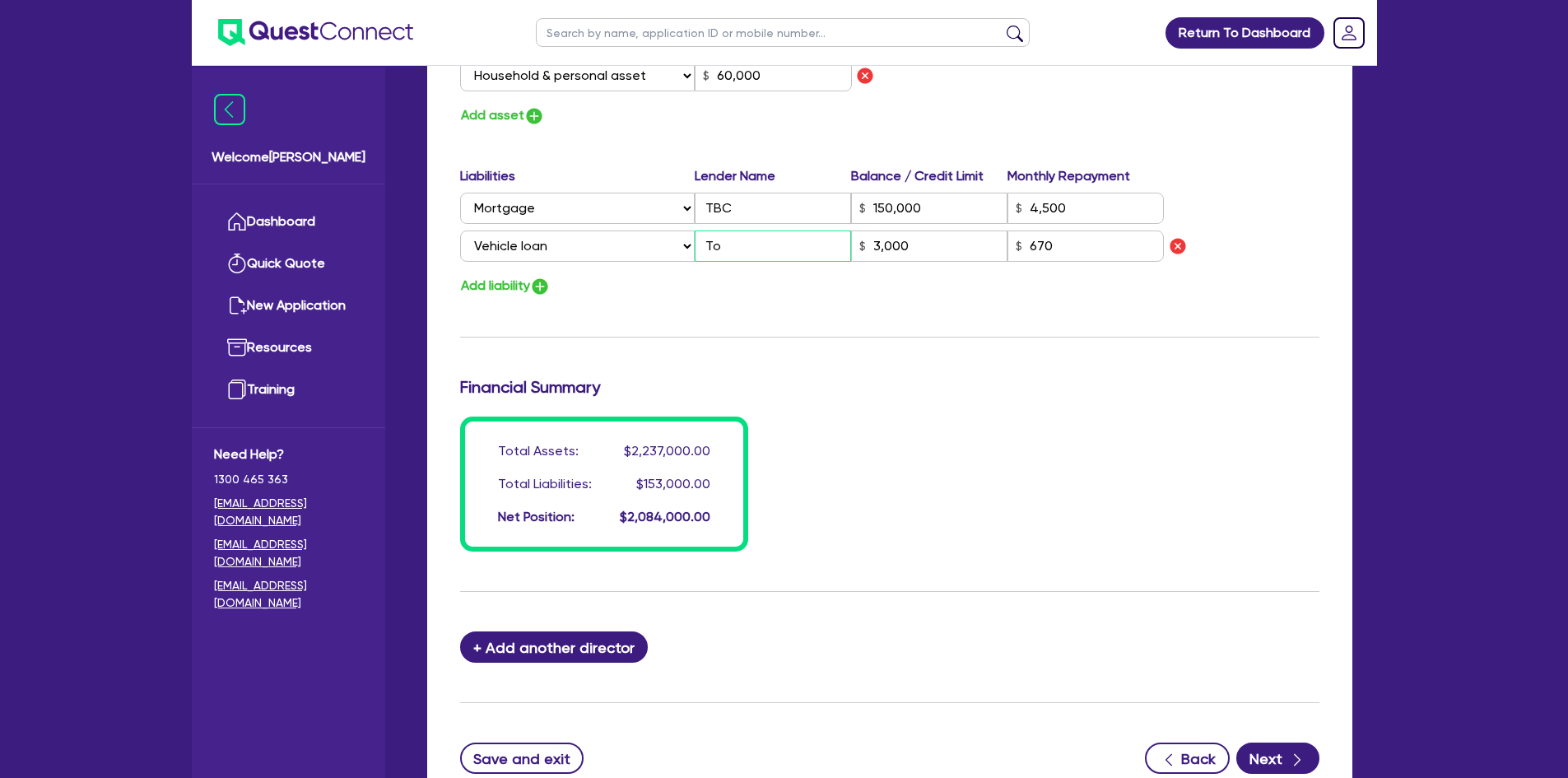
type input "150,000"
type input "4,500"
type input "Toy"
type input "3,000"
type input "2"
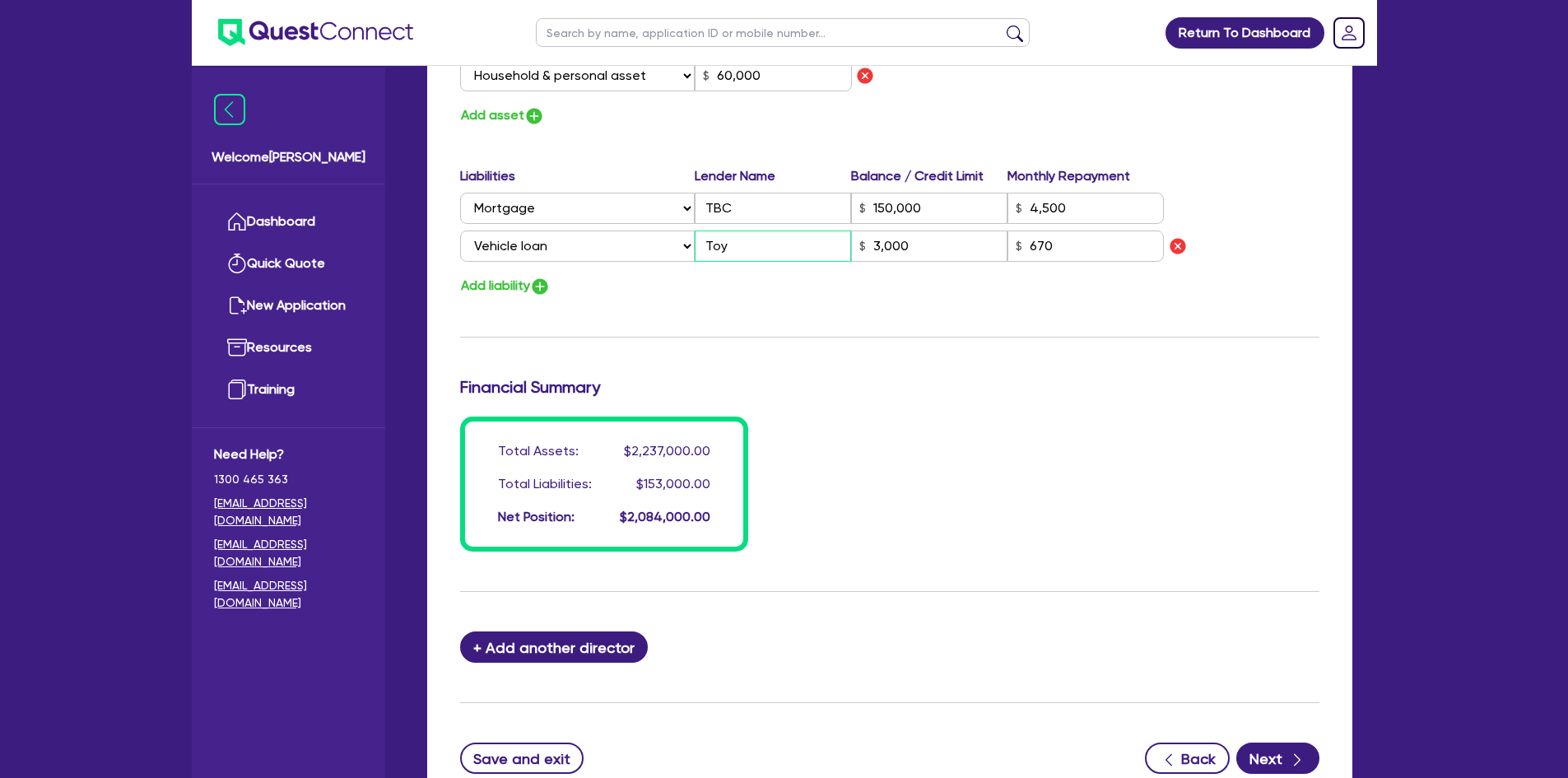
type input "0411 263 149"
type input "2,000,000"
type input "45,000"
type input "22,000"
type input "35,000"
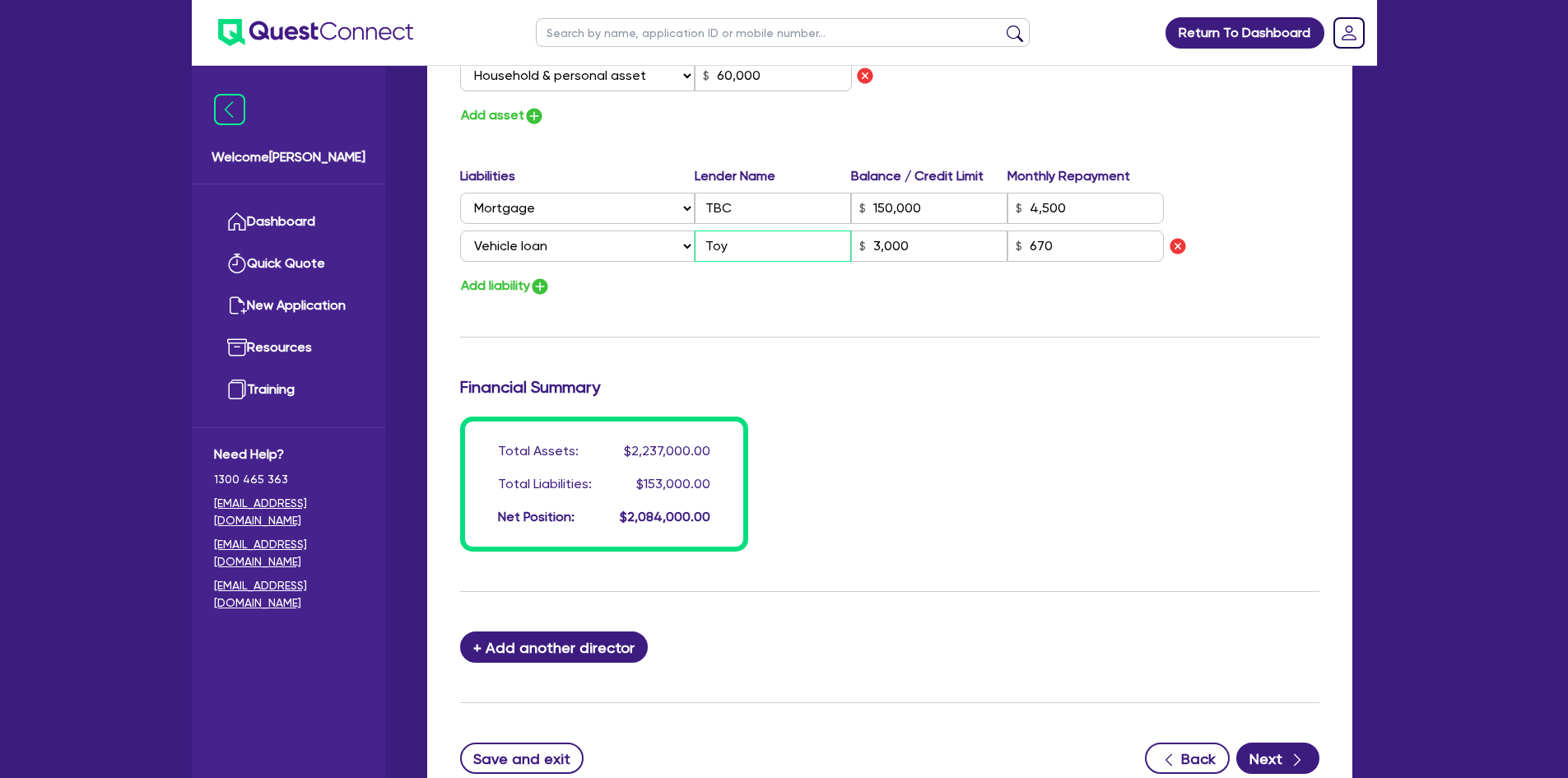
type input "45,000"
type input "18,000"
type input "12,000"
type input "60,000"
type input "150,000"
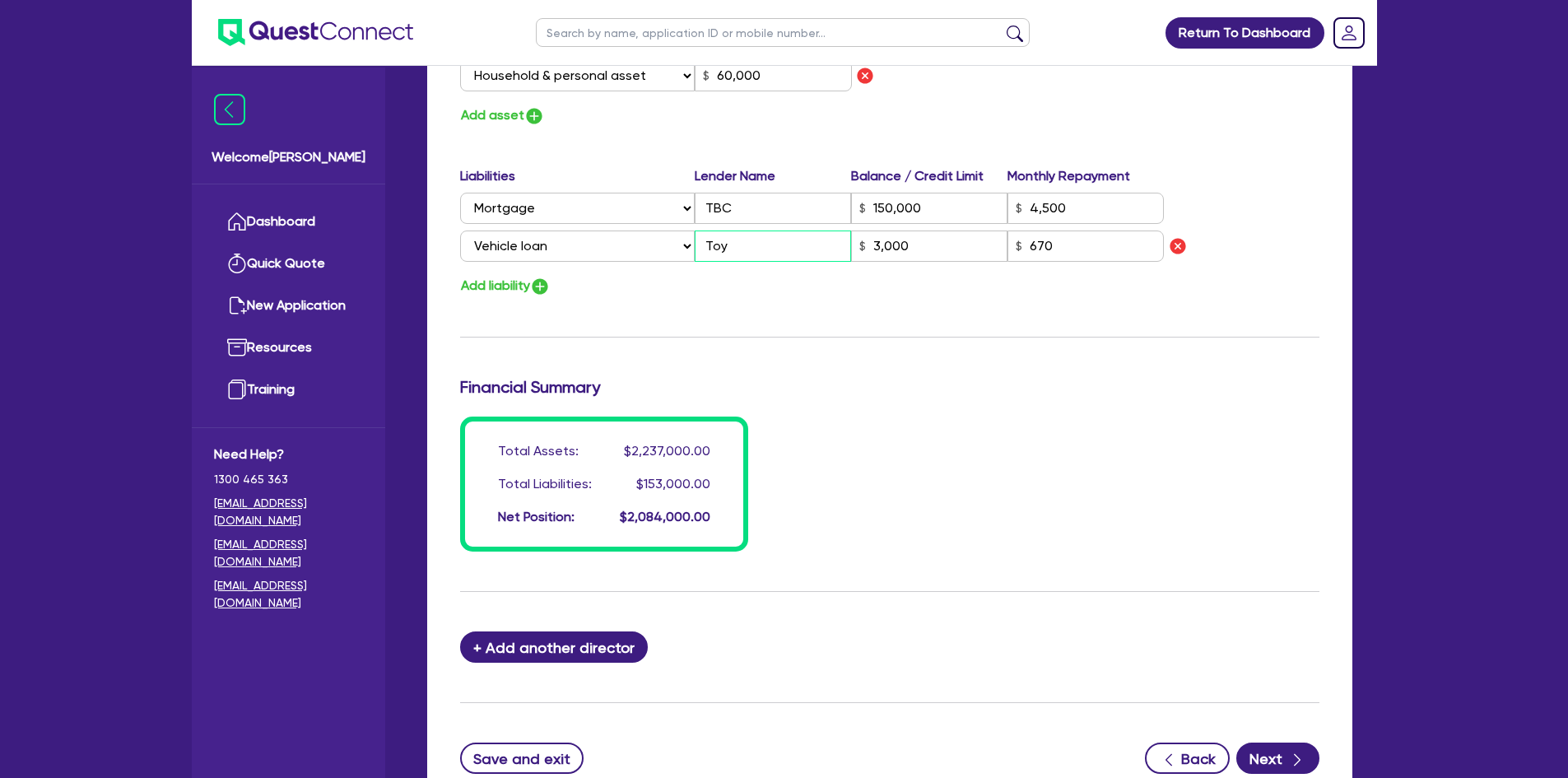
type input "4,500"
type input "Toyo"
type input "3,000"
type input "2"
type input "0411 263 149"
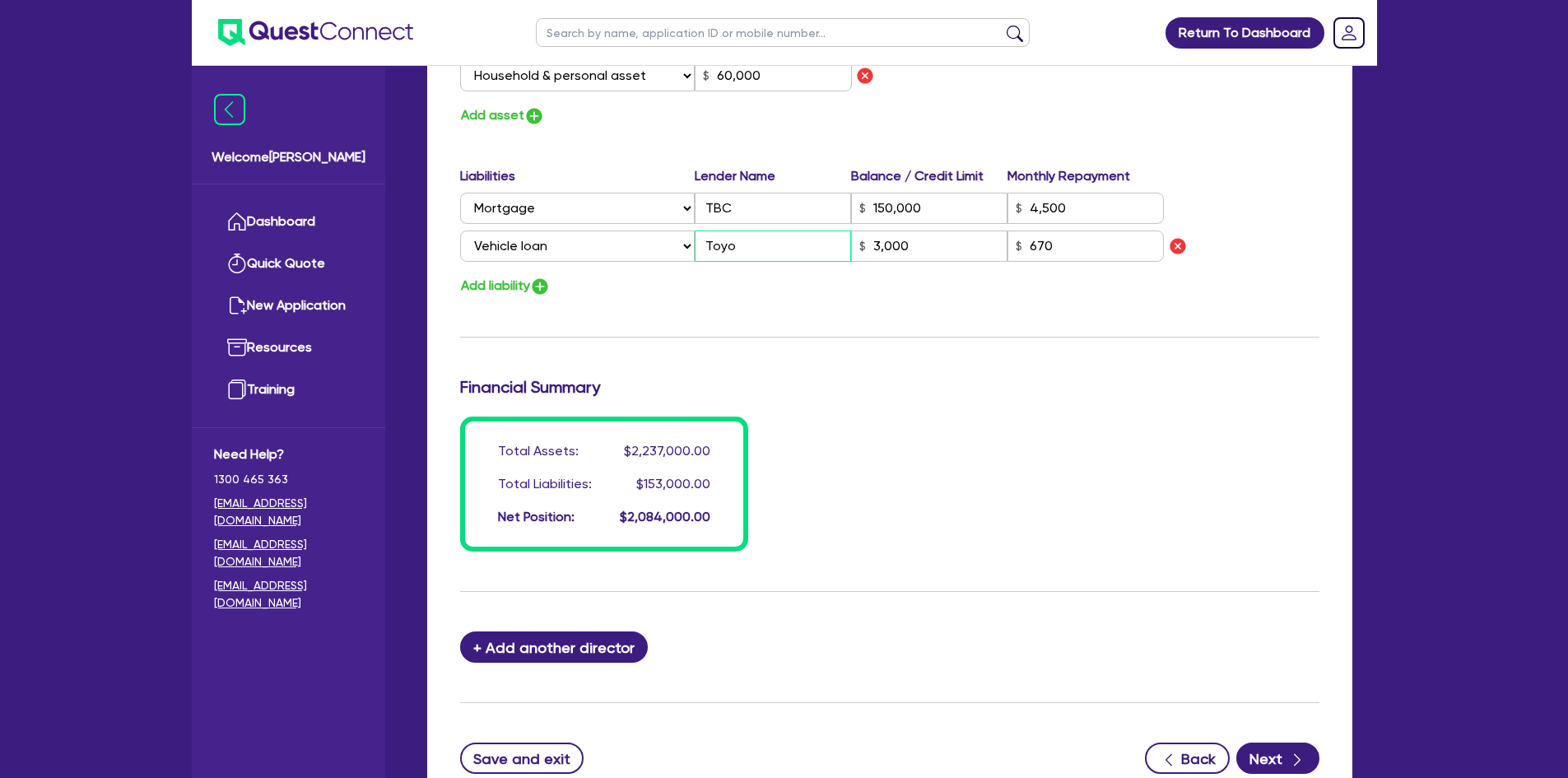
type input "2,000,000"
type input "45,000"
type input "22,000"
type input "35,000"
type input "45,000"
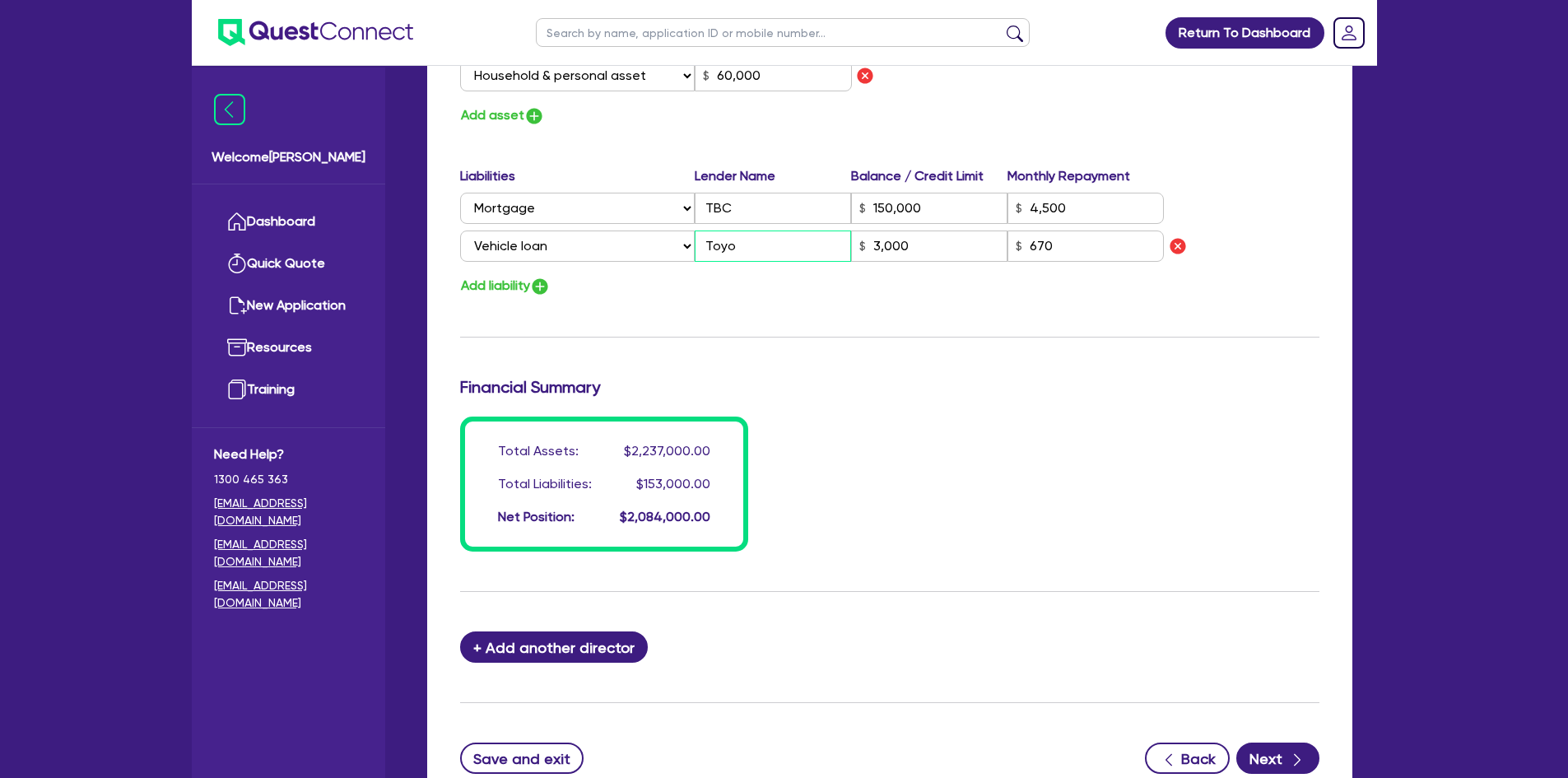
type input "18,000"
type input "12,000"
type input "60,000"
type input "150,000"
type input "4,500"
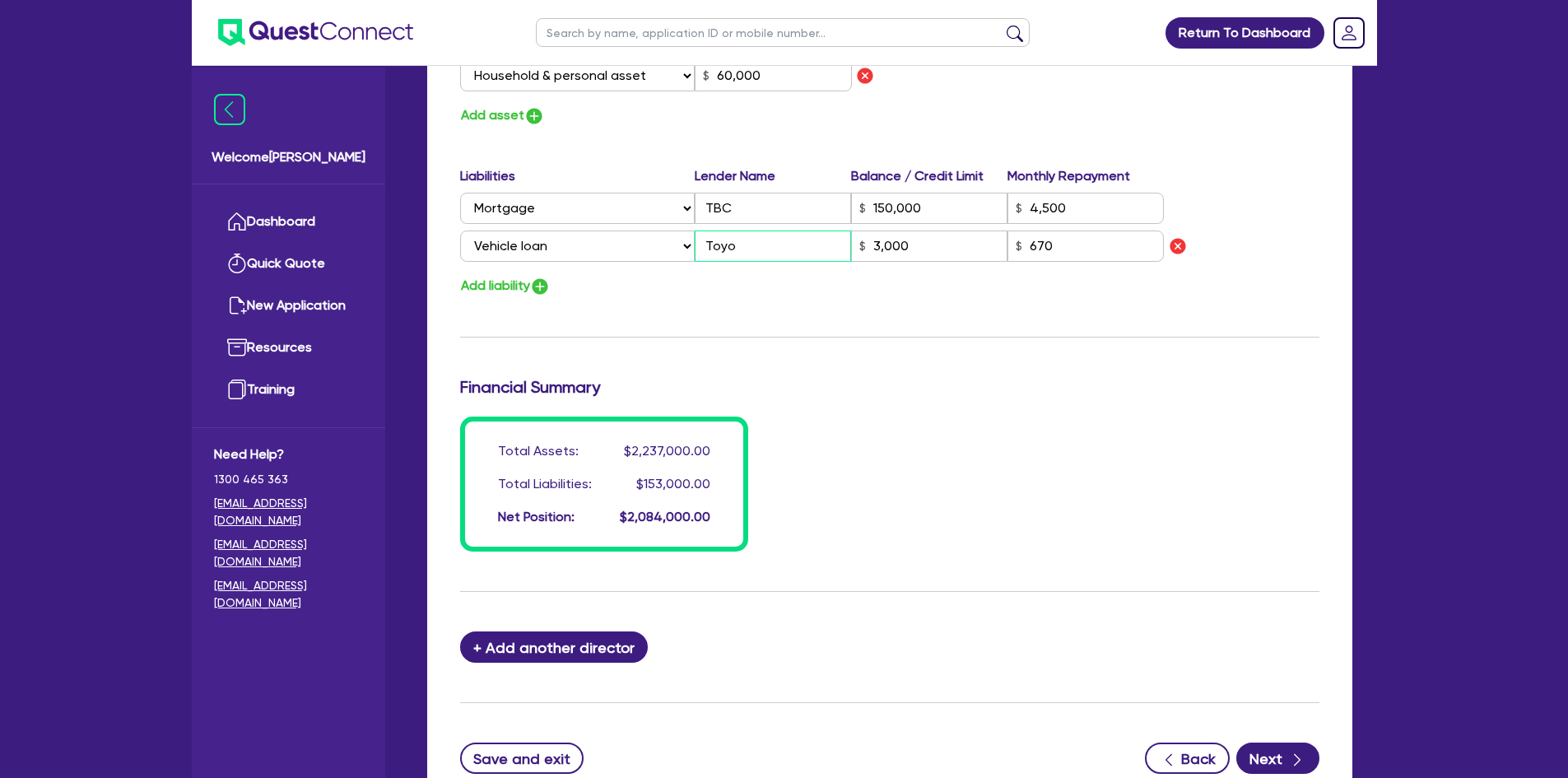
type input "Toyot"
type input "3,000"
type input "2"
type input "0411 263 149"
type input "2,000,000"
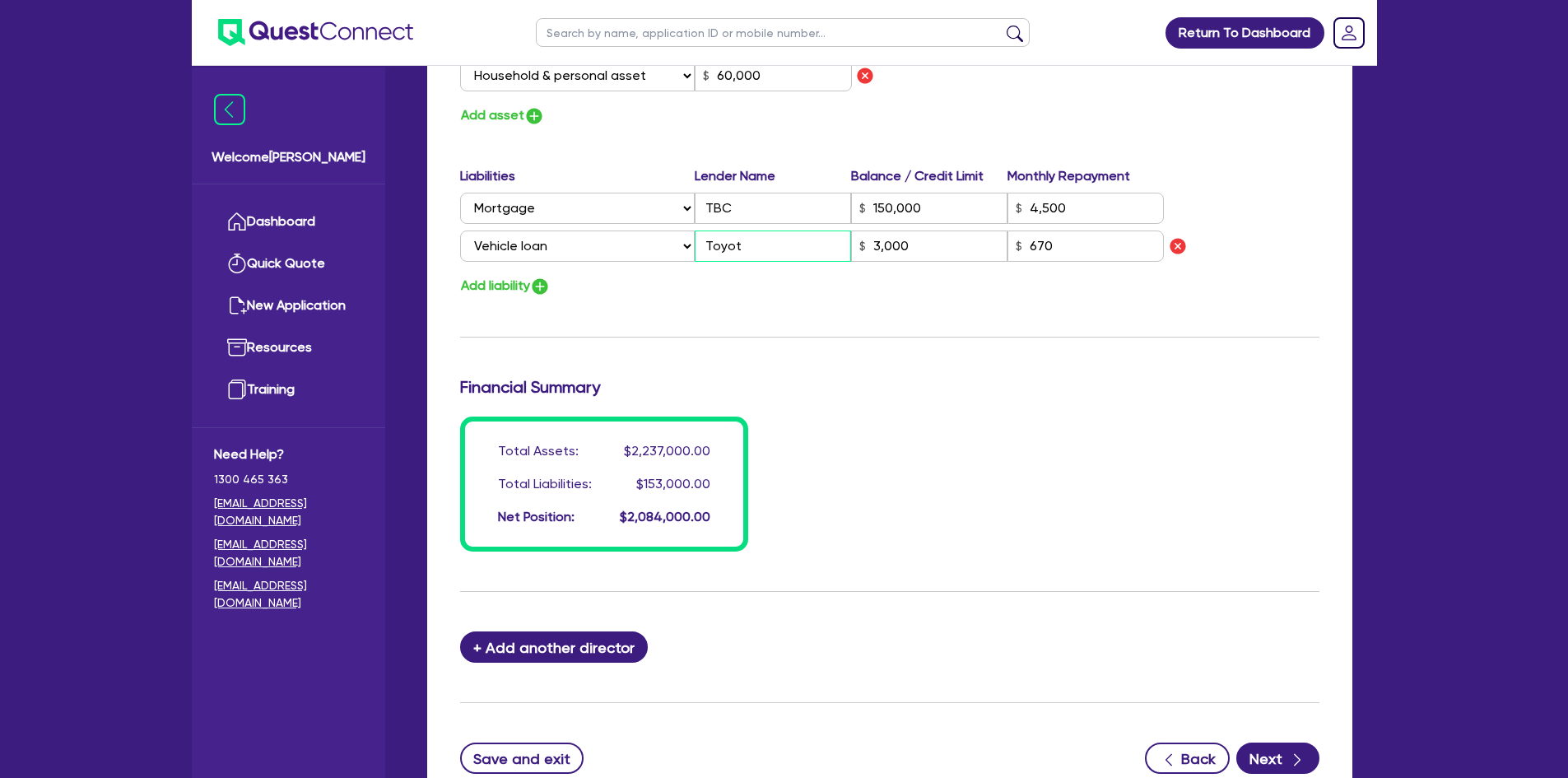
type input "45,000"
type input "22,000"
type input "35,000"
type input "45,000"
type input "18,000"
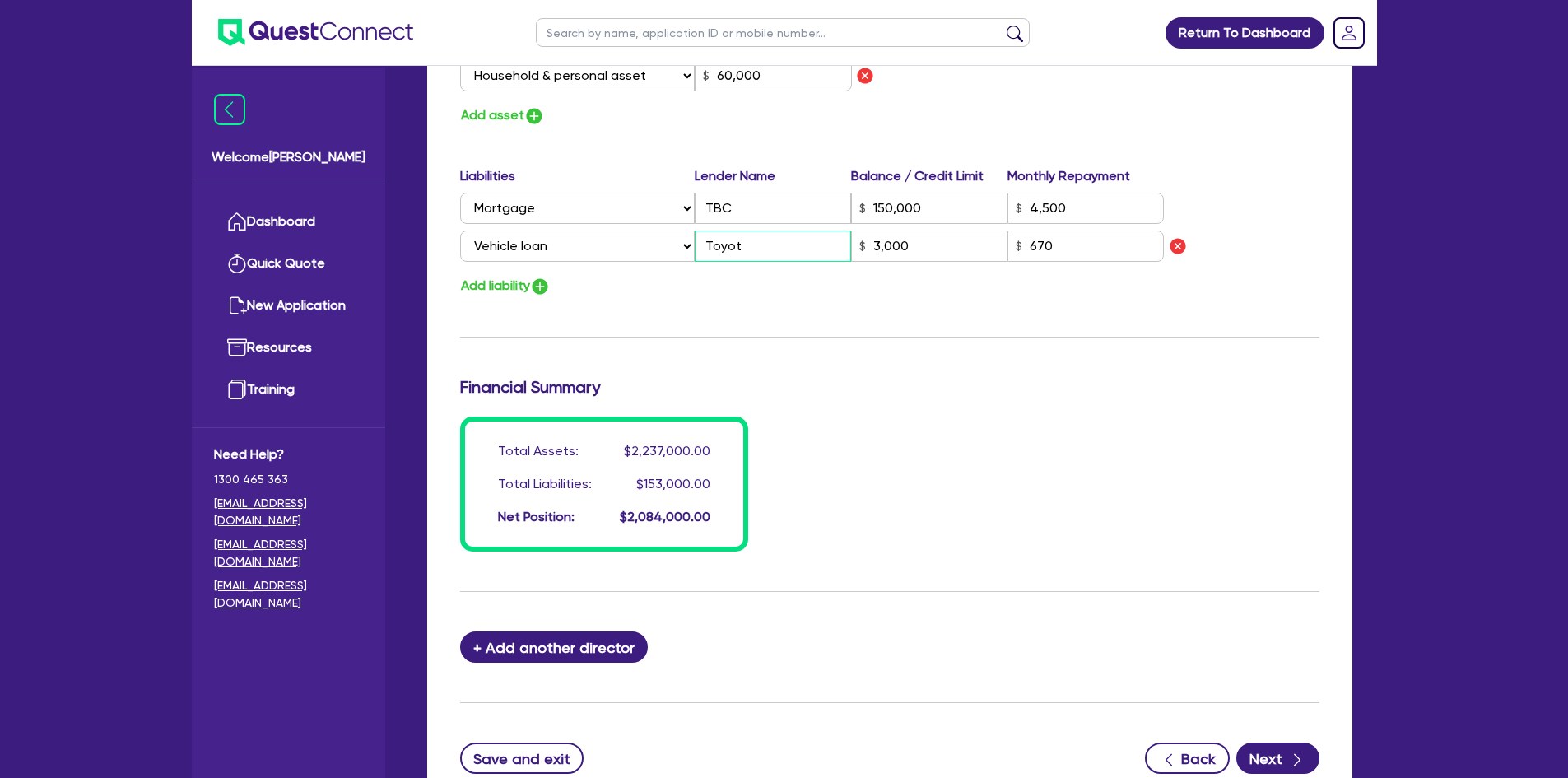
type input "12,000"
type input "60,000"
type input "150,000"
type input "4,500"
type input "Toyota"
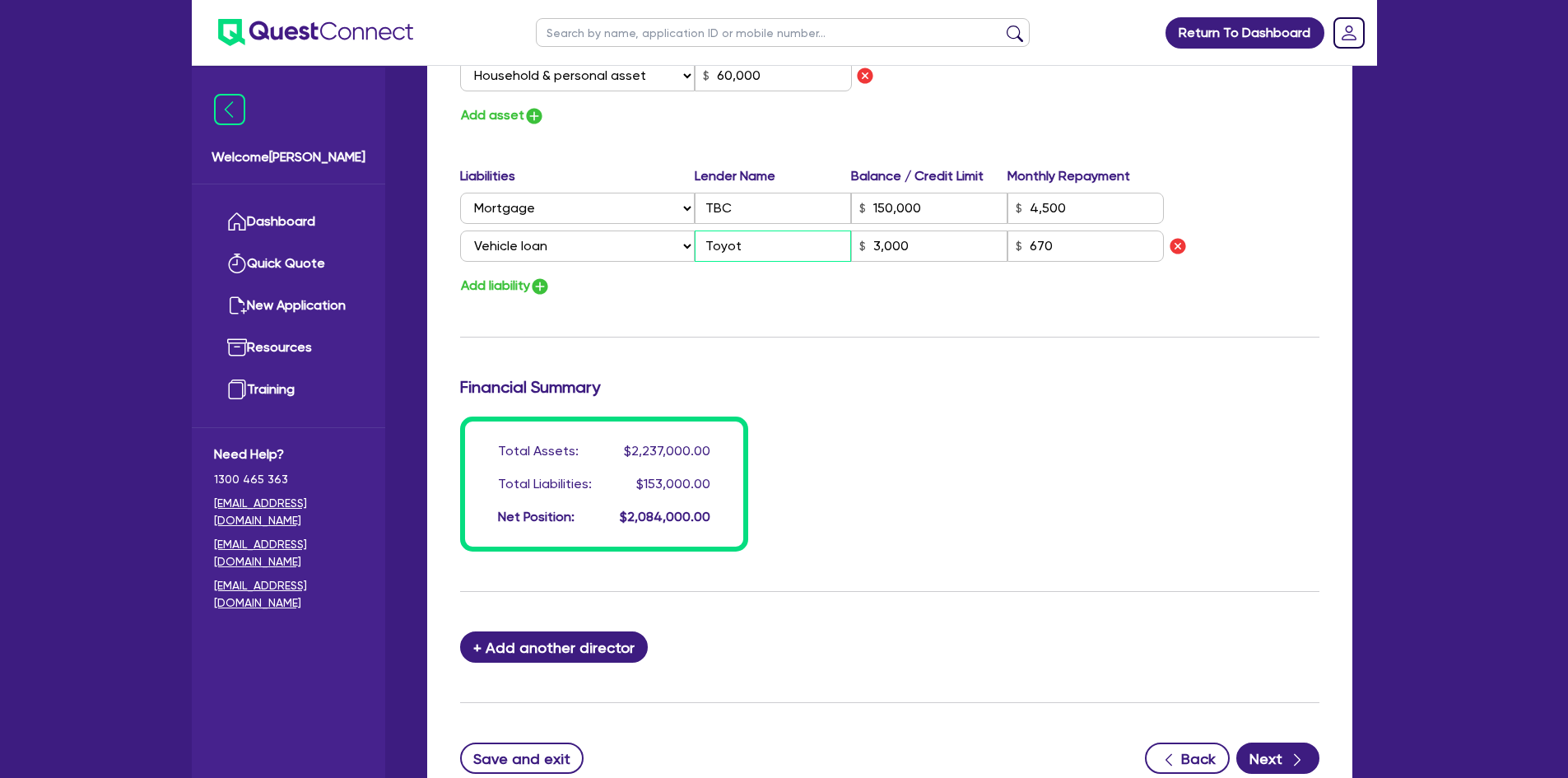
type input "3,000"
type input "Toyota"
click at [754, 213] on input "TBC" at bounding box center [772, 207] width 156 height 31
type input "2"
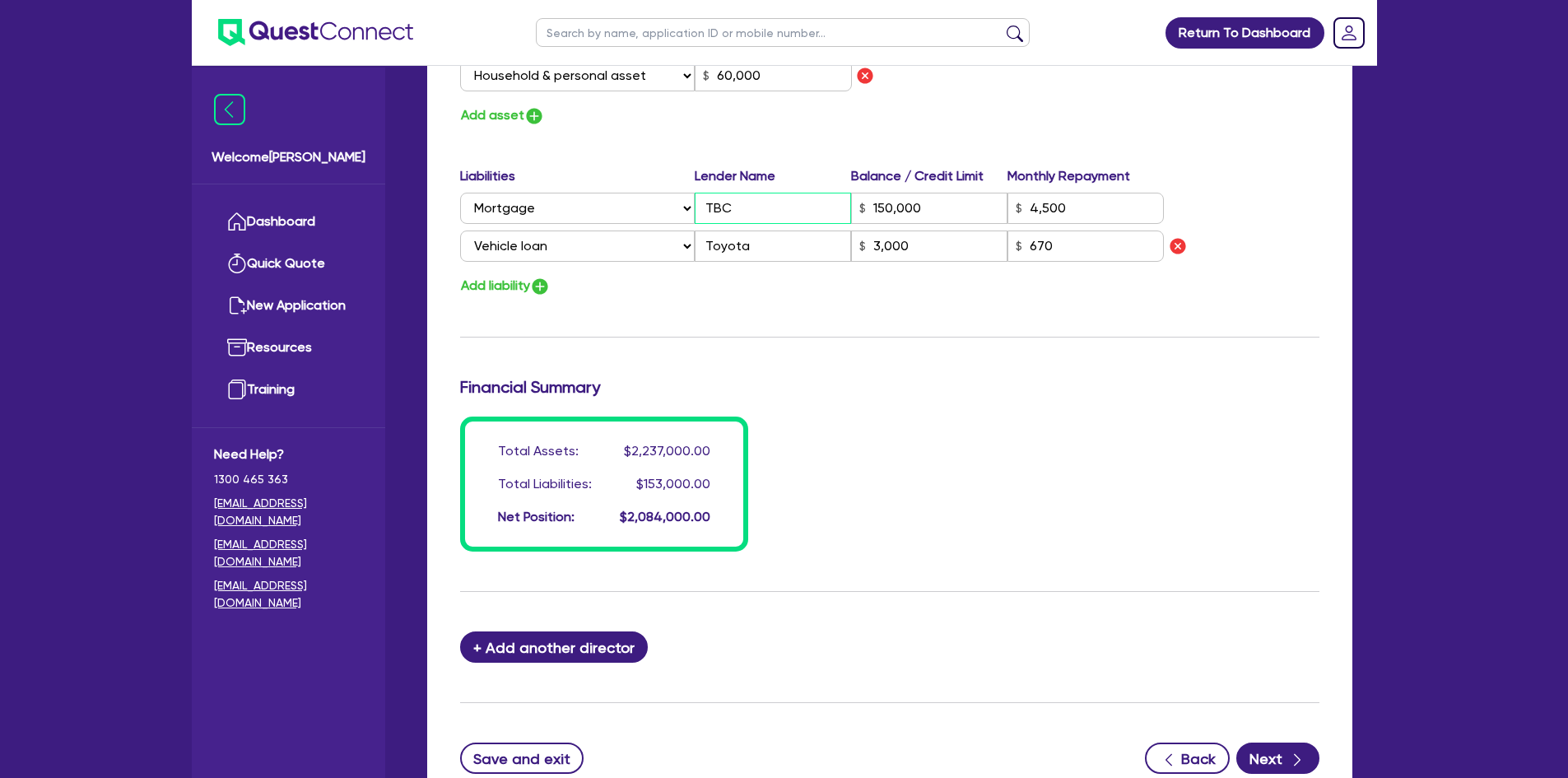
type input "0411 263 149"
type input "2,000,000"
type input "45,000"
type input "22,000"
type input "35,000"
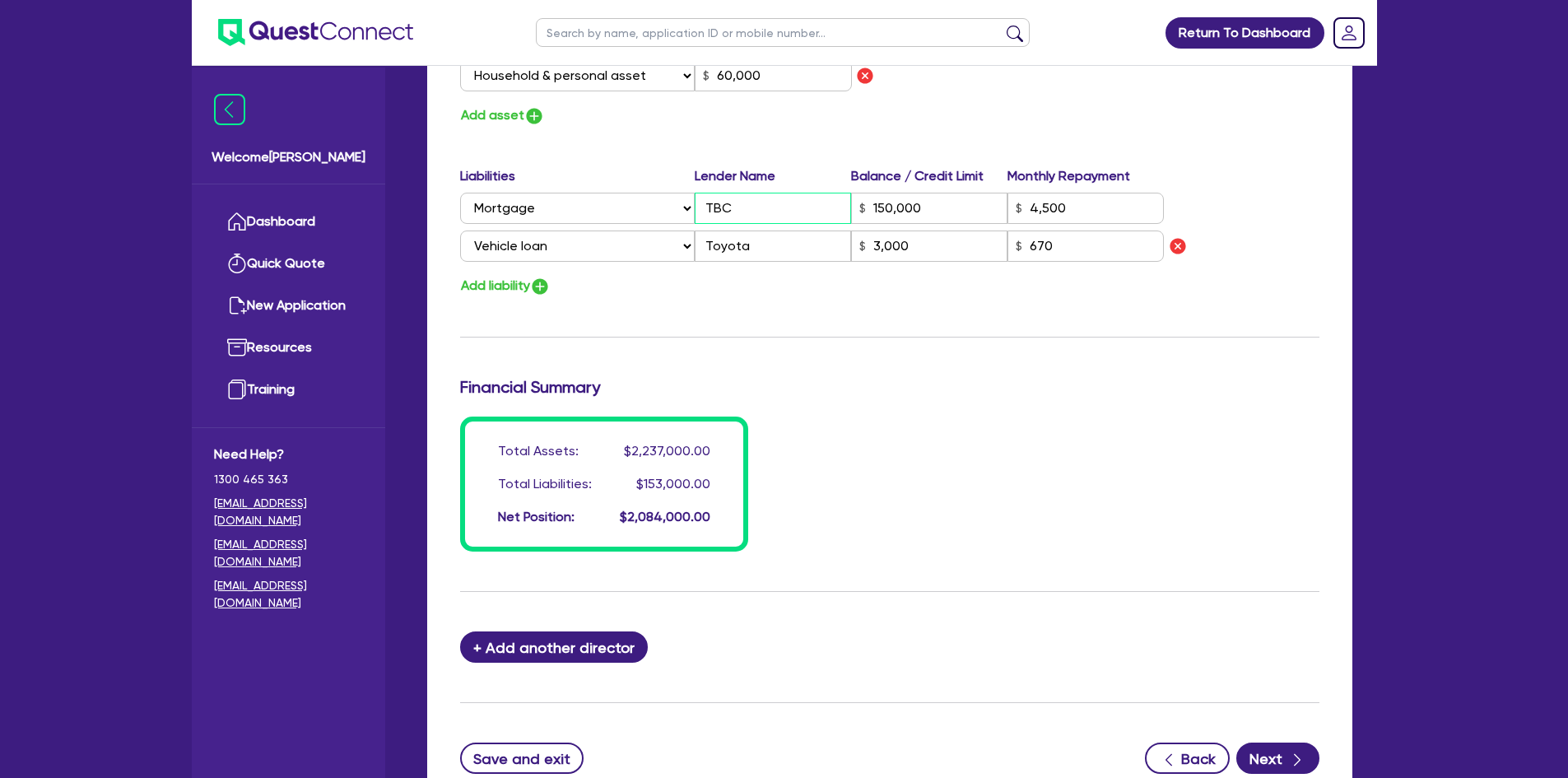
type input "45,000"
type input "18,000"
type input "12,000"
type input "60,000"
type input "G"
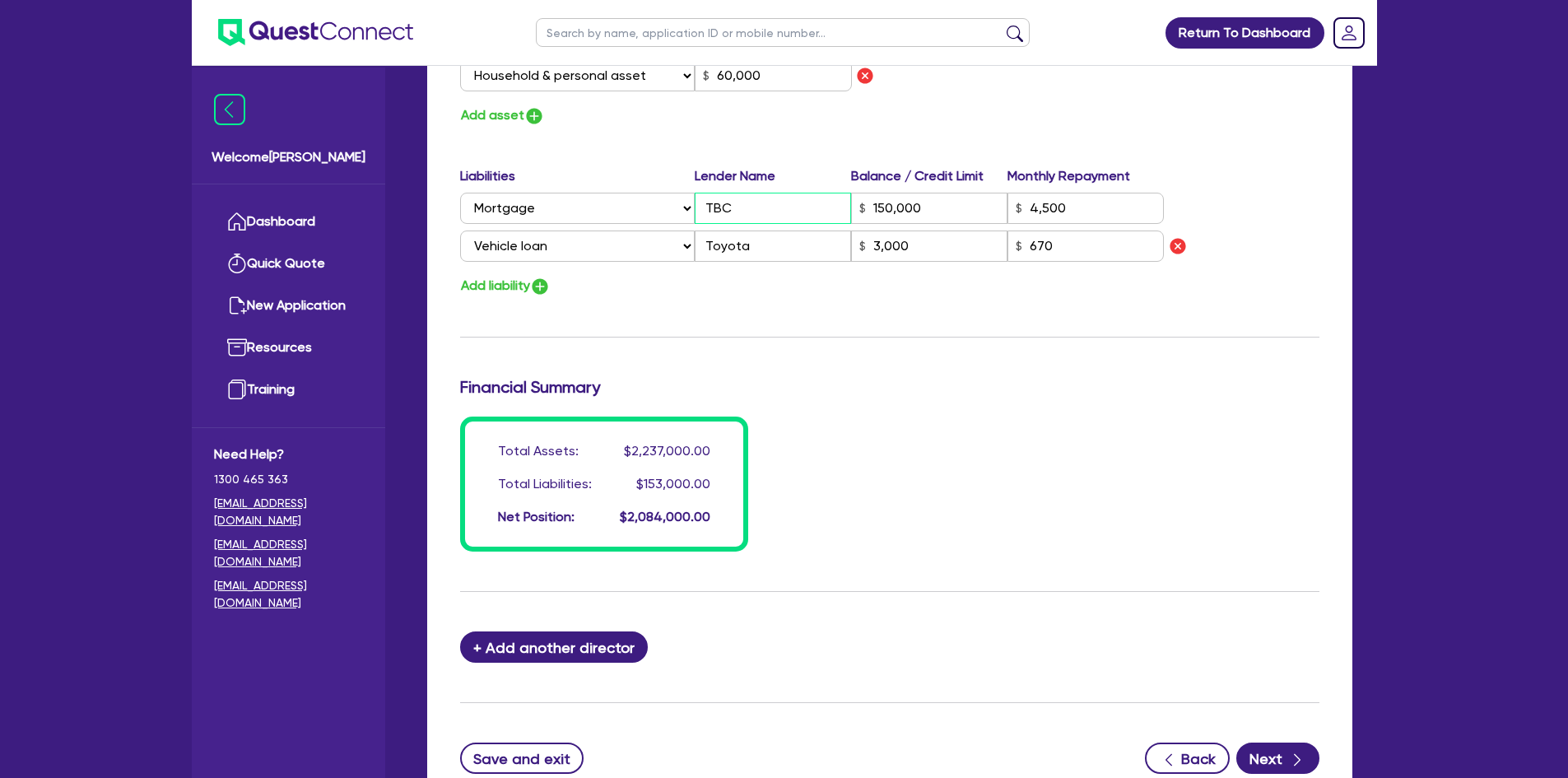
type input "150,000"
type input "4,500"
type input "3,000"
type input "2"
type input "0411 263 149"
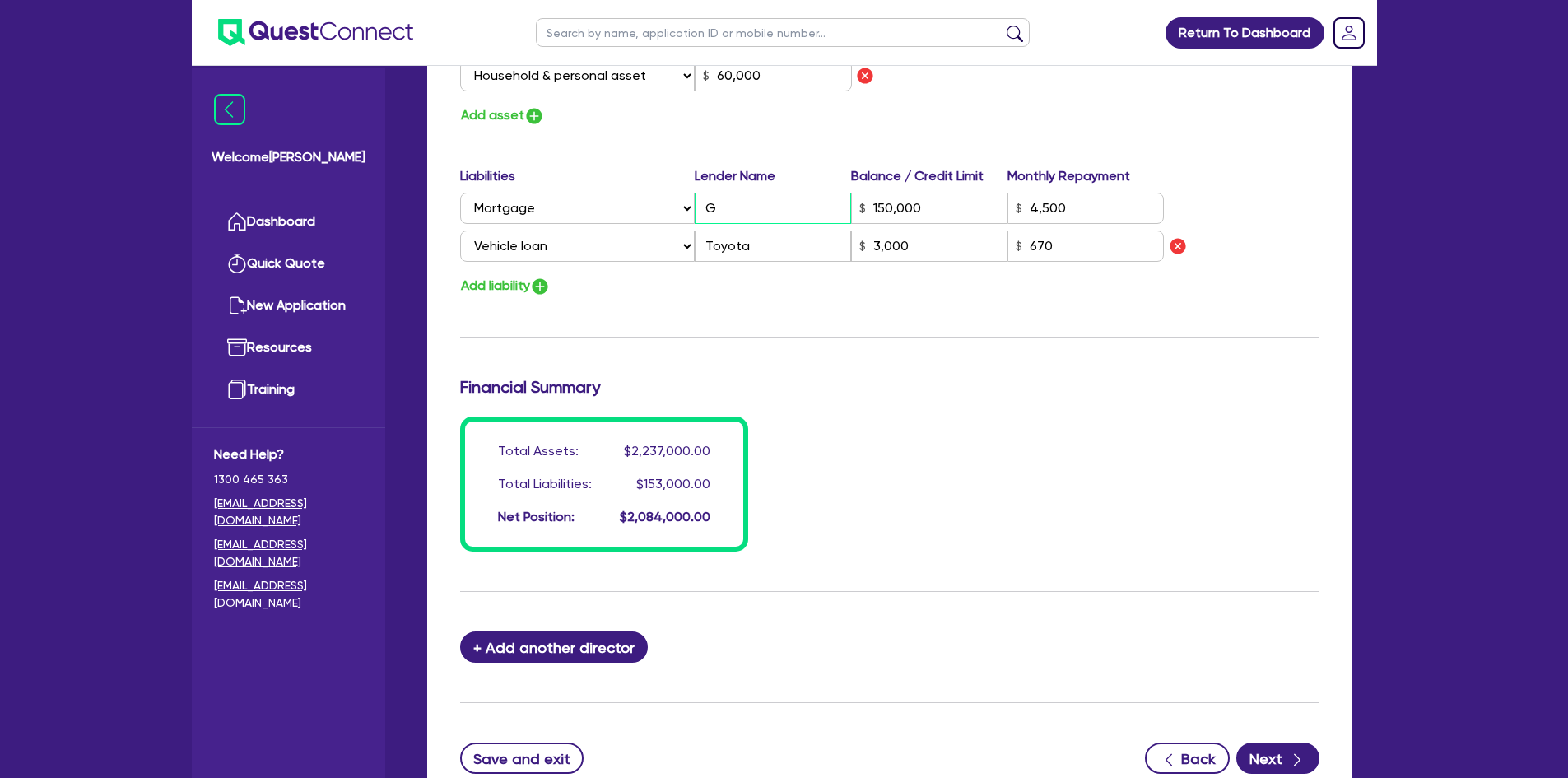
type input "2,000,000"
type input "45,000"
type input "22,000"
type input "35,000"
type input "45,000"
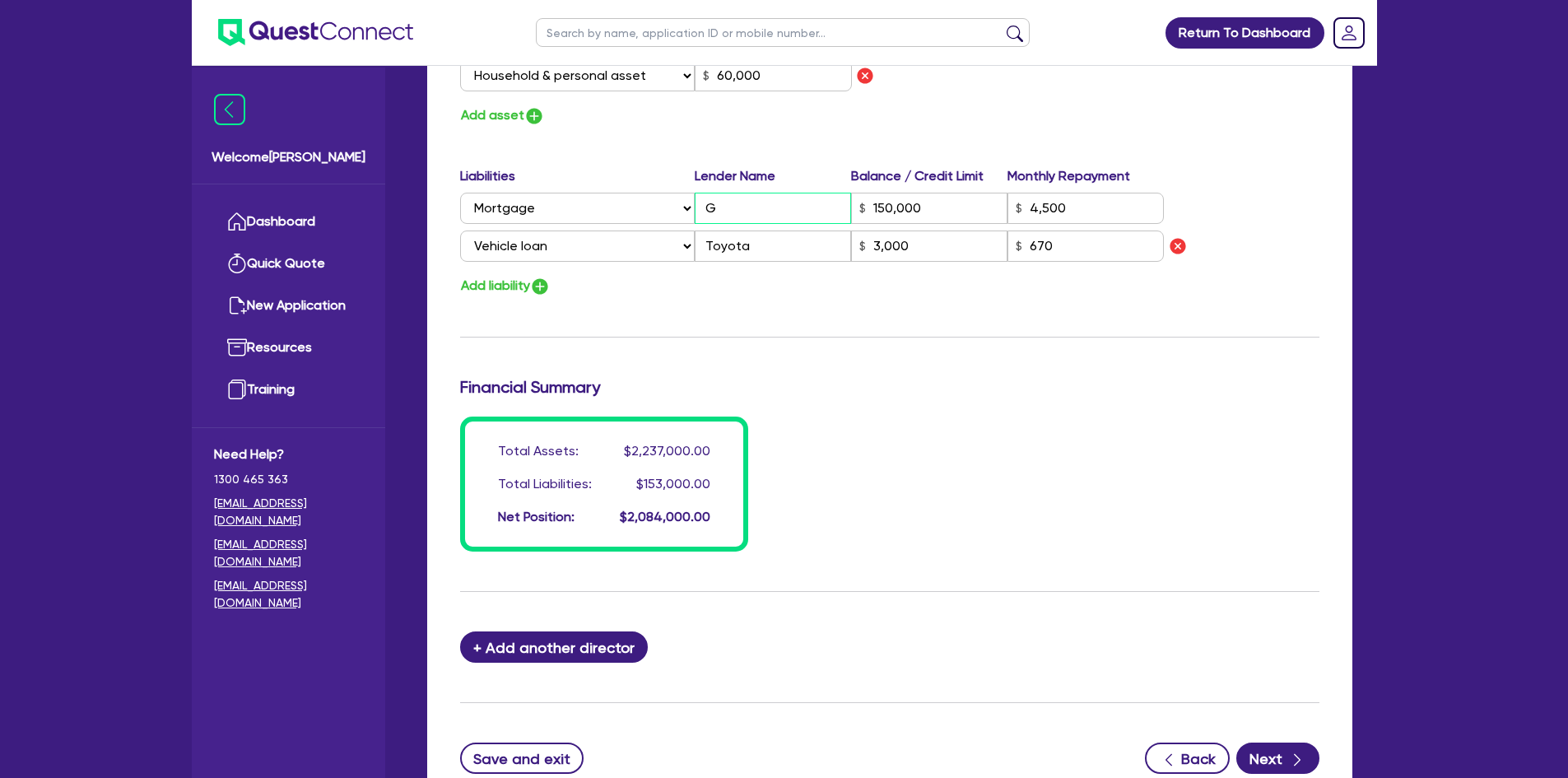
type input "18,000"
type input "12,000"
type input "60,000"
type input "Gi"
type input "150,000"
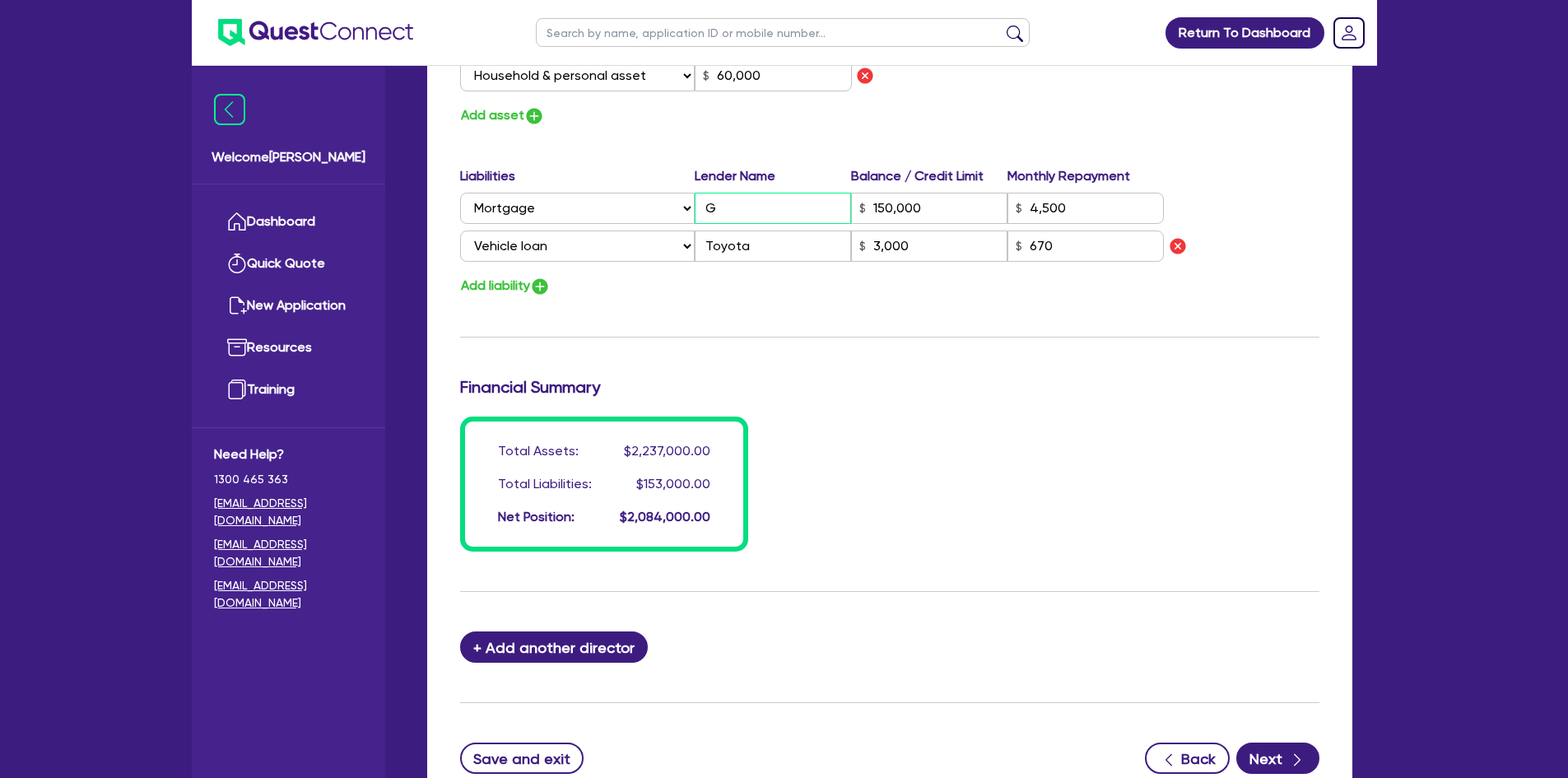
type input "4,500"
type input "3,000"
type input "2"
type input "0411 263 149"
type input "2,000,000"
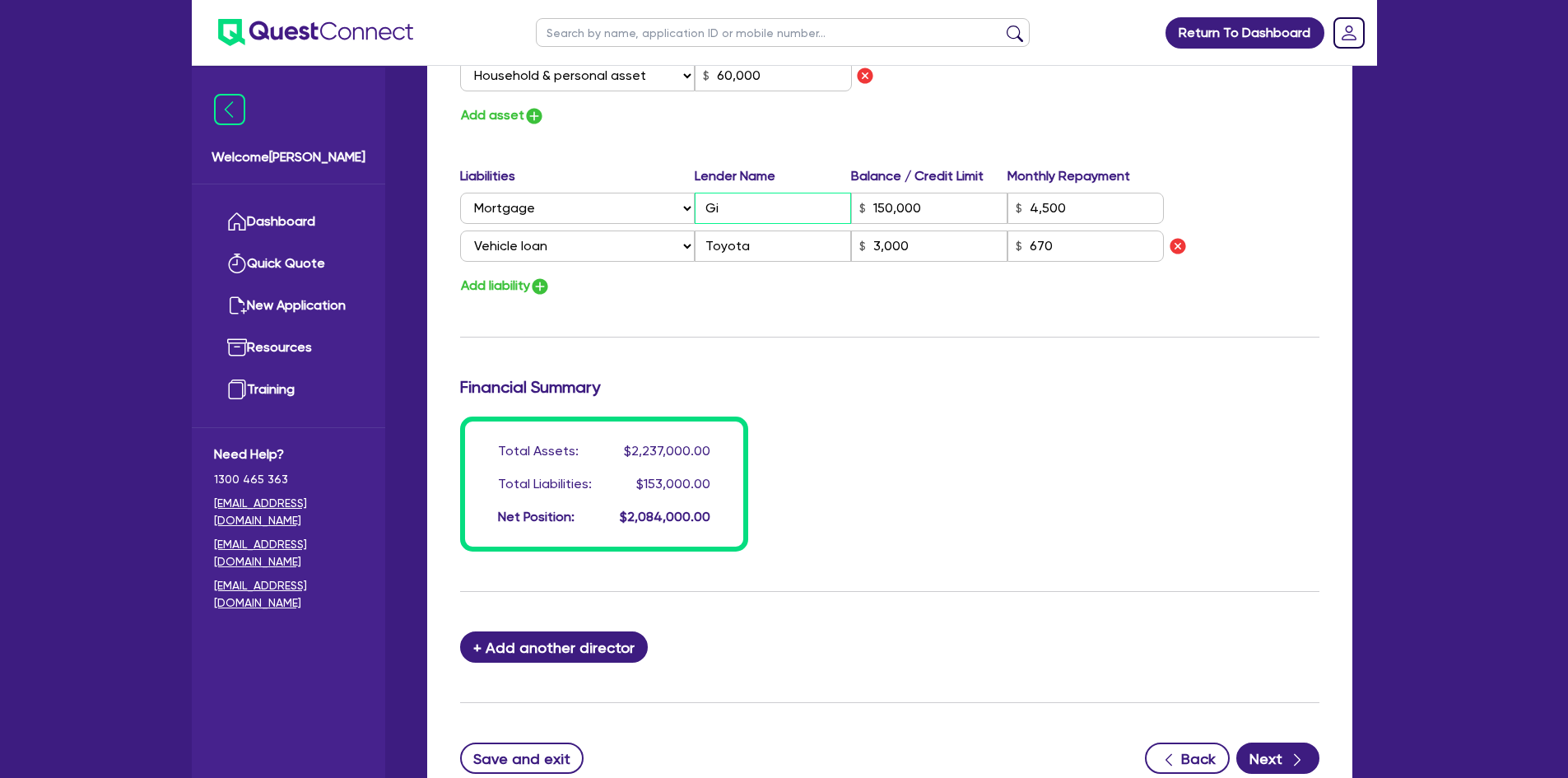
type input "45,000"
type input "22,000"
type input "35,000"
type input "45,000"
type input "18,000"
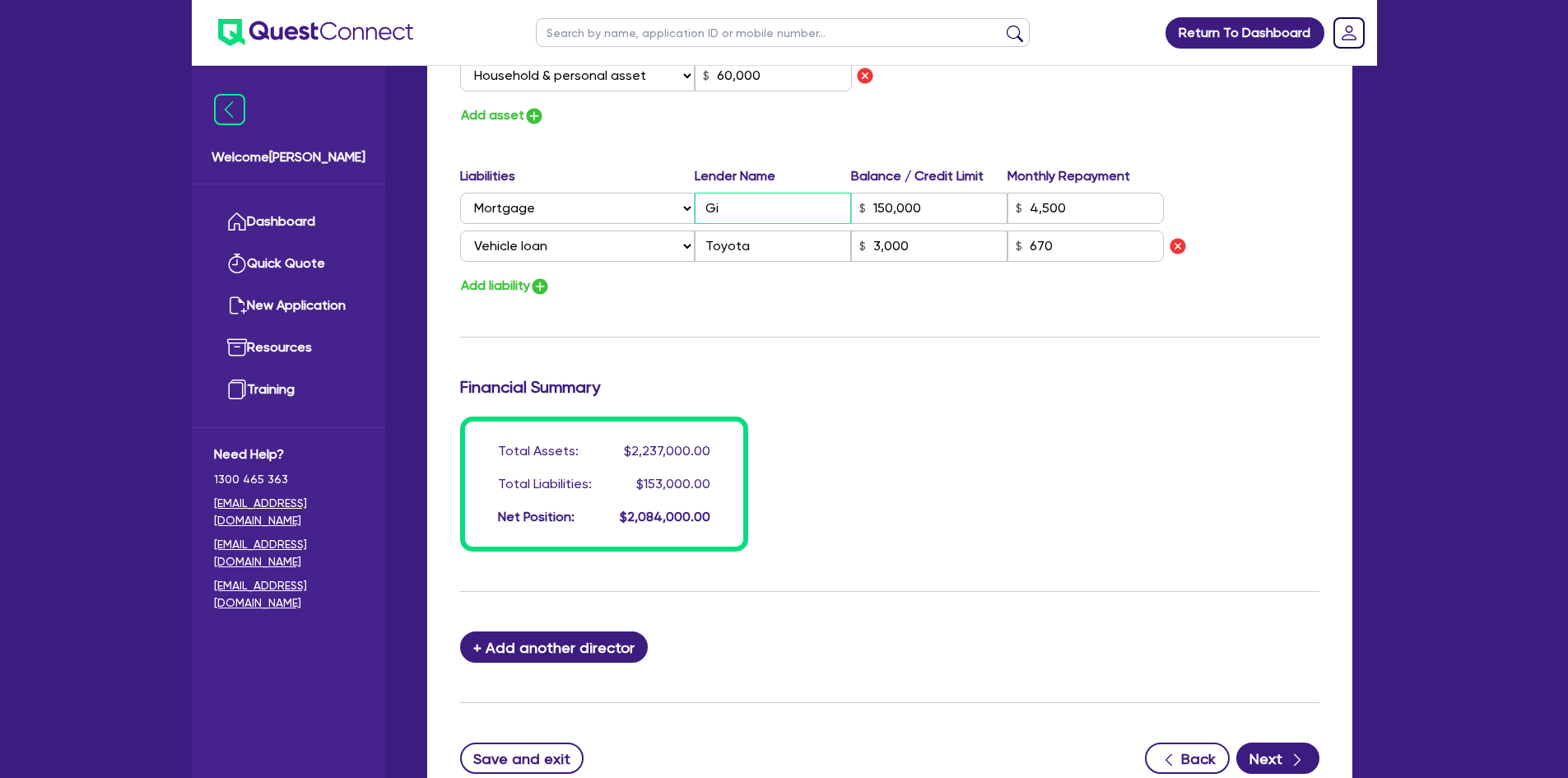
type input "12,000"
type input "60,000"
type input "Gis"
type input "150,000"
type input "4,500"
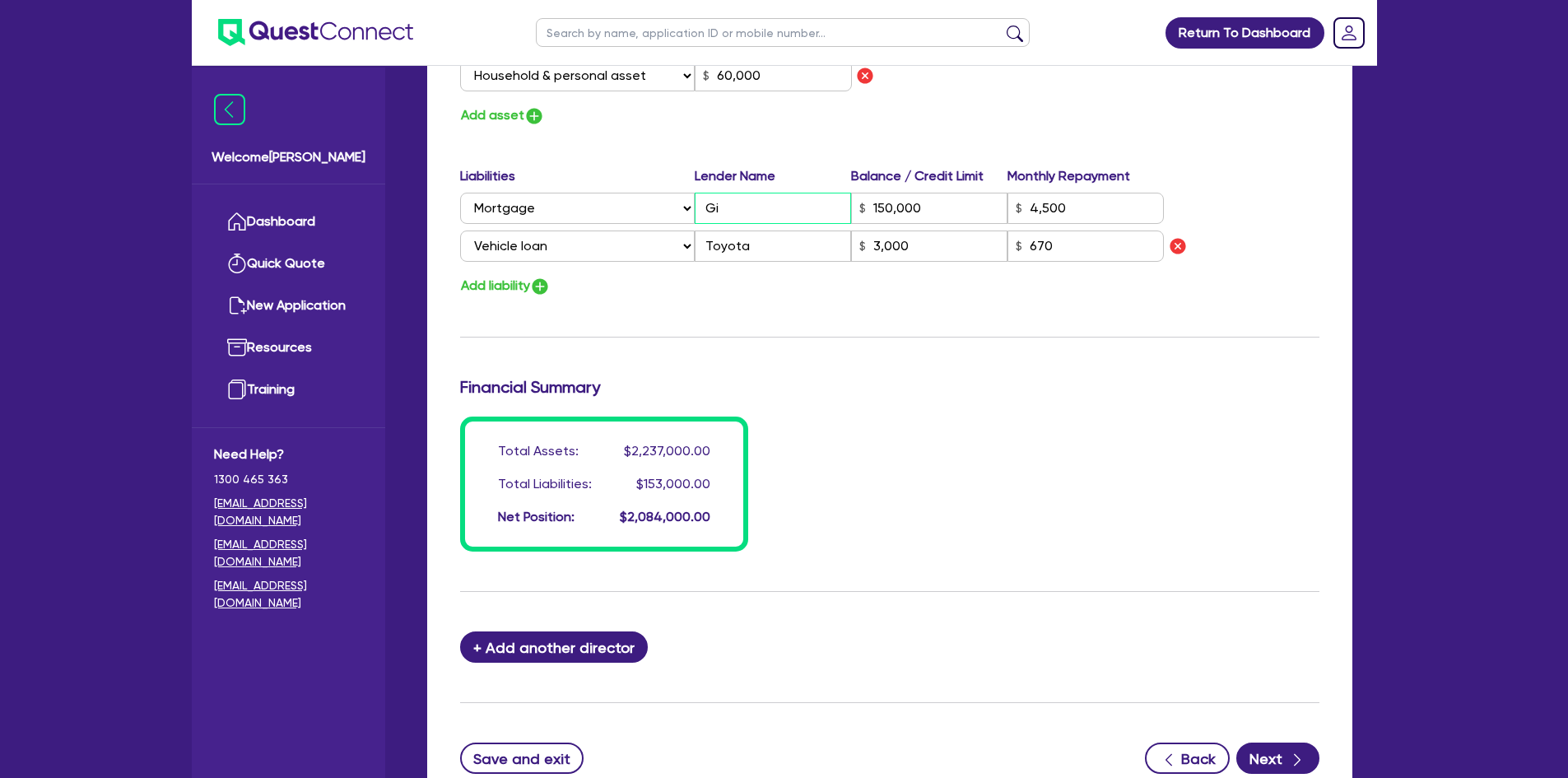
type input "3,000"
type input "2"
type input "0411 263 149"
type input "2,000,000"
type input "45,000"
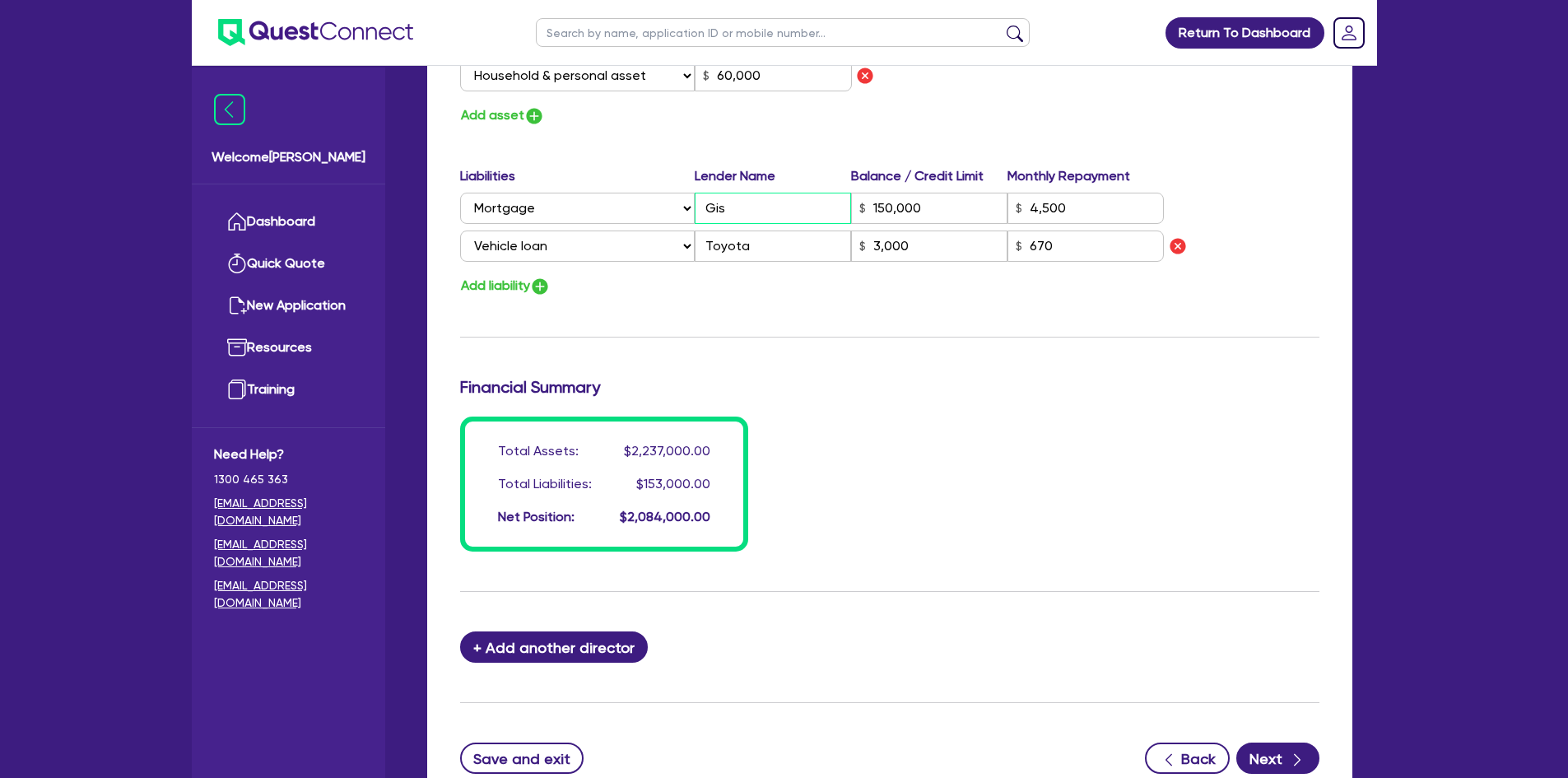
type input "22,000"
type input "35,000"
type input "45,000"
type input "18,000"
type input "12,000"
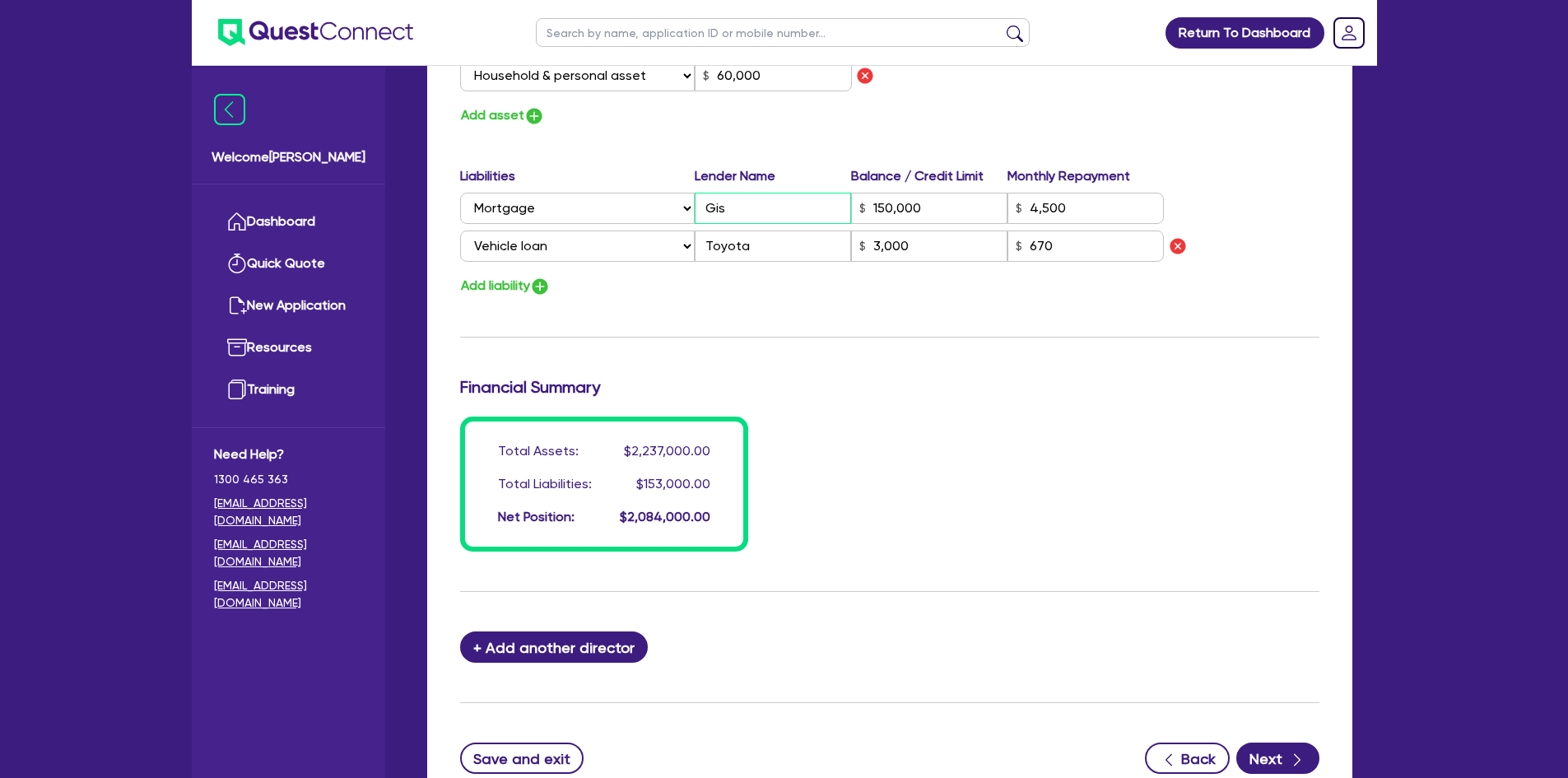
type input "60,000"
type input "Gisb"
type input "150,000"
type input "4,500"
type input "3,000"
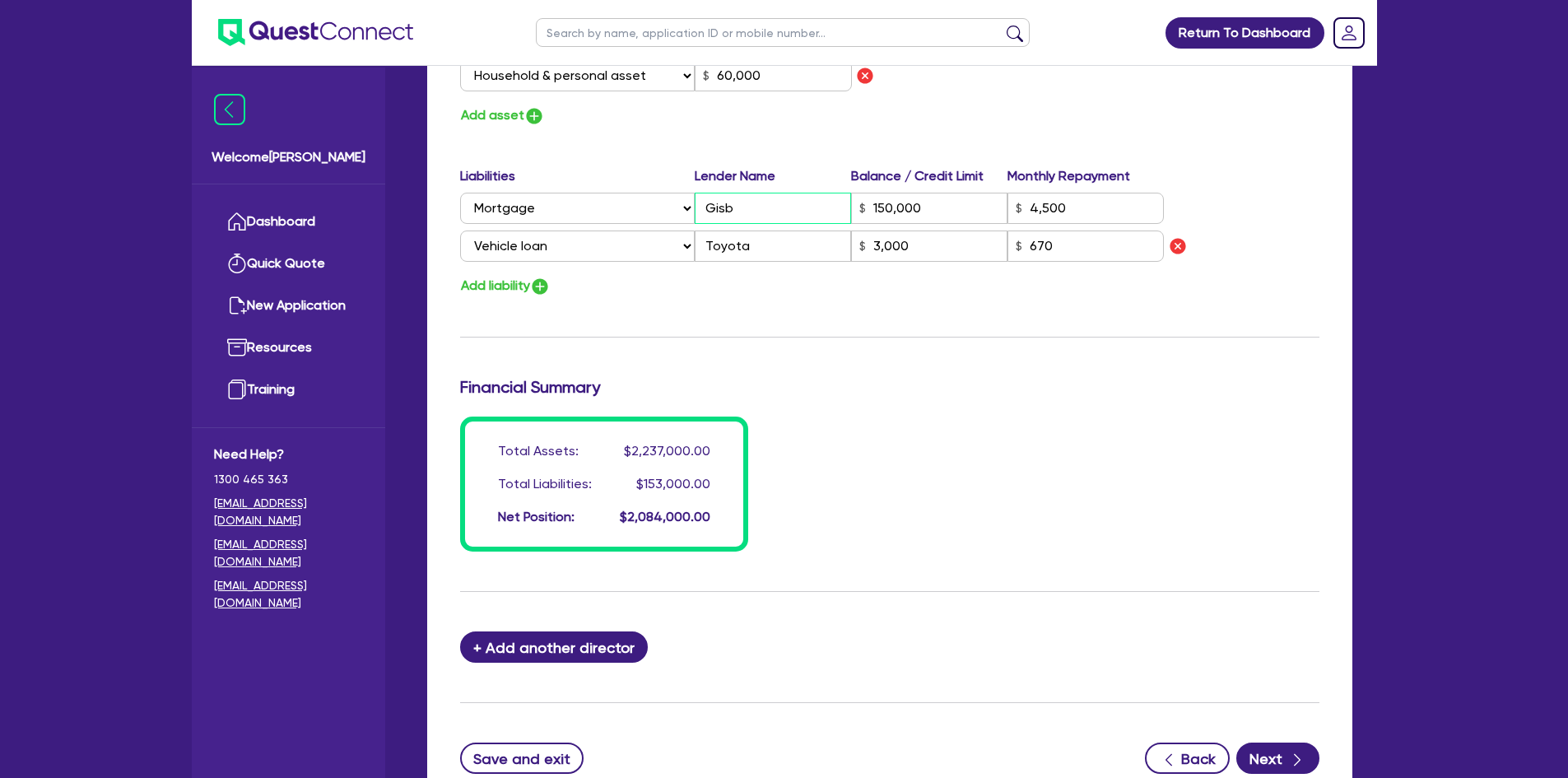
type input "2"
type input "0411 263 149"
type input "2,000,000"
type input "45,000"
type input "22,000"
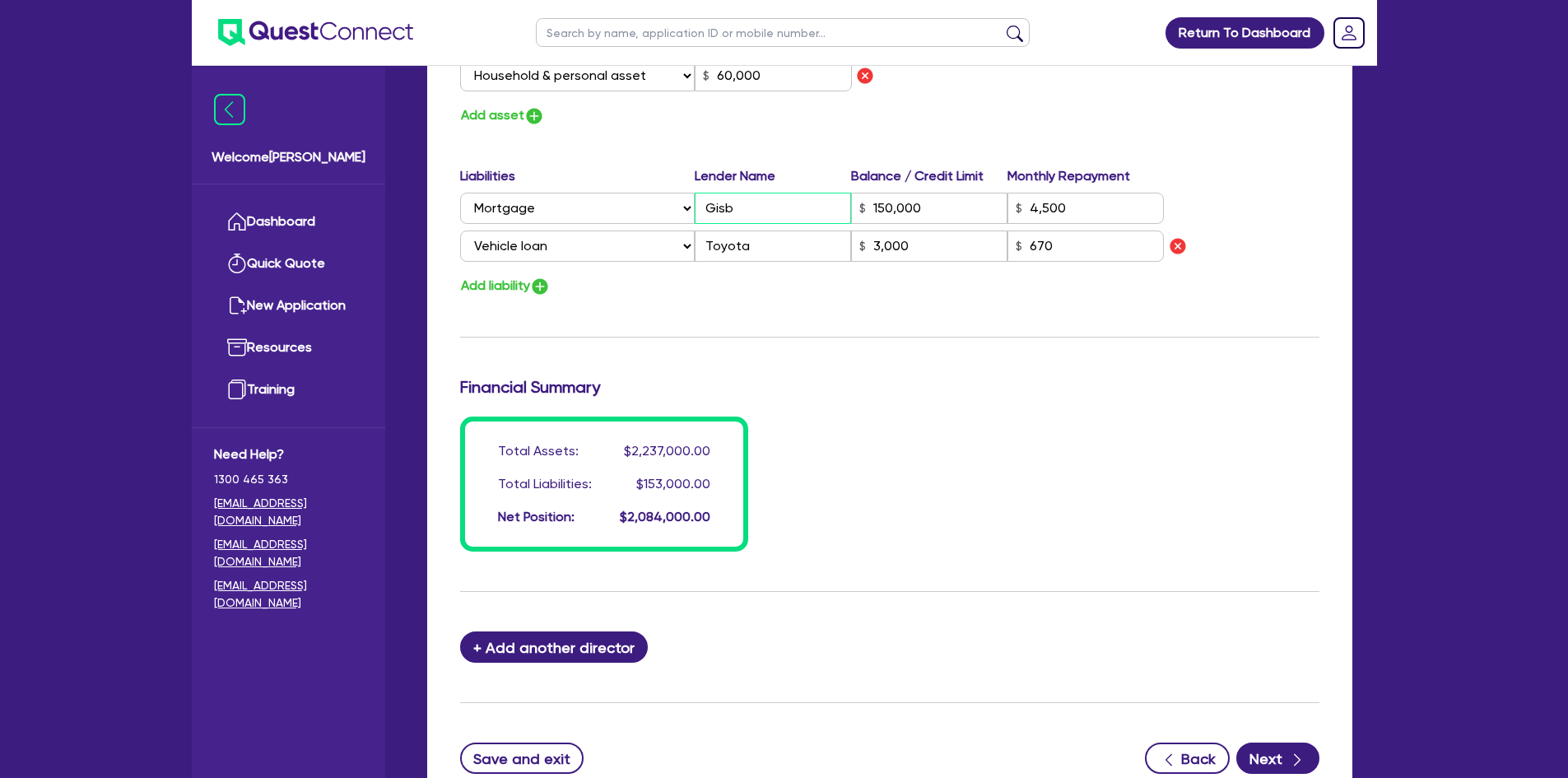
type input "35,000"
type input "45,000"
type input "18,000"
type input "12,000"
type input "60,000"
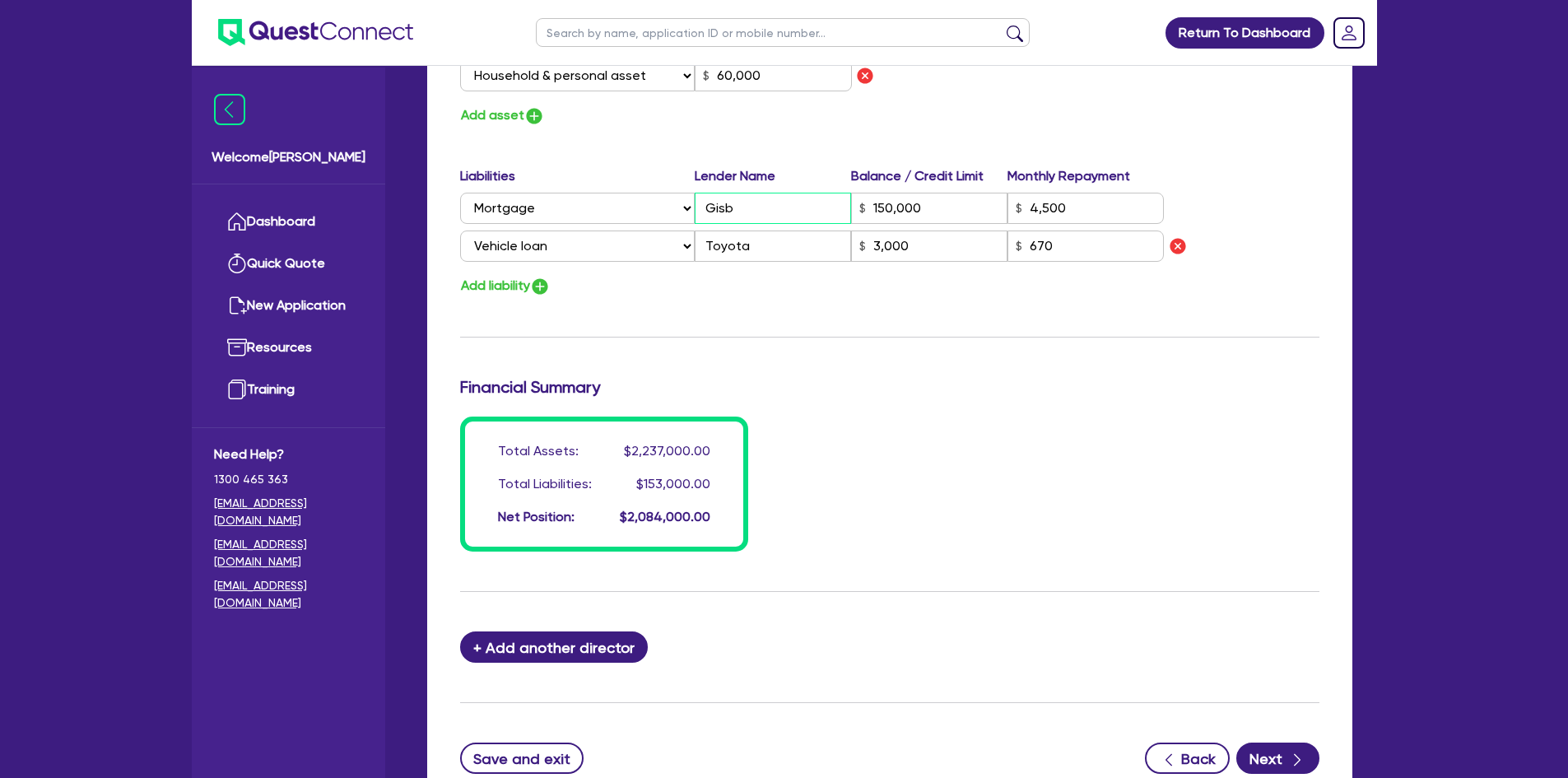
type input "Gisbo"
type input "150,000"
type input "4,500"
type input "3,000"
type input "2"
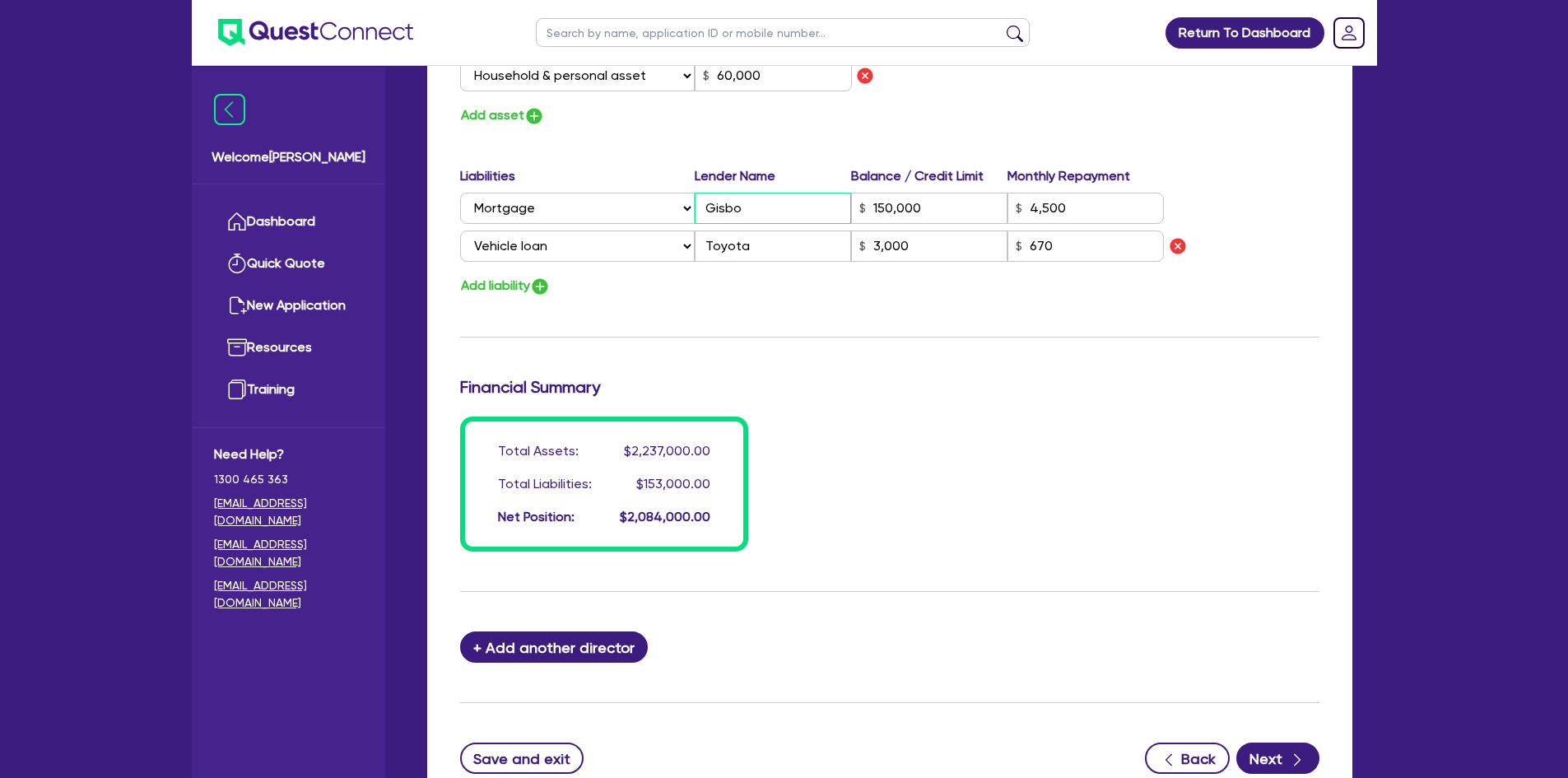
type input "0411 263 149"
type input "2,000,000"
type input "45,000"
type input "22,000"
type input "35,000"
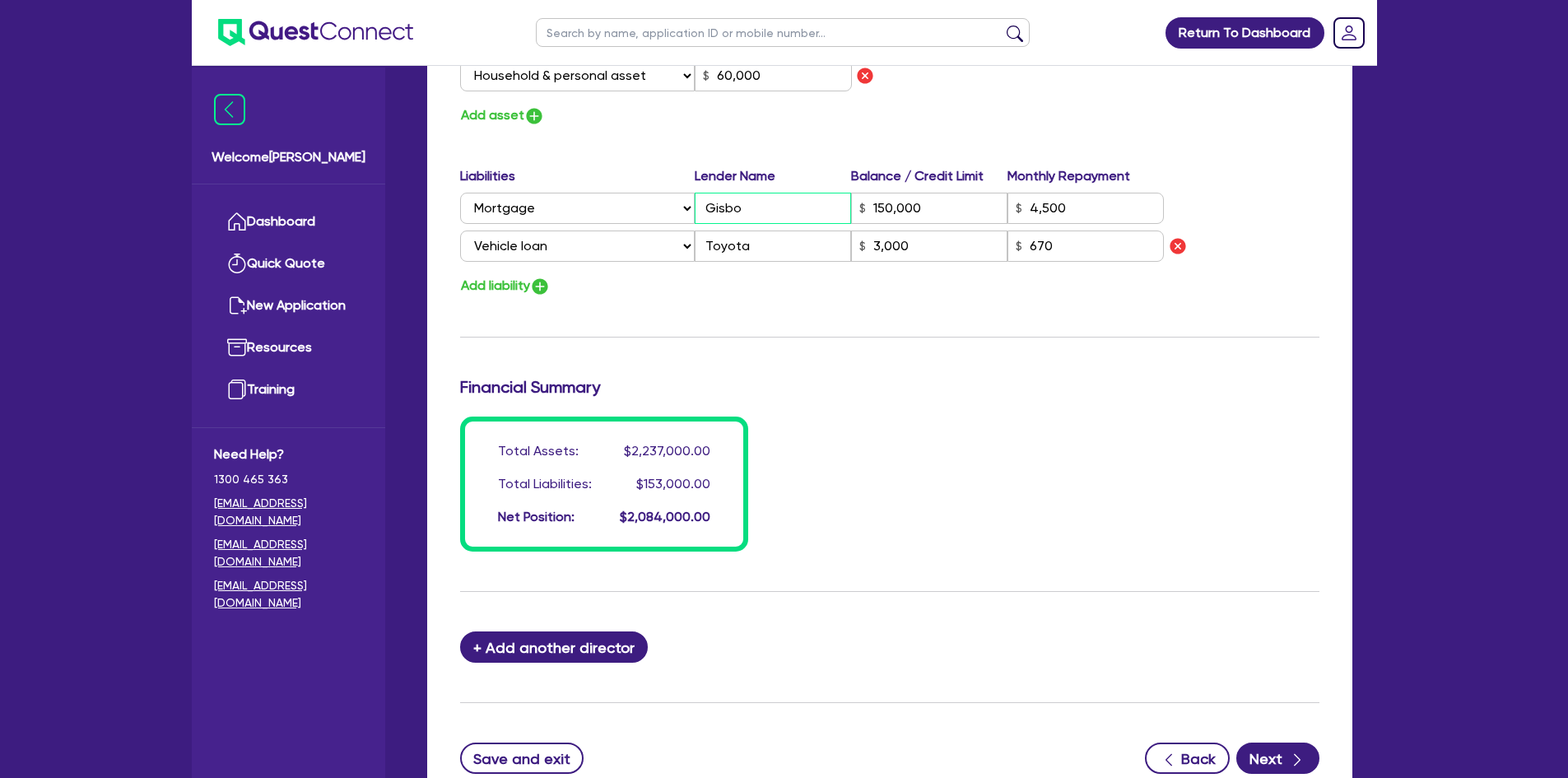
type input "45,000"
type input "18,000"
type input "12,000"
type input "60,000"
type input "Gisbou"
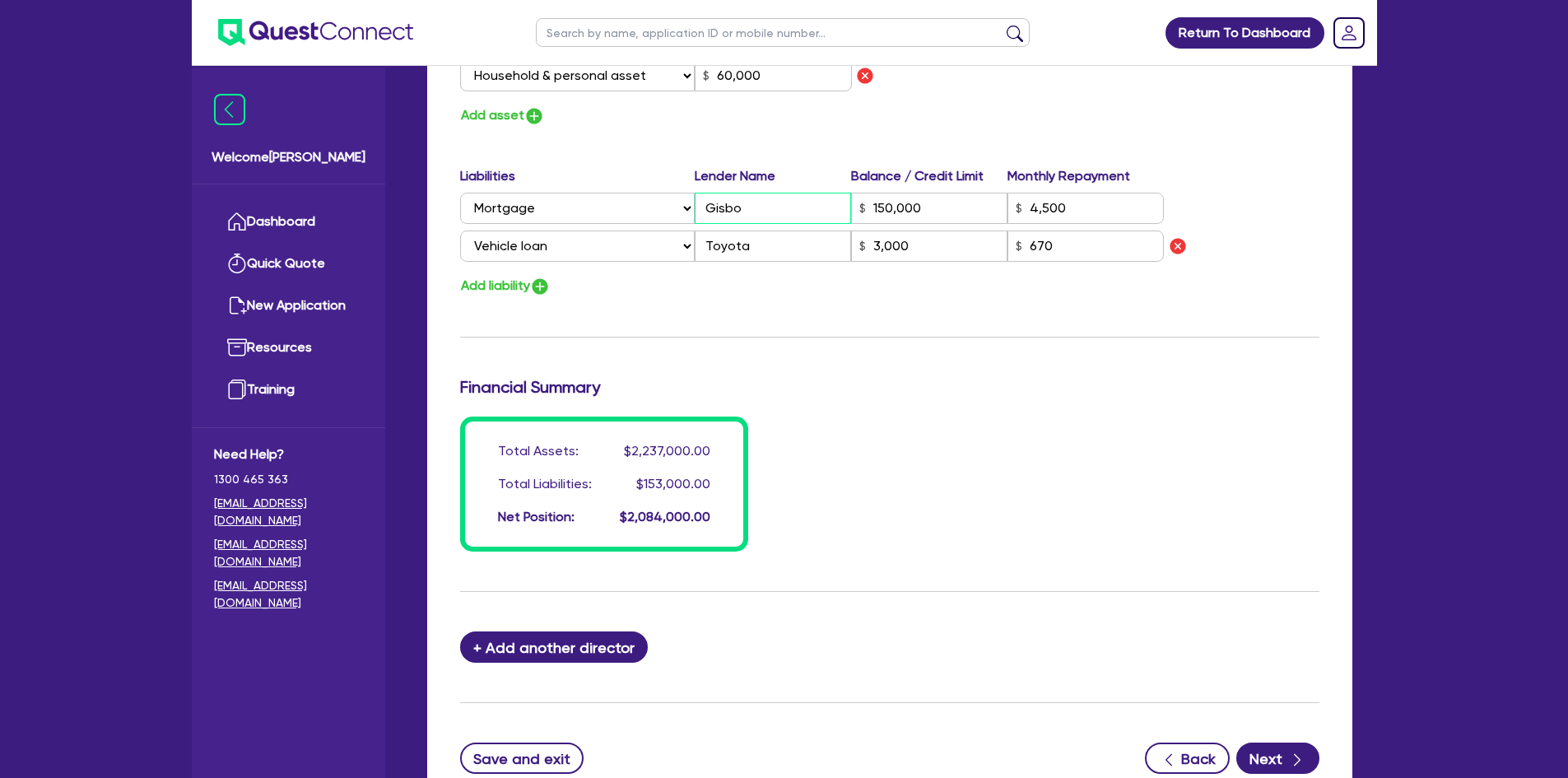
type input "150,000"
type input "4,500"
type input "3,000"
type input "2"
type input "0411 263 149"
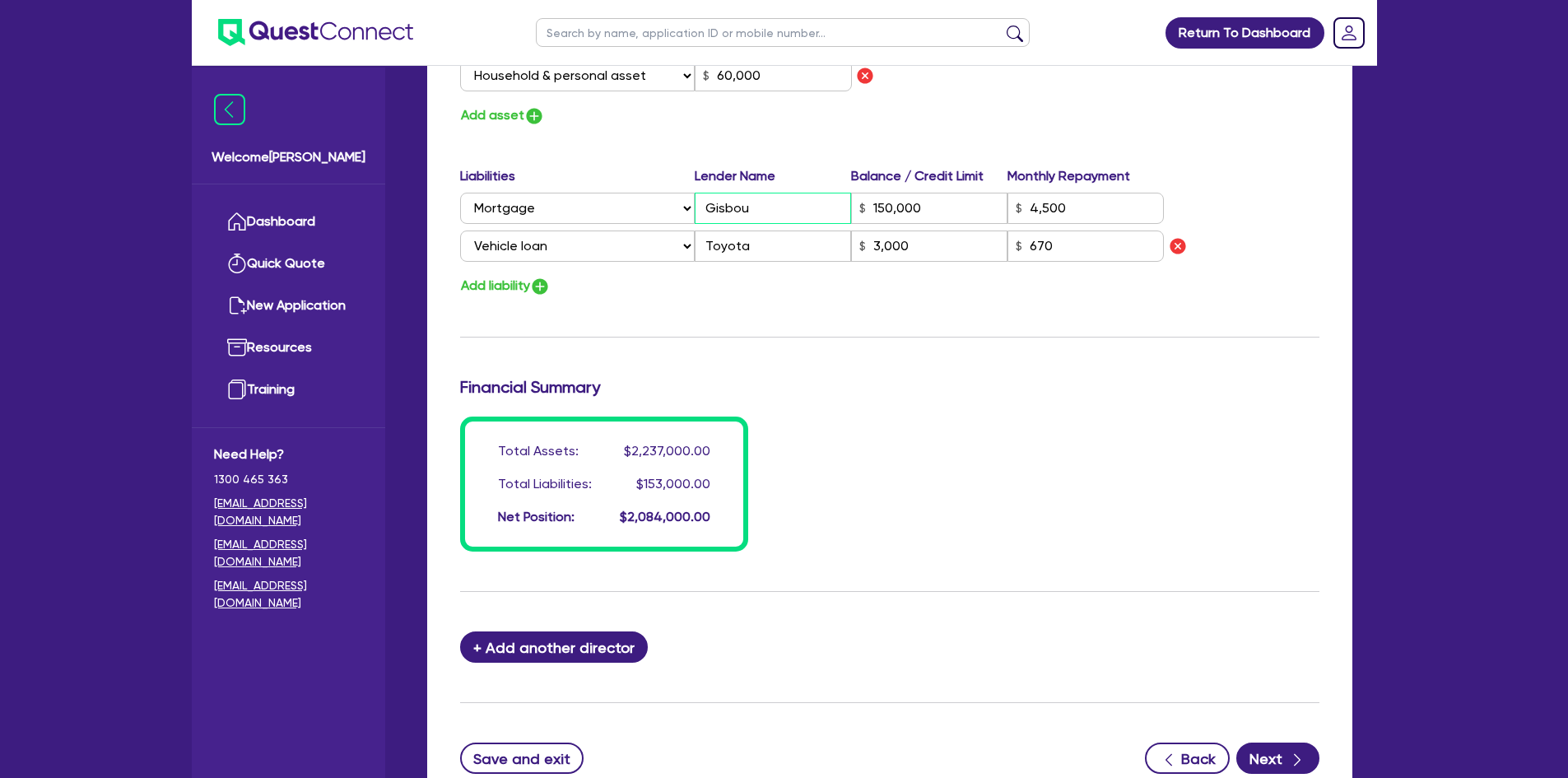
type input "2,000,000"
type input "45,000"
type input "22,000"
type input "35,000"
type input "45,000"
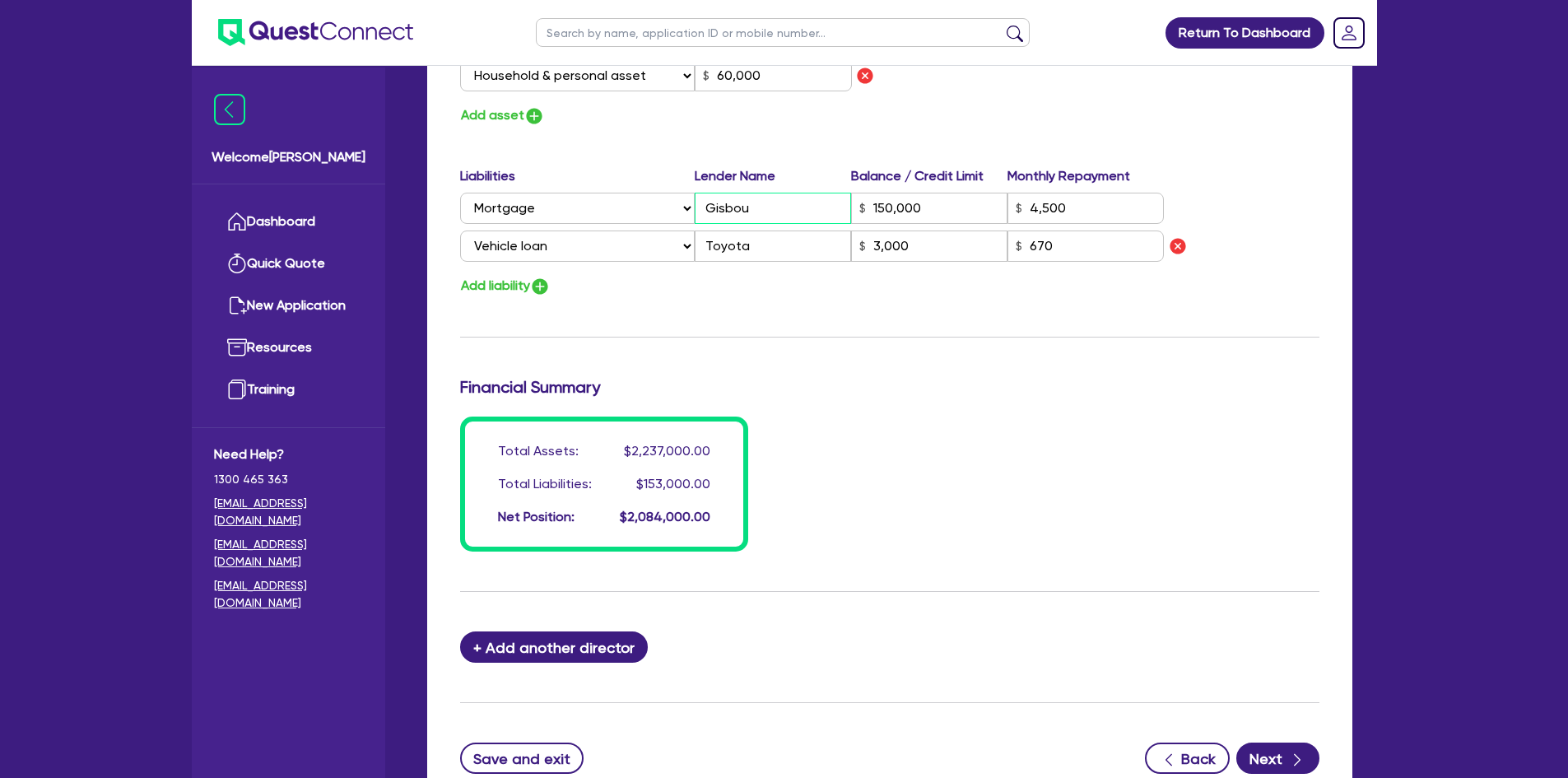
type input "18,000"
type input "12,000"
type input "60,000"
type input "Gisbour"
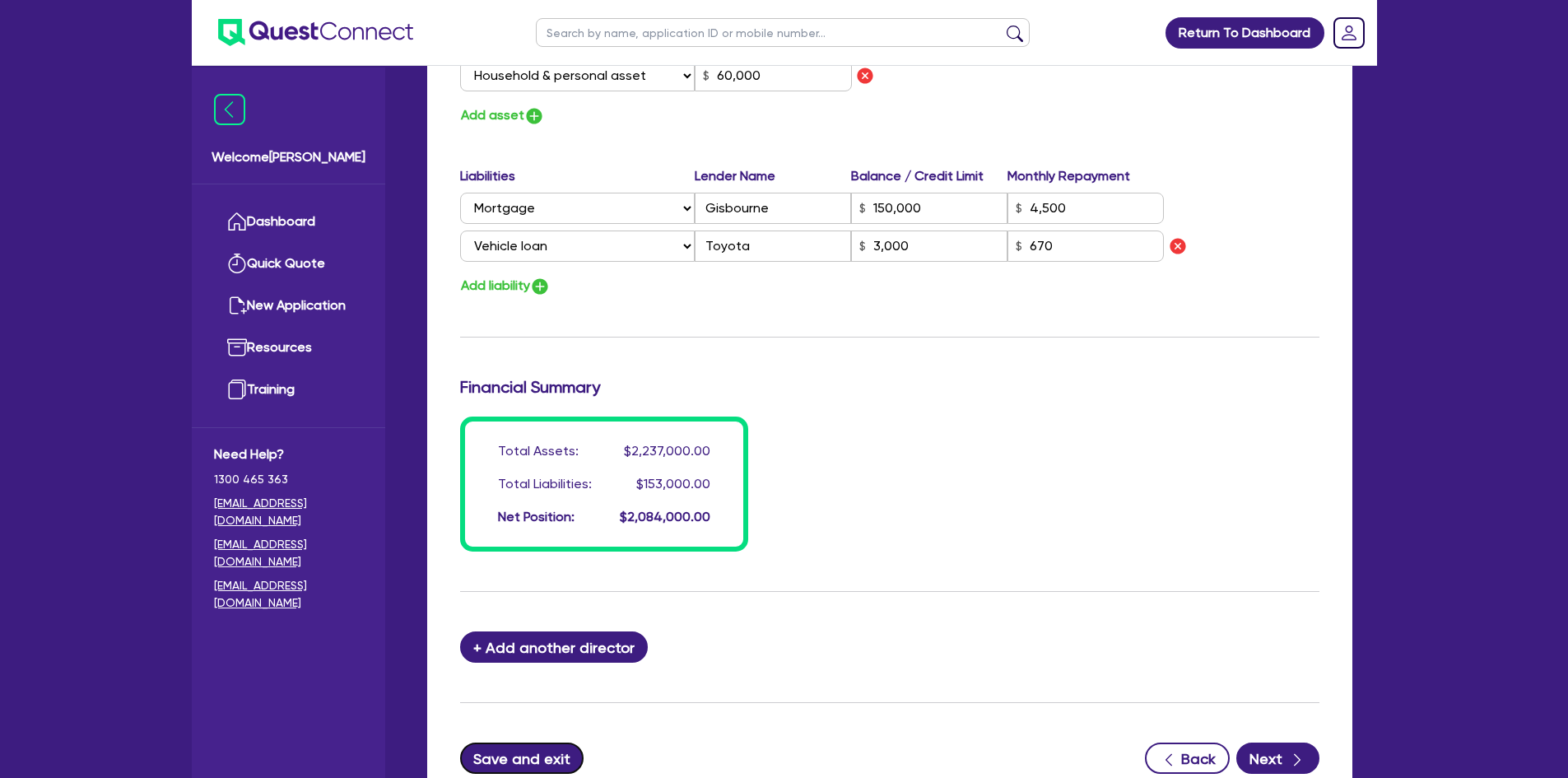
click at [493, 764] on button "Save and exit" at bounding box center [522, 757] width 125 height 31
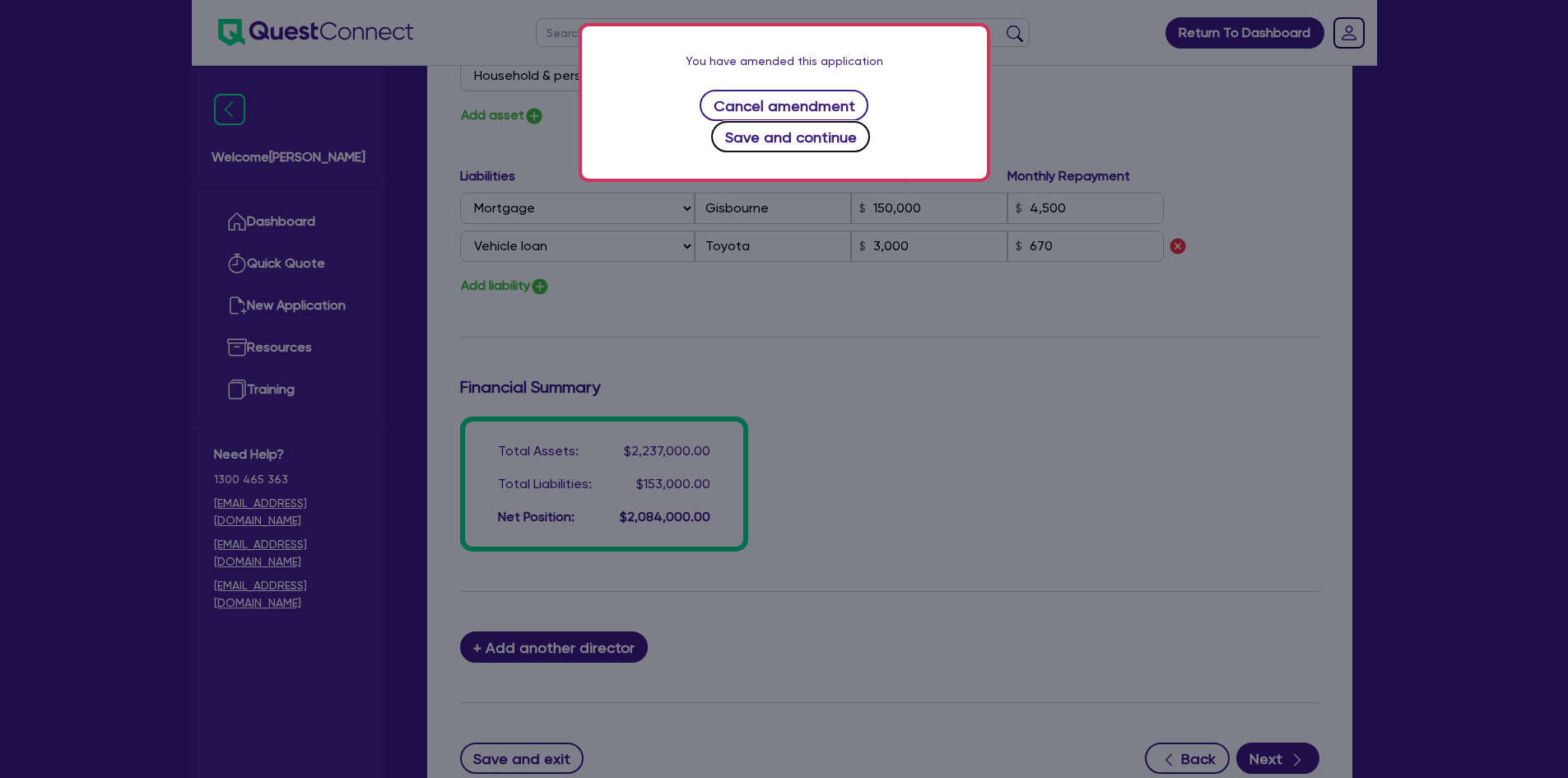
click at [864, 121] on button "Save and continue" at bounding box center [790, 135] width 158 height 31
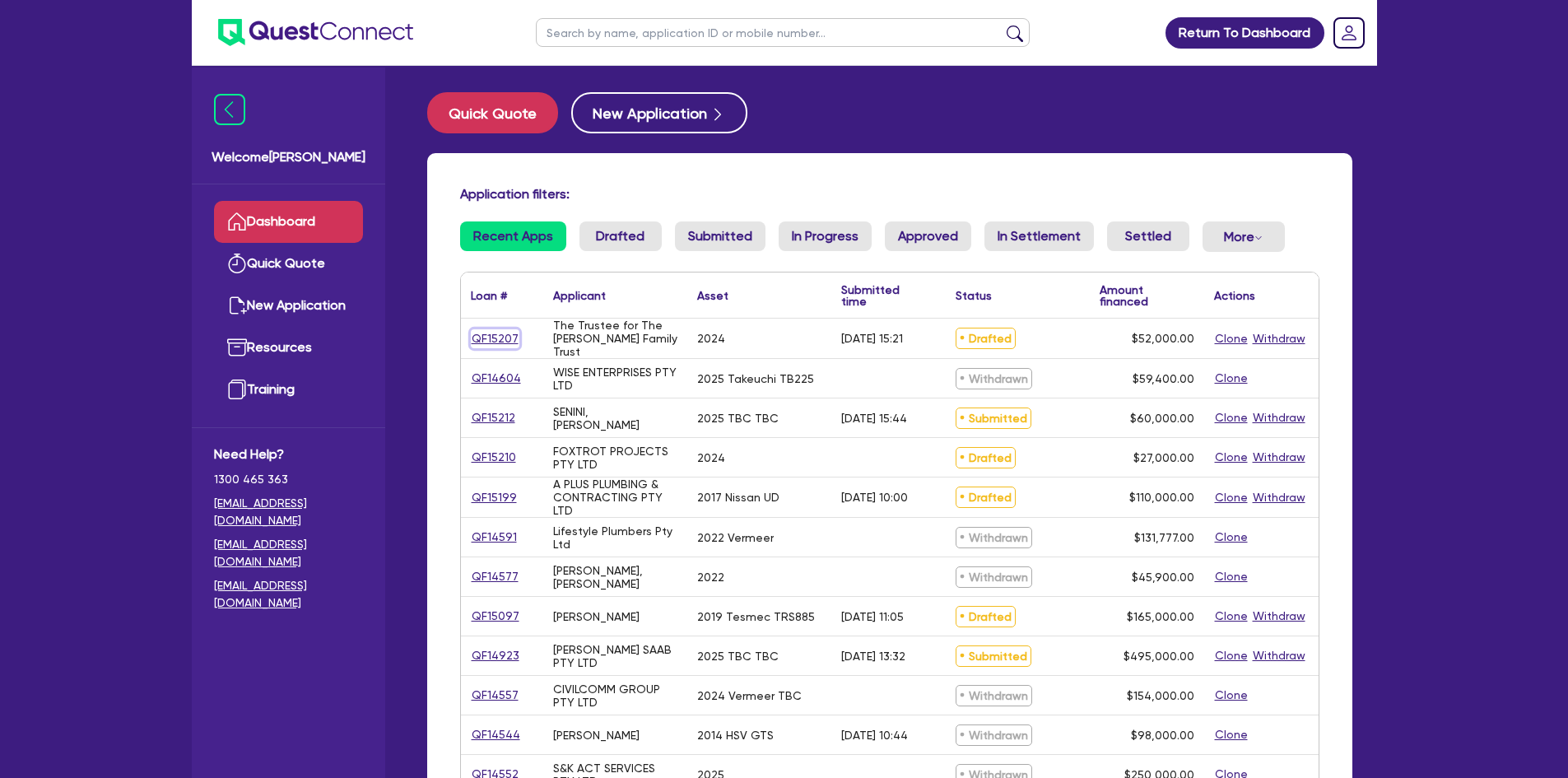
click at [499, 336] on link "QF15207" at bounding box center [495, 338] width 49 height 19
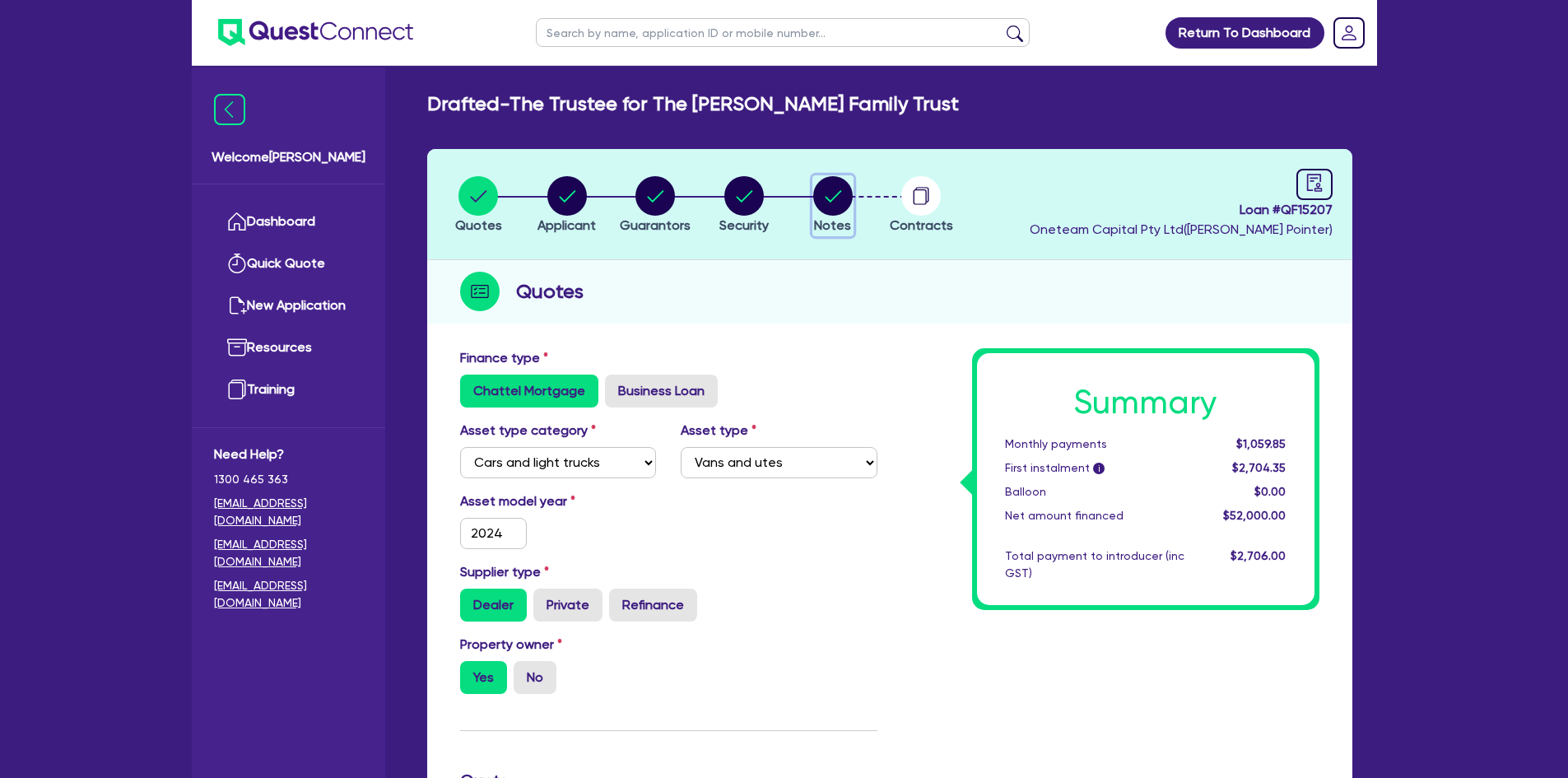
click at [846, 192] on circle "button" at bounding box center [833, 196] width 40 height 40
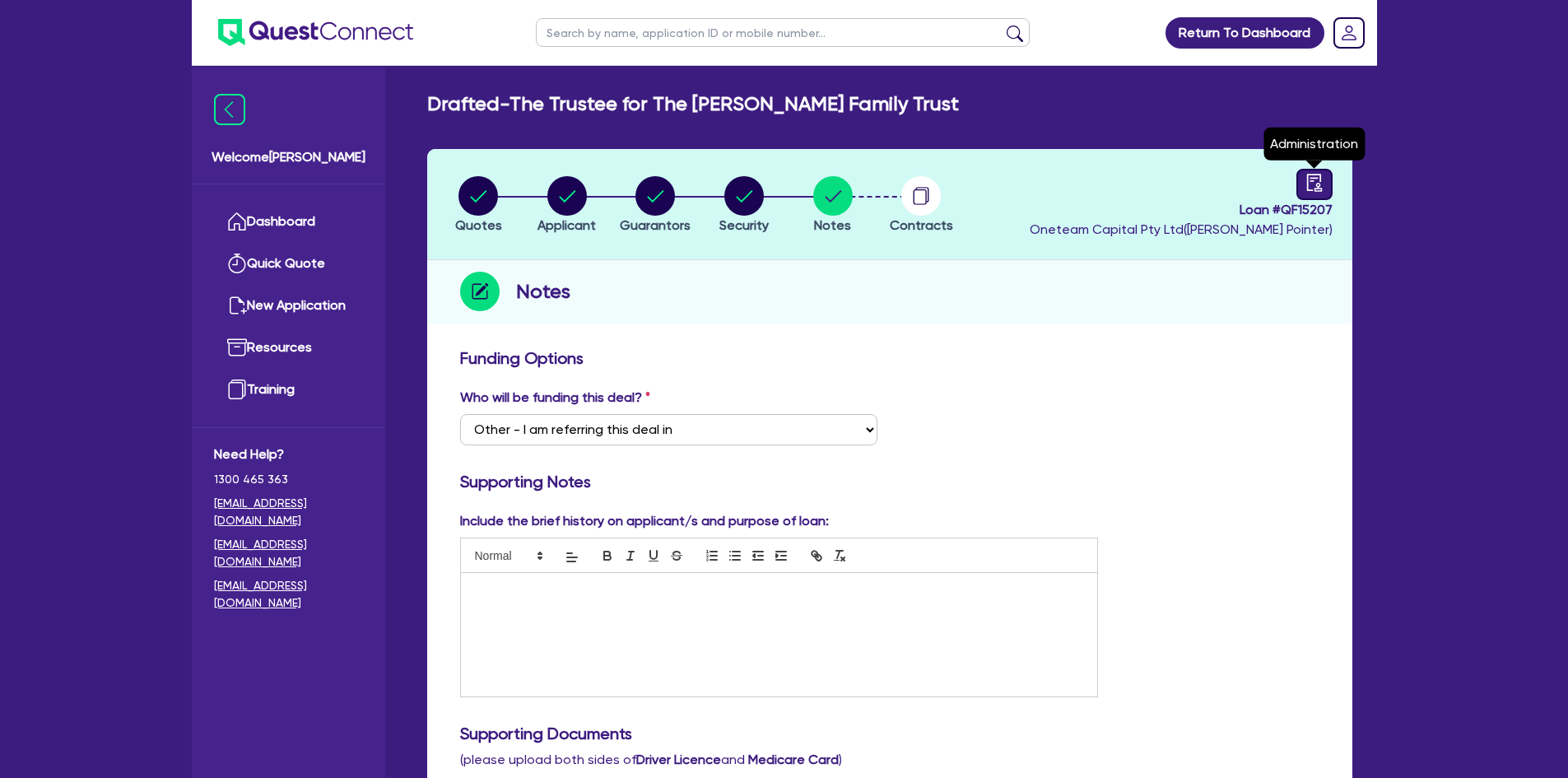
click at [1318, 185] on icon "audit" at bounding box center [1314, 182] width 18 height 18
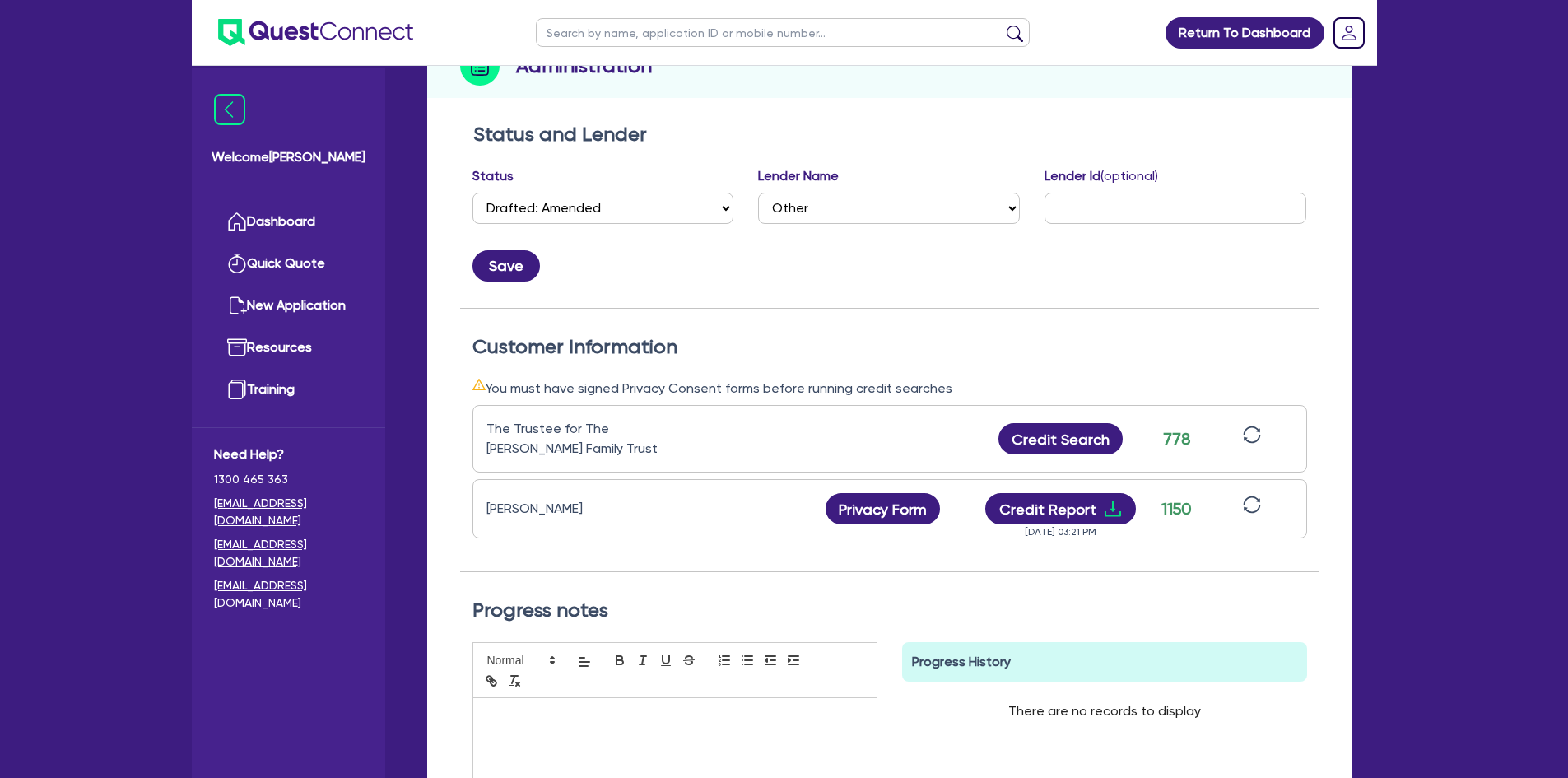
scroll to position [247, 0]
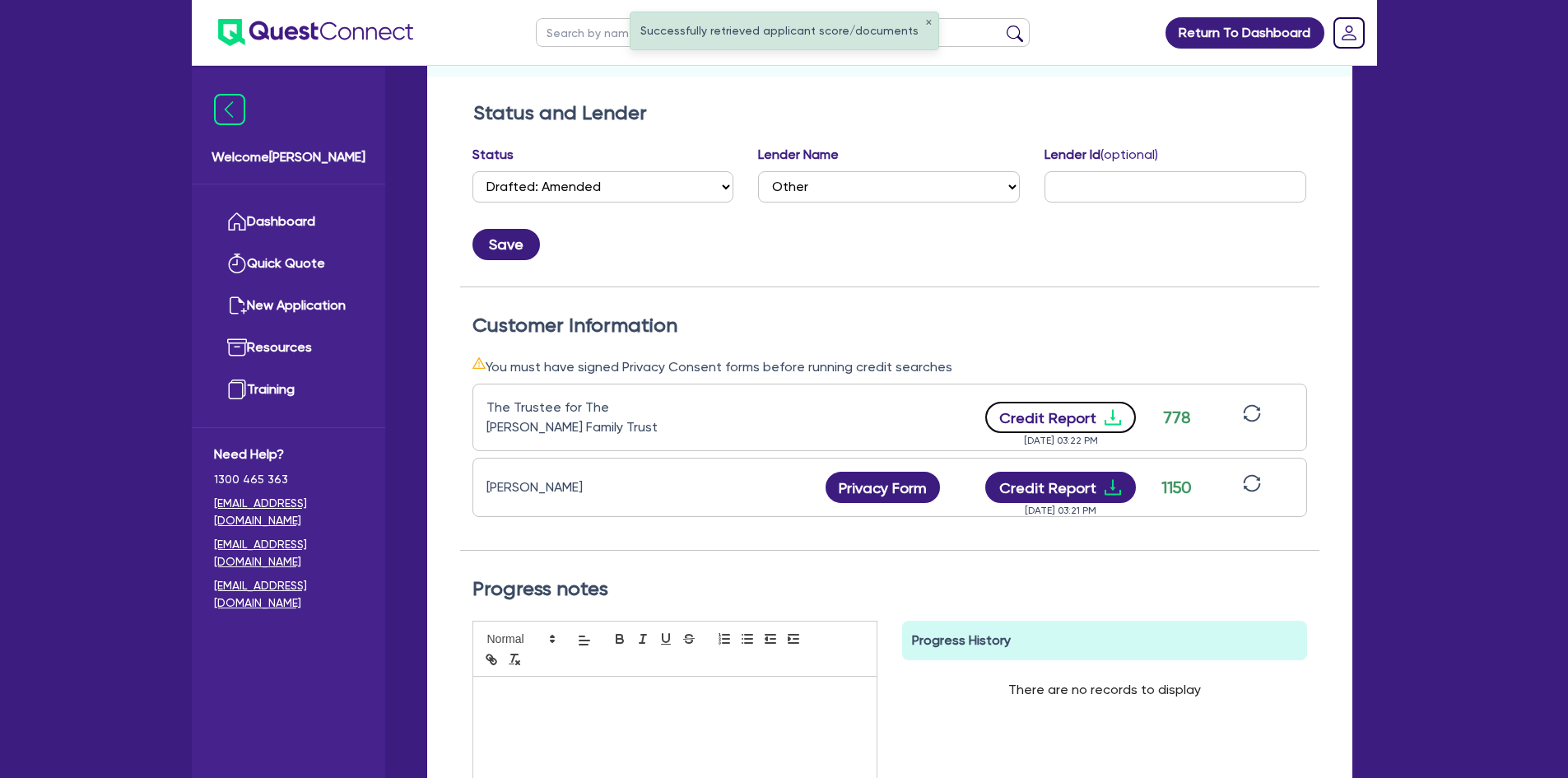
click at [1064, 406] on button "Credit Report" at bounding box center [1060, 416] width 150 height 31
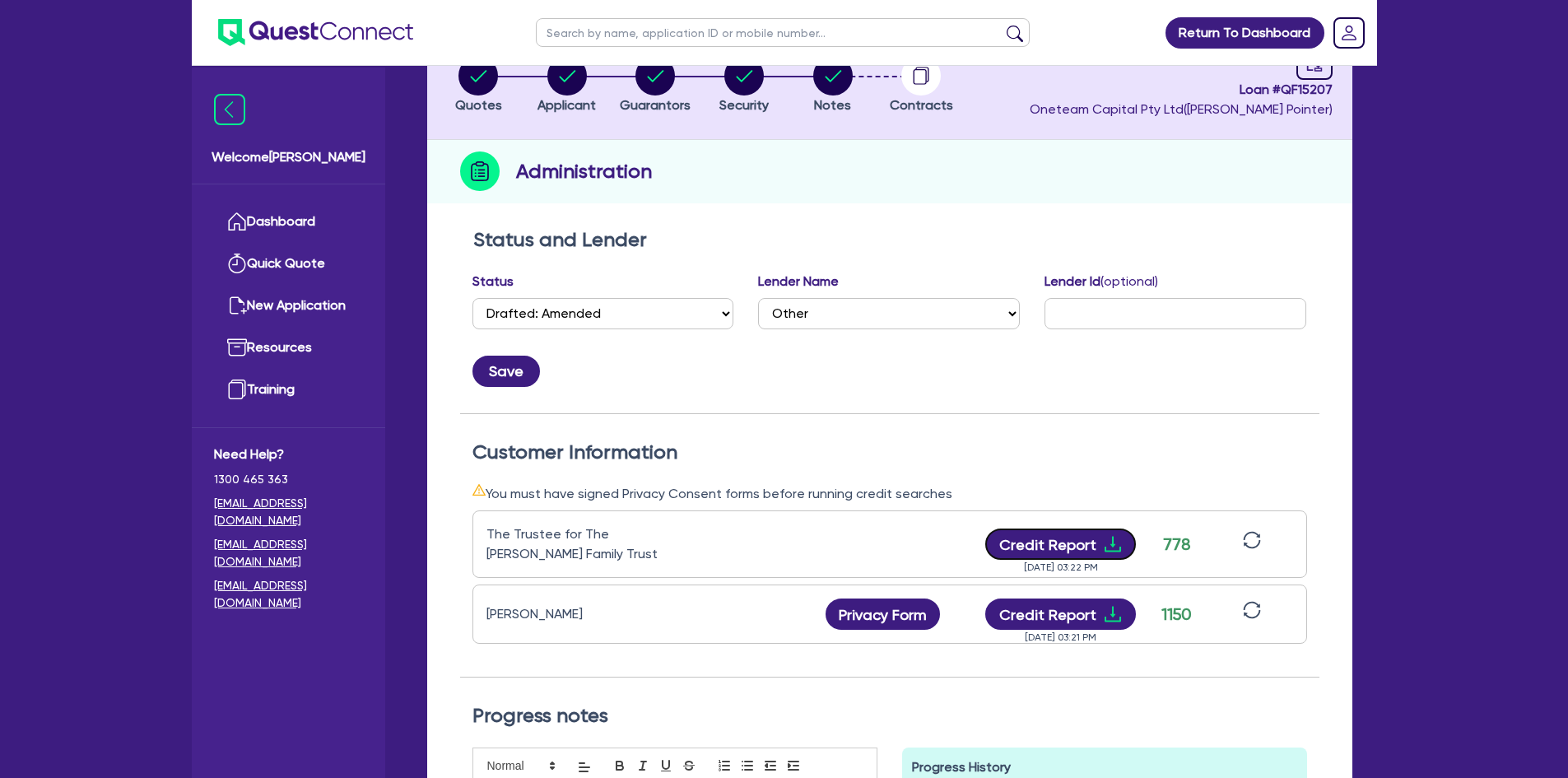
scroll to position [0, 0]
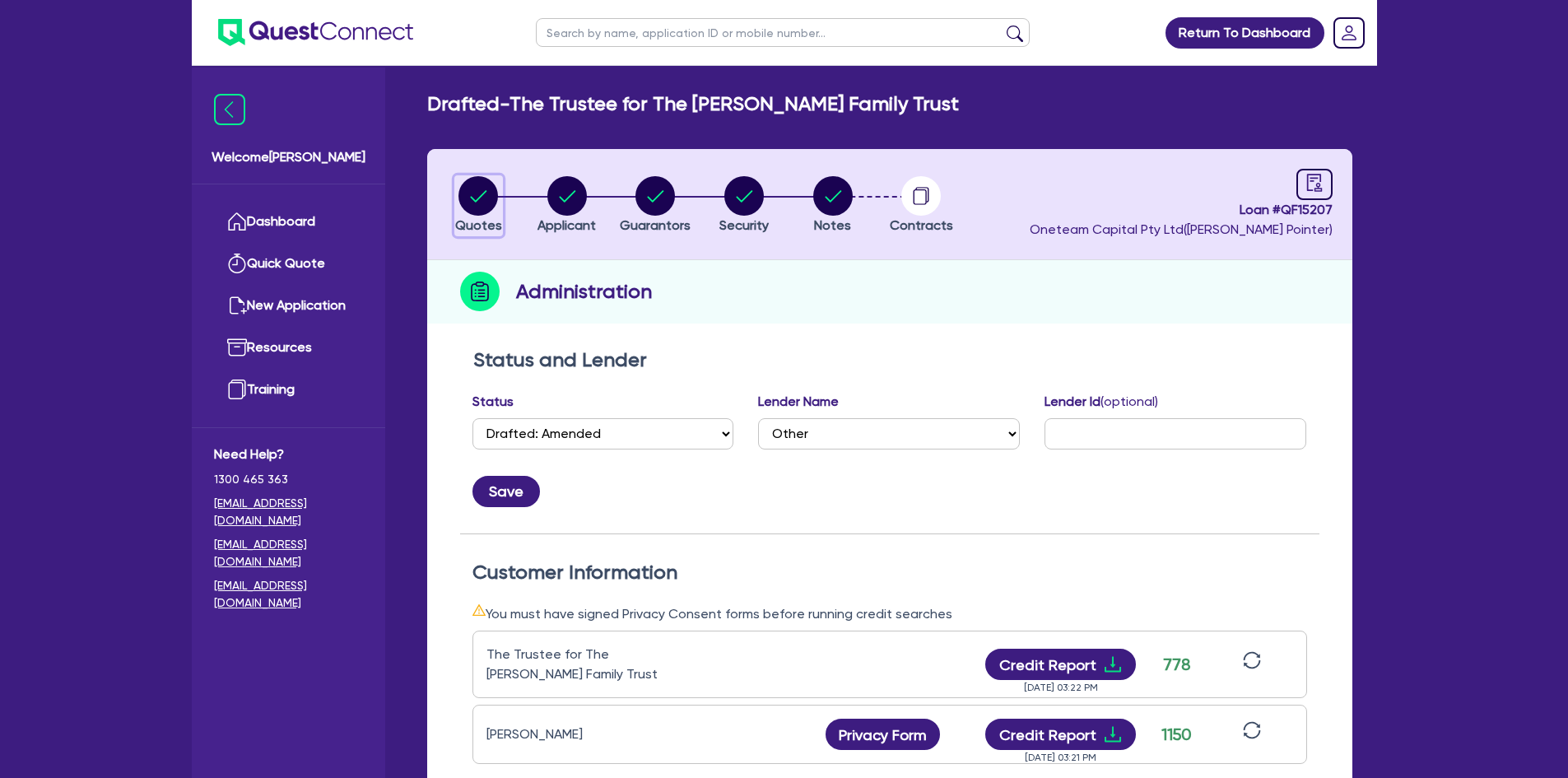
click at [480, 187] on circle "button" at bounding box center [478, 196] width 40 height 40
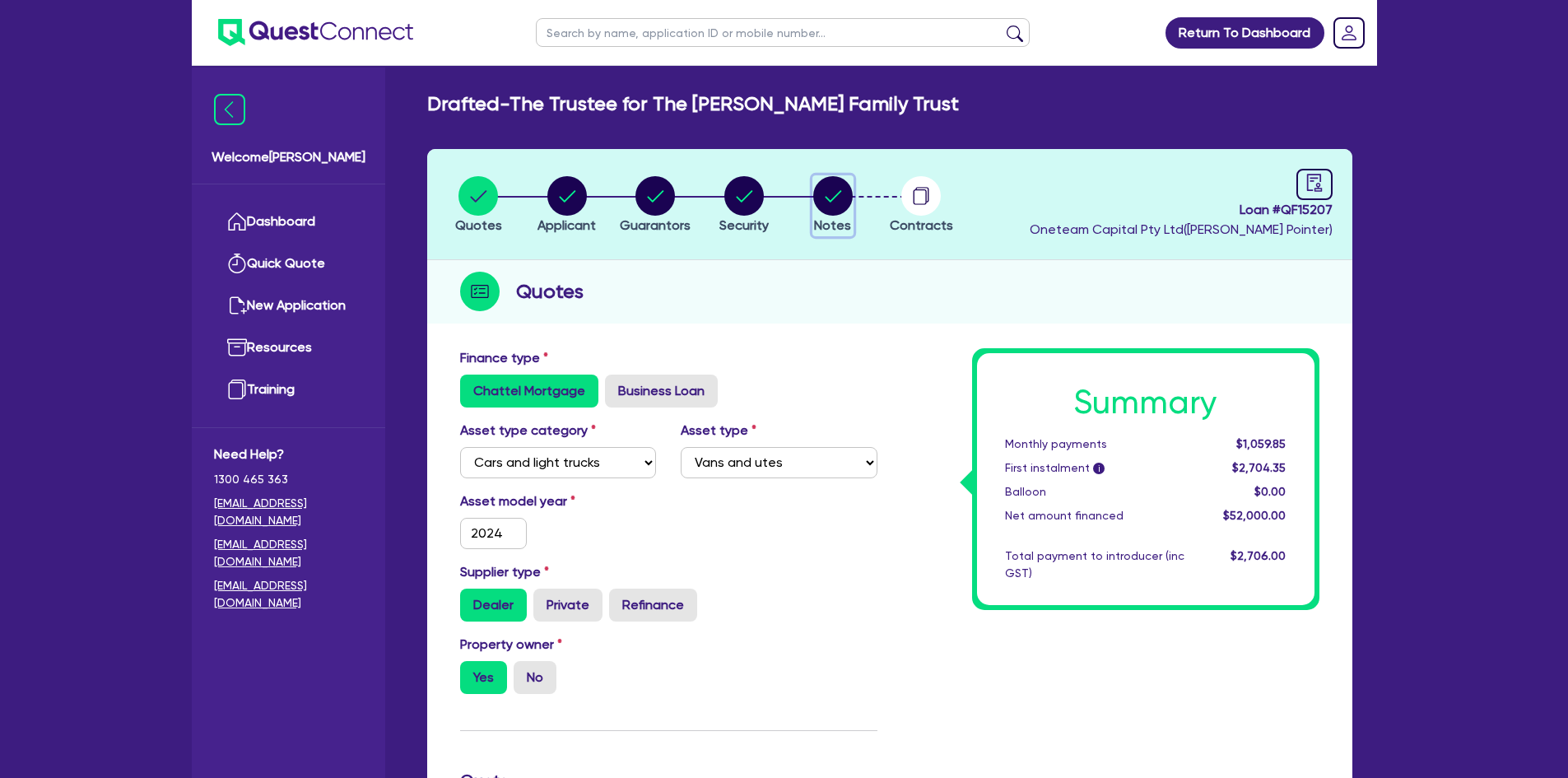
click at [831, 194] on circle "button" at bounding box center [833, 196] width 40 height 40
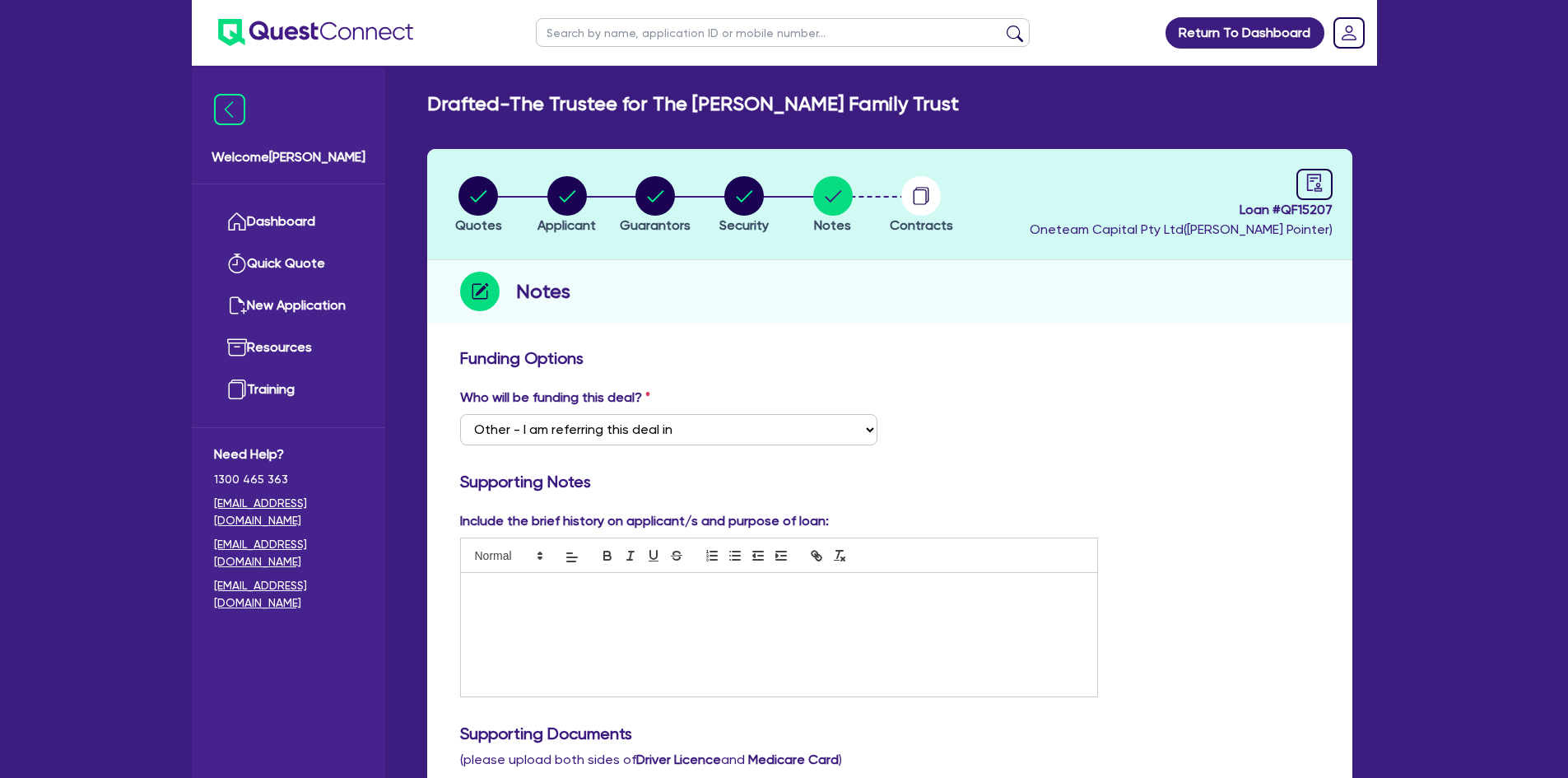
click at [487, 623] on div at bounding box center [779, 635] width 637 height 124
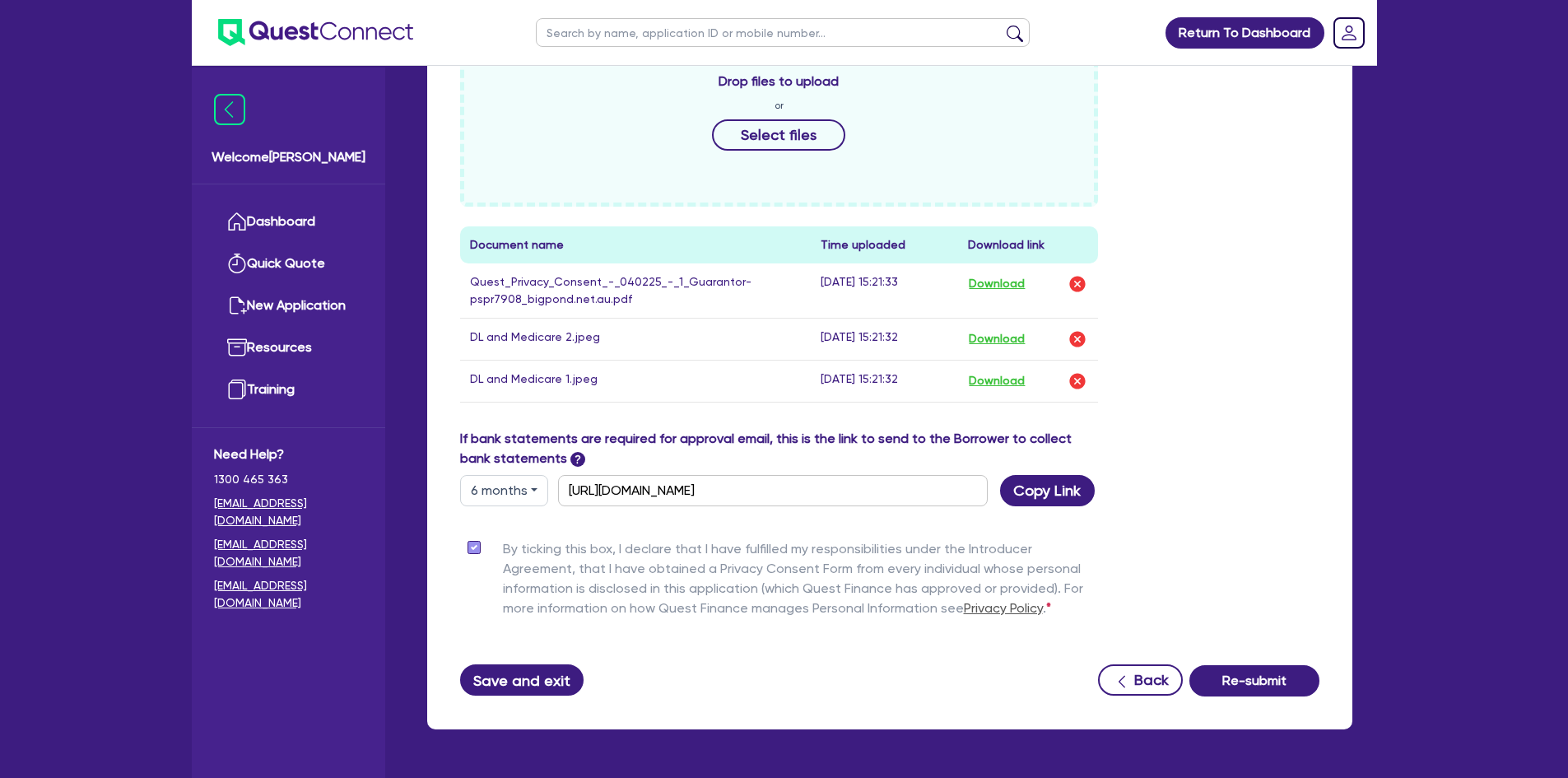
scroll to position [806, 0]
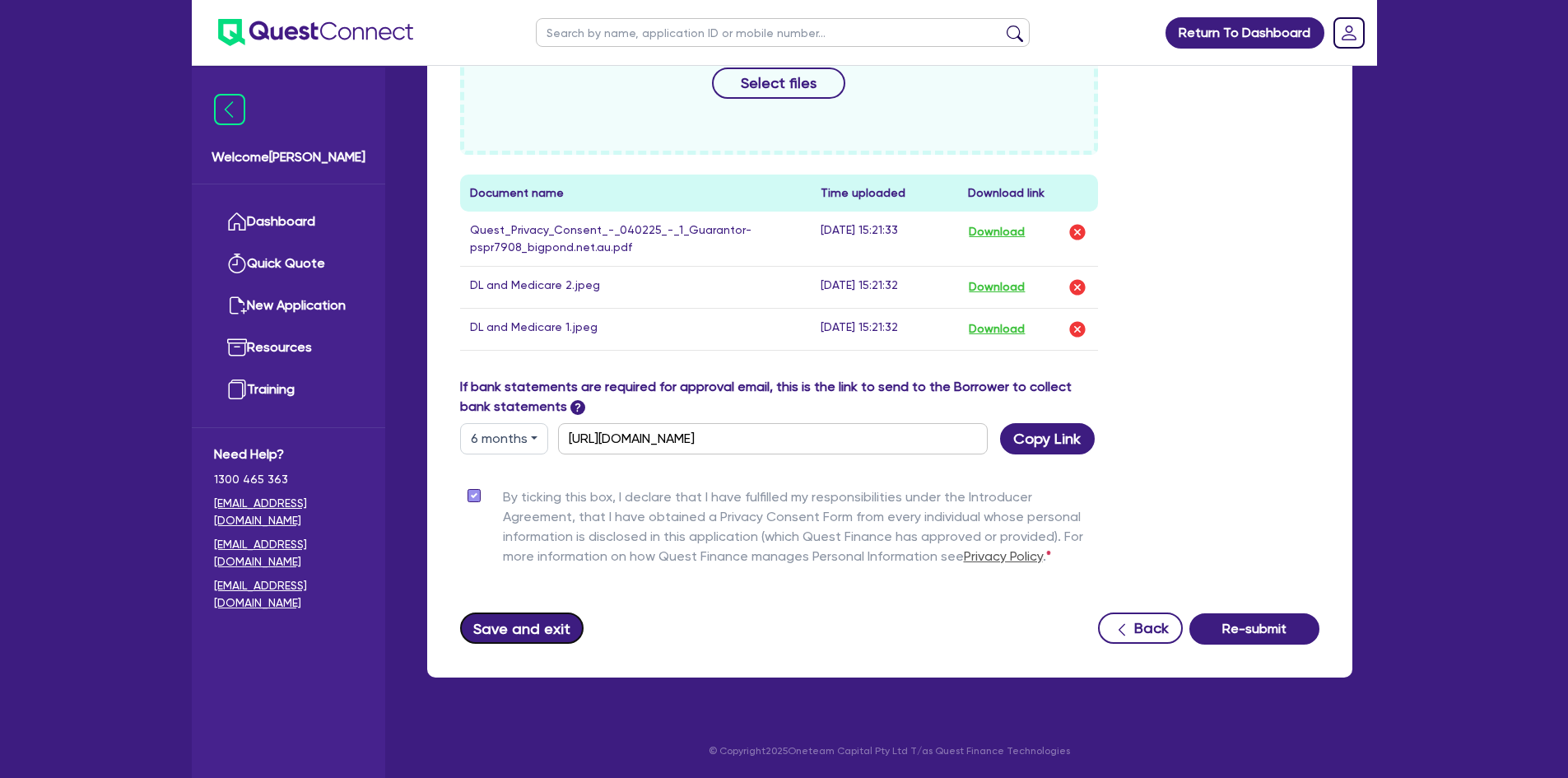
click at [515, 623] on button "Save and exit" at bounding box center [522, 628] width 125 height 31
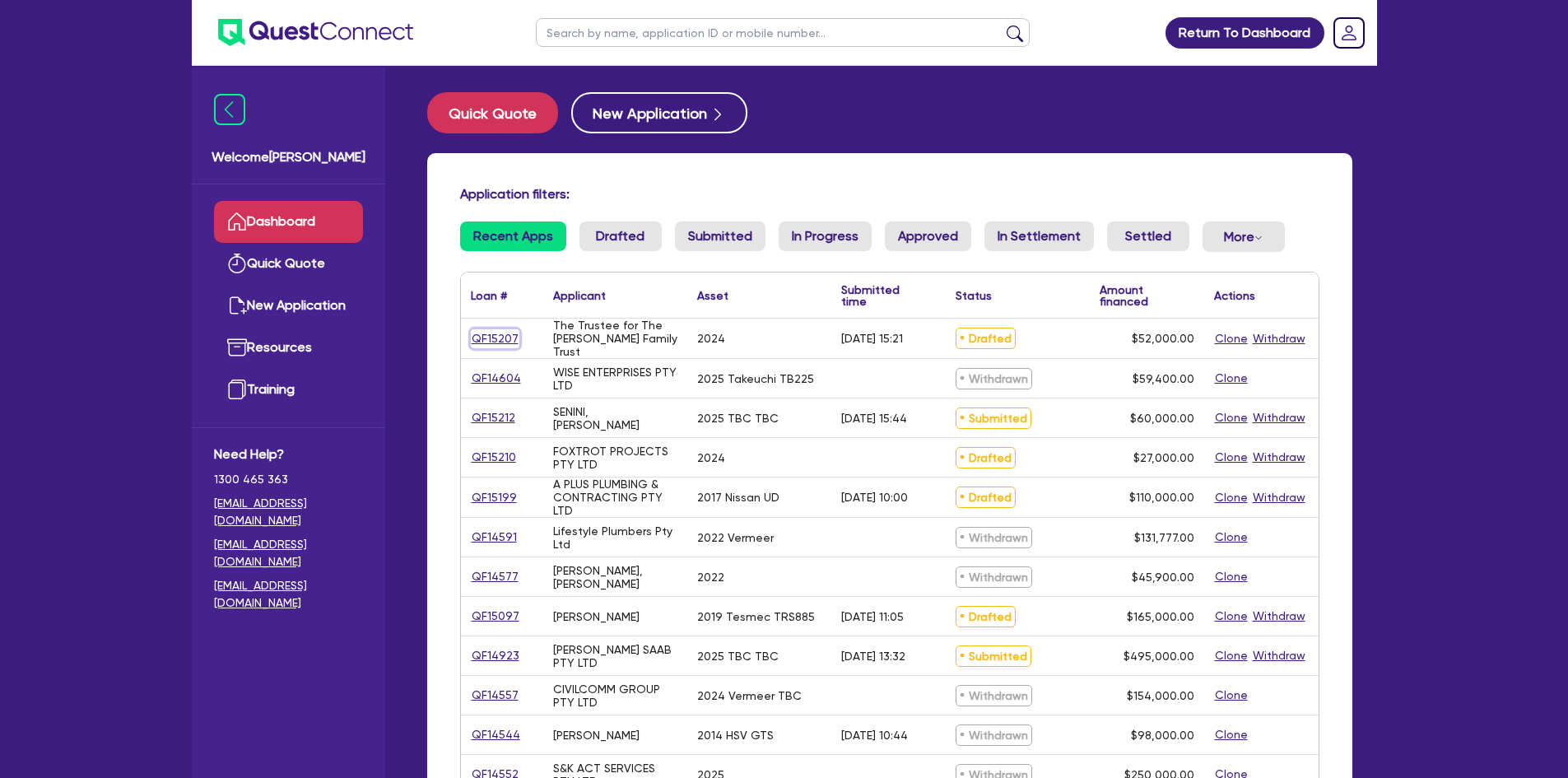
click at [477, 338] on link "QF15207" at bounding box center [495, 338] width 49 height 19
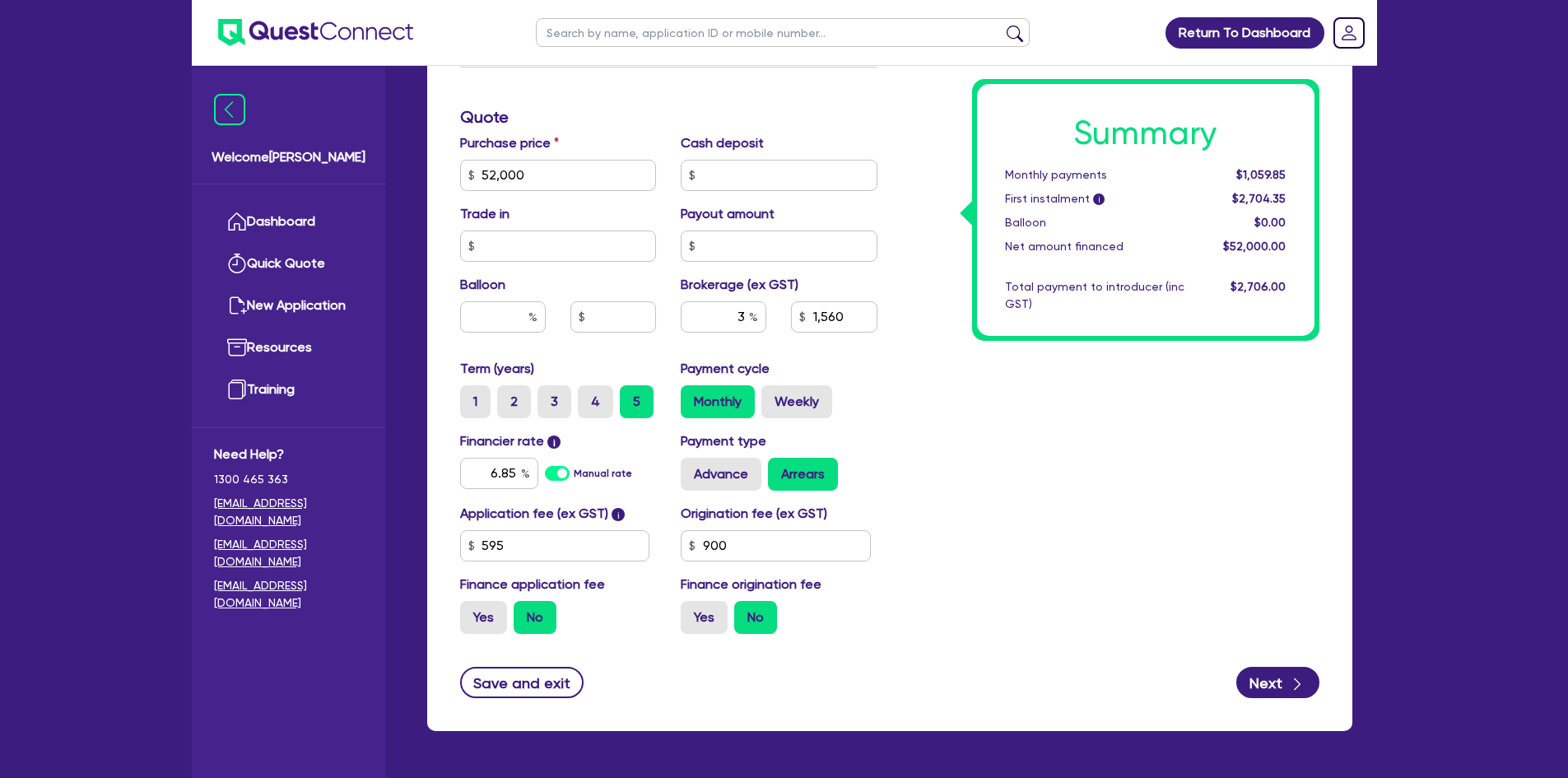
scroll to position [635, 0]
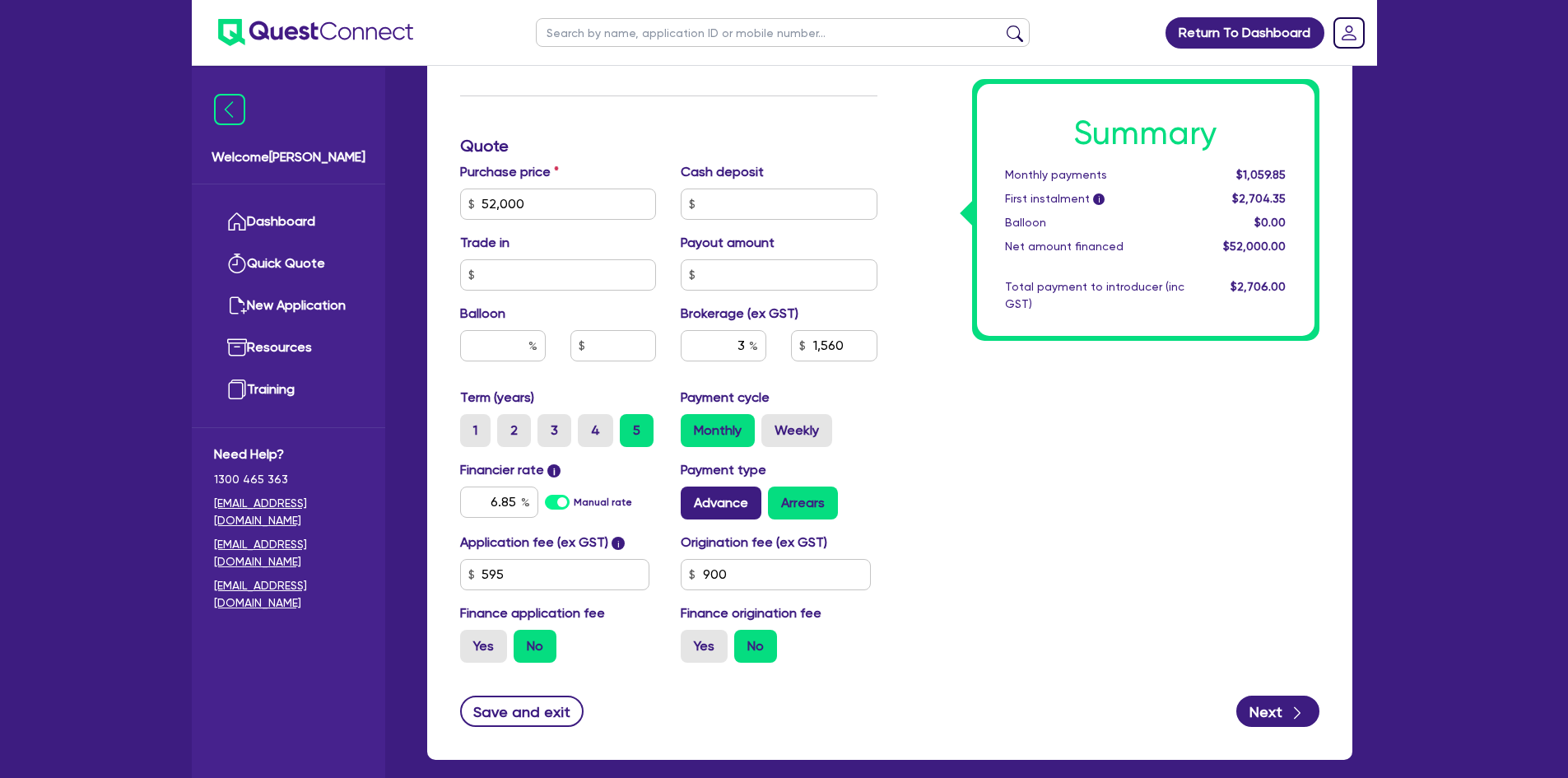
drag, startPoint x: 679, startPoint y: 492, endPoint x: 714, endPoint y: 503, distance: 36.7
click at [680, 494] on div "Payment type Advance Arrears" at bounding box center [779, 489] width 221 height 59
click at [715, 505] on label "Advance" at bounding box center [720, 502] width 81 height 33
click at [691, 497] on input "Advance" at bounding box center [685, 491] width 11 height 11
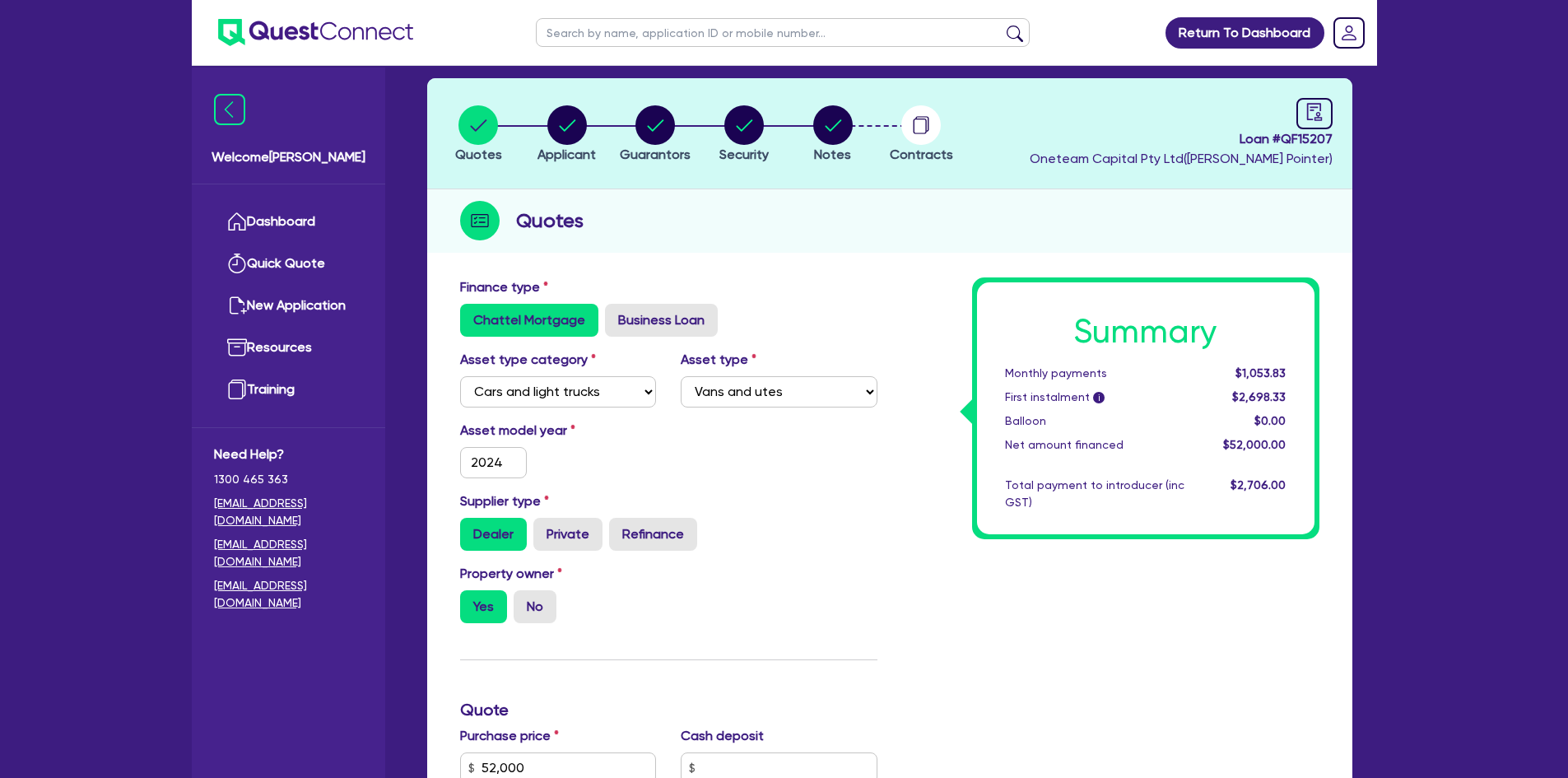
scroll to position [0, 0]
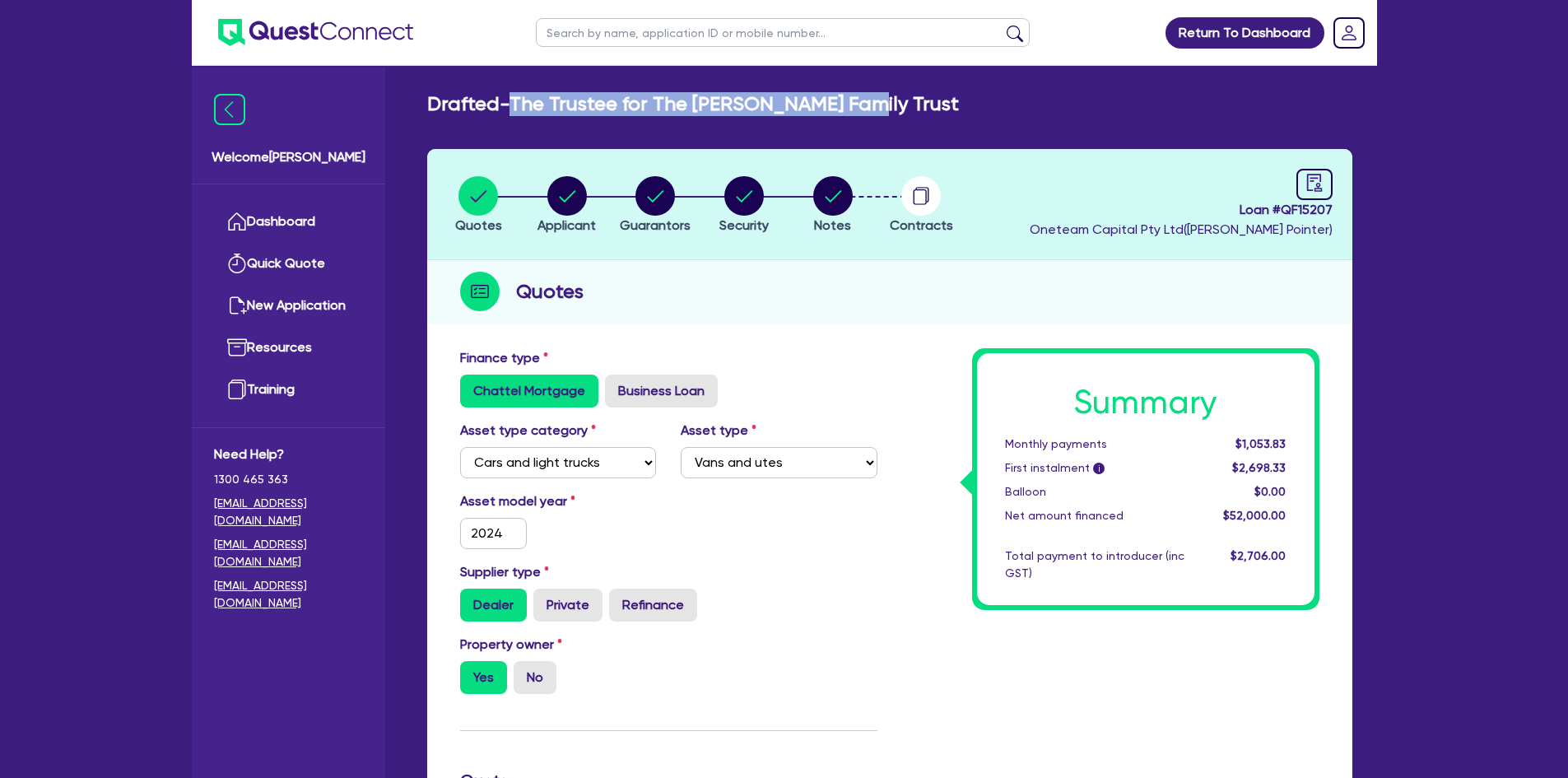
drag, startPoint x: 518, startPoint y: 101, endPoint x: 845, endPoint y: 101, distance: 327.0
click at [845, 101] on h2 "Drafted - The Trustee for The [PERSON_NAME] Family Trust" at bounding box center [693, 105] width 532 height 24
copy h2 "The Trustee for The [PERSON_NAME] Family Trust"
click at [576, 189] on circle "button" at bounding box center [567, 196] width 40 height 40
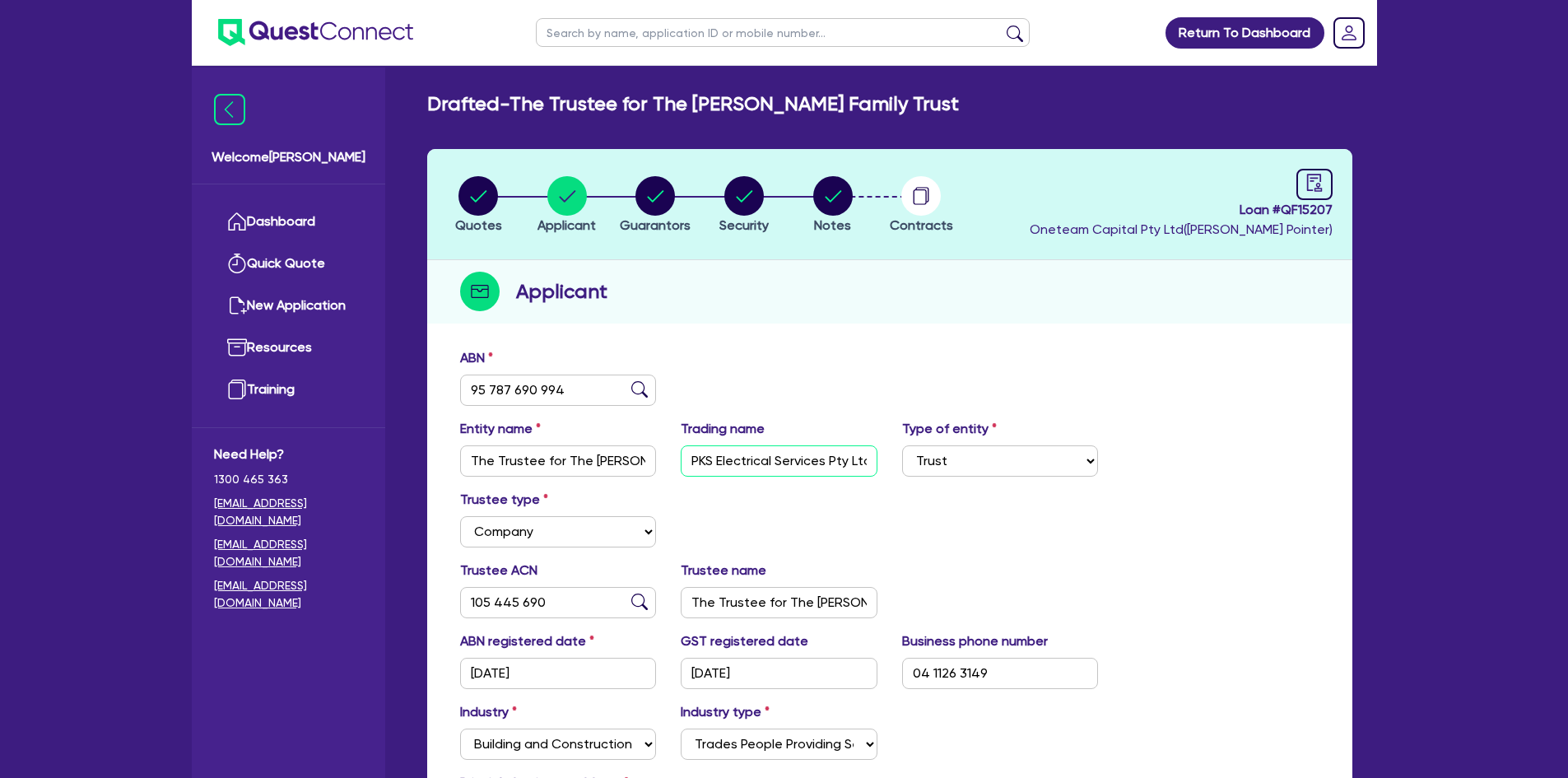
click at [777, 462] on input "PKS Electrical Services Pty Ltd" at bounding box center [778, 460] width 196 height 31
click at [1133, 358] on div "ABN 95 787 690 994" at bounding box center [889, 383] width 884 height 71
click at [469, 210] on circle "button" at bounding box center [478, 196] width 40 height 40
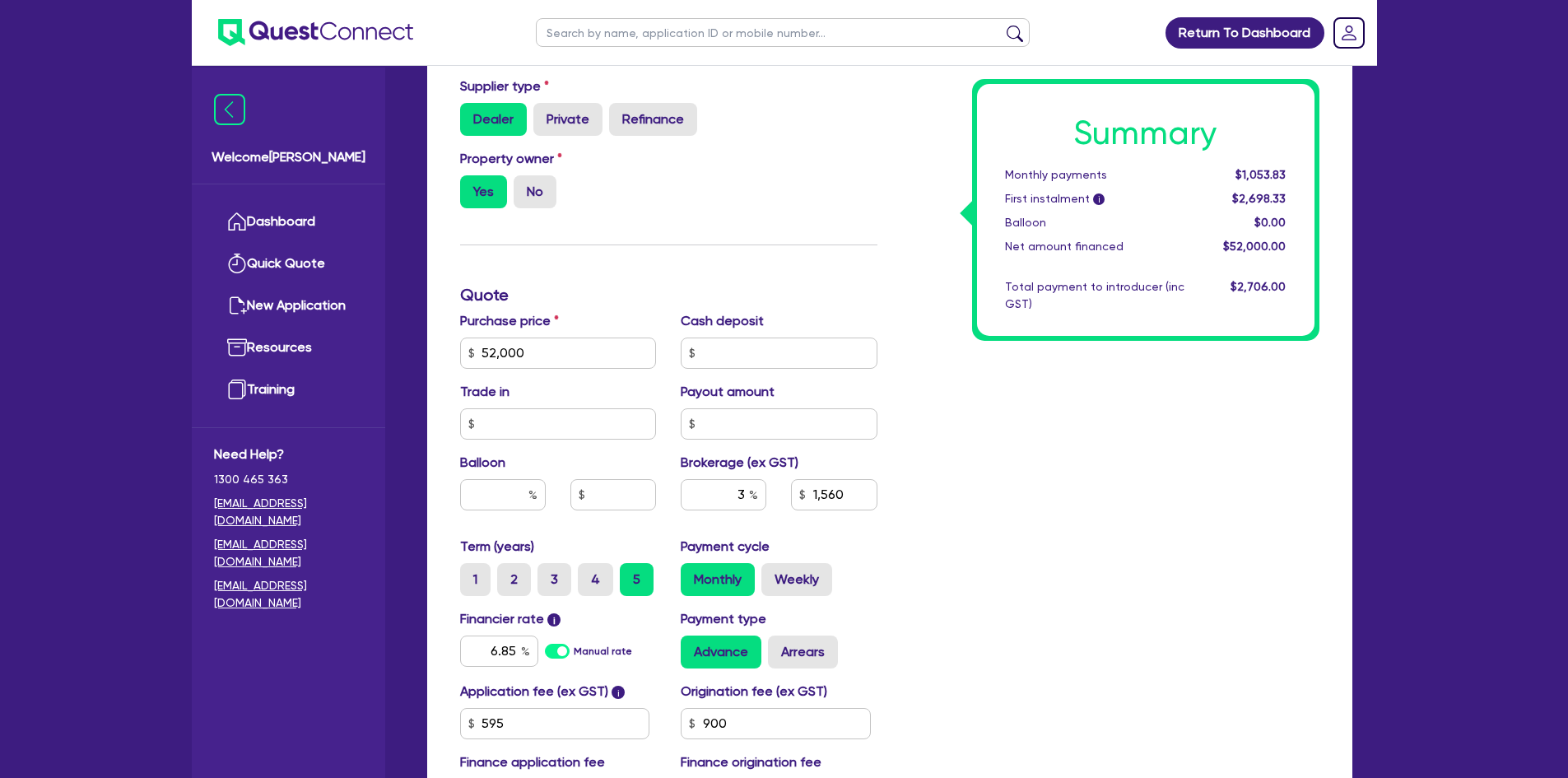
scroll to position [494, 0]
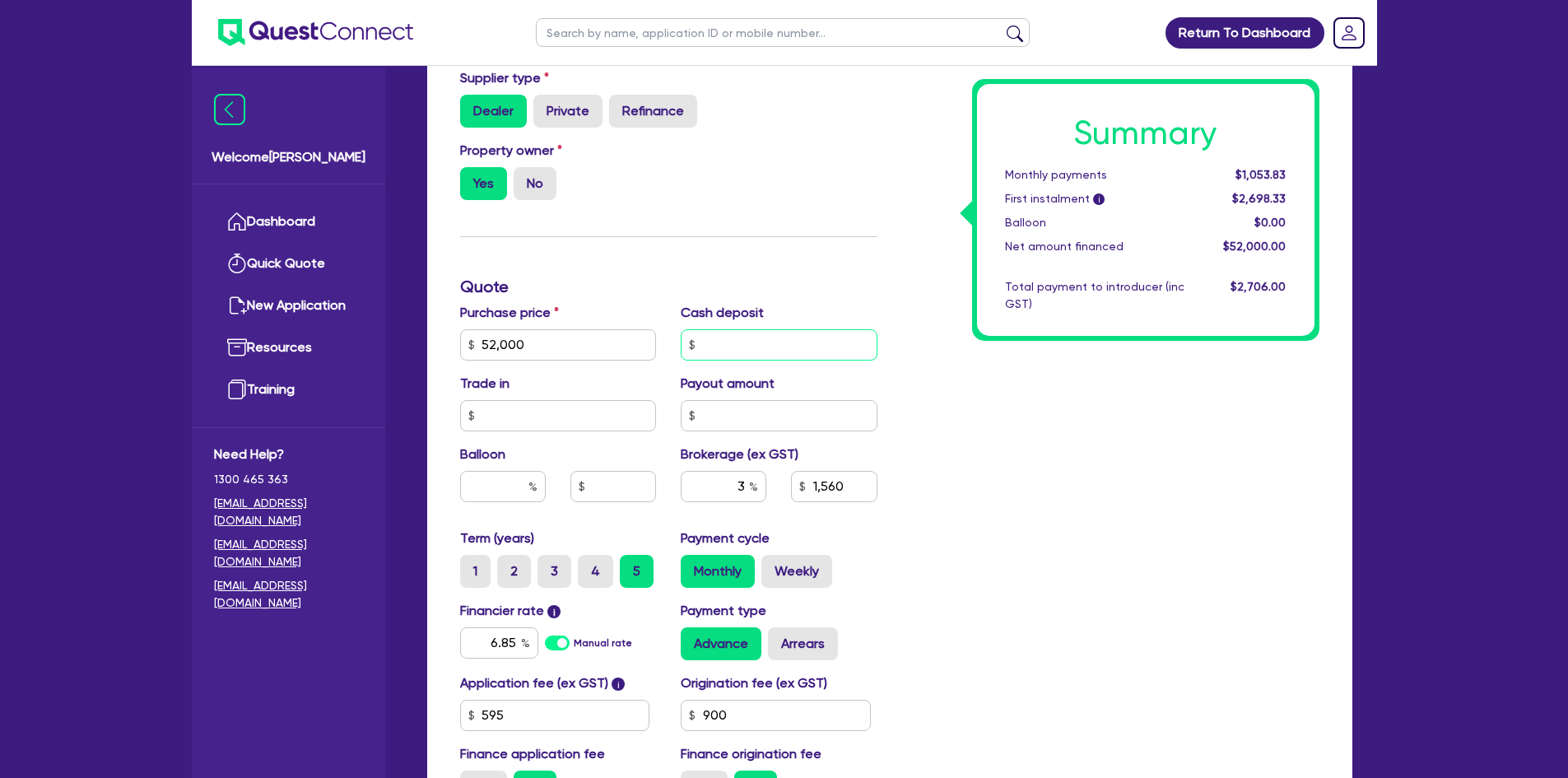
click at [747, 339] on input "text" at bounding box center [778, 344] width 196 height 31
click at [482, 492] on input "text" at bounding box center [503, 486] width 86 height 31
click at [938, 523] on div "Summary Monthly payments $851.17 First instalment i $2,495.67 Balloon $0.00 Net…" at bounding box center [1111, 336] width 442 height 962
click at [806, 568] on label "Weekly" at bounding box center [796, 571] width 71 height 33
click at [772, 566] on input "Weekly" at bounding box center [766, 560] width 11 height 11
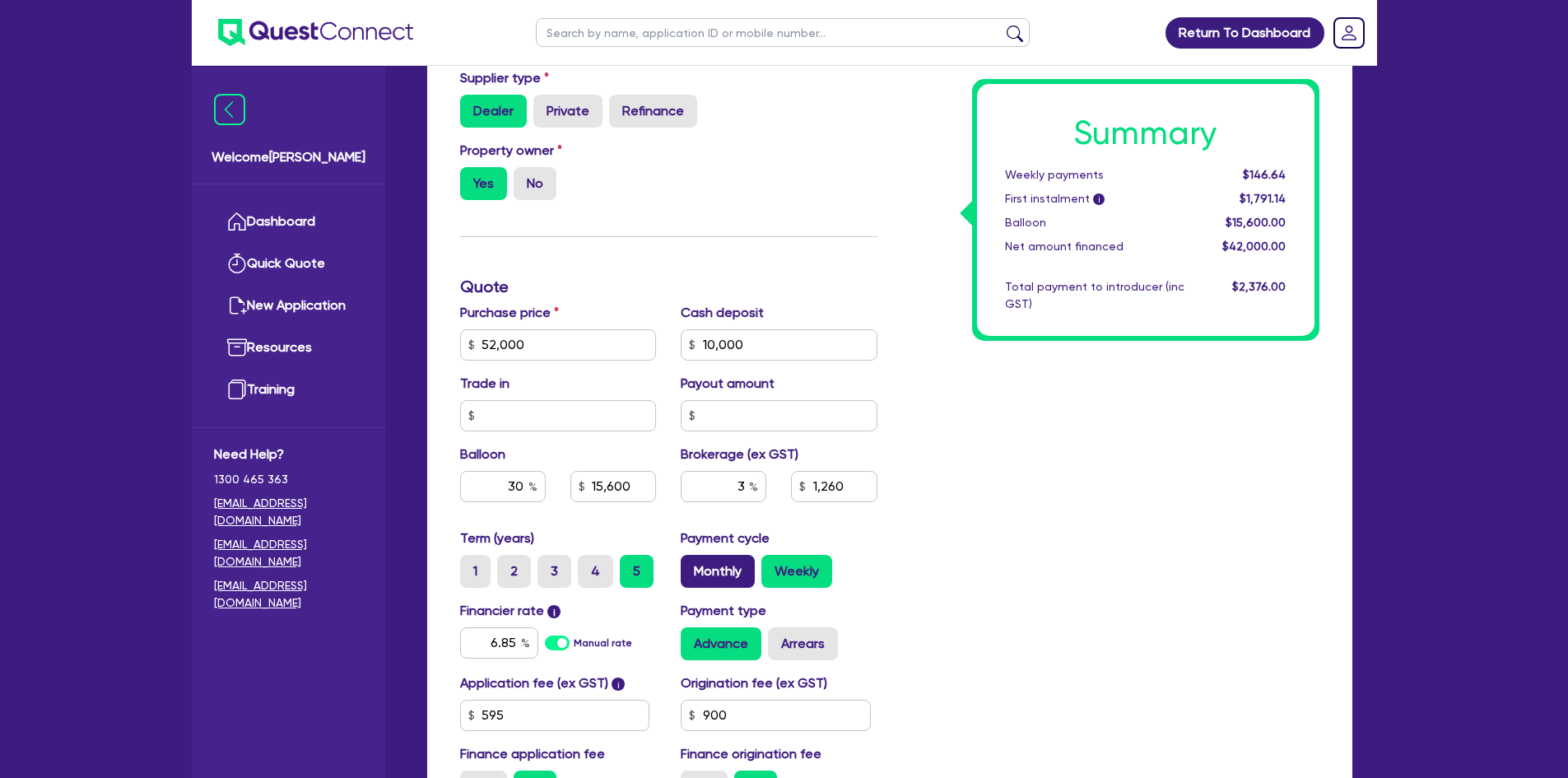
click at [747, 566] on label "Monthly" at bounding box center [717, 571] width 74 height 33
click at [691, 566] on input "Monthly" at bounding box center [685, 560] width 11 height 11
click at [768, 349] on input "10,000" at bounding box center [778, 344] width 196 height 31
click at [944, 422] on div "Summary Monthly payments Calculating... First instalment i Calculating... Ballo…" at bounding box center [1111, 336] width 442 height 962
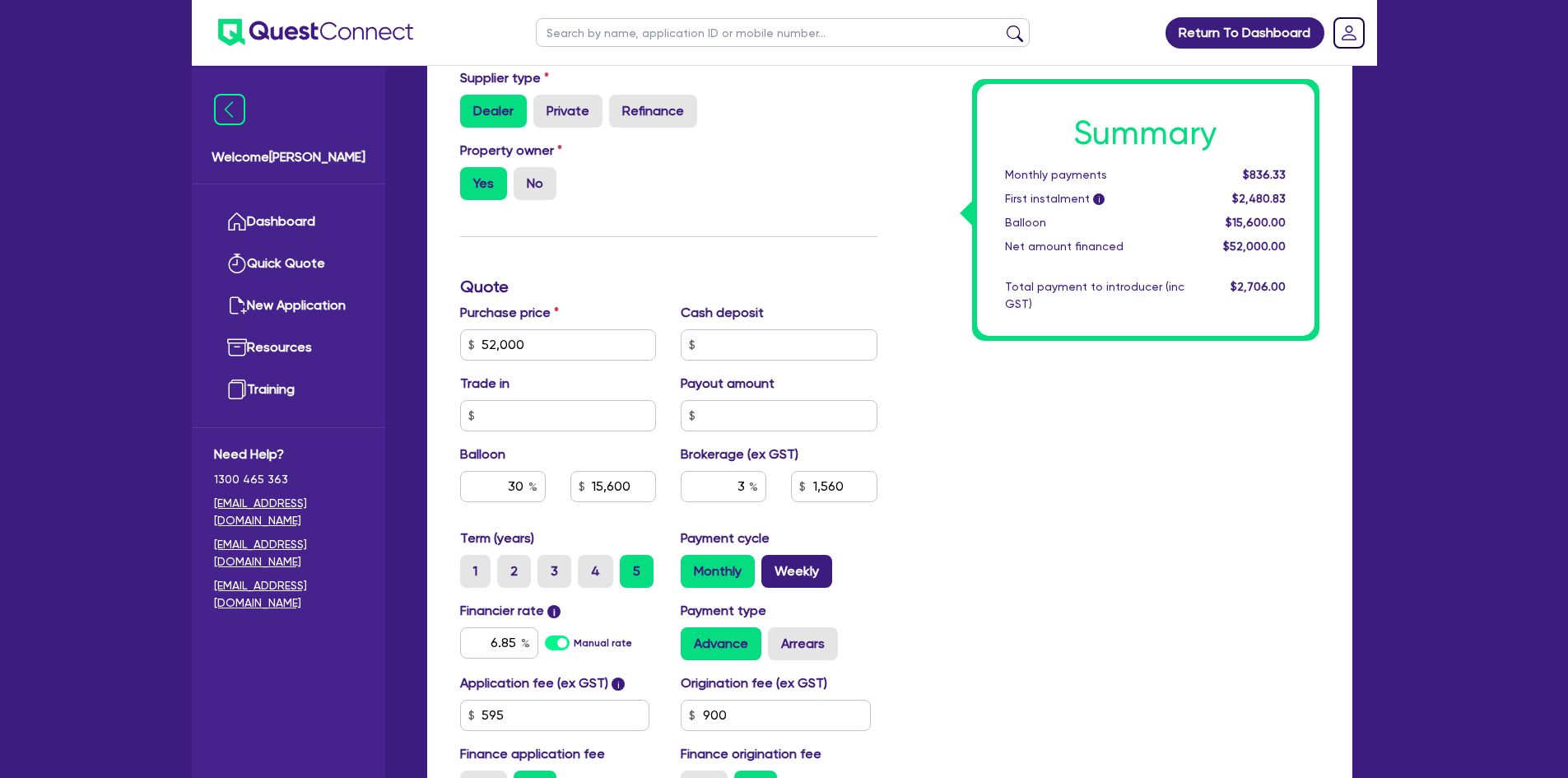
click at [772, 568] on label "Weekly" at bounding box center [796, 571] width 71 height 33
click at [772, 566] on input "Weekly" at bounding box center [766, 560] width 11 height 11
click at [1039, 623] on div "Summary Weekly payments $193.53 First instalment i $1,838.03 Balloon $15,600.00…" at bounding box center [1111, 336] width 442 height 962
click at [720, 565] on label "Monthly" at bounding box center [717, 571] width 74 height 33
click at [691, 565] on input "Monthly" at bounding box center [685, 560] width 11 height 11
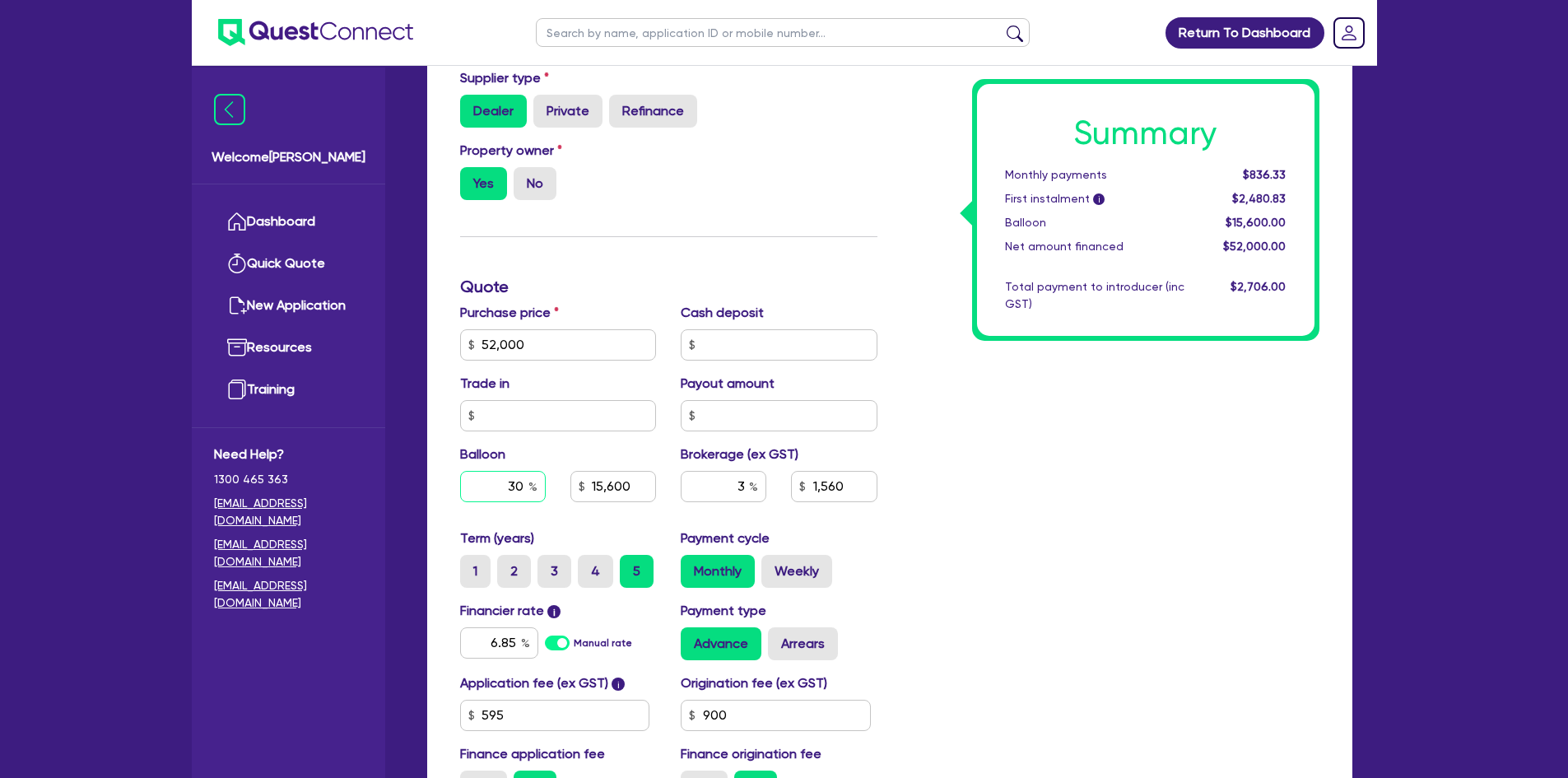
click at [515, 486] on input "30" at bounding box center [503, 486] width 86 height 31
click at [930, 468] on div "Summary Monthly payments $836.33 First instalment i $2,480.83 Balloon $15,600.0…" at bounding box center [1111, 336] width 442 height 962
drag, startPoint x: 790, startPoint y: 593, endPoint x: 798, endPoint y: 575, distance: 19.7
click at [792, 590] on div "Term (years) 1 2 3 4 5 Payment cycle Monthly Weekly" at bounding box center [668, 564] width 442 height 73
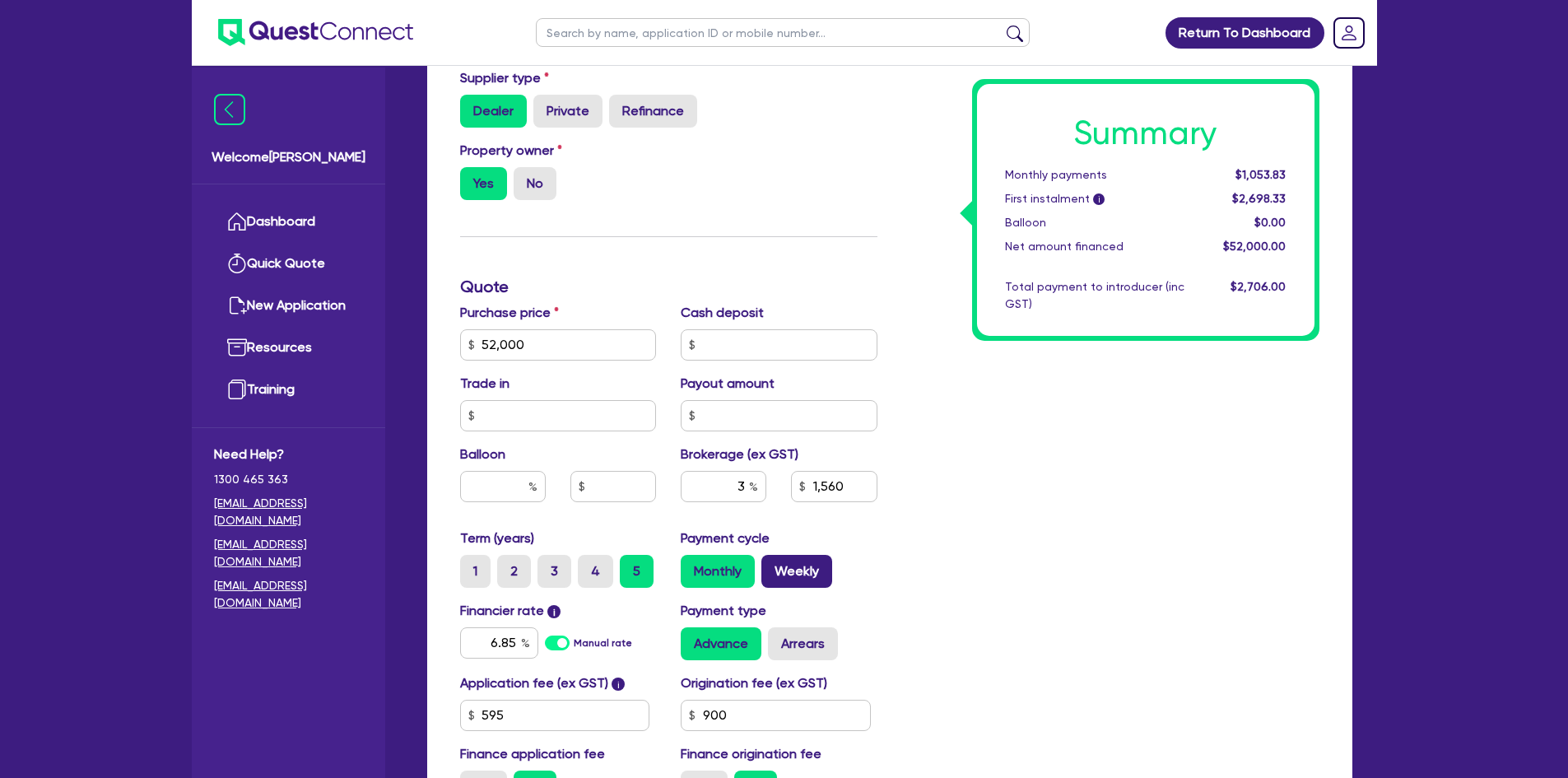
click at [798, 575] on label "Weekly" at bounding box center [796, 571] width 71 height 33
click at [772, 566] on input "Weekly" at bounding box center [766, 560] width 11 height 11
click at [701, 576] on label "Monthly" at bounding box center [717, 571] width 74 height 33
click at [691, 566] on input "Monthly" at bounding box center [685, 560] width 11 height 11
